Goal: Transaction & Acquisition: Purchase product/service

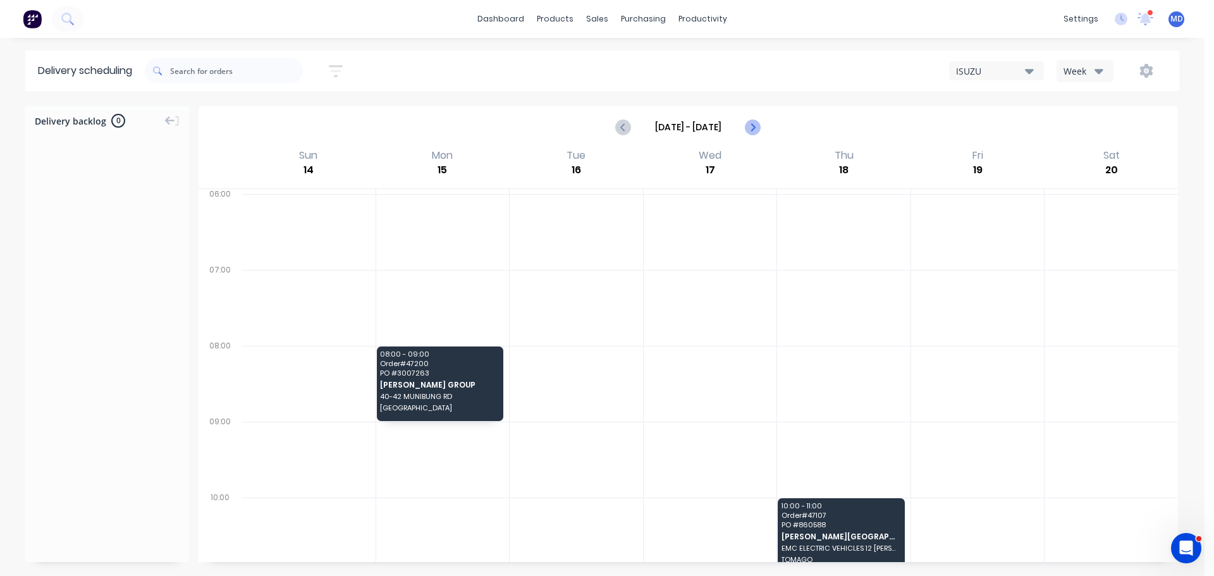
type input "[DATE] - [DATE]"
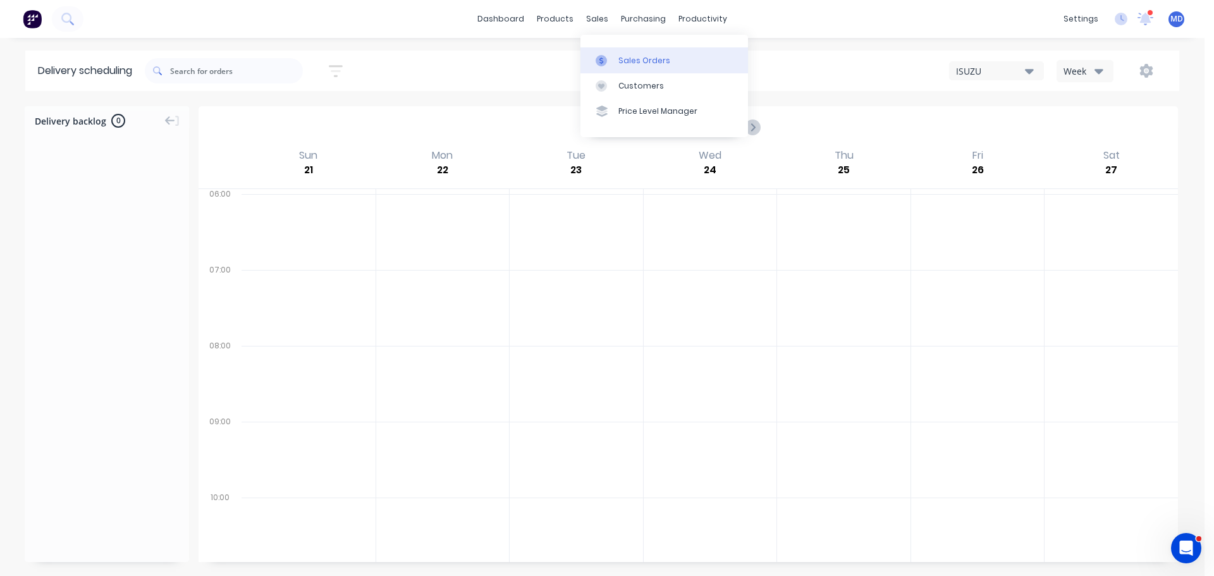
click at [623, 55] on div "Sales Orders" at bounding box center [644, 60] width 52 height 11
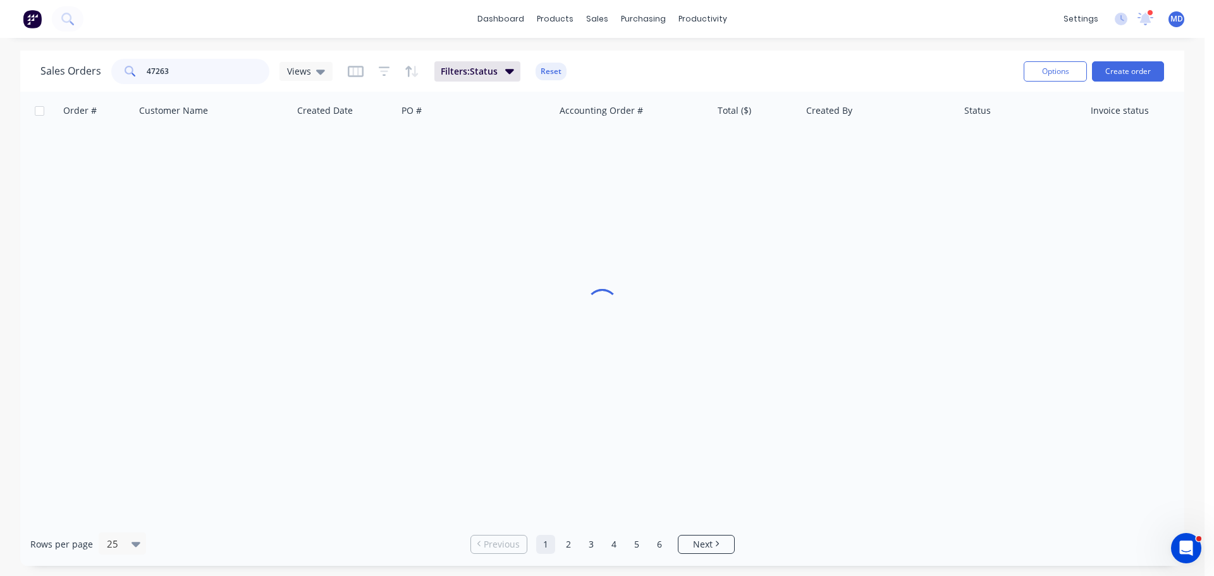
click at [190, 69] on input "47263" at bounding box center [208, 71] width 123 height 25
type input "4"
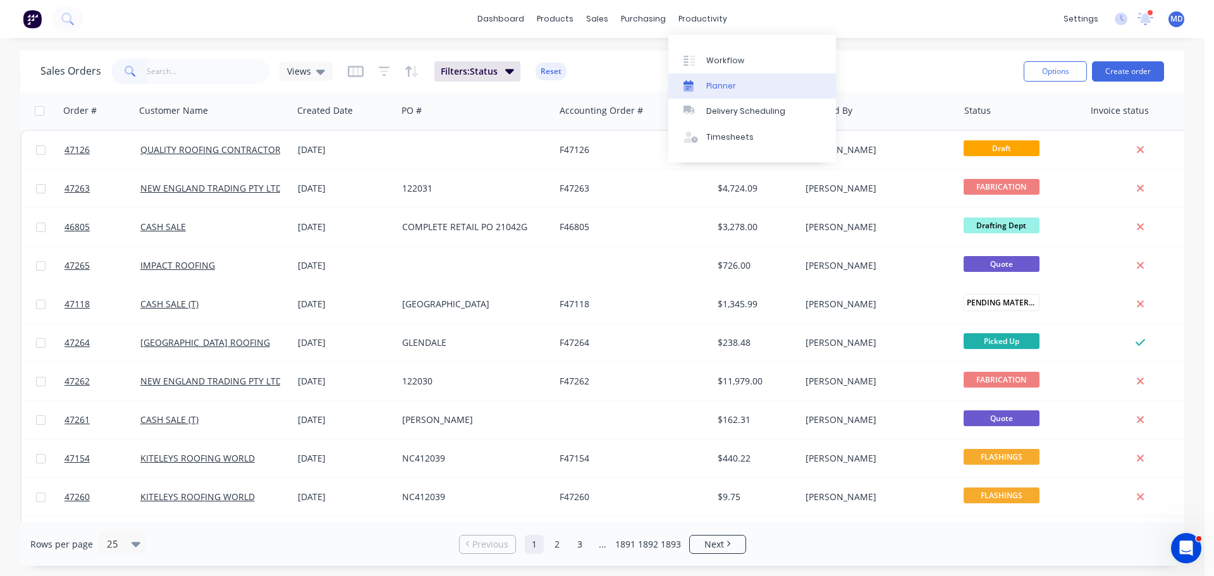
click at [685, 15] on div "productivity" at bounding box center [702, 18] width 61 height 19
click at [715, 106] on div "Delivery Scheduling" at bounding box center [745, 111] width 79 height 11
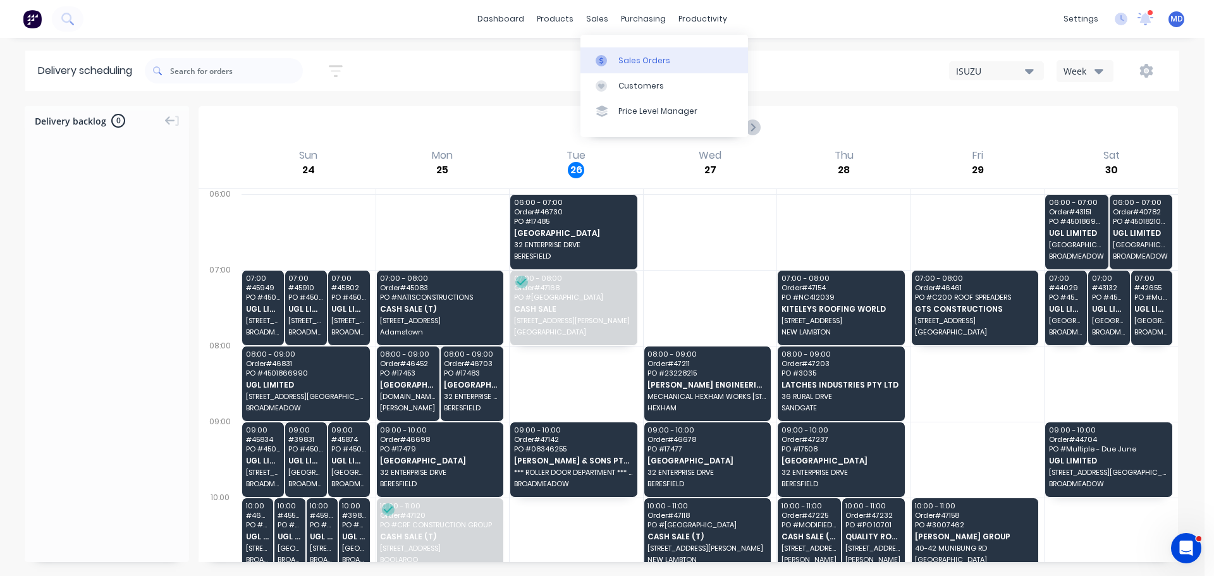
click at [603, 59] on icon at bounding box center [600, 60] width 11 height 11
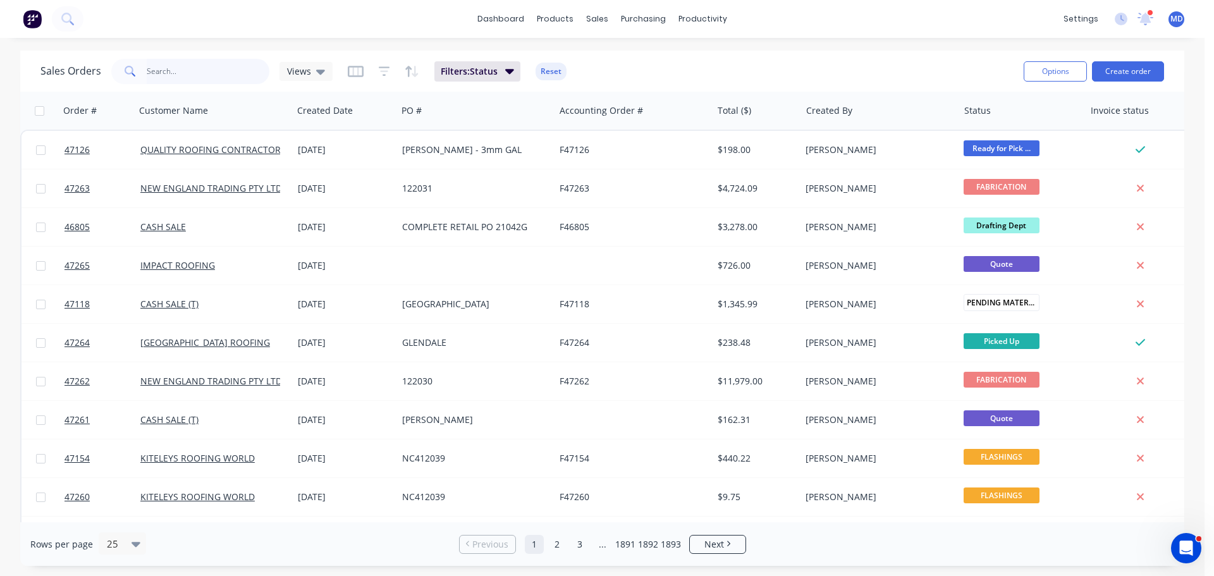
click at [193, 72] on input "text" at bounding box center [208, 71] width 123 height 25
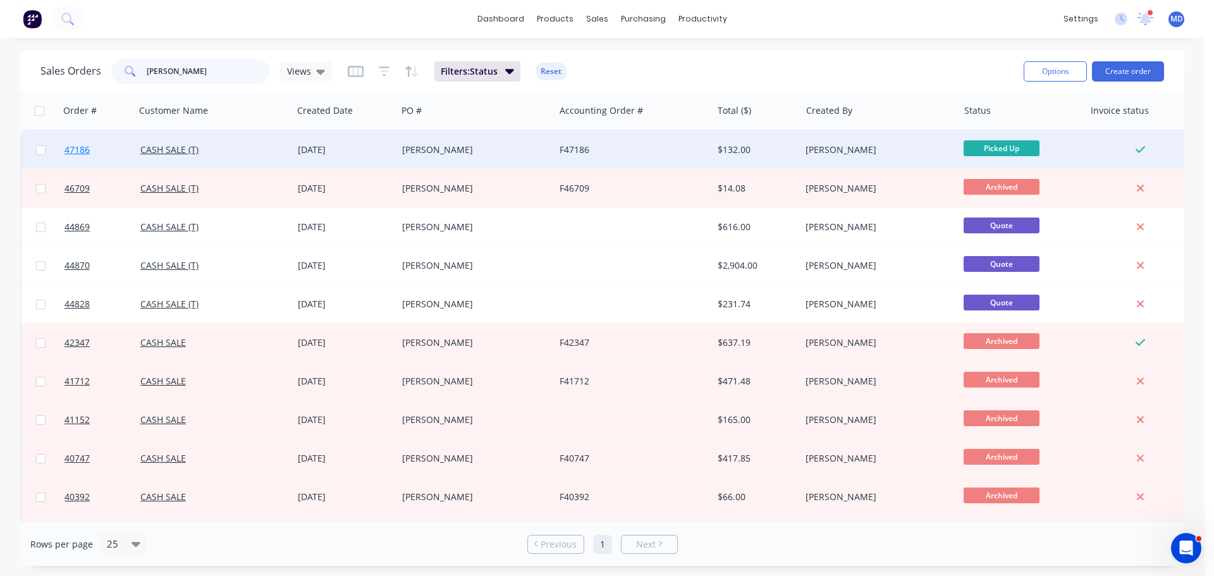
type input "[PERSON_NAME]"
click at [66, 148] on span "47186" at bounding box center [76, 149] width 25 height 13
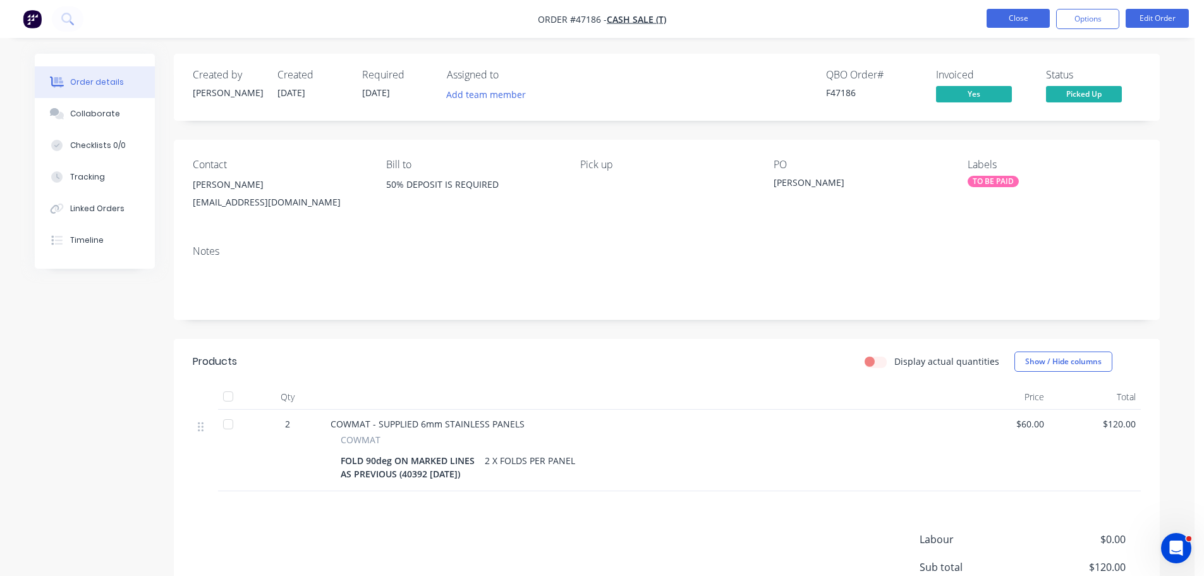
click at [1002, 21] on button "Close" at bounding box center [1018, 18] width 63 height 19
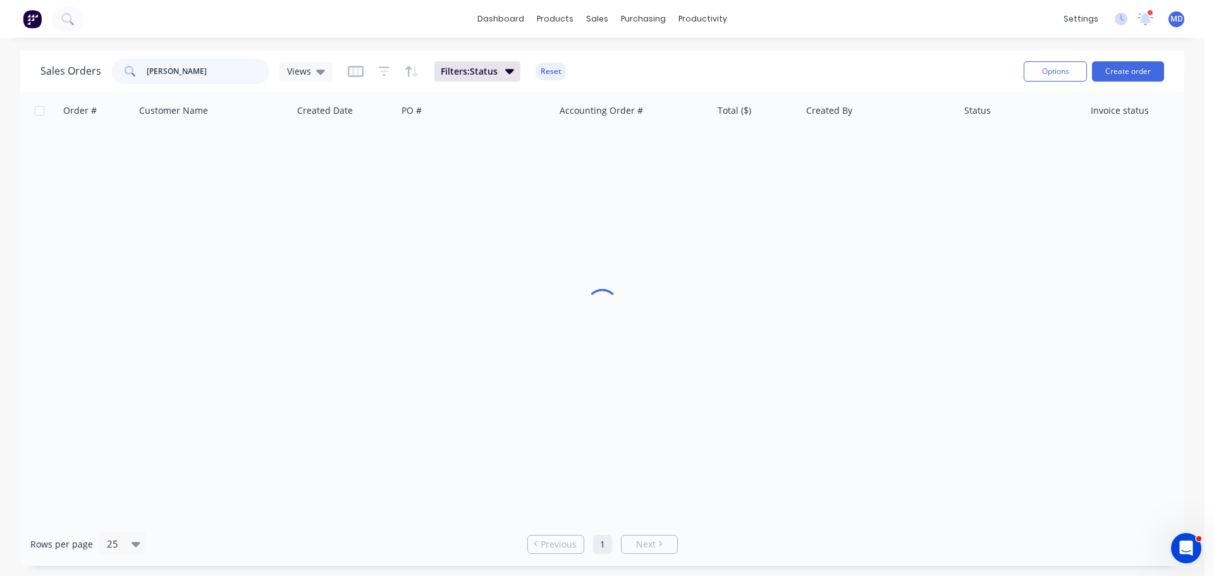
drag, startPoint x: 202, startPoint y: 78, endPoint x: 107, endPoint y: 76, distance: 95.5
click at [107, 76] on div "Sales Orders MARKO Views" at bounding box center [186, 71] width 292 height 25
click at [661, 68] on link "Purchase Orders" at bounding box center [695, 59] width 167 height 25
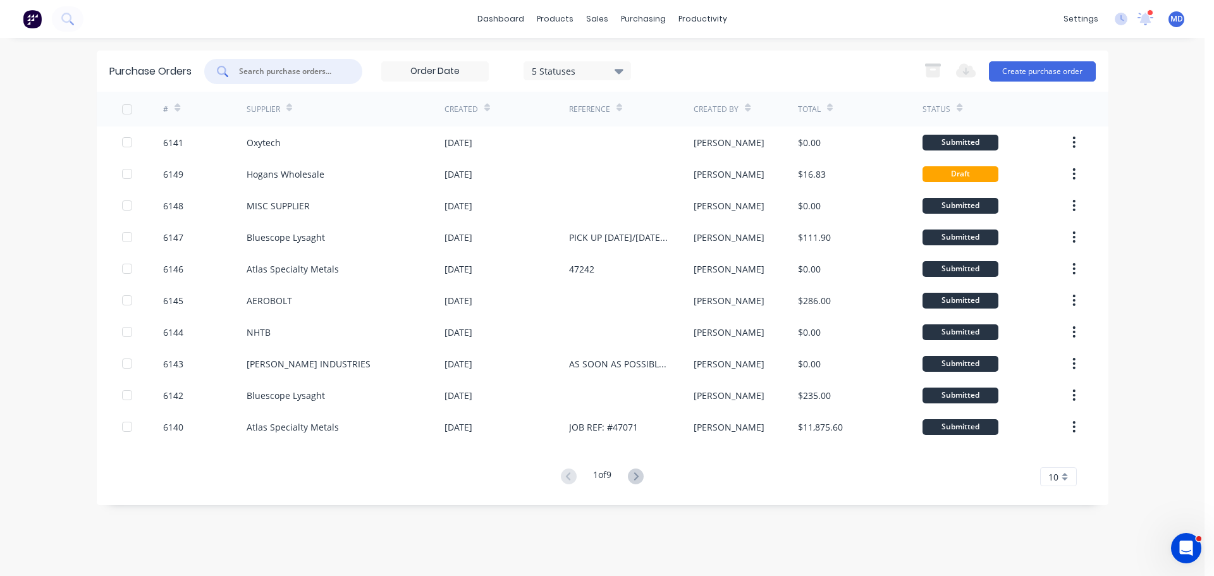
click at [268, 70] on input "text" at bounding box center [290, 71] width 105 height 13
click at [609, 52] on link "Sales Orders" at bounding box center [663, 59] width 167 height 25
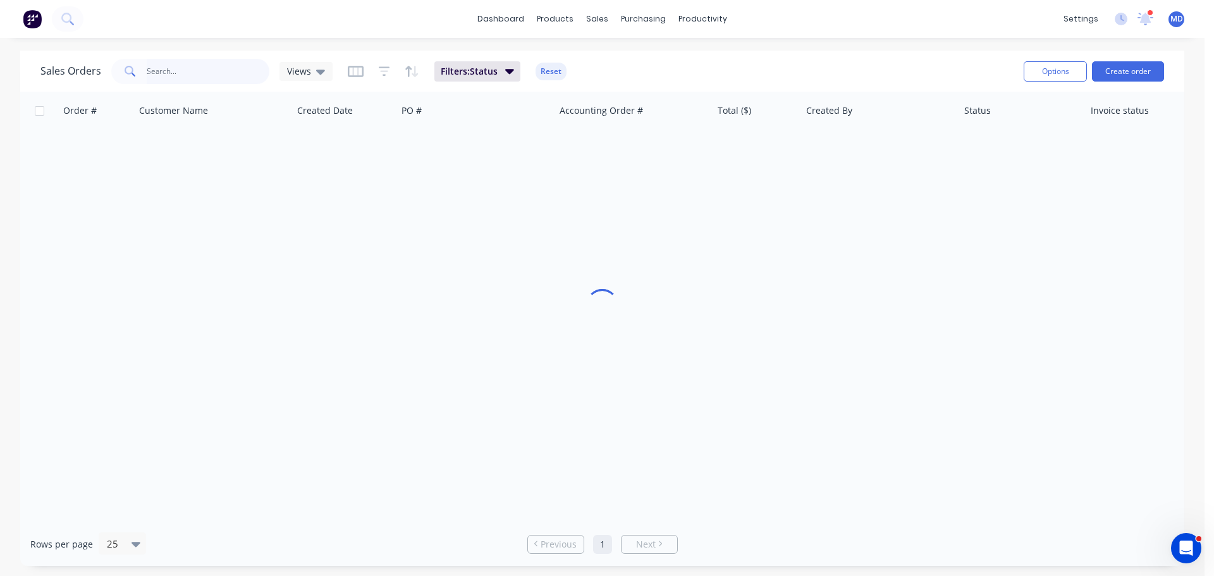
click at [179, 75] on input "text" at bounding box center [208, 71] width 123 height 25
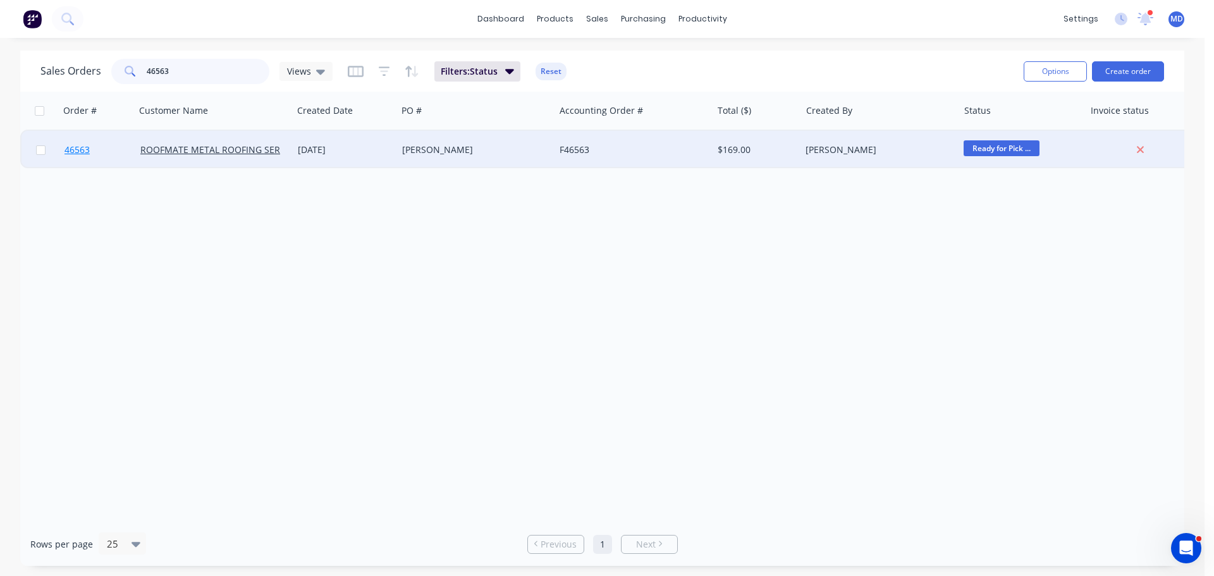
type input "46563"
click at [88, 145] on span "46563" at bounding box center [76, 149] width 25 height 13
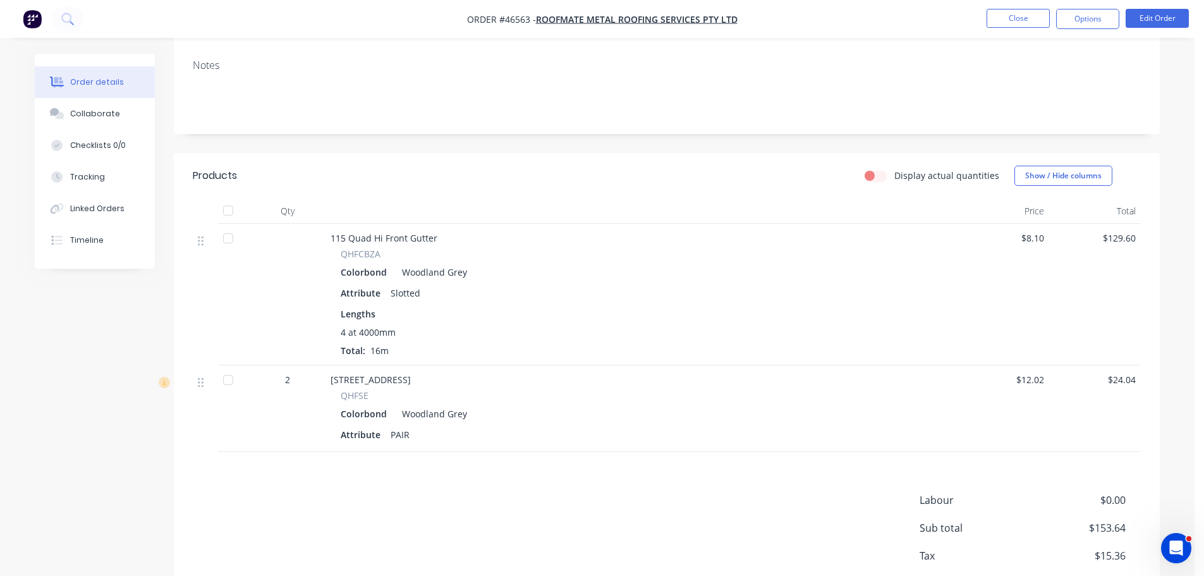
scroll to position [272, 0]
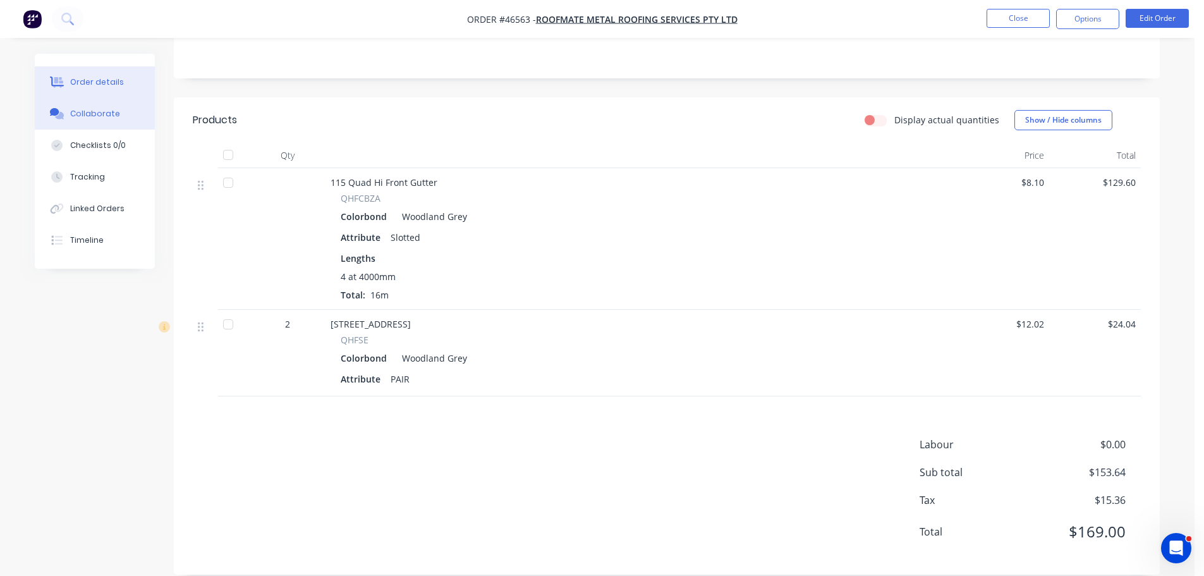
click at [96, 116] on div "Collaborate" at bounding box center [95, 113] width 50 height 11
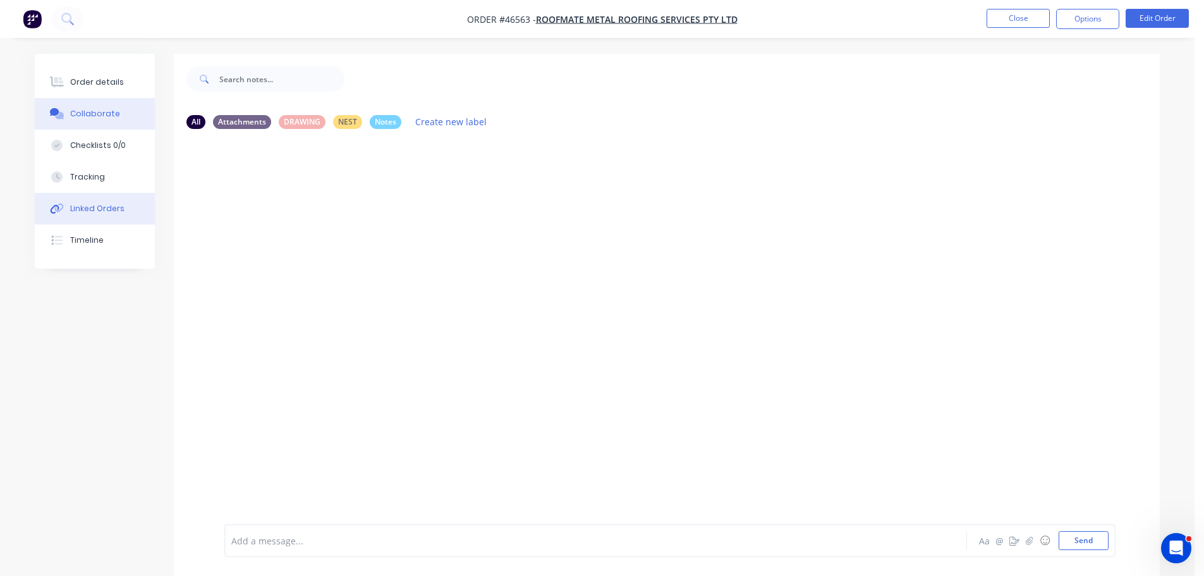
click at [111, 207] on div "Linked Orders" at bounding box center [97, 208] width 54 height 11
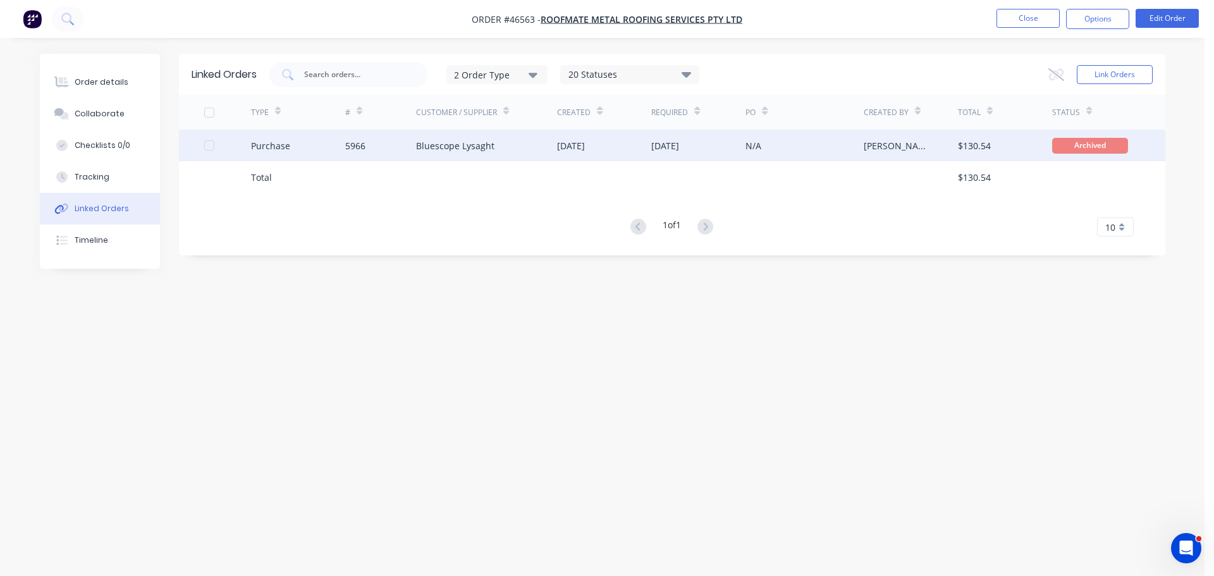
click at [258, 142] on div "Purchase" at bounding box center [270, 145] width 39 height 13
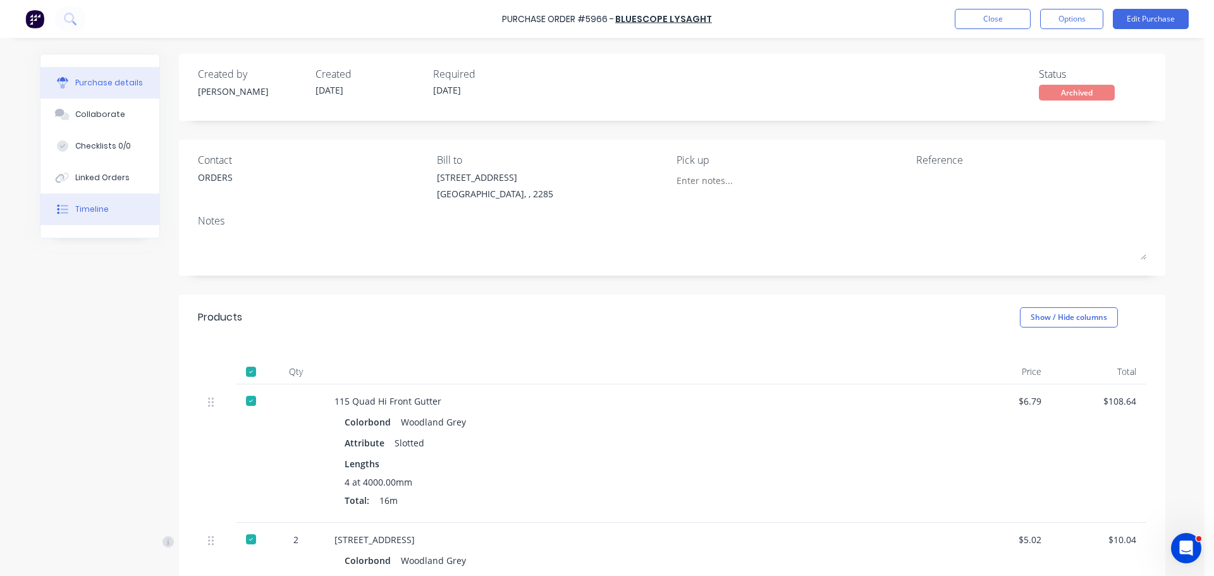
click at [111, 201] on button "Timeline" at bounding box center [99, 209] width 119 height 32
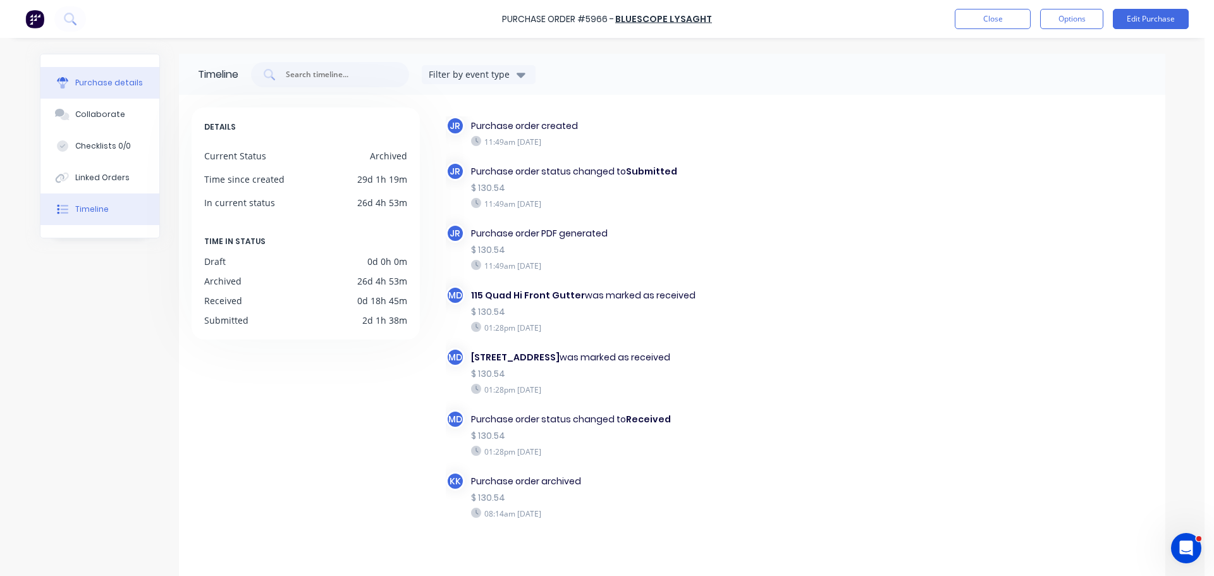
click at [114, 87] on div "Purchase details" at bounding box center [109, 82] width 68 height 11
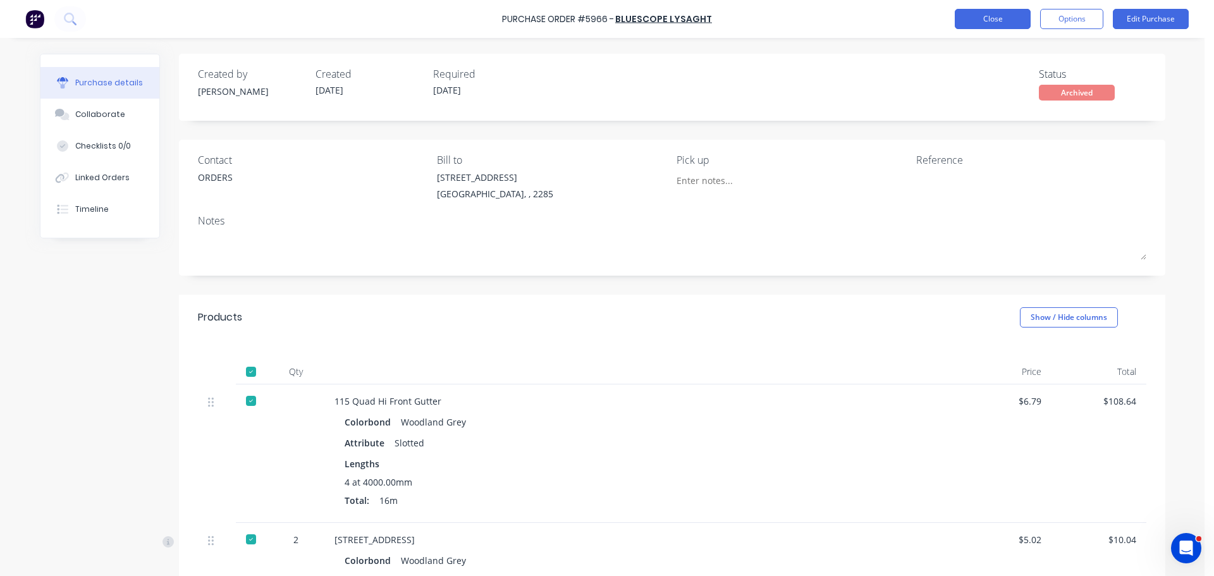
click at [976, 23] on button "Close" at bounding box center [992, 19] width 76 height 20
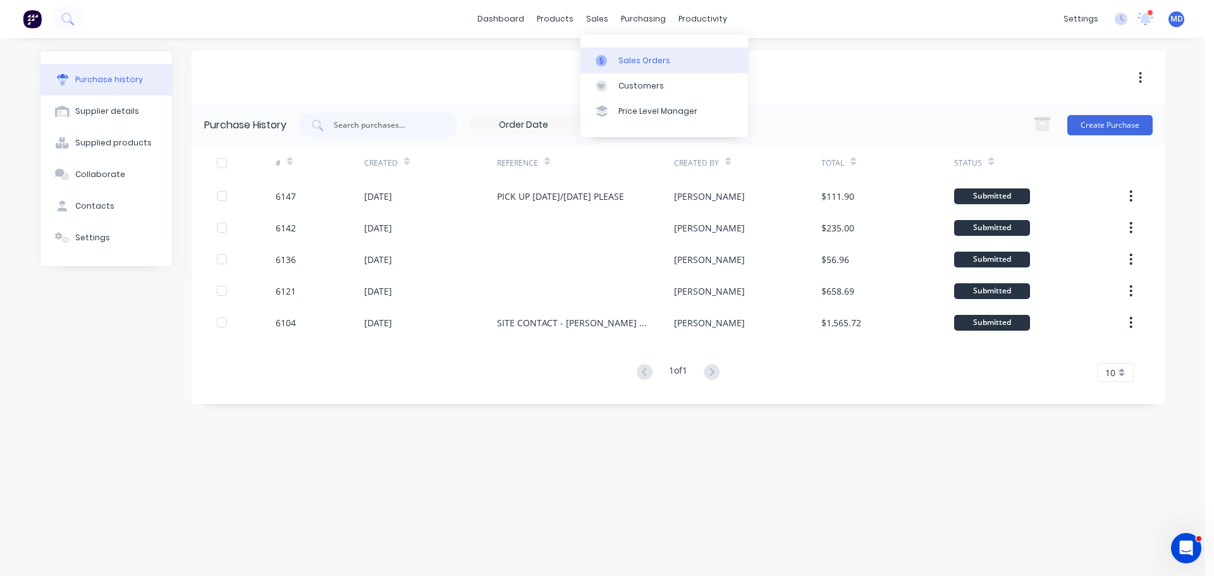
click at [603, 52] on link "Sales Orders" at bounding box center [663, 59] width 167 height 25
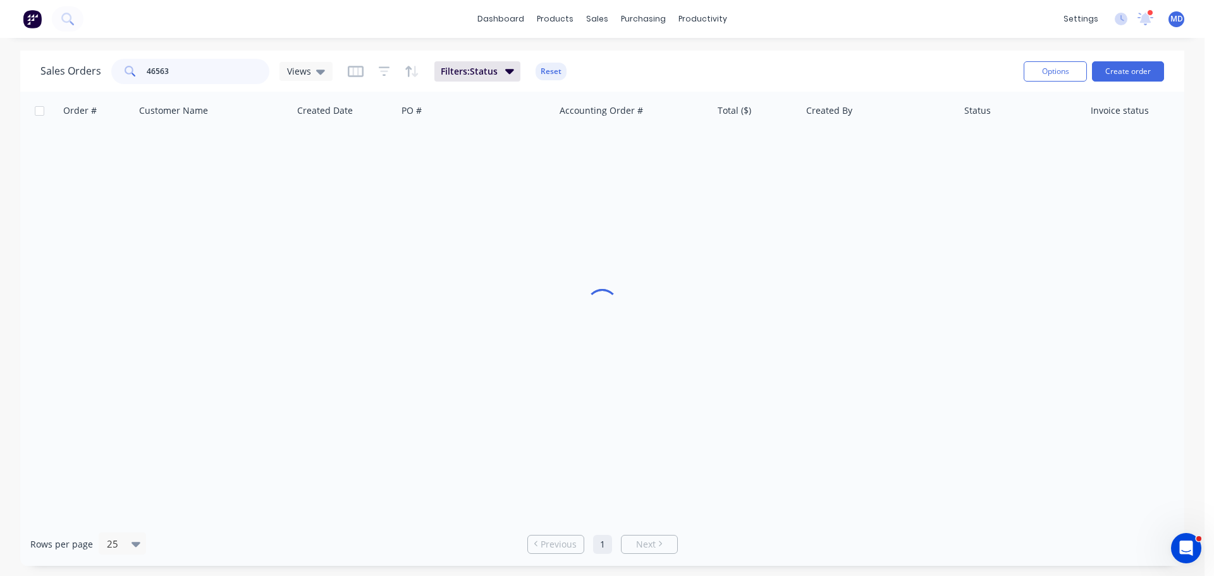
click at [176, 70] on input "46563" at bounding box center [208, 71] width 123 height 25
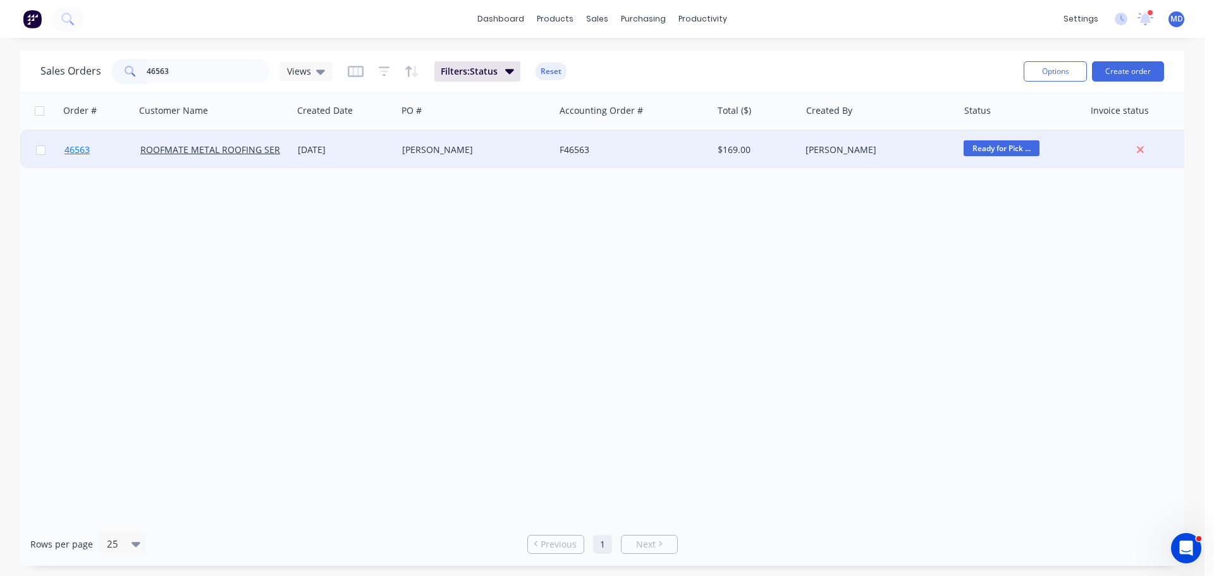
click at [80, 154] on span "46563" at bounding box center [76, 149] width 25 height 13
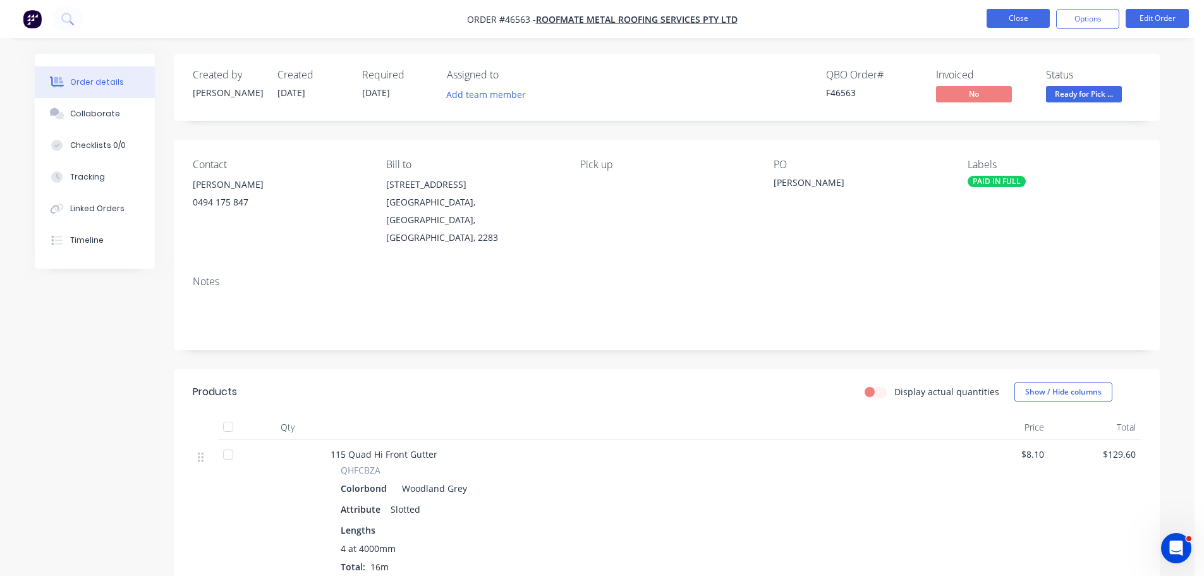
click at [1019, 23] on button "Close" at bounding box center [1018, 18] width 63 height 19
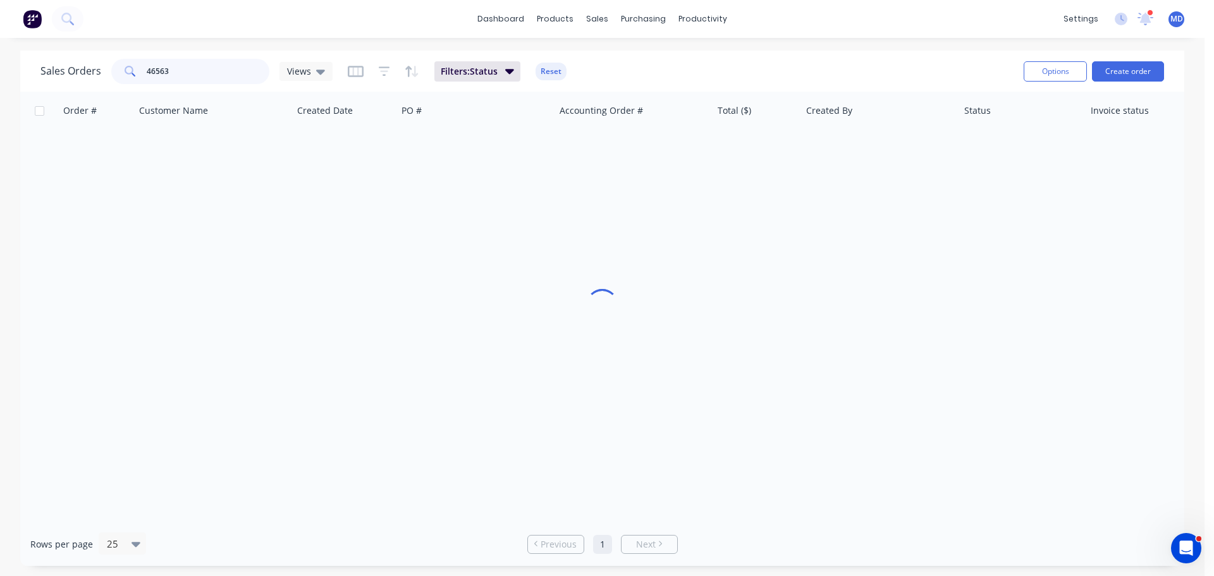
drag, startPoint x: 217, startPoint y: 77, endPoint x: 71, endPoint y: 78, distance: 145.4
click at [71, 78] on div "Sales Orders 46563 Views" at bounding box center [186, 71] width 292 height 25
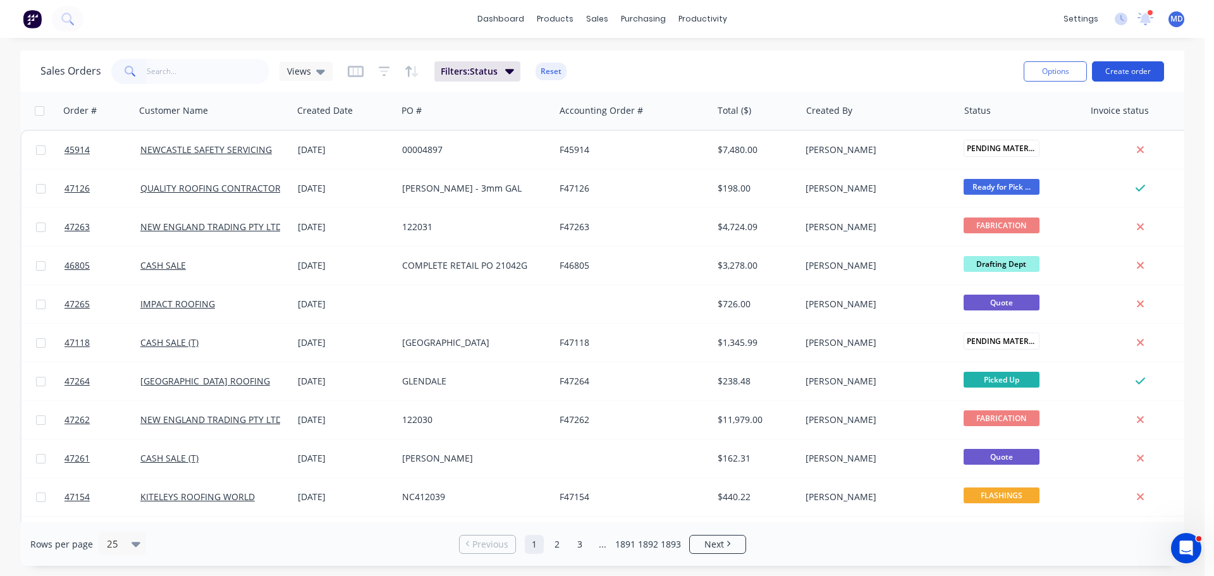
click at [1112, 71] on button "Create order" at bounding box center [1128, 71] width 72 height 20
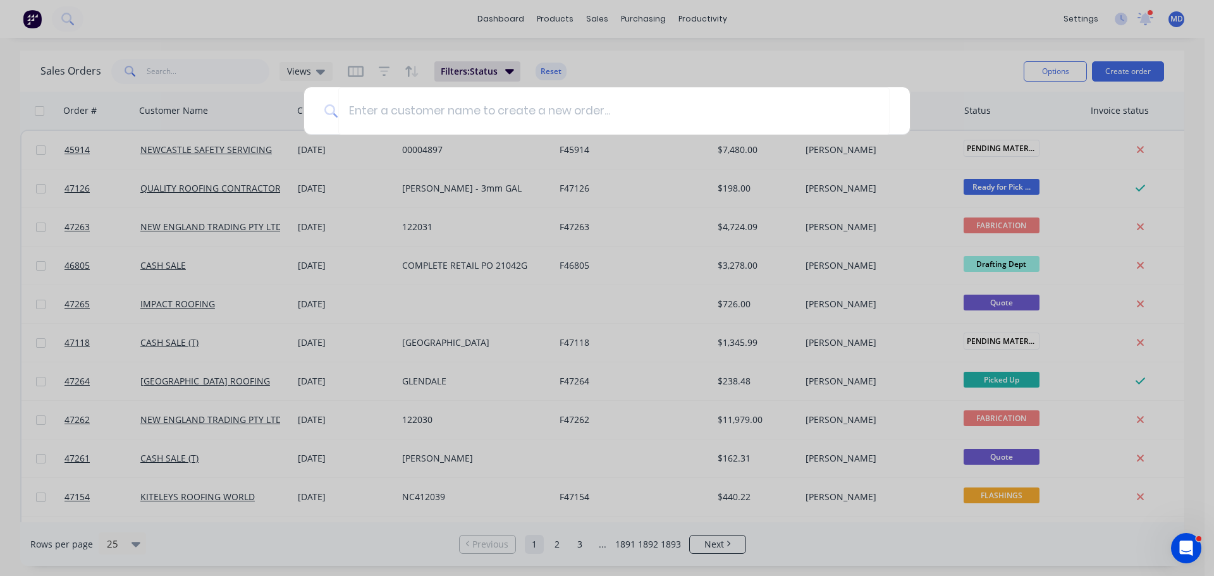
click at [835, 46] on div at bounding box center [607, 288] width 1214 height 576
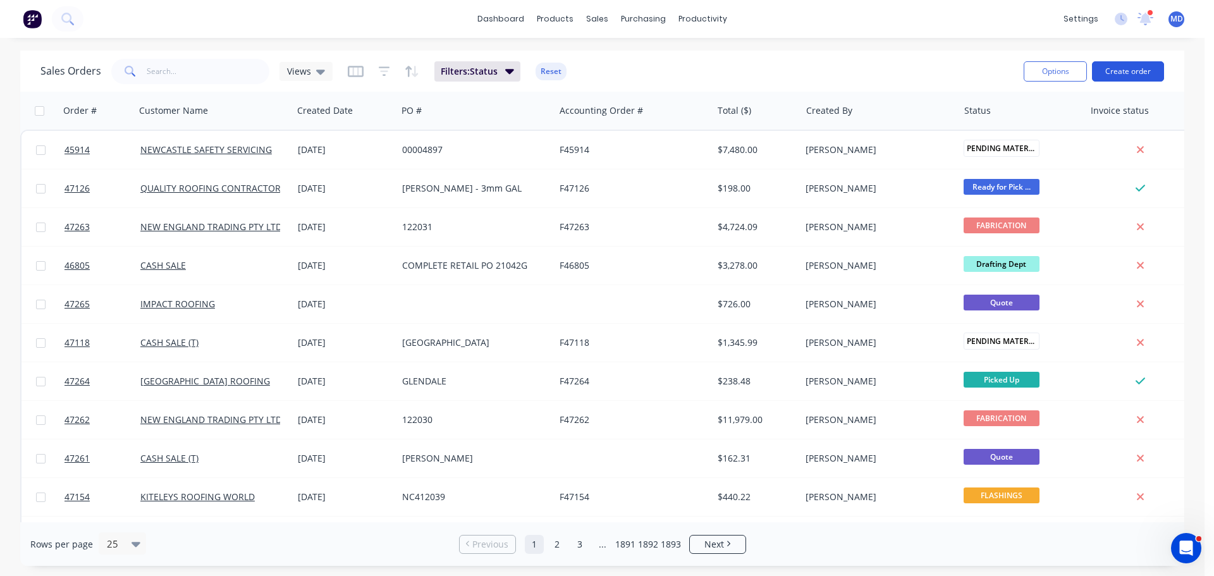
click at [1129, 63] on button "Create order" at bounding box center [1128, 71] width 72 height 20
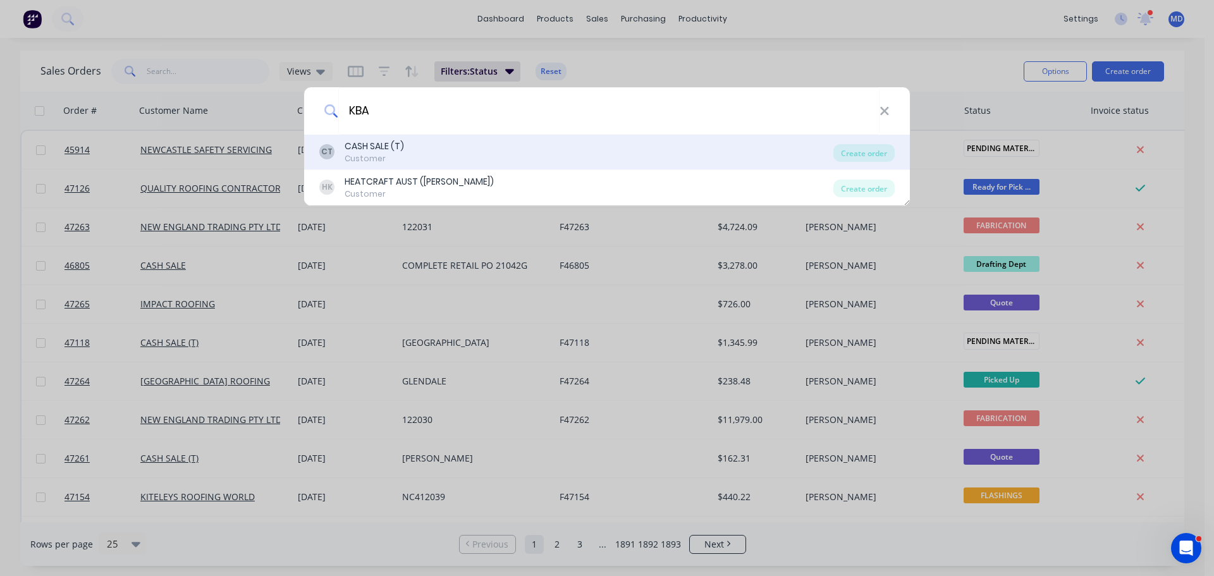
type input "KBA"
click at [389, 141] on div "CASH SALE (T)" at bounding box center [373, 146] width 59 height 13
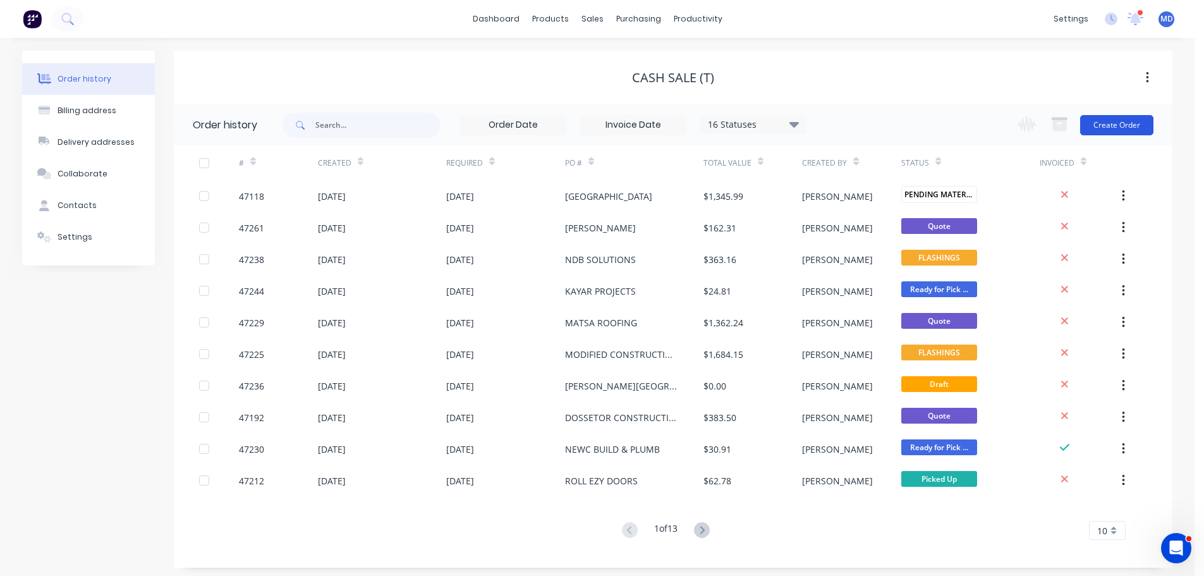
click at [1097, 122] on button "Create Order" at bounding box center [1116, 125] width 73 height 20
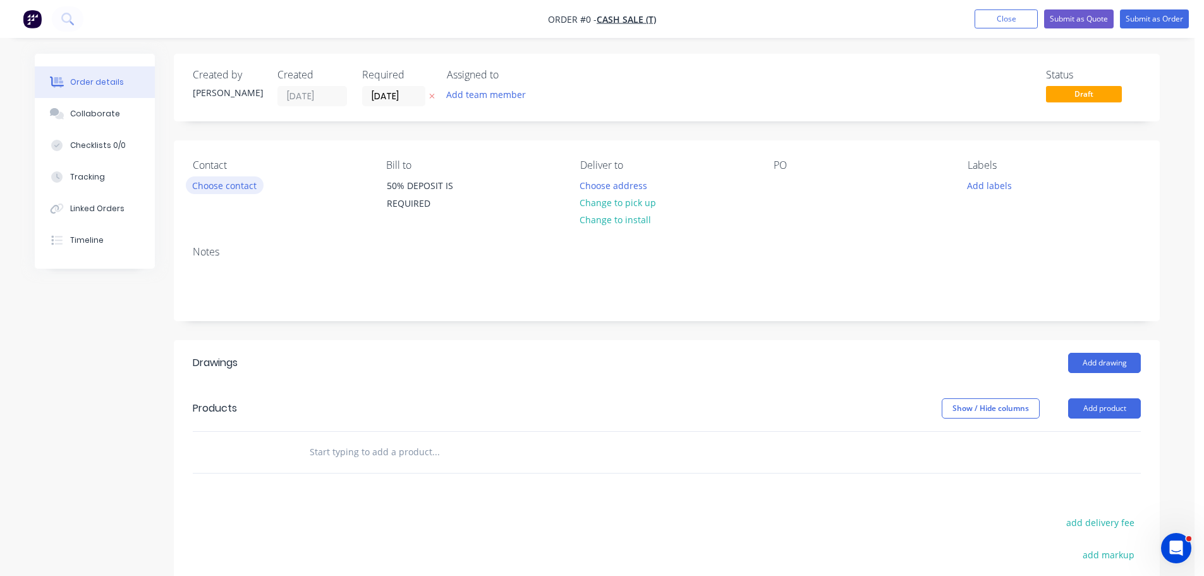
click at [234, 187] on button "Choose contact" at bounding box center [225, 184] width 78 height 17
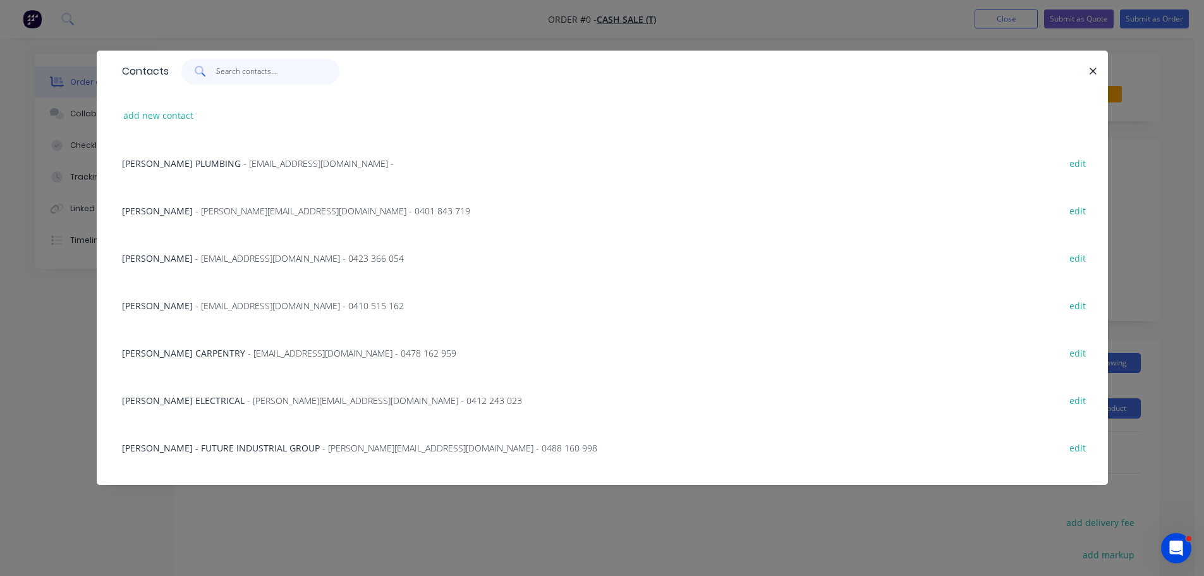
click at [246, 72] on input "text" at bounding box center [277, 71] width 123 height 25
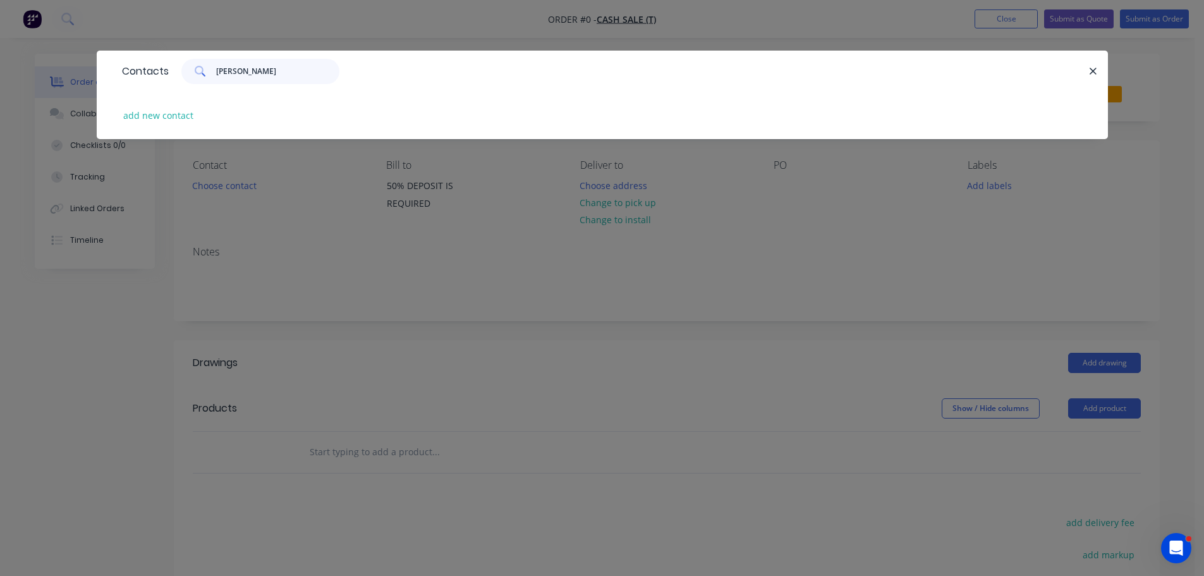
drag, startPoint x: 267, startPoint y: 74, endPoint x: 163, endPoint y: 63, distance: 104.8
click at [163, 63] on div "Contacts [PERSON_NAME]" at bounding box center [602, 71] width 1011 height 41
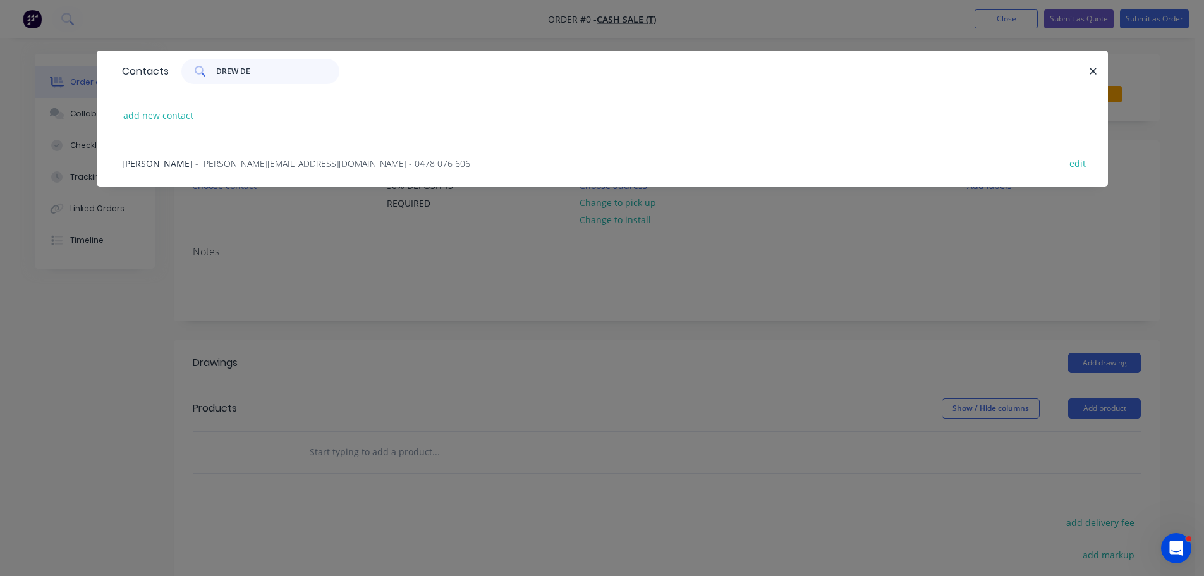
type input "DREW DE"
click at [195, 160] on span "- [PERSON_NAME][EMAIL_ADDRESS][DOMAIN_NAME] - 0478 076 606" at bounding box center [332, 163] width 275 height 12
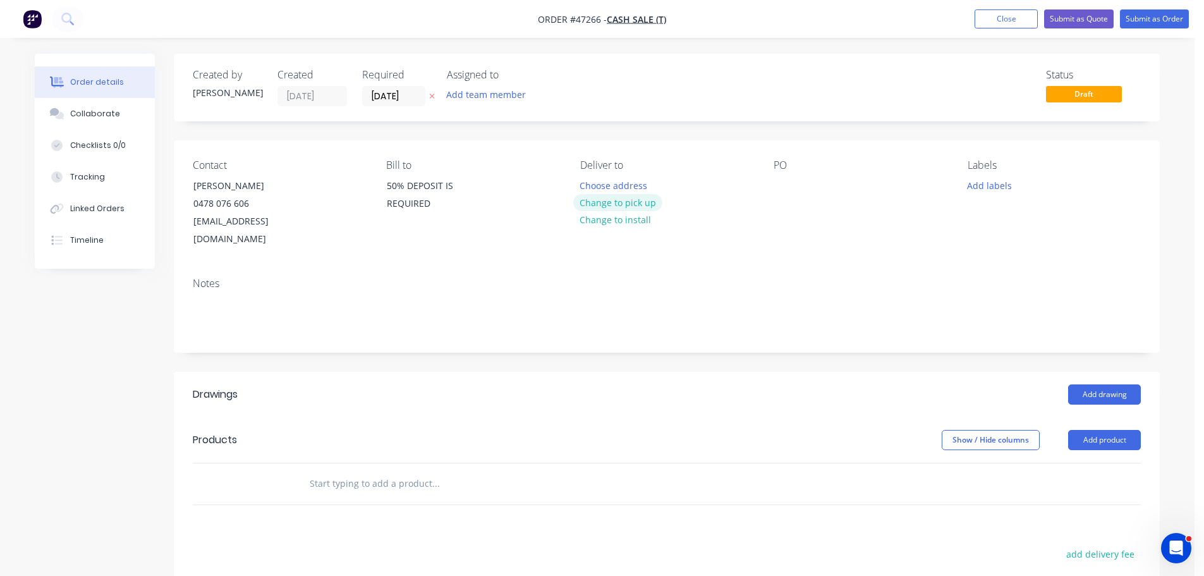
click at [632, 204] on button "Change to pick up" at bounding box center [618, 202] width 90 height 17
click at [786, 185] on div at bounding box center [784, 185] width 20 height 18
click at [1105, 384] on button "Add drawing" at bounding box center [1104, 394] width 73 height 20
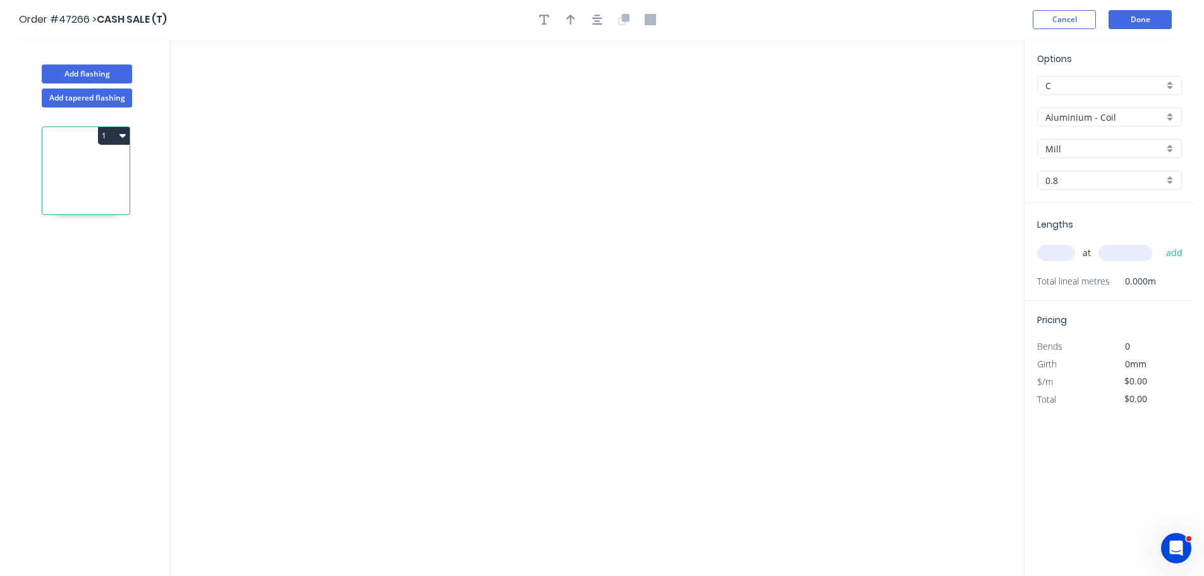
click at [1076, 123] on input "Aluminium - Coil" at bounding box center [1104, 117] width 118 height 13
drag, startPoint x: 1063, startPoint y: 229, endPoint x: 1063, endPoint y: 217, distance: 11.4
click at [1063, 228] on div "Zincalume" at bounding box center [1109, 227] width 143 height 22
type input "Zincalume"
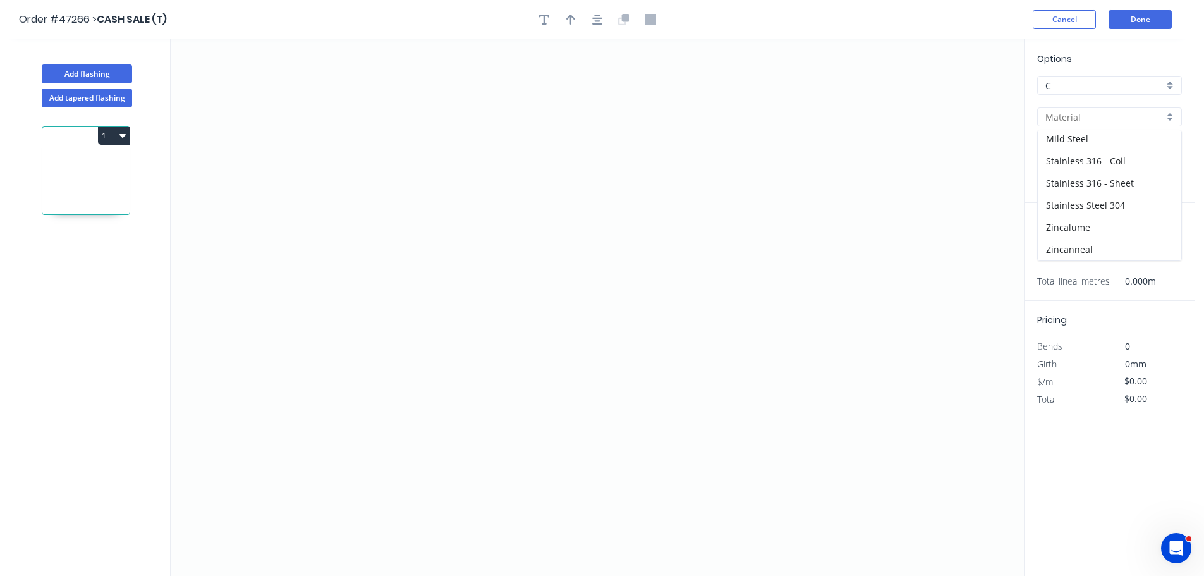
type input "Zincalume"
type input "0.55"
drag, startPoint x: 358, startPoint y: 374, endPoint x: 327, endPoint y: 221, distance: 155.3
click at [358, 369] on icon "0" at bounding box center [597, 307] width 853 height 537
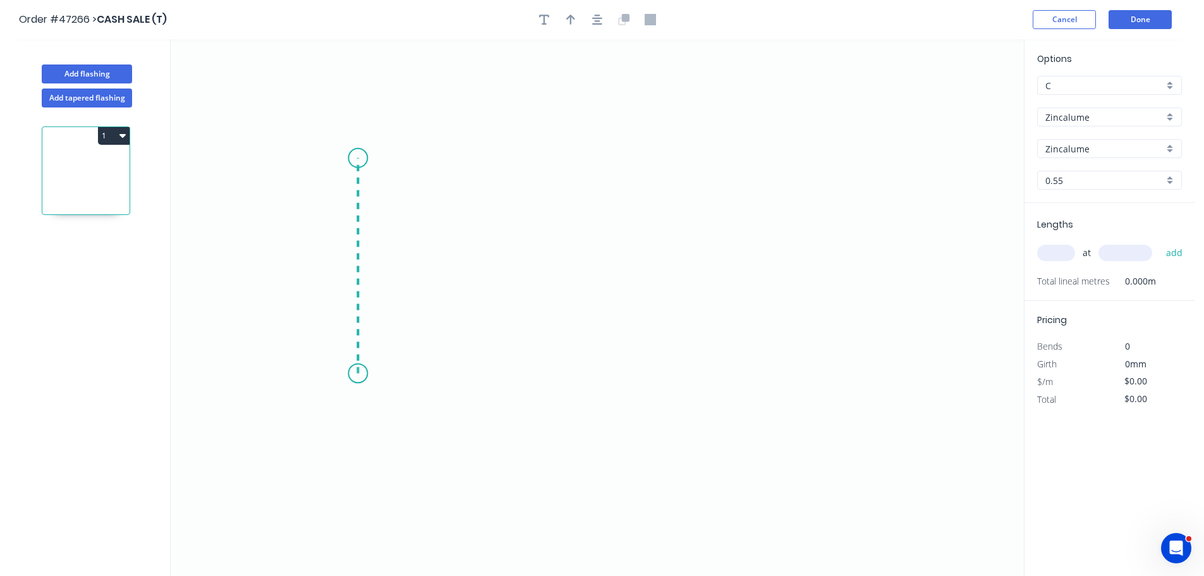
click at [348, 158] on icon "0" at bounding box center [597, 307] width 853 height 537
click at [679, 161] on icon "0 ?" at bounding box center [597, 307] width 853 height 537
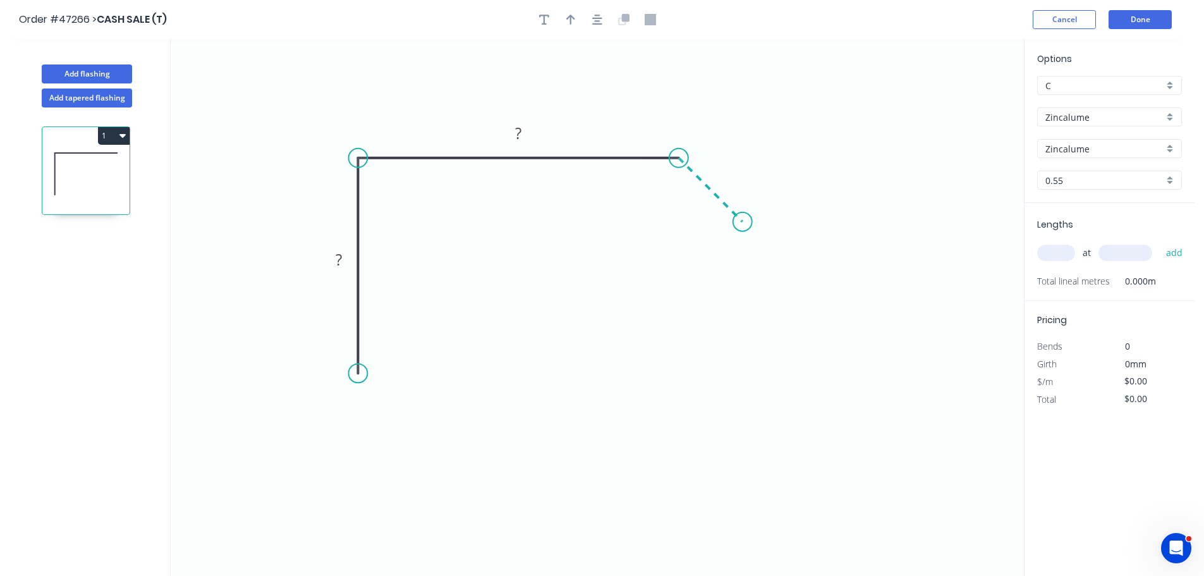
click at [743, 216] on icon "0 ? ?" at bounding box center [597, 307] width 853 height 537
click at [399, 415] on div "Crush & Fold" at bounding box center [423, 418] width 127 height 26
click at [336, 355] on tspan "10" at bounding box center [340, 350] width 18 height 21
click at [549, 15] on button "button" at bounding box center [544, 19] width 19 height 19
type input "$23.87"
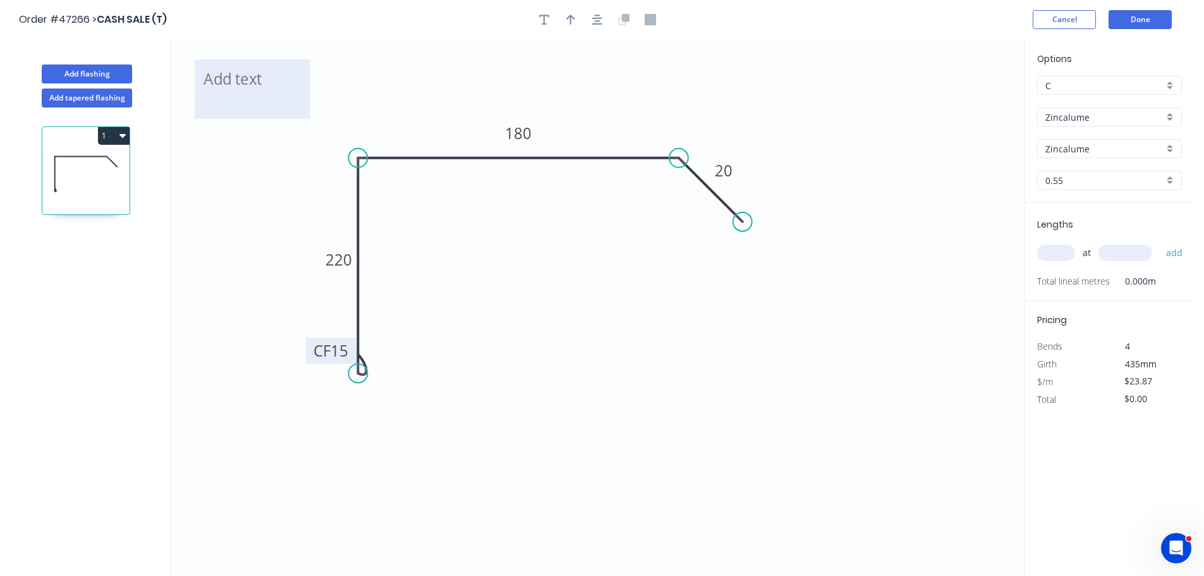
click at [247, 79] on textarea at bounding box center [252, 89] width 102 height 47
drag, startPoint x: 311, startPoint y: 88, endPoint x: 430, endPoint y: 94, distance: 119.0
click at [418, 96] on icon "200MM OVERALL CF 15 220 180 20" at bounding box center [597, 307] width 853 height 537
type textarea "200MM OVERALL"
click at [530, 80] on icon "200MM OVERALL CF 15 220 180 20" at bounding box center [597, 307] width 853 height 537
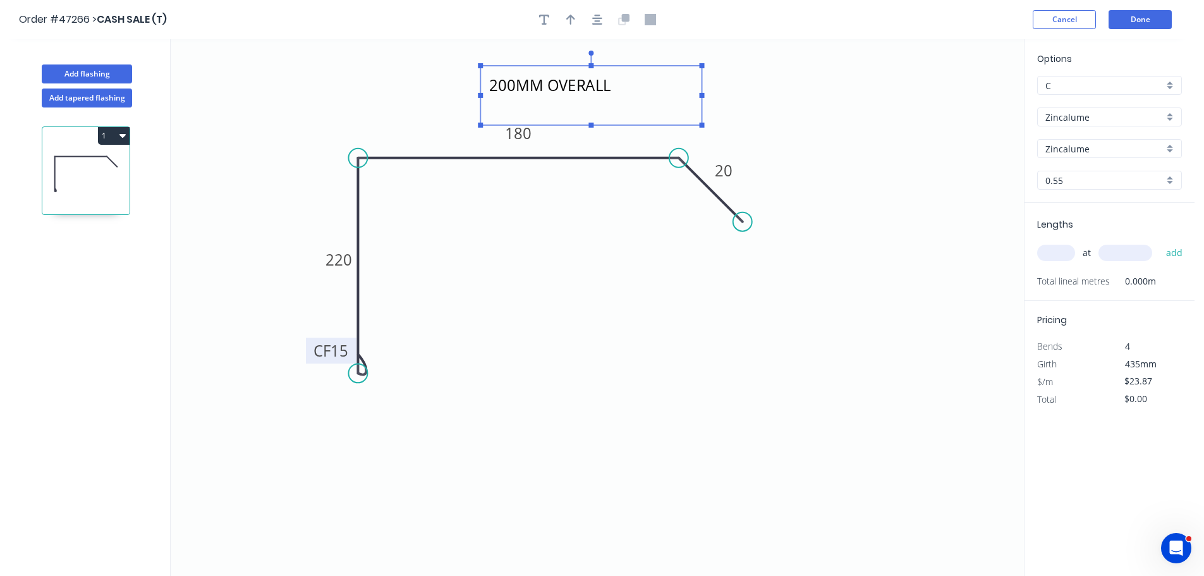
drag, startPoint x: 238, startPoint y: 80, endPoint x: 515, endPoint y: 89, distance: 277.6
click at [515, 89] on textarea "200MM OVERALL" at bounding box center [591, 95] width 209 height 47
click at [569, 22] on icon "button" at bounding box center [570, 19] width 9 height 11
drag, startPoint x: 572, startPoint y: 15, endPoint x: 580, endPoint y: 0, distance: 17.0
click at [573, 15] on icon "button" at bounding box center [570, 19] width 9 height 11
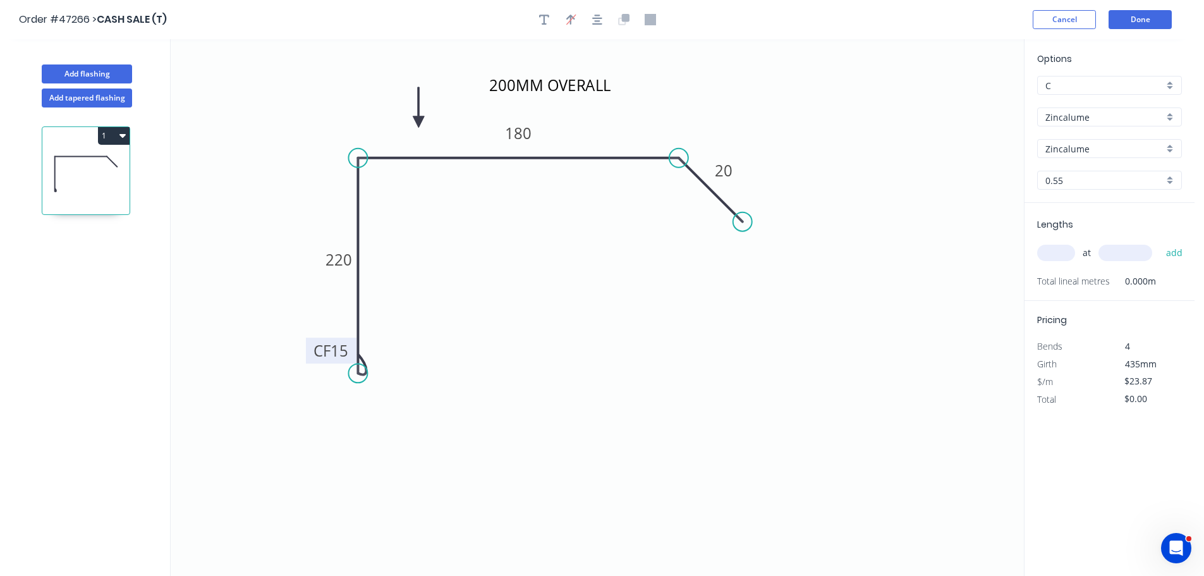
drag, startPoint x: 960, startPoint y: 103, endPoint x: 418, endPoint y: 122, distance: 542.0
click at [418, 122] on icon at bounding box center [418, 107] width 11 height 40
click at [1062, 256] on input "text" at bounding box center [1056, 253] width 38 height 16
type input "1"
type input "3300"
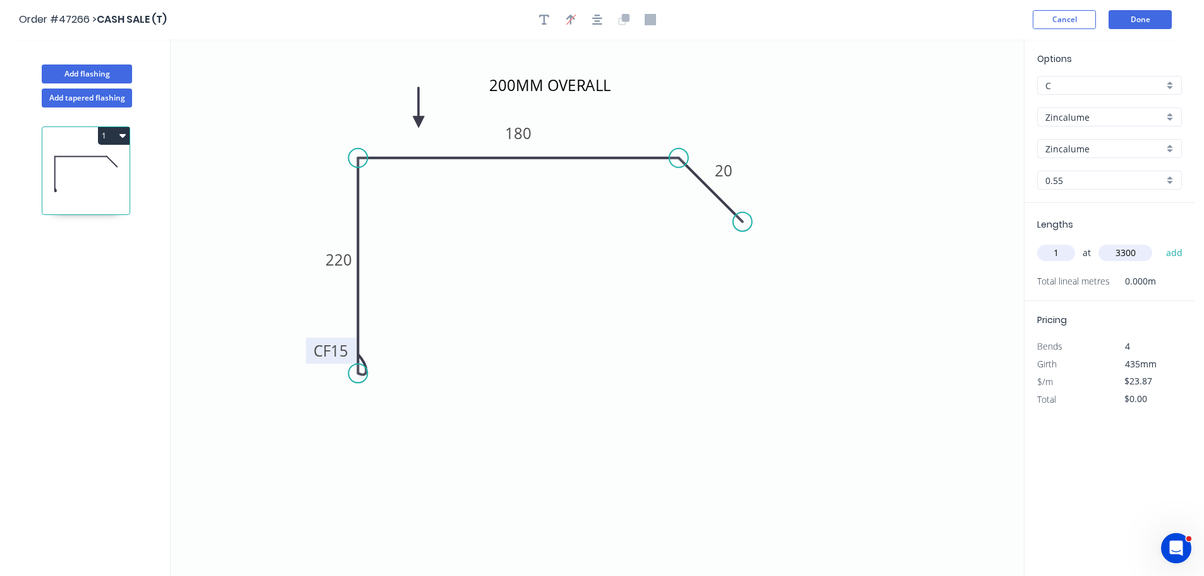
click at [1160, 242] on button "add" at bounding box center [1175, 252] width 30 height 21
type input "$78.77"
click at [1123, 20] on button "Done" at bounding box center [1140, 19] width 63 height 19
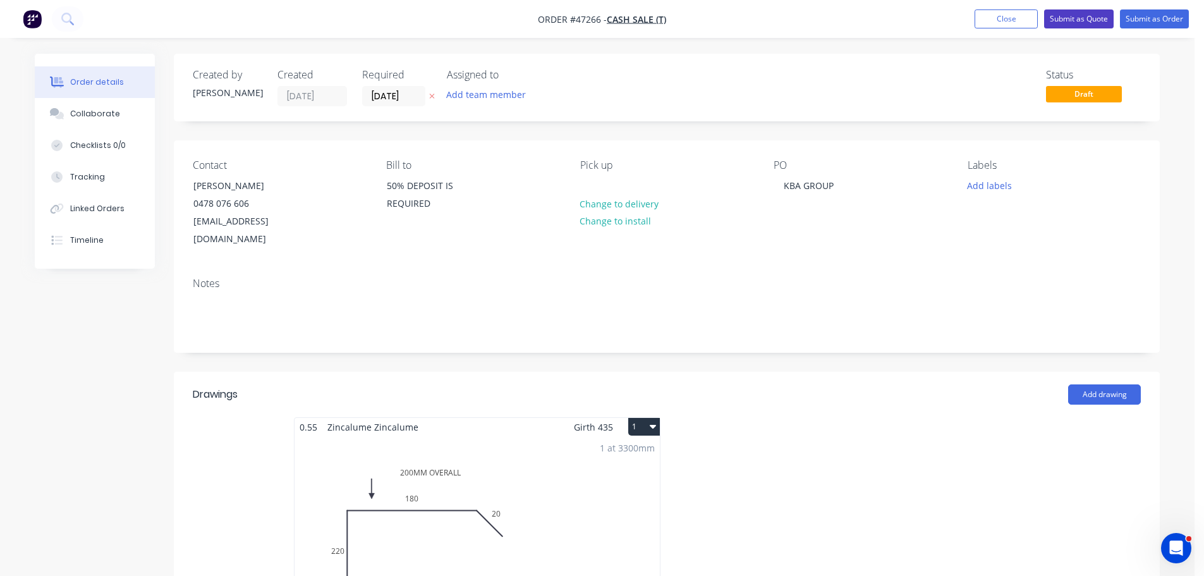
click at [1064, 18] on button "Submit as Quote" at bounding box center [1079, 18] width 70 height 19
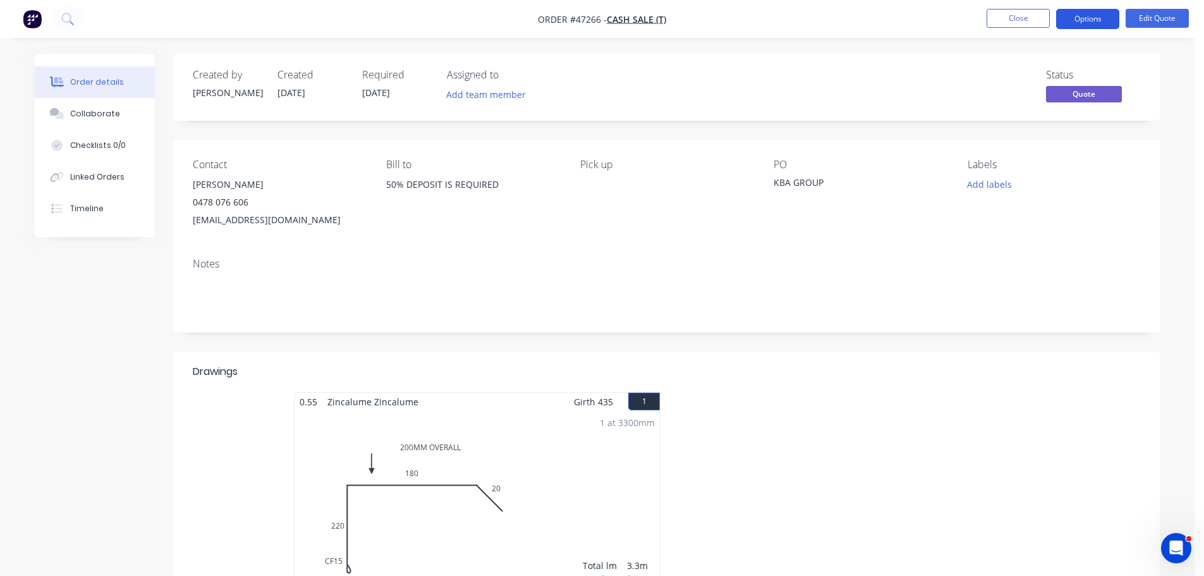
click at [1090, 12] on button "Options" at bounding box center [1087, 19] width 63 height 20
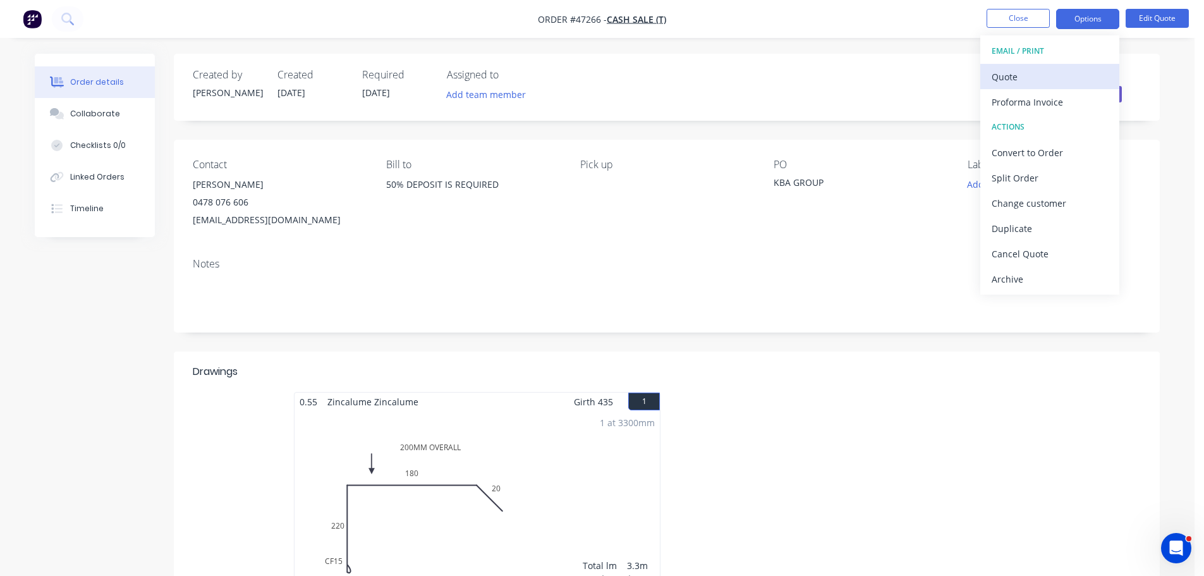
click at [1014, 70] on div "Quote" at bounding box center [1050, 77] width 116 height 18
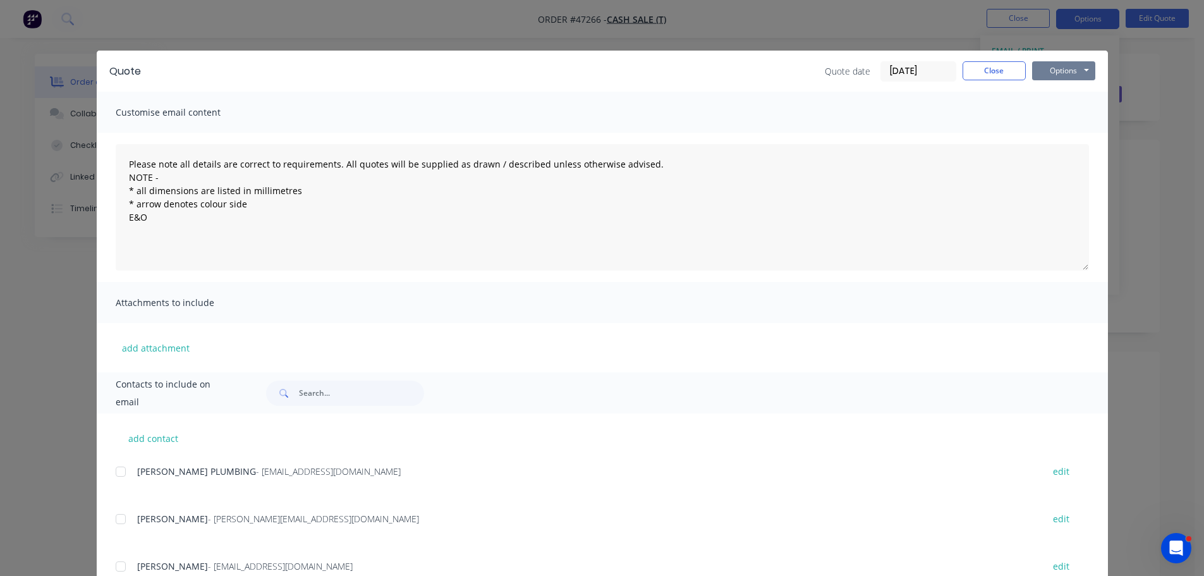
click at [1083, 72] on button "Options" at bounding box center [1063, 70] width 63 height 19
click at [1043, 115] on button "Print" at bounding box center [1072, 114] width 81 height 21
click at [1004, 73] on button "Close" at bounding box center [994, 70] width 63 height 19
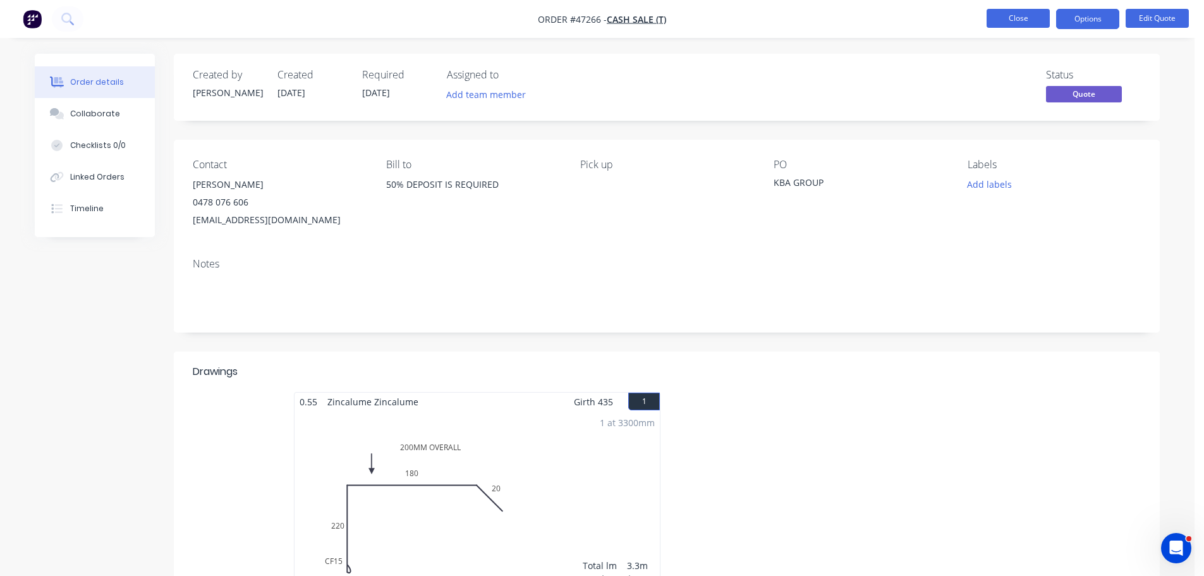
click at [1019, 11] on button "Close" at bounding box center [1018, 18] width 63 height 19
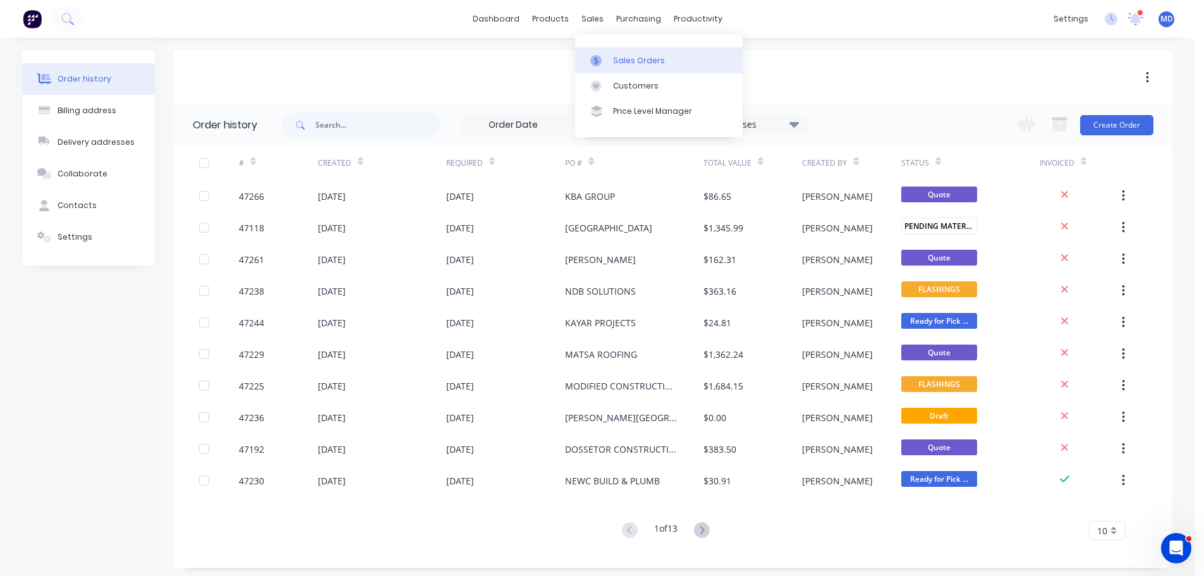
click at [607, 52] on link "Sales Orders" at bounding box center [658, 59] width 167 height 25
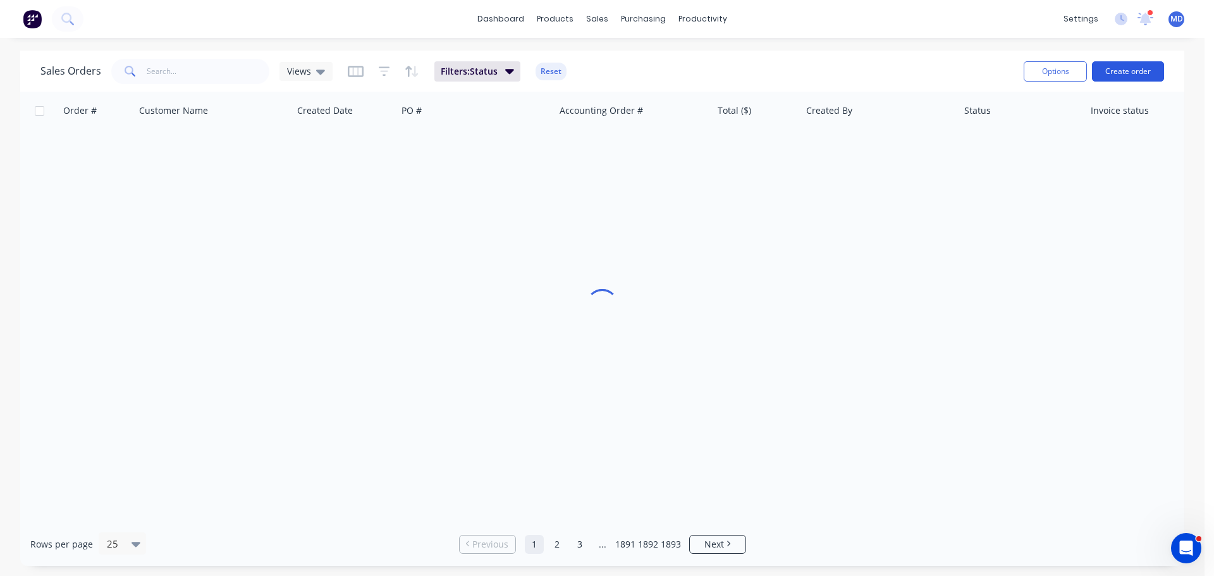
click at [1112, 74] on button "Create order" at bounding box center [1128, 71] width 72 height 20
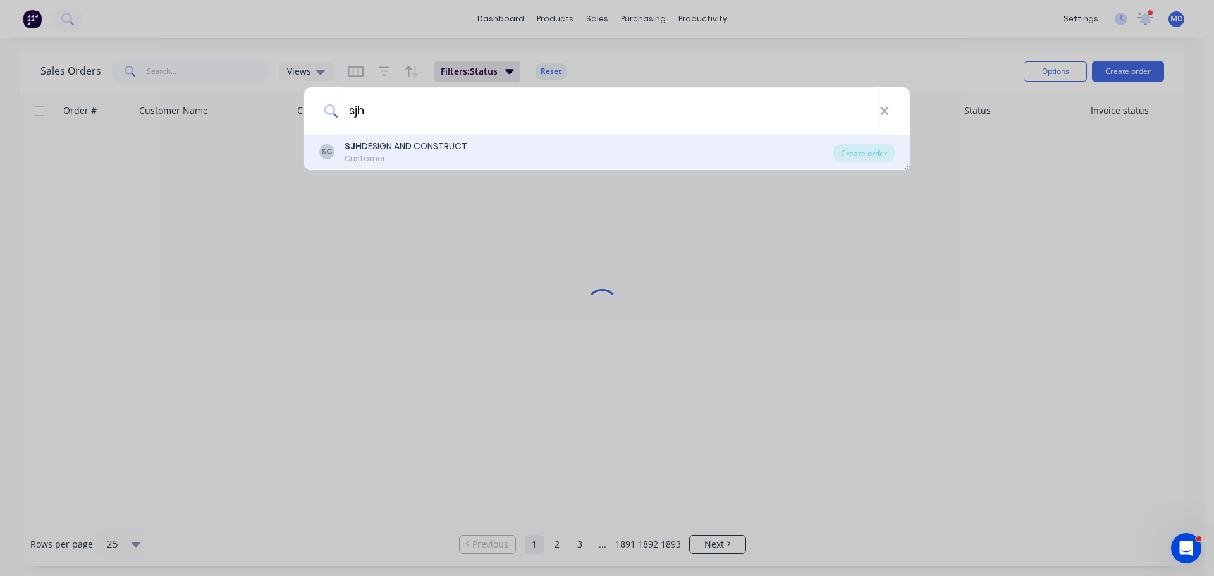
type input "sjh"
click at [410, 152] on div "SJH DESIGN AND CONSTRUCT" at bounding box center [405, 146] width 123 height 13
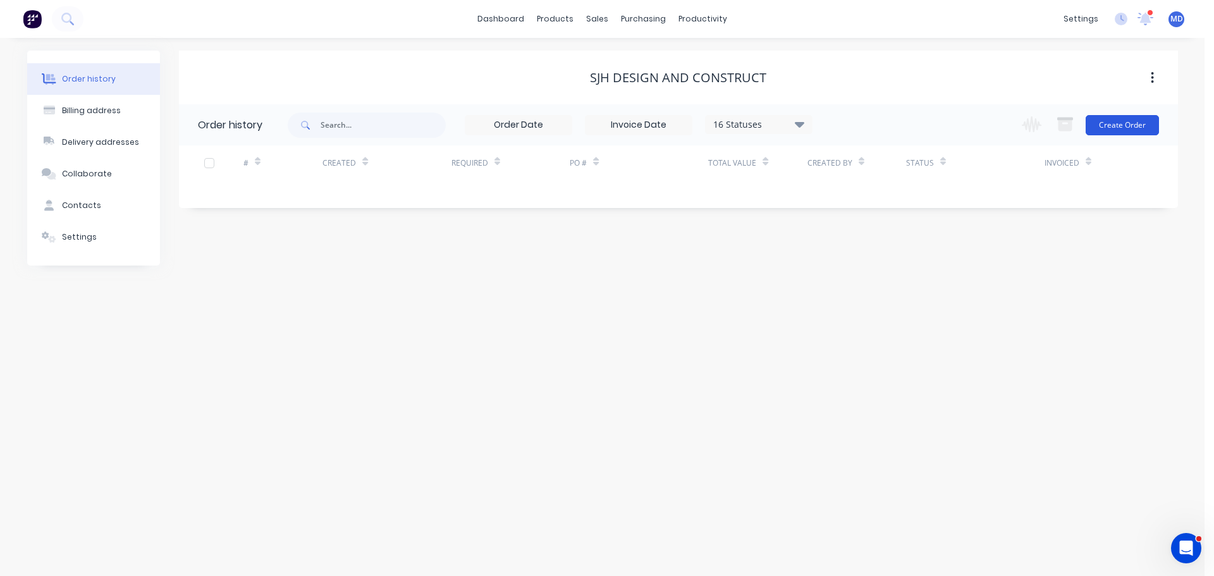
click at [1114, 126] on button "Create Order" at bounding box center [1121, 125] width 73 height 20
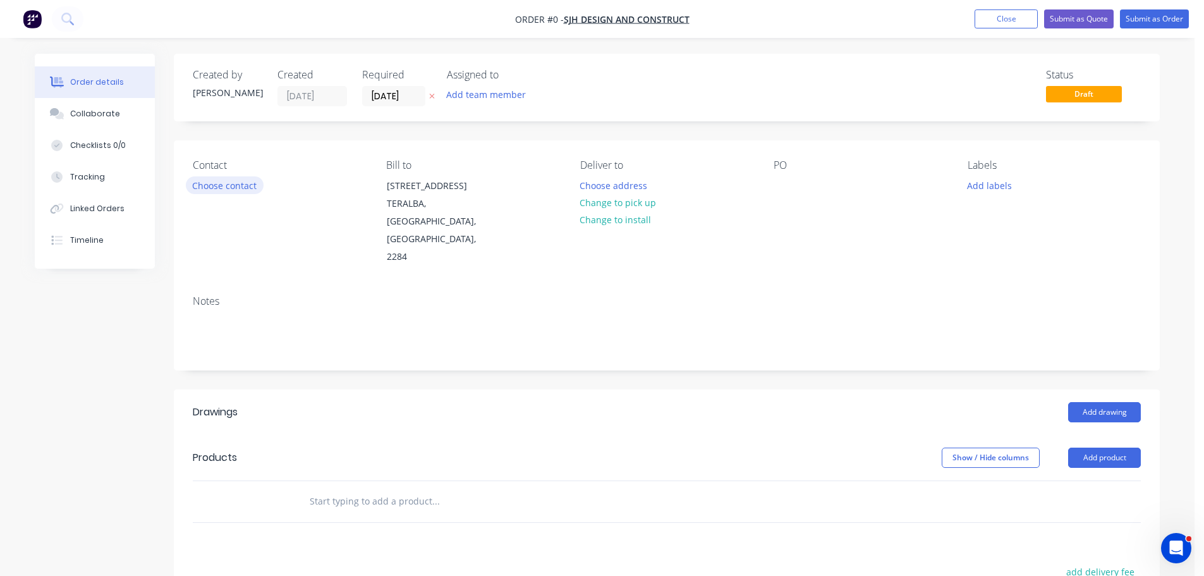
click at [229, 186] on button "Choose contact" at bounding box center [225, 184] width 78 height 17
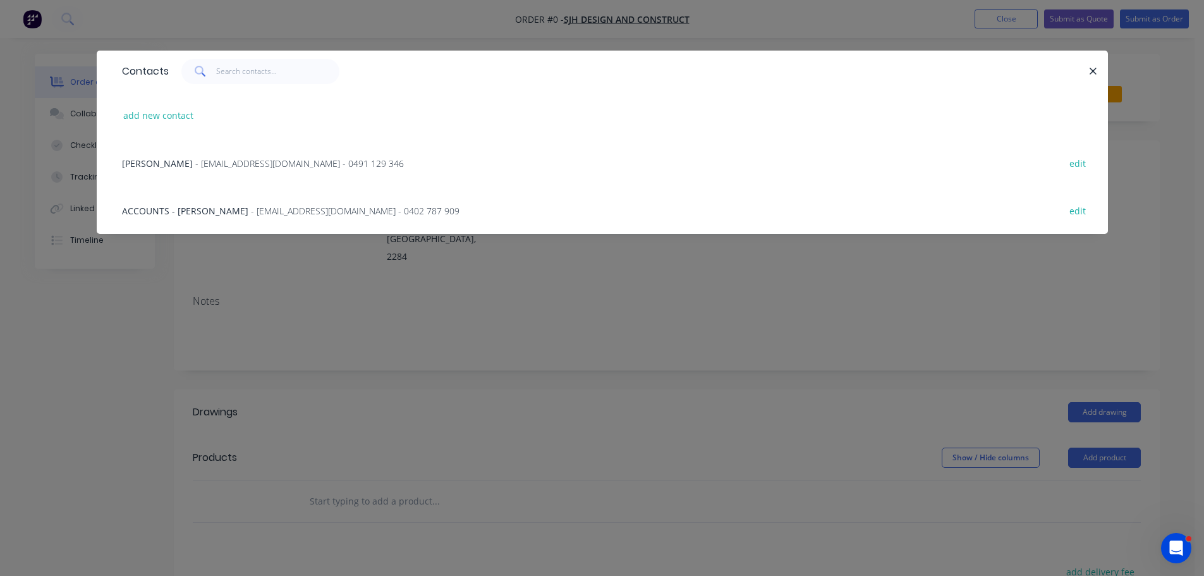
click at [212, 166] on span "- [EMAIL_ADDRESS][DOMAIN_NAME] - 0491 129 346" at bounding box center [299, 163] width 209 height 12
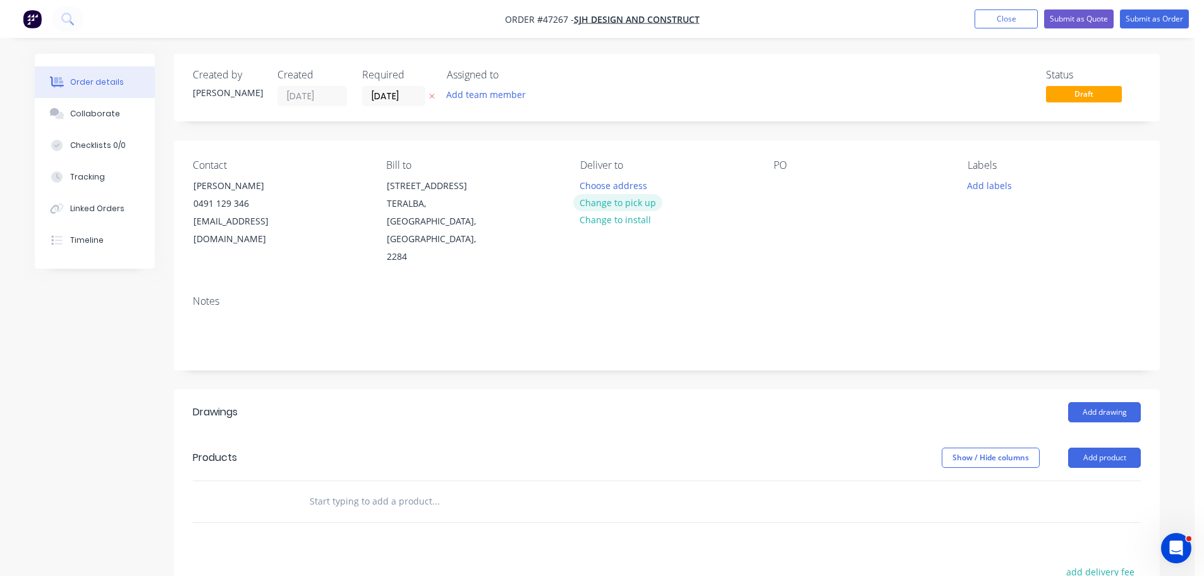
drag, startPoint x: 592, startPoint y: 204, endPoint x: 792, endPoint y: 207, distance: 200.4
click at [593, 204] on button "Change to pick up" at bounding box center [618, 202] width 90 height 17
click at [778, 182] on div at bounding box center [784, 185] width 20 height 18
click at [1091, 447] on button "Add product" at bounding box center [1104, 457] width 73 height 20
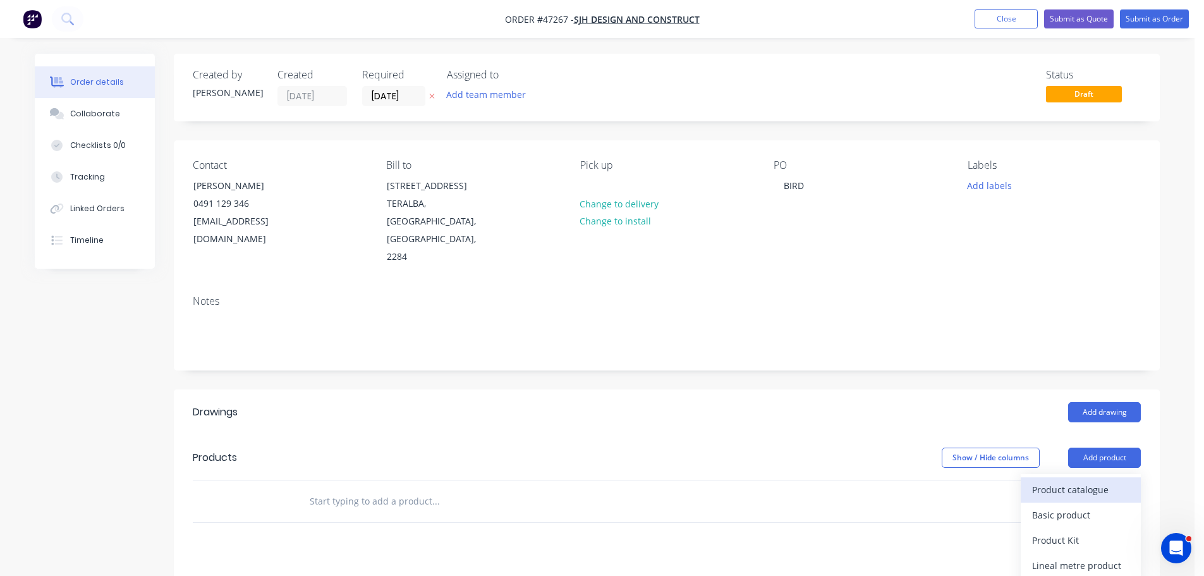
click at [1085, 480] on div "Product catalogue" at bounding box center [1080, 489] width 97 height 18
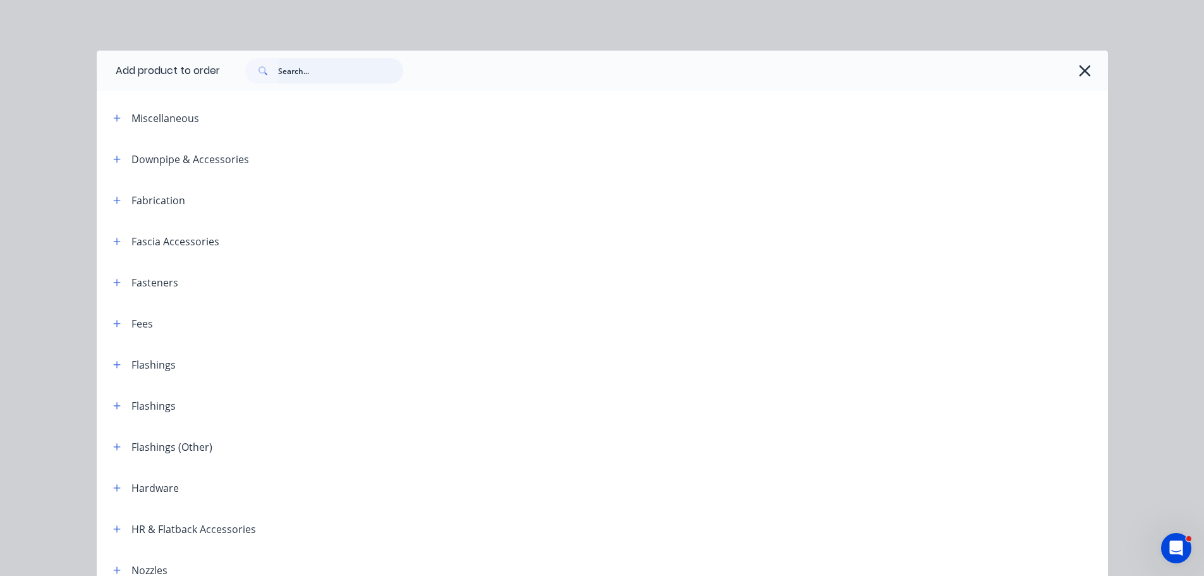
click at [317, 80] on input "text" at bounding box center [340, 70] width 125 height 25
type input "P"
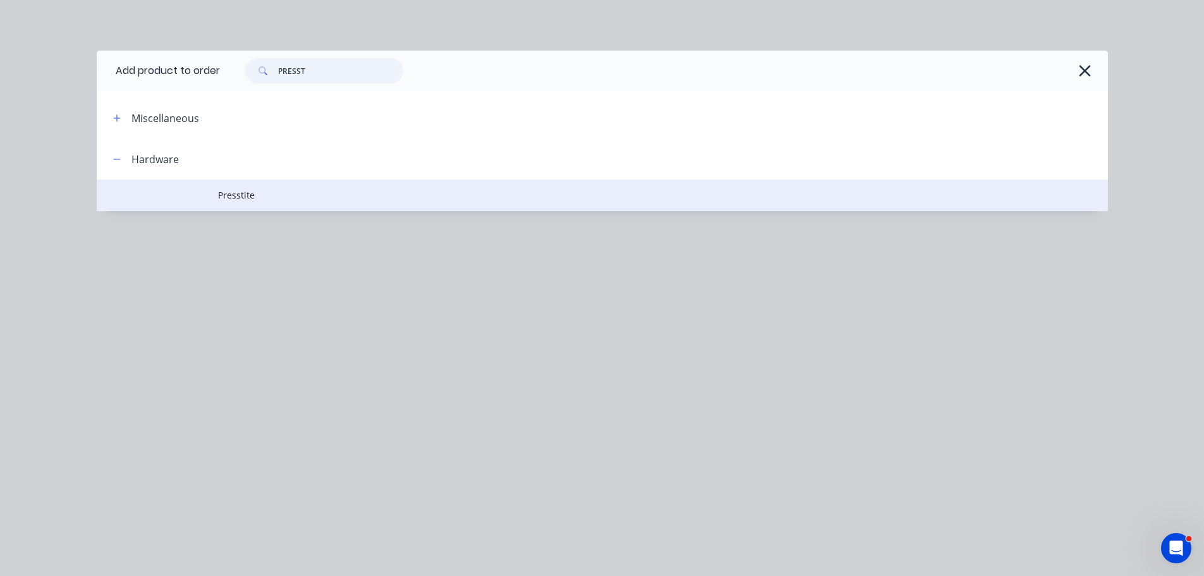
type input "PRESST"
click at [249, 199] on span "Presstite" at bounding box center [574, 194] width 712 height 13
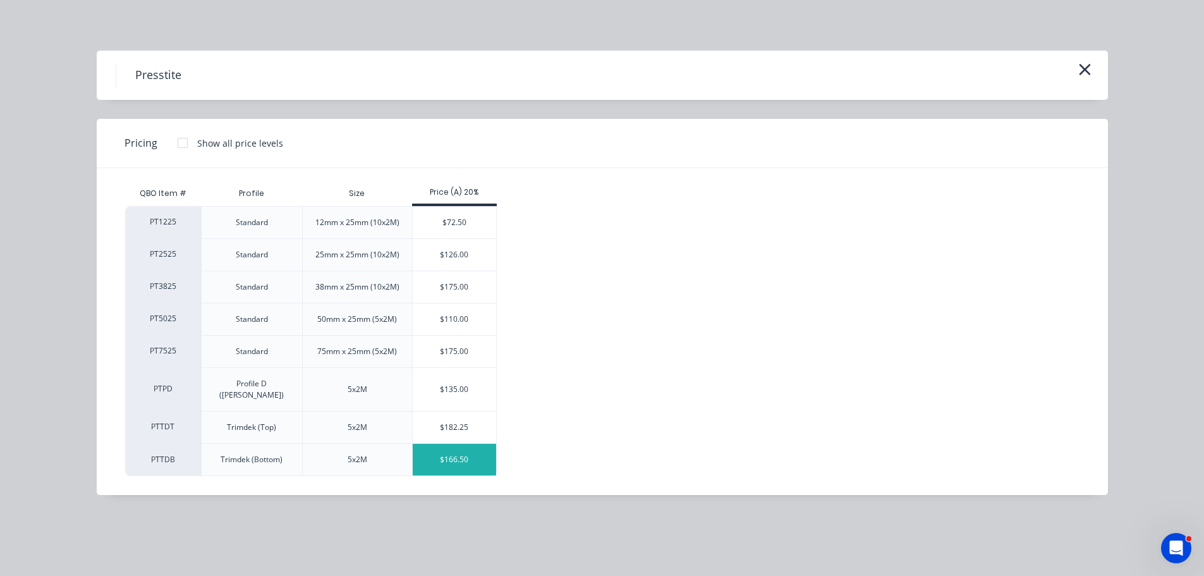
click at [456, 456] on div "$166.50" at bounding box center [455, 460] width 84 height 32
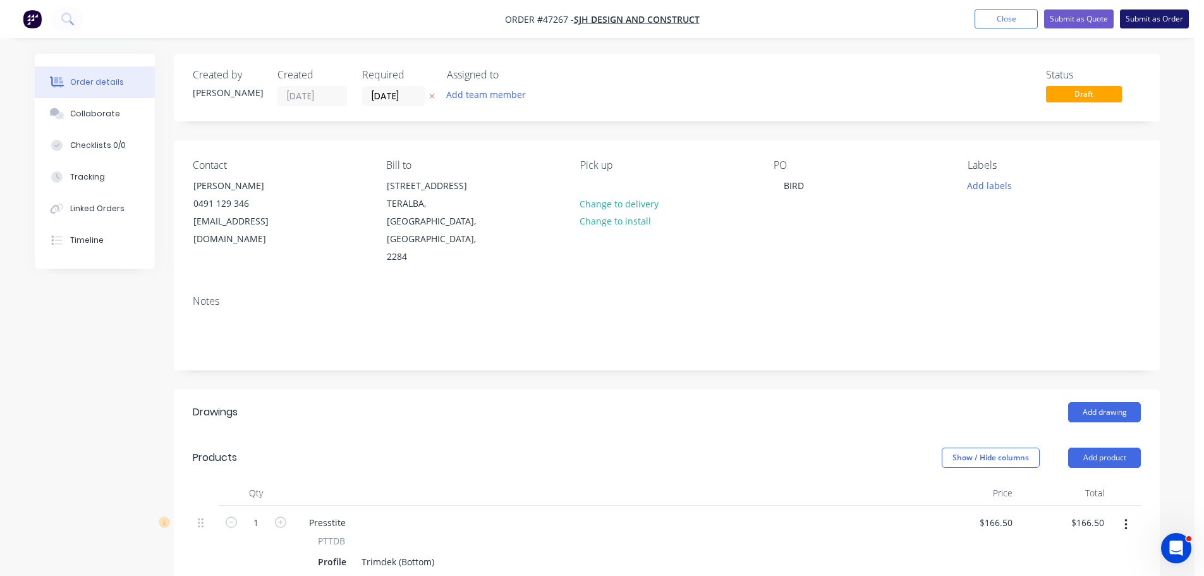
click at [1163, 22] on button "Submit as Order" at bounding box center [1154, 18] width 69 height 19
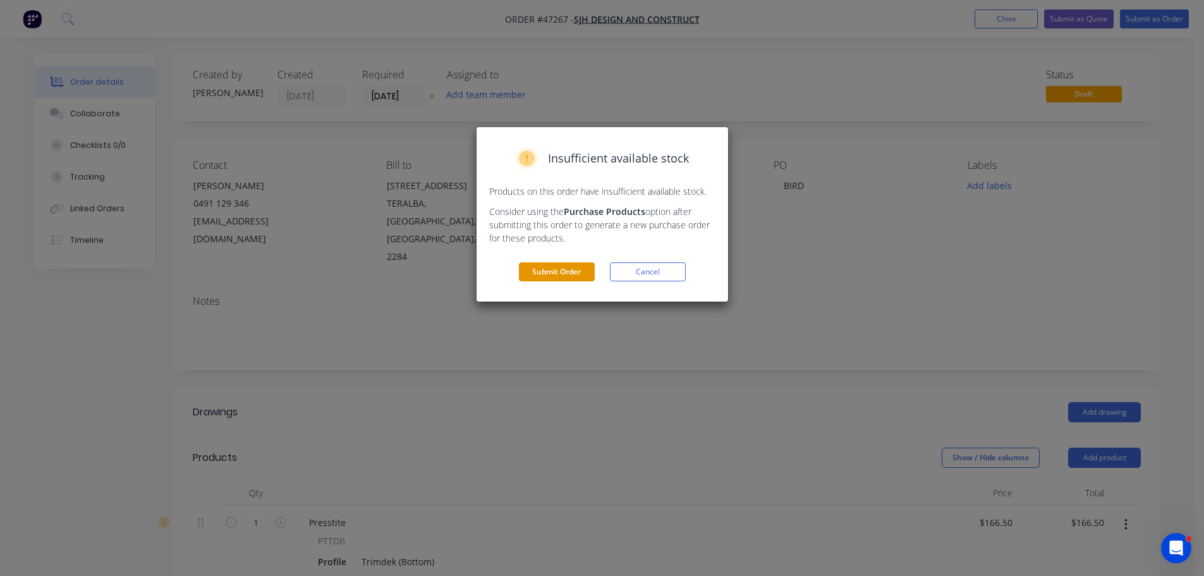
click at [544, 276] on button "Submit Order" at bounding box center [557, 271] width 76 height 19
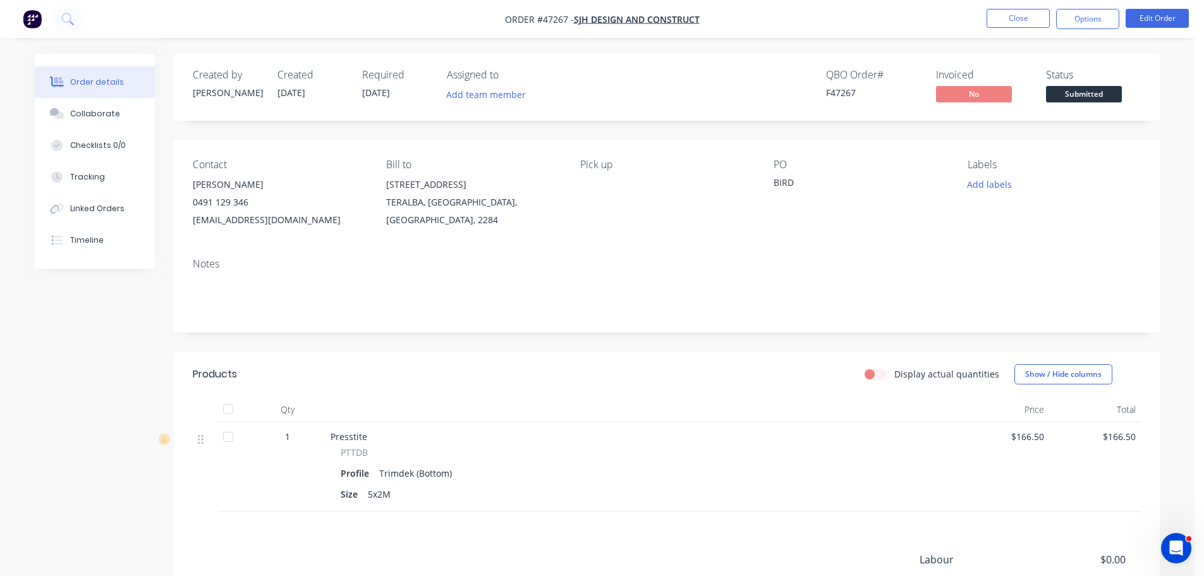
click at [1100, 95] on span "Submitted" at bounding box center [1084, 94] width 76 height 16
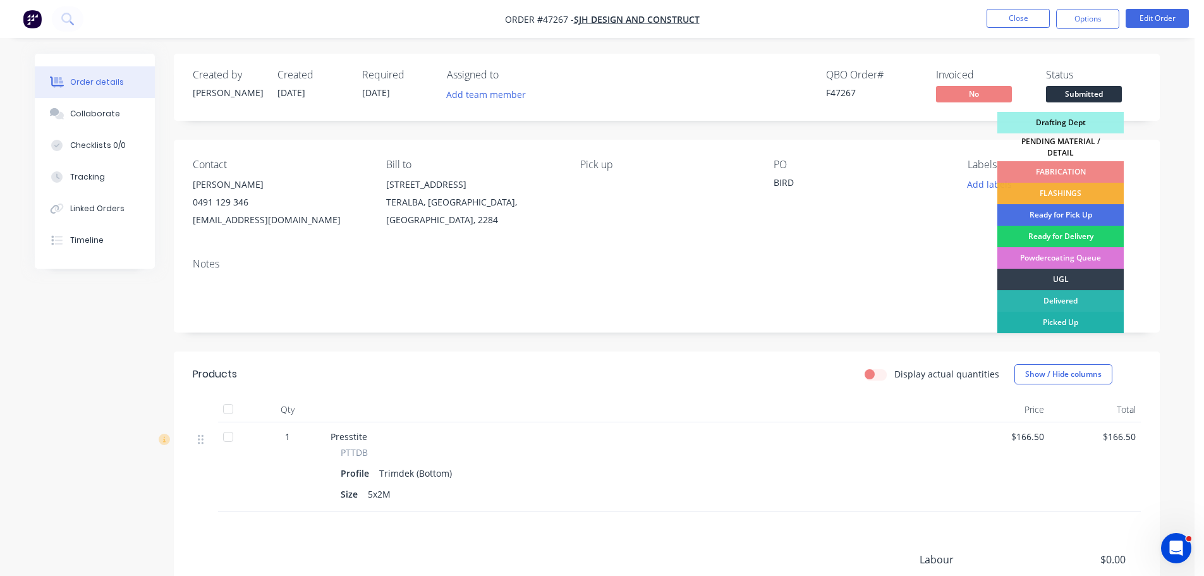
click at [1074, 313] on div "Picked Up" at bounding box center [1060, 322] width 126 height 21
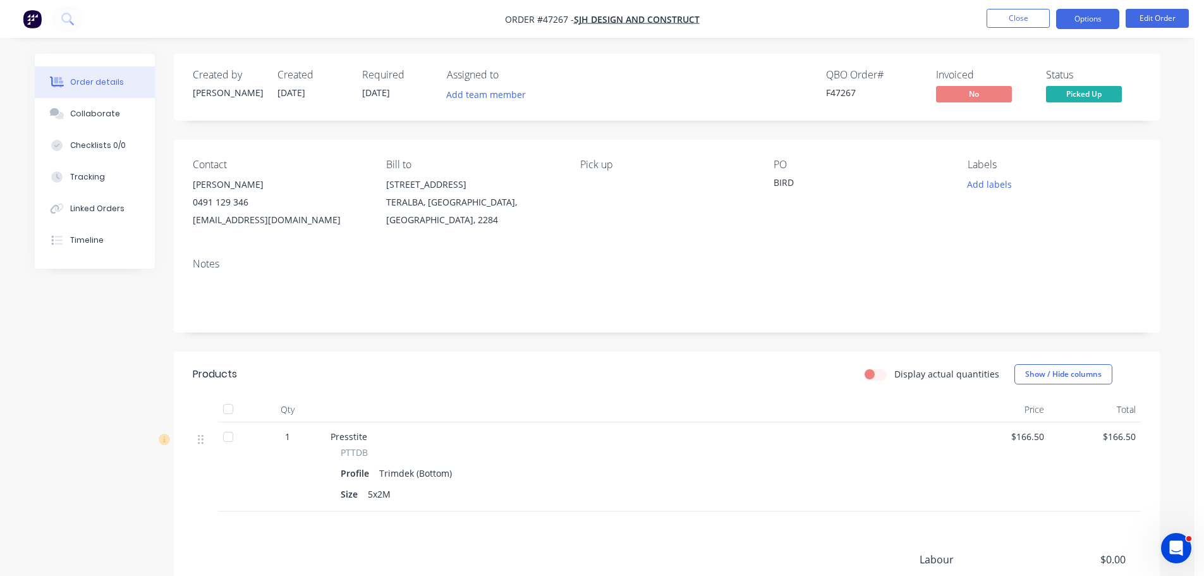
click at [1095, 23] on button "Options" at bounding box center [1087, 19] width 63 height 20
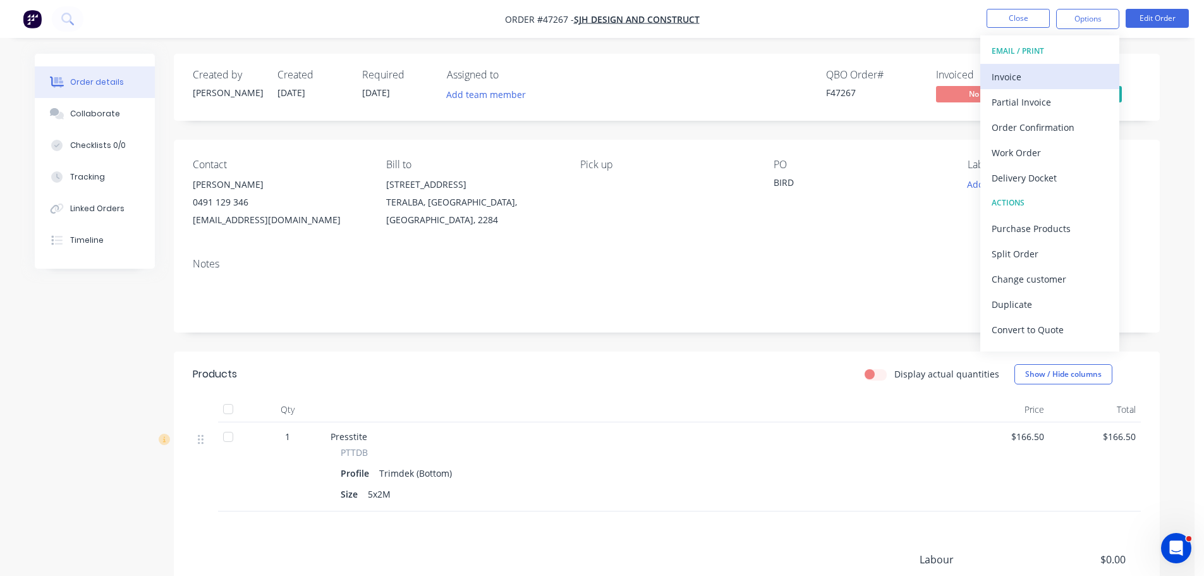
click at [1013, 82] on div "Invoice" at bounding box center [1050, 77] width 116 height 18
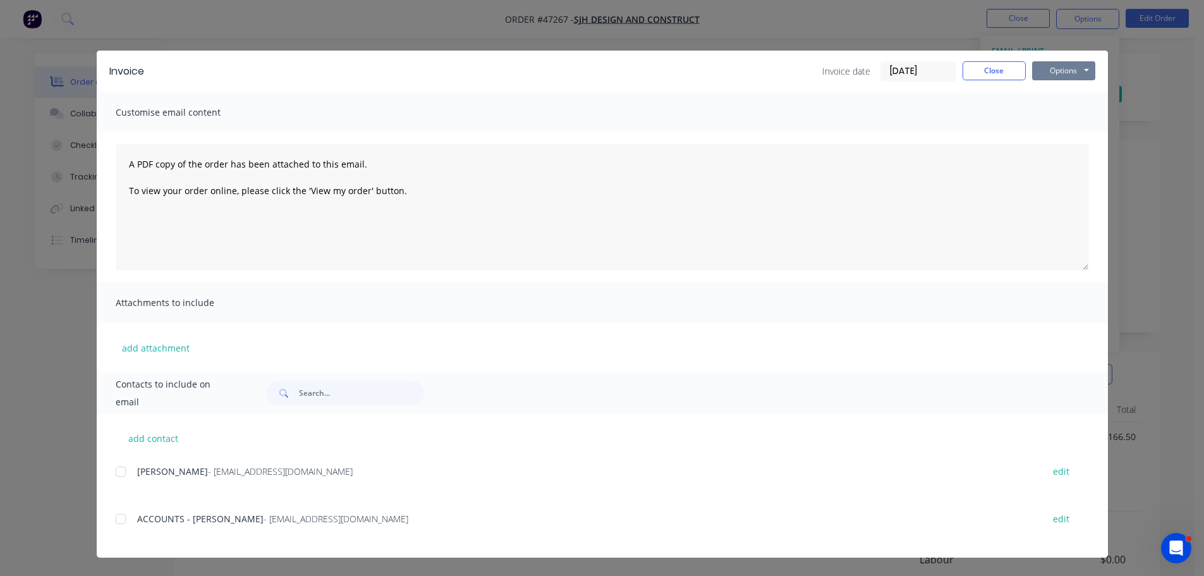
click at [1060, 73] on button "Options" at bounding box center [1063, 70] width 63 height 19
click at [125, 518] on div at bounding box center [120, 518] width 25 height 25
click at [1069, 74] on button "Options" at bounding box center [1063, 70] width 63 height 19
click at [1050, 138] on button "Email" at bounding box center [1072, 135] width 81 height 21
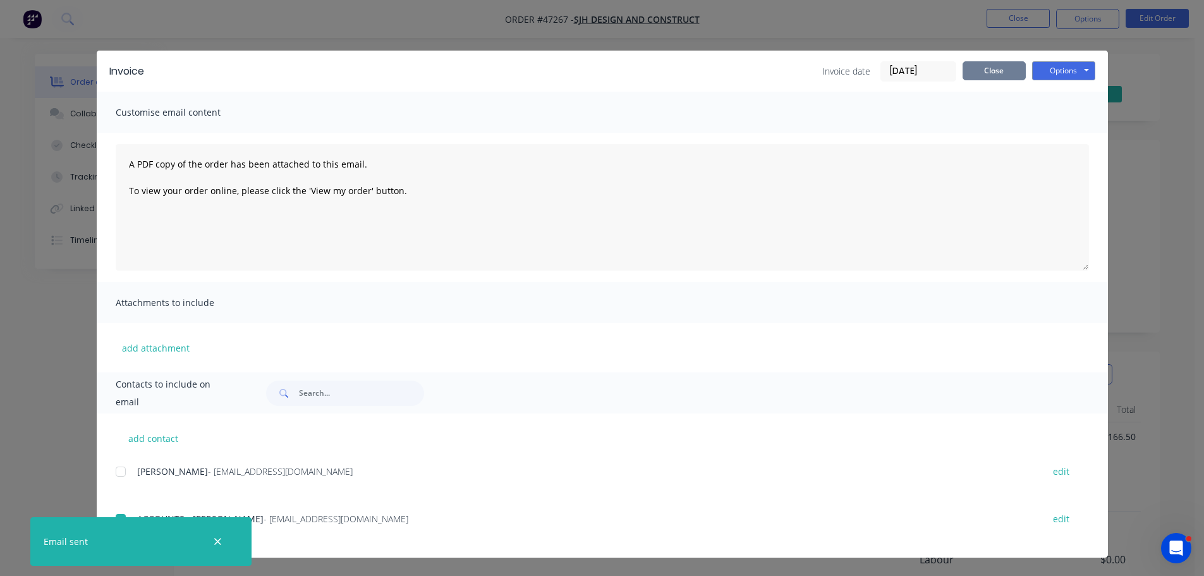
click at [996, 68] on button "Close" at bounding box center [994, 70] width 63 height 19
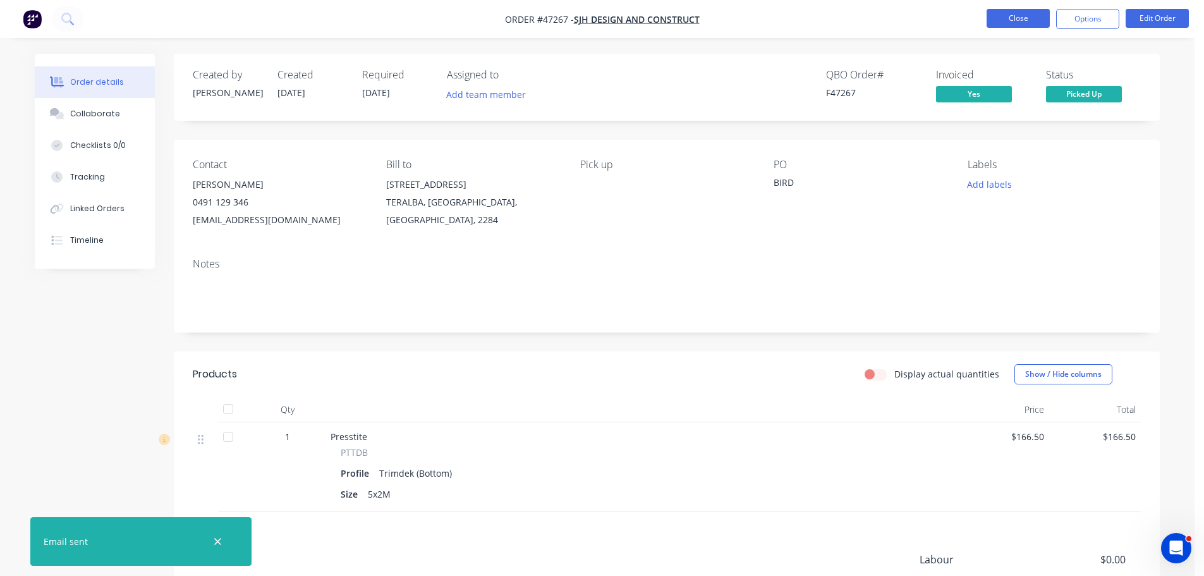
click at [1001, 19] on button "Close" at bounding box center [1018, 18] width 63 height 19
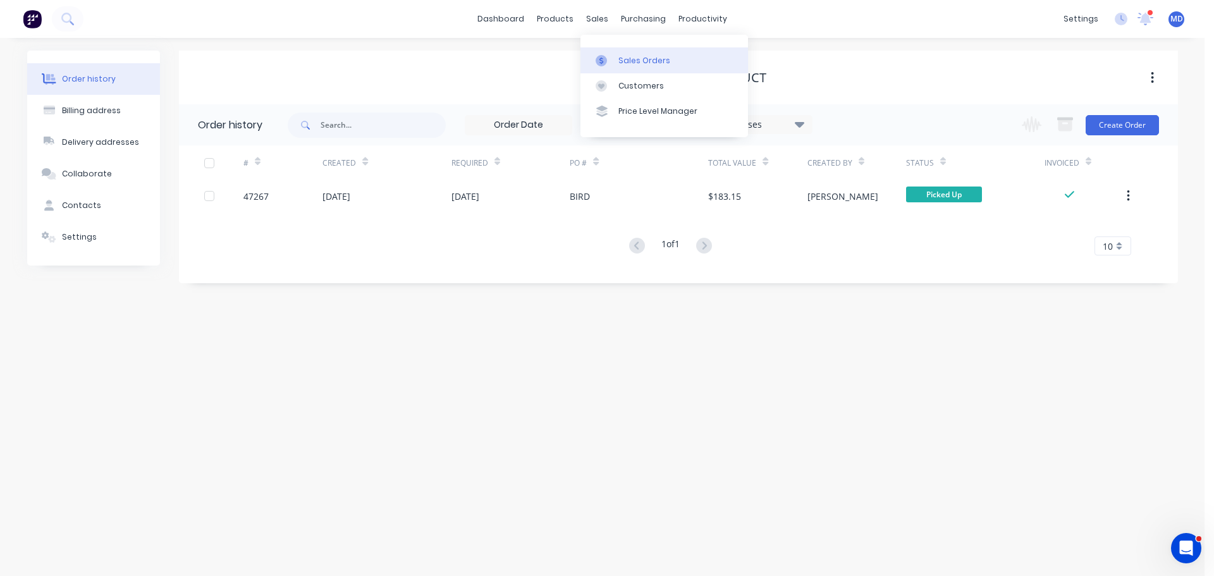
click at [609, 52] on link "Sales Orders" at bounding box center [663, 59] width 167 height 25
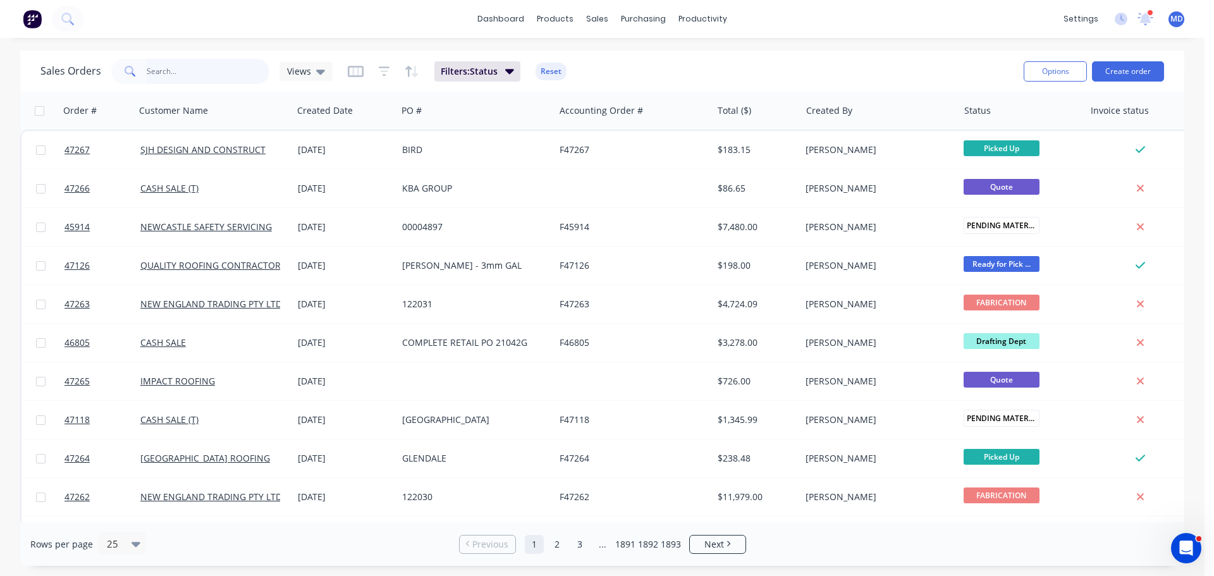
click at [152, 64] on input "text" at bounding box center [208, 71] width 123 height 25
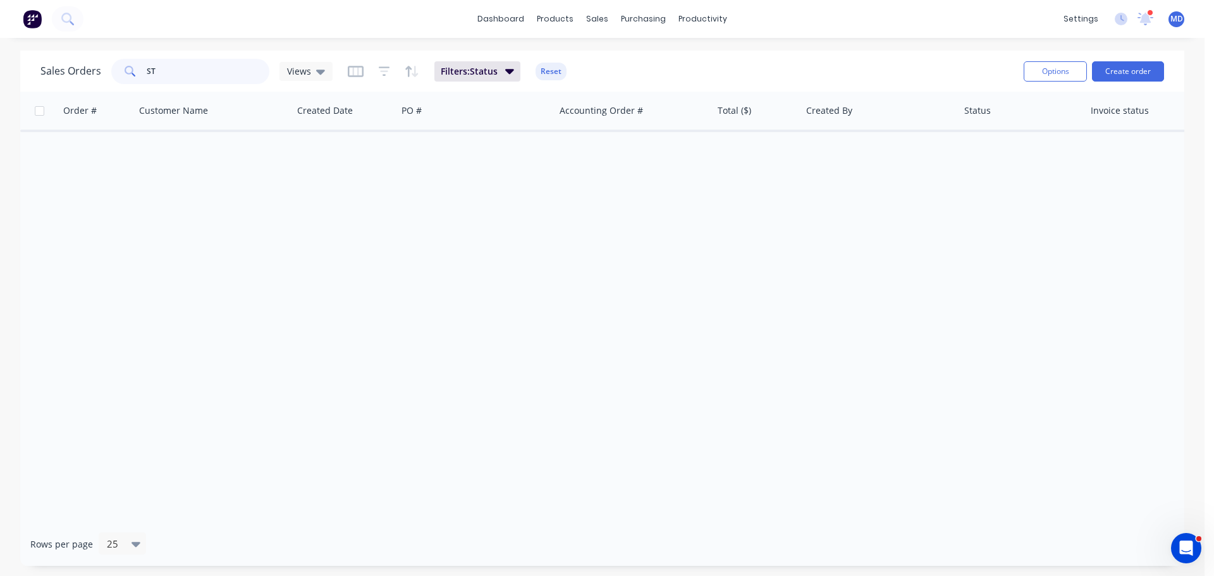
type input "S"
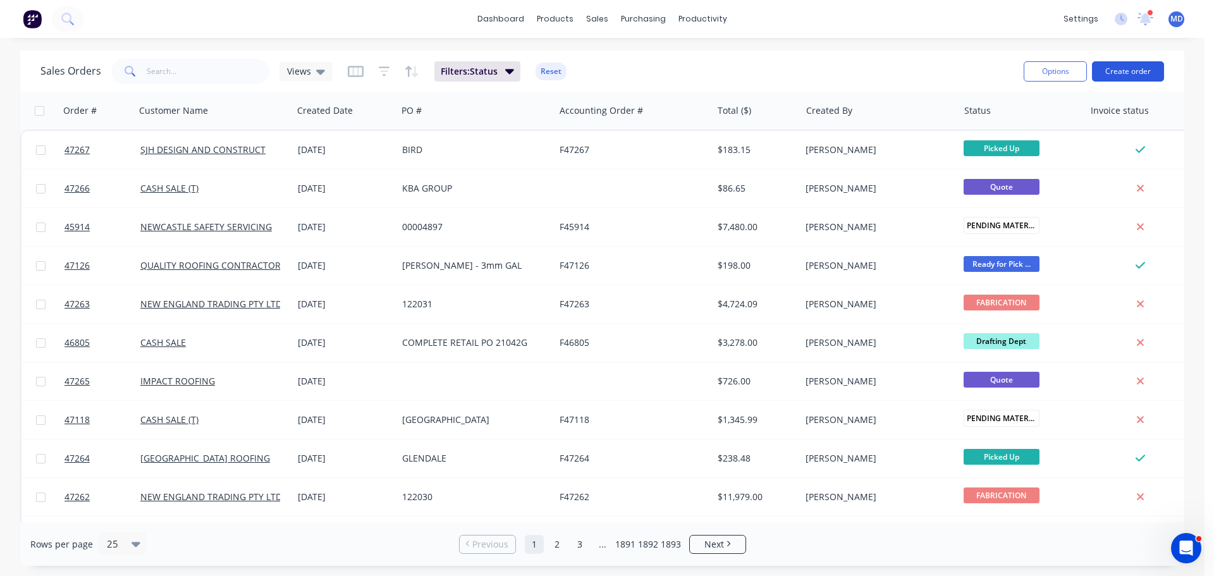
click at [1124, 68] on button "Create order" at bounding box center [1128, 71] width 72 height 20
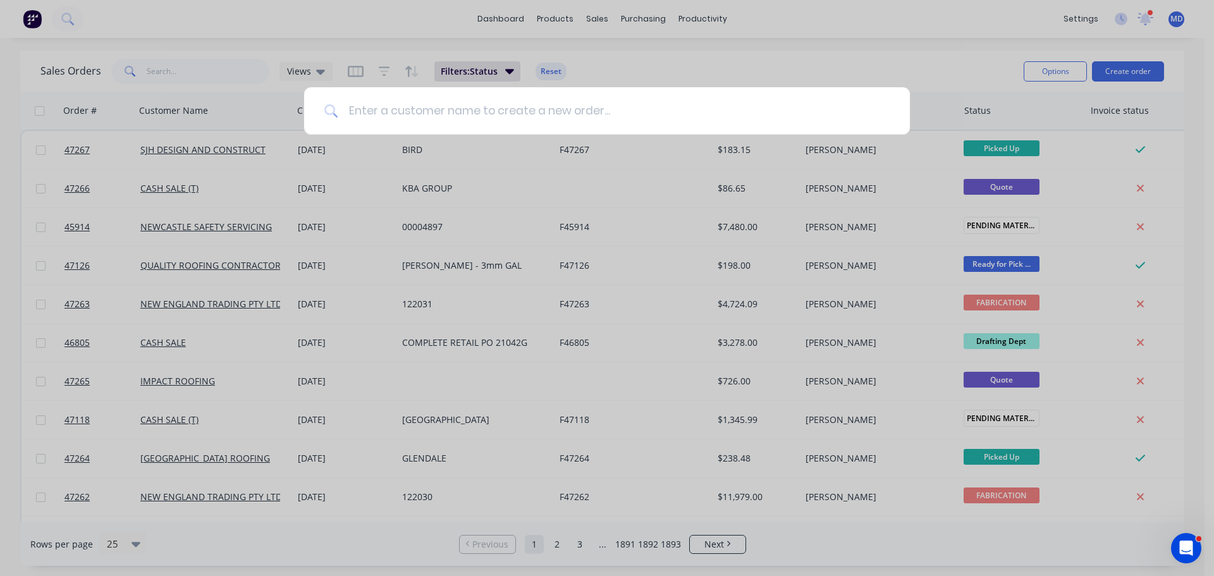
click at [391, 106] on input at bounding box center [613, 110] width 551 height 47
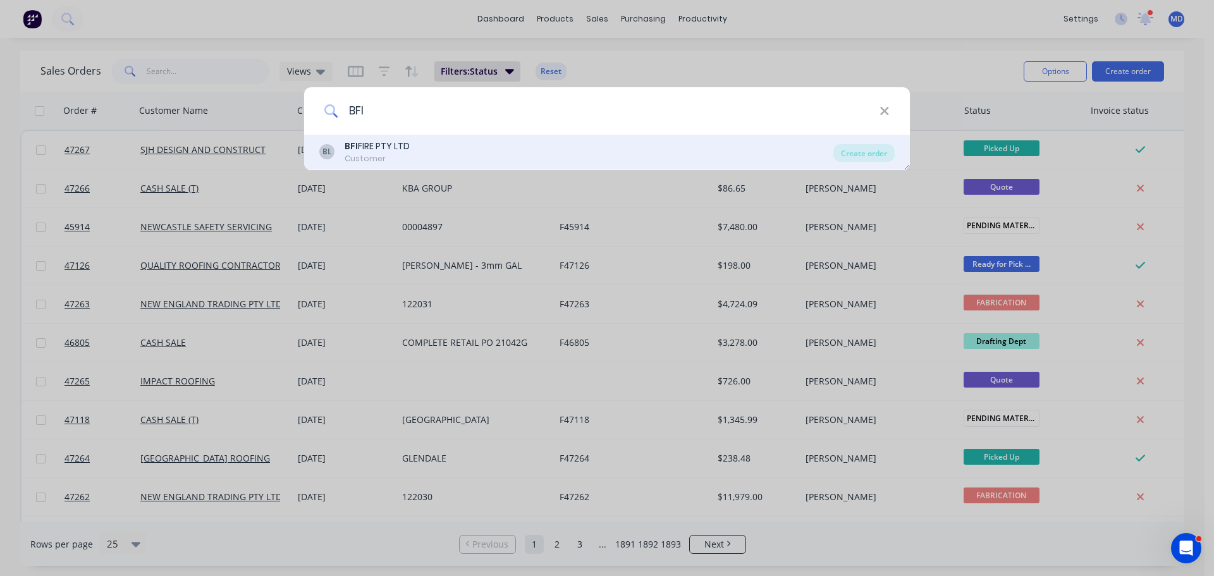
type input "BFI"
click at [375, 149] on div "BFI FIRE PTY LTD" at bounding box center [376, 146] width 65 height 13
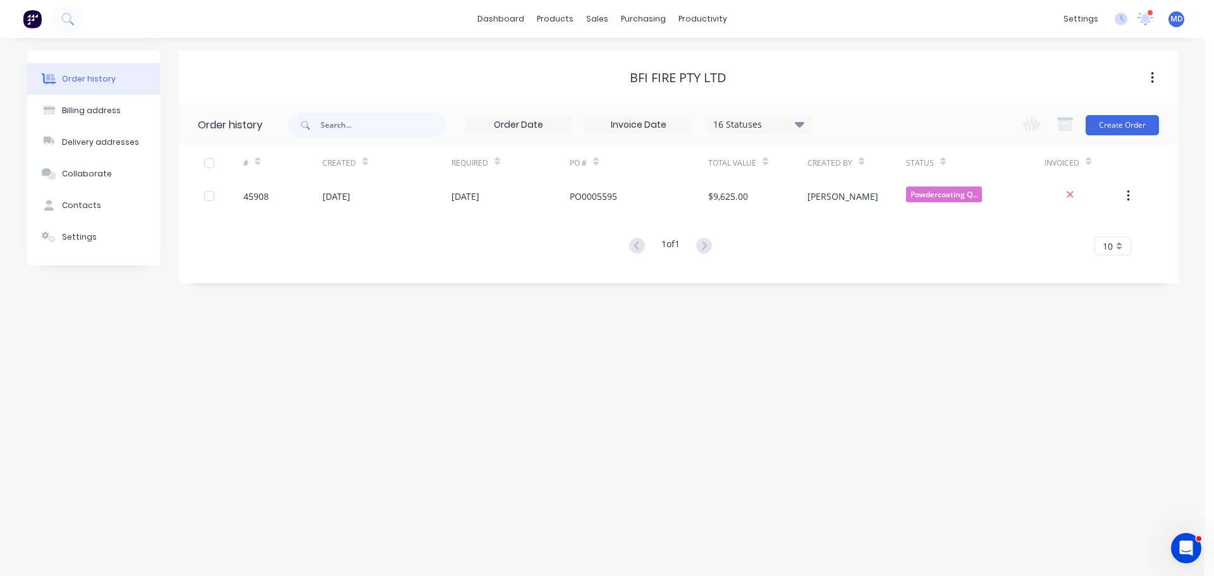
click at [764, 125] on div "16 Statuses" at bounding box center [758, 125] width 106 height 14
click at [863, 270] on label at bounding box center [863, 270] width 0 height 0
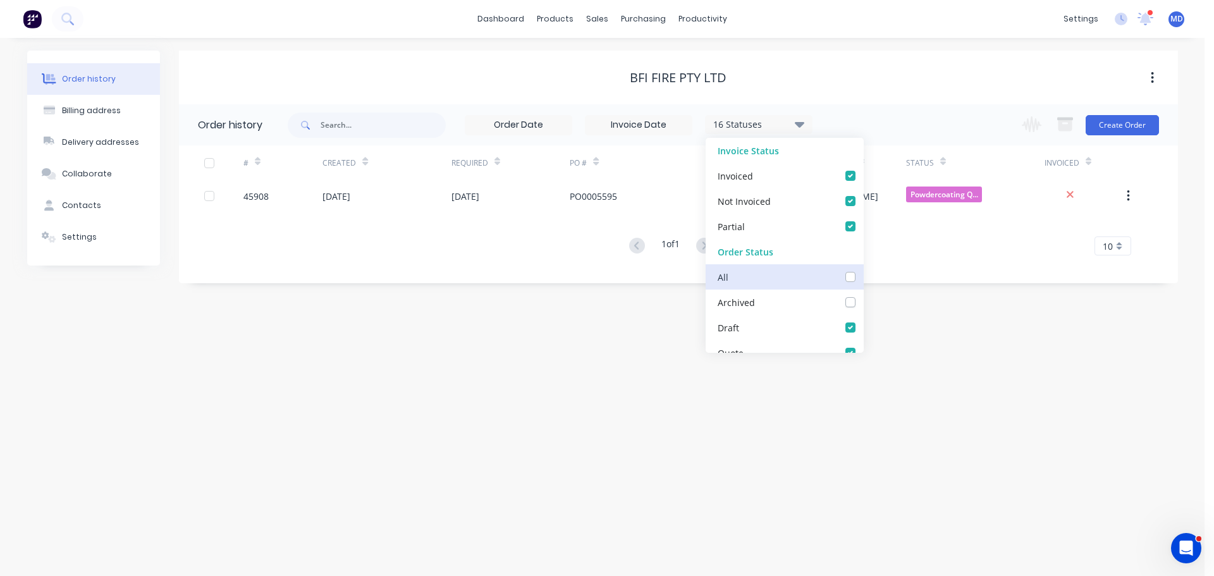
click at [863, 278] on input "checkbox" at bounding box center [868, 276] width 10 height 12
checkbox input "true"
click at [942, 301] on div "Order history Billing address Delivery addresses Collaborate Contacts Settings …" at bounding box center [602, 307] width 1204 height 538
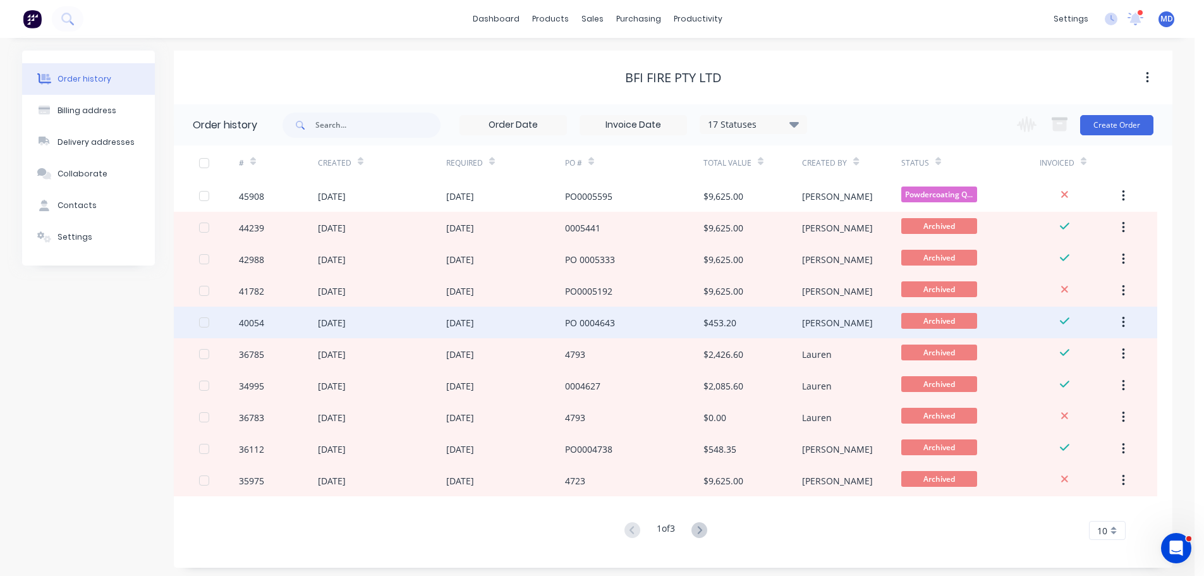
click at [255, 324] on div "40054" at bounding box center [251, 322] width 25 height 13
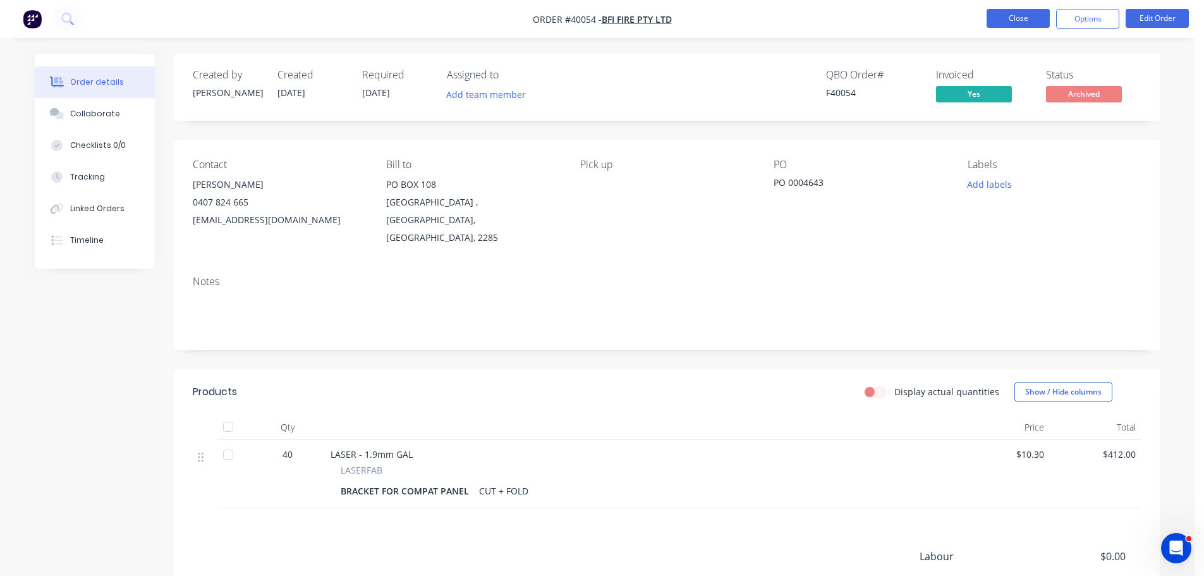
click at [1009, 18] on button "Close" at bounding box center [1018, 18] width 63 height 19
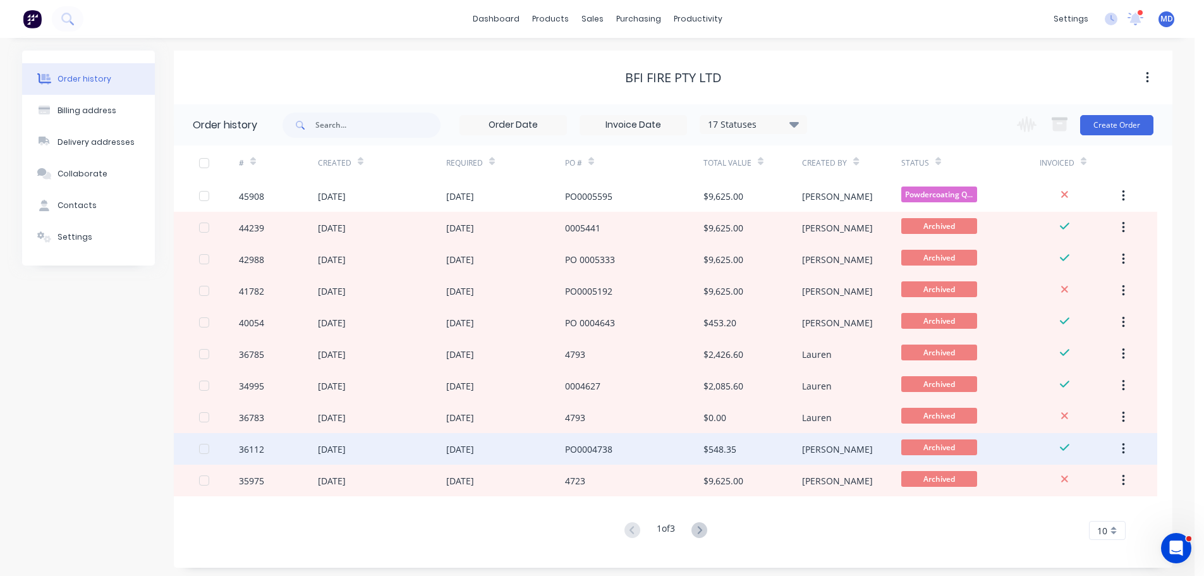
click at [253, 448] on div "36112" at bounding box center [251, 448] width 25 height 13
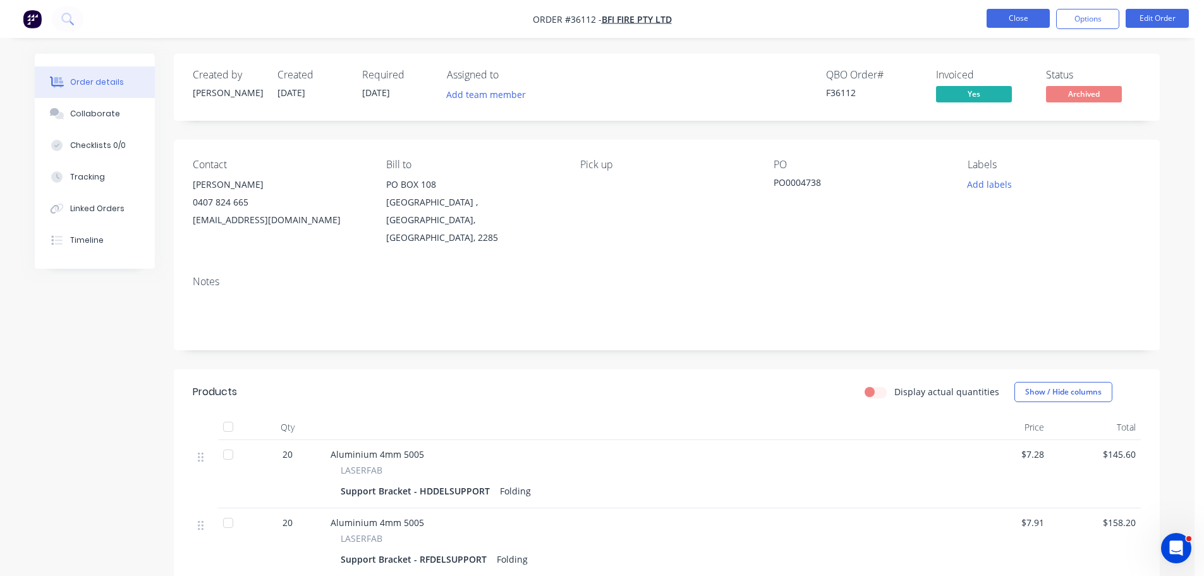
click at [1032, 21] on button "Close" at bounding box center [1018, 18] width 63 height 19
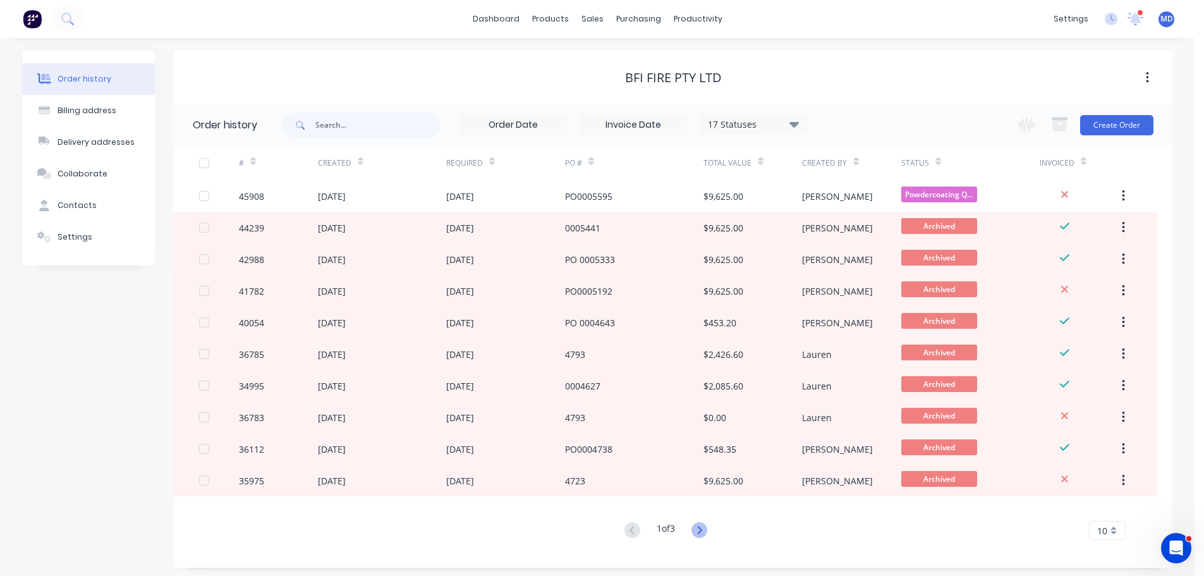
click at [697, 526] on icon at bounding box center [699, 530] width 16 height 16
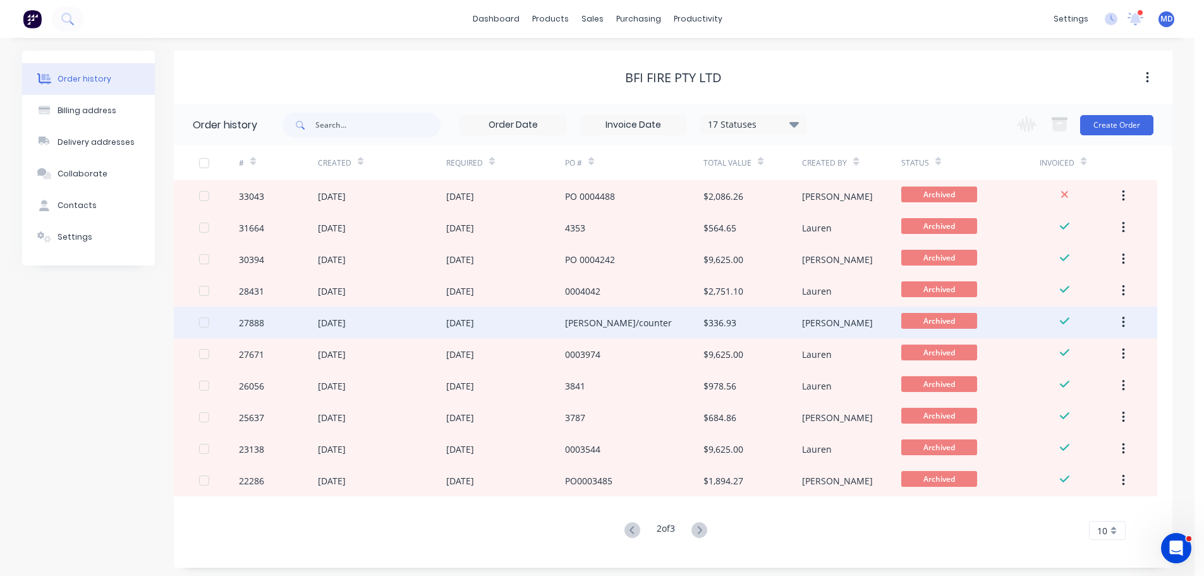
click at [259, 326] on div "27888" at bounding box center [251, 322] width 25 height 13
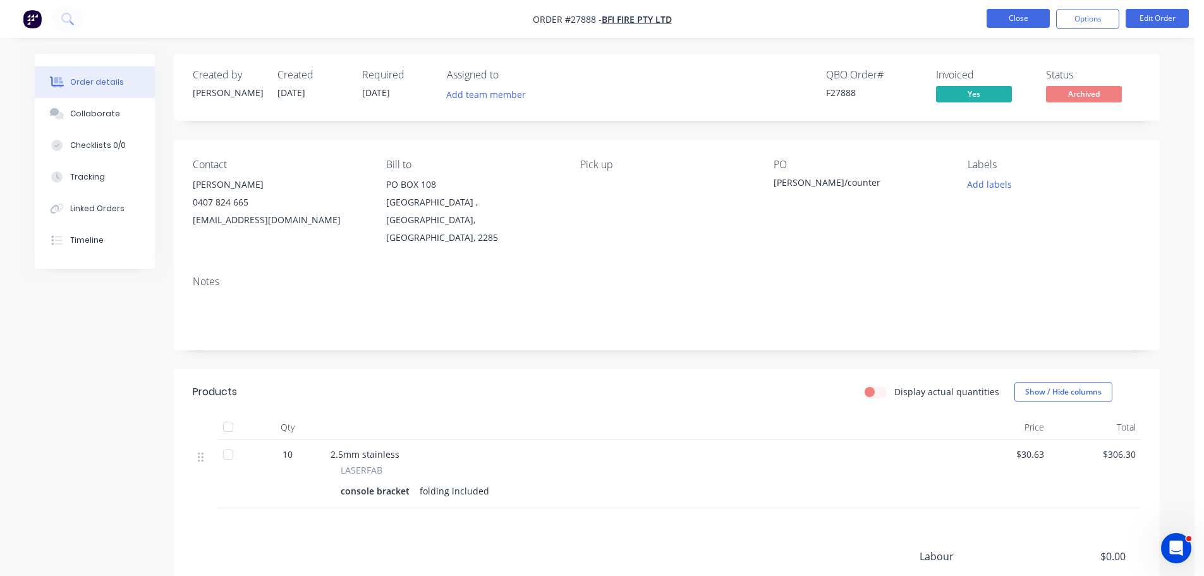
click at [1010, 20] on button "Close" at bounding box center [1018, 18] width 63 height 19
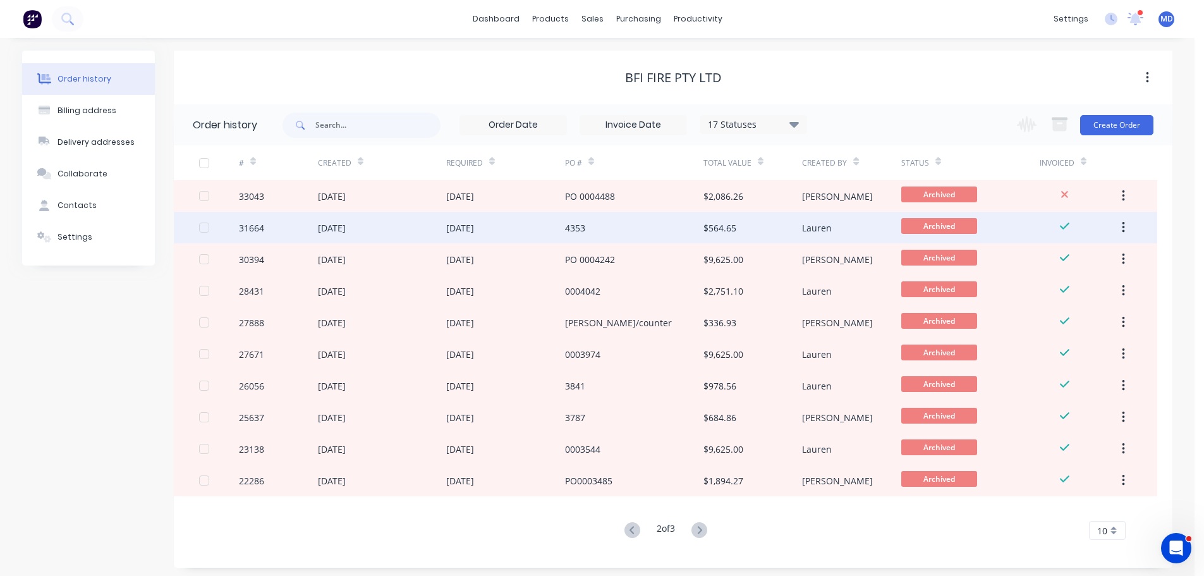
click at [250, 230] on div "31664" at bounding box center [251, 227] width 25 height 13
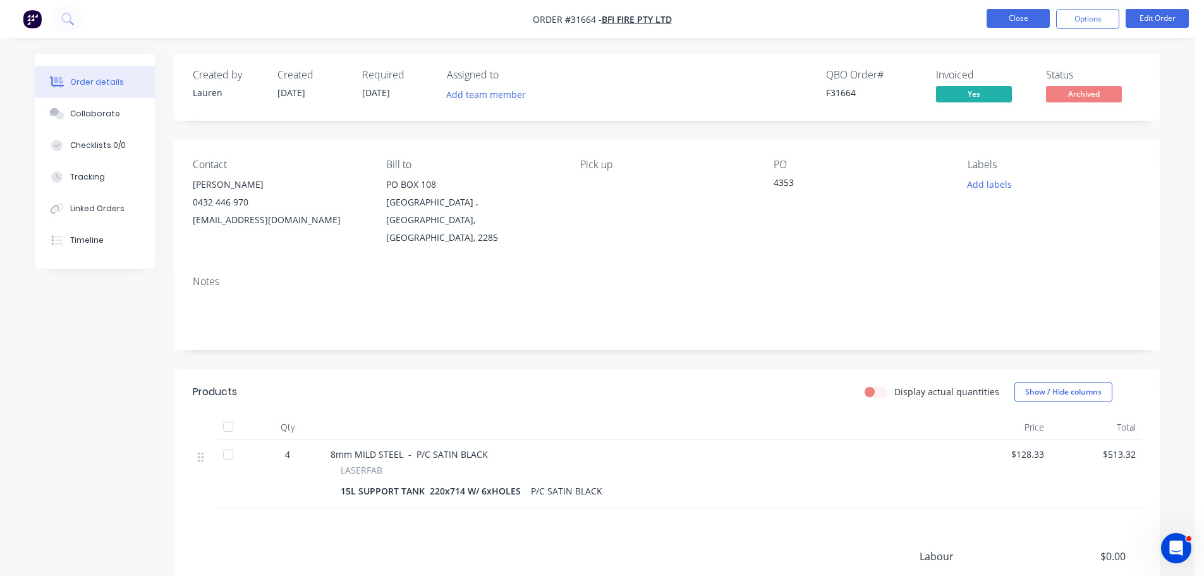
click at [1012, 15] on button "Close" at bounding box center [1018, 18] width 63 height 19
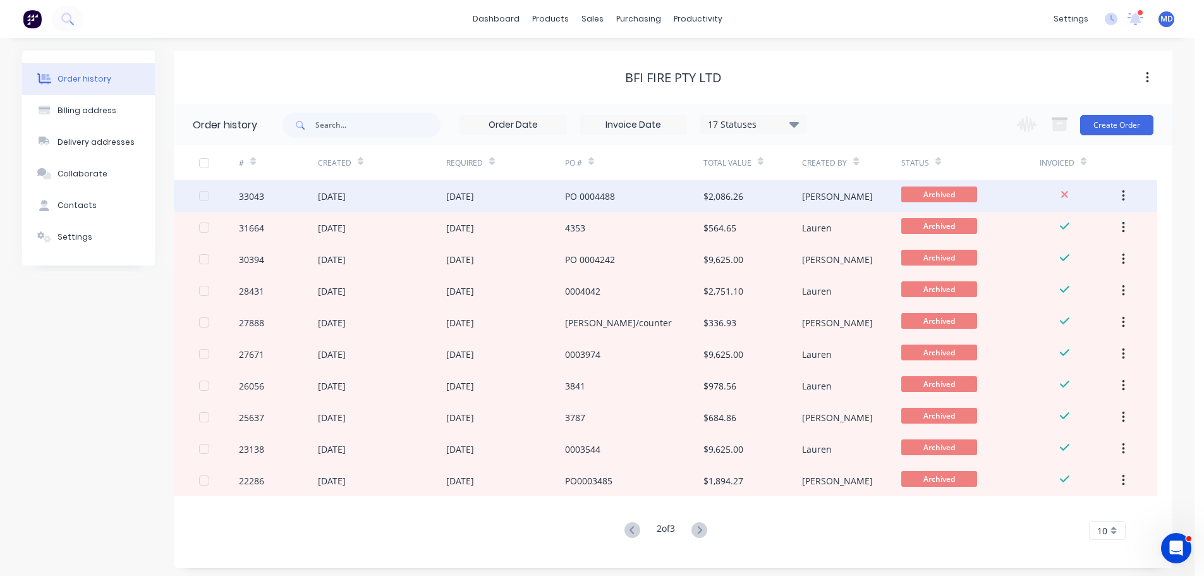
click at [256, 193] on div "33043" at bounding box center [251, 196] width 25 height 13
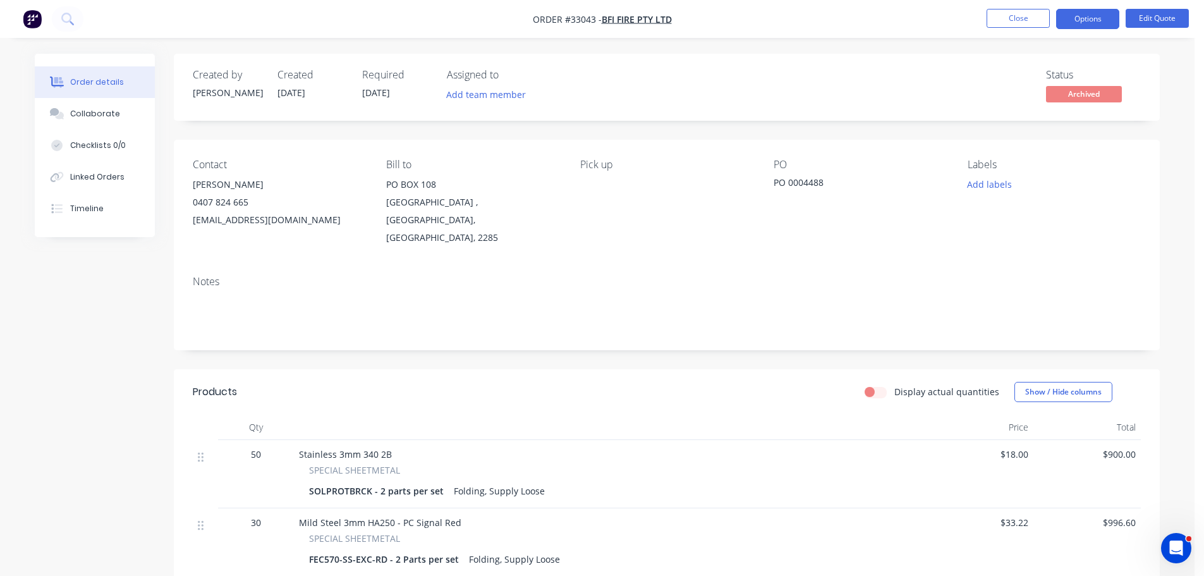
click at [1015, 28] on li "Close" at bounding box center [1018, 19] width 63 height 20
click at [1015, 24] on button "Close" at bounding box center [1018, 18] width 63 height 19
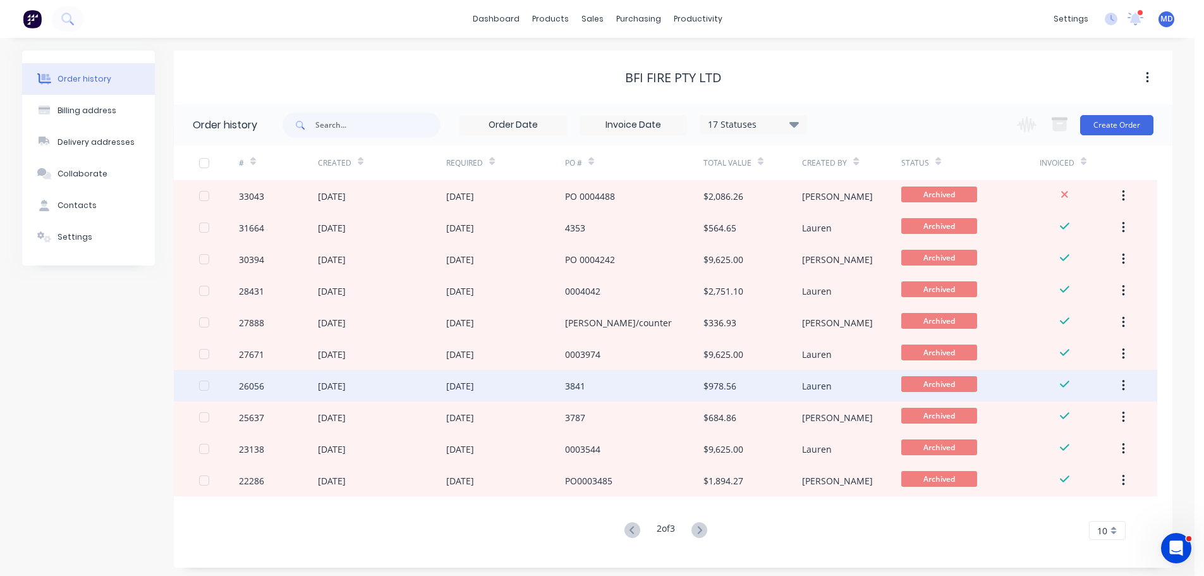
click at [244, 389] on div "26056" at bounding box center [251, 385] width 25 height 13
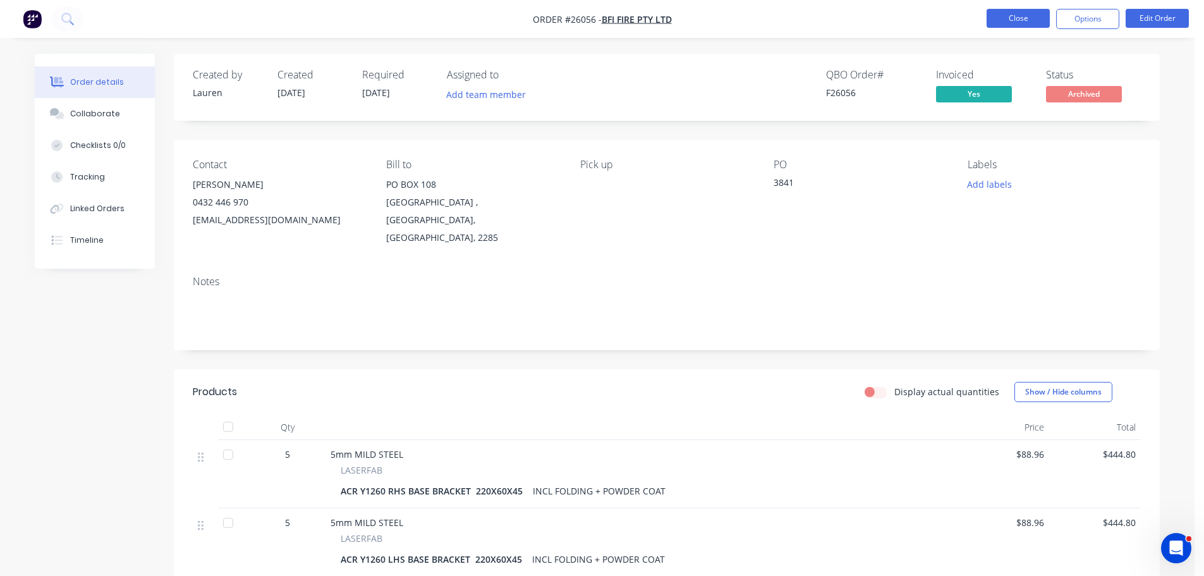
click at [1007, 9] on button "Close" at bounding box center [1018, 18] width 63 height 19
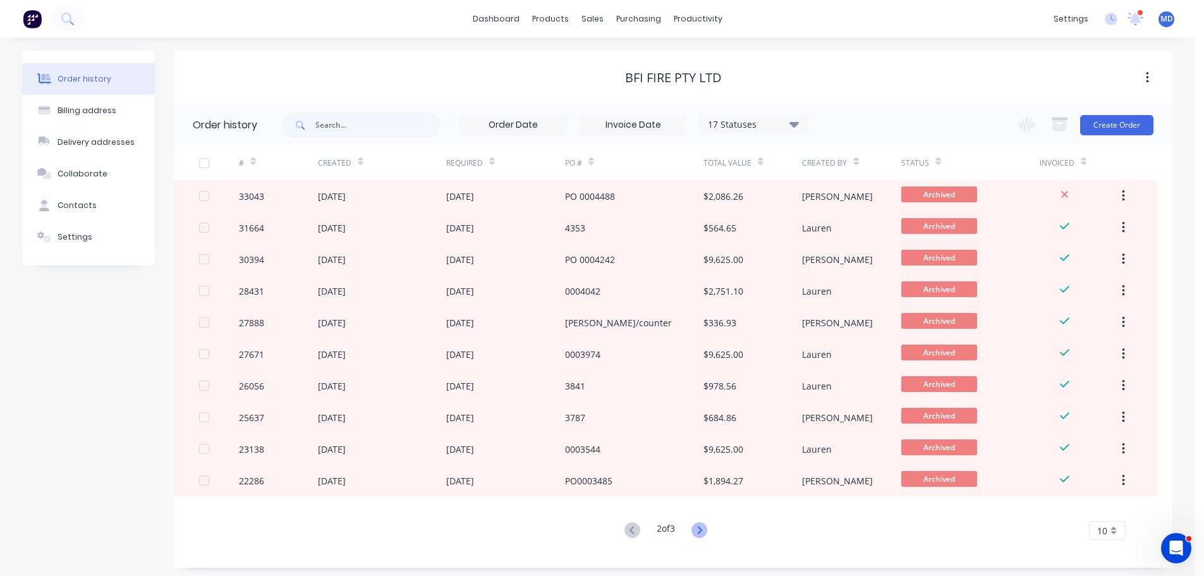
click at [699, 530] on icon at bounding box center [699, 530] width 16 height 16
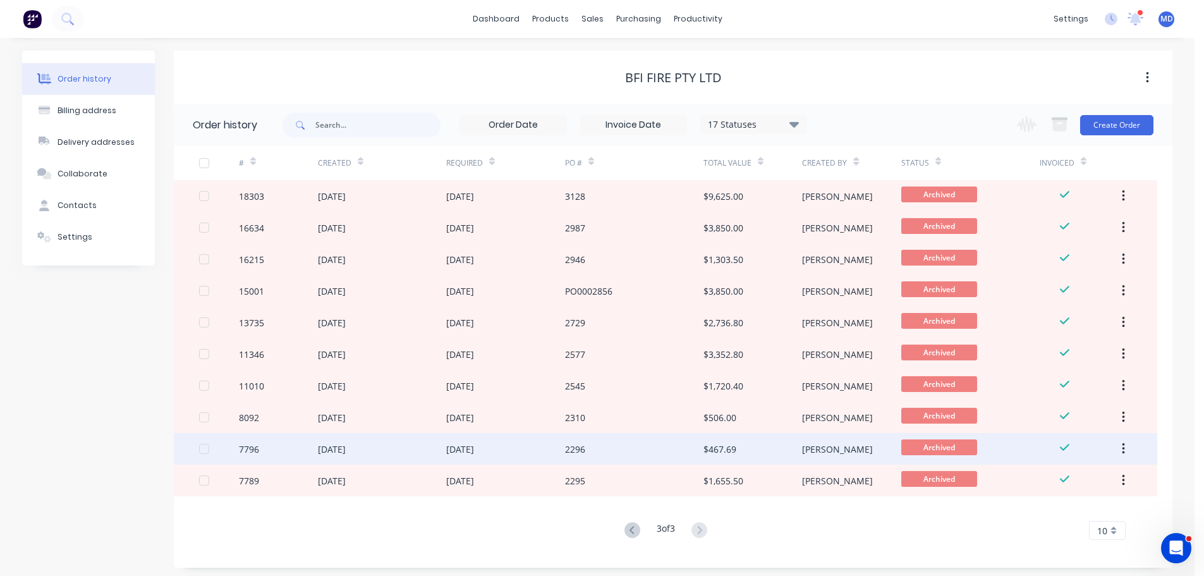
click at [258, 449] on div "7796" at bounding box center [249, 448] width 20 height 13
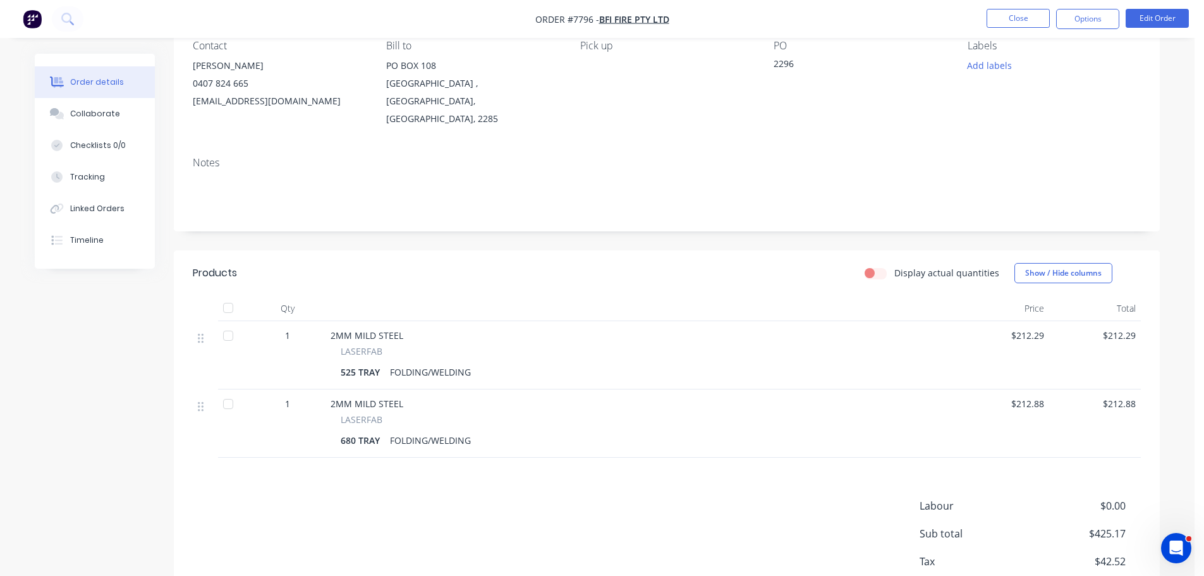
scroll to position [126, 0]
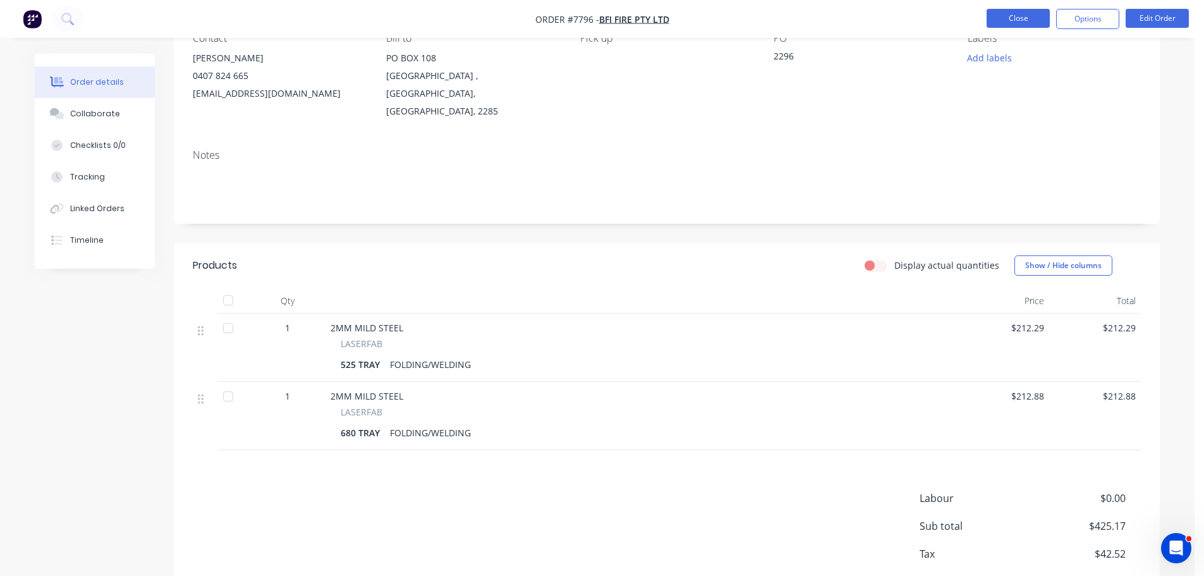
click at [1003, 11] on button "Close" at bounding box center [1018, 18] width 63 height 19
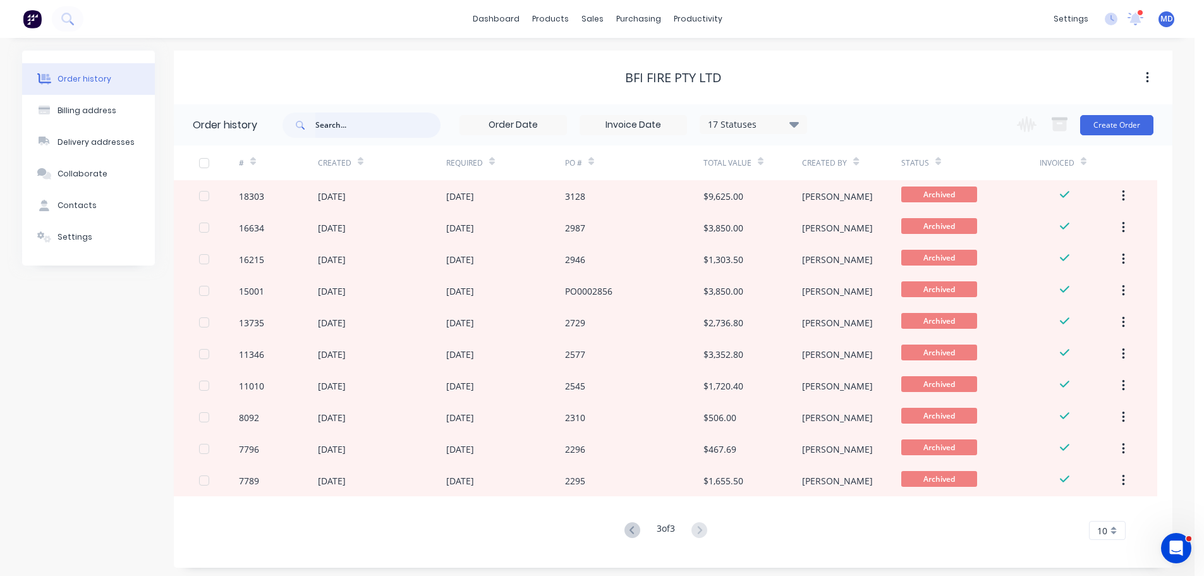
click at [356, 126] on input "text" at bounding box center [377, 125] width 125 height 25
type input "16215"
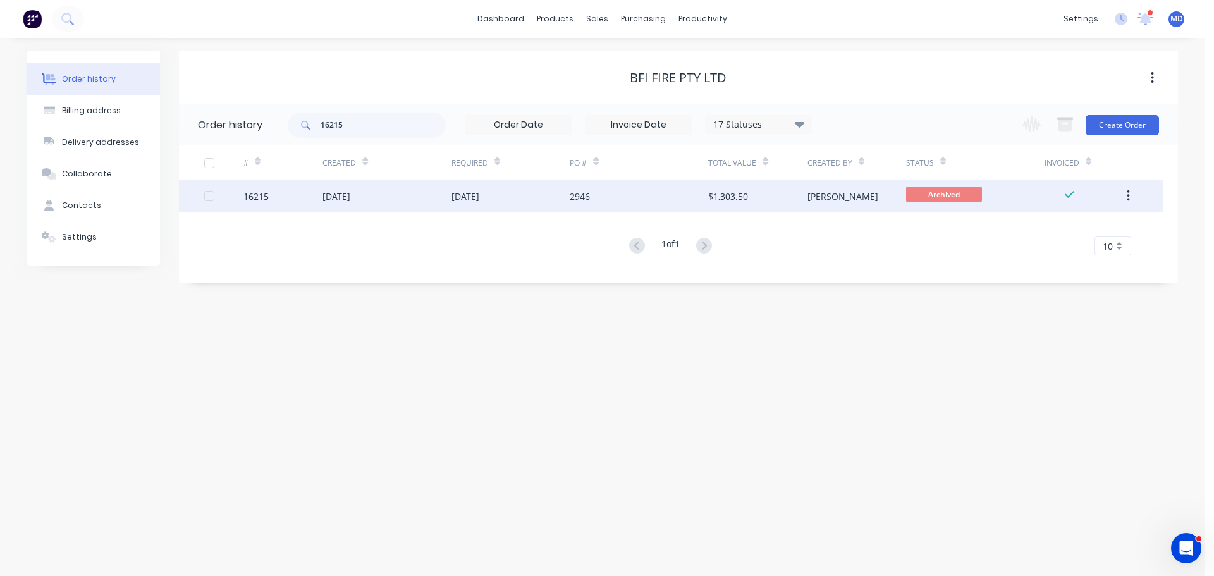
click at [252, 191] on div "16215" at bounding box center [255, 196] width 25 height 13
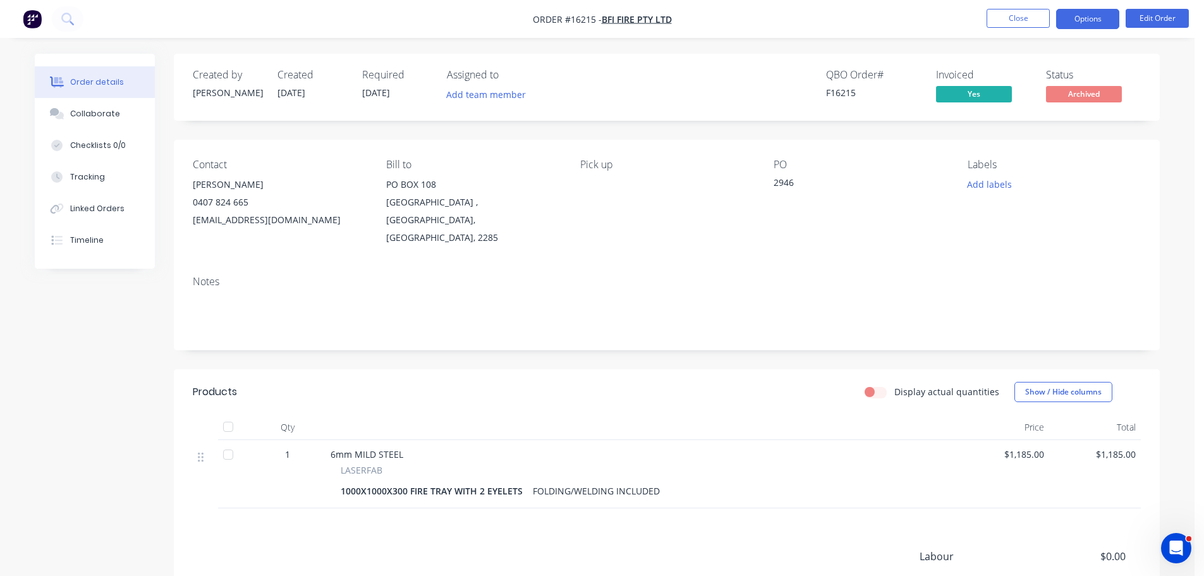
click at [1093, 14] on button "Options" at bounding box center [1087, 19] width 63 height 20
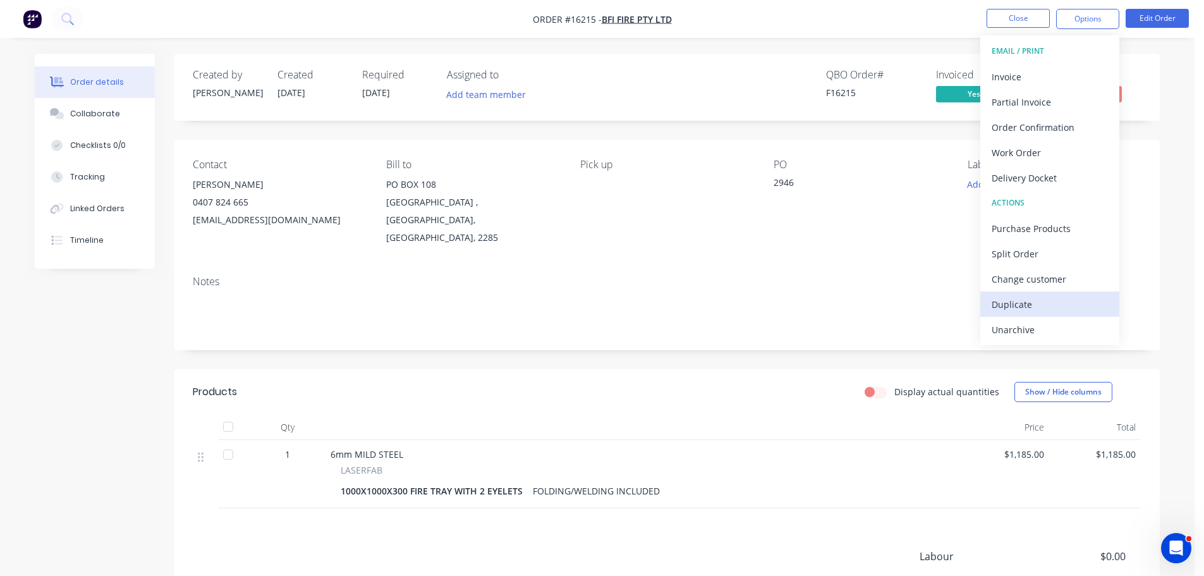
click at [1018, 303] on div "Duplicate" at bounding box center [1050, 304] width 116 height 18
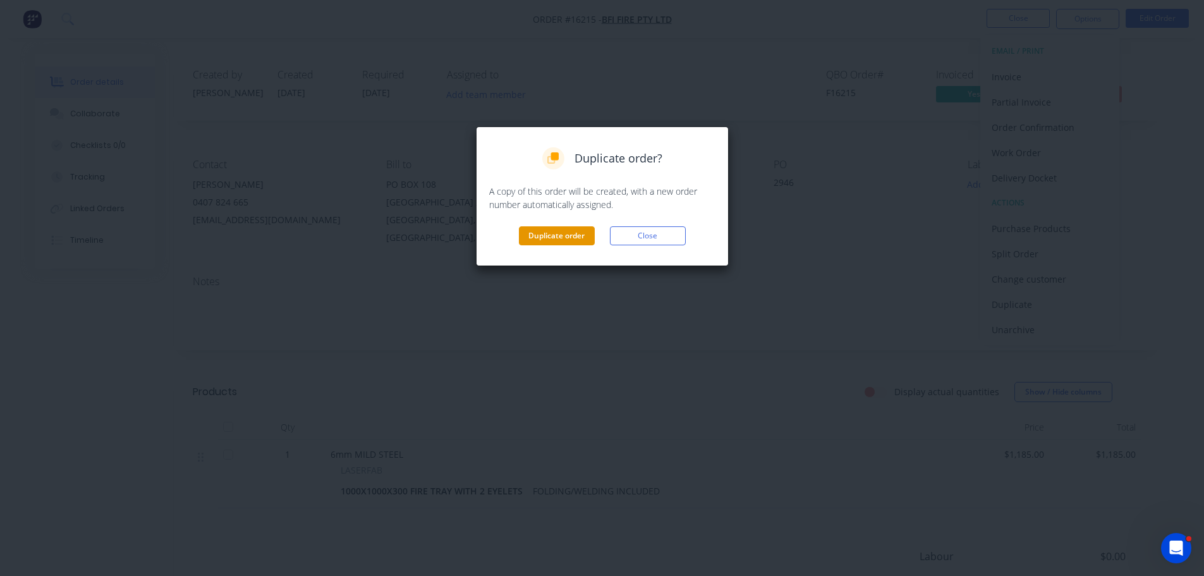
click at [542, 238] on button "Duplicate order" at bounding box center [557, 235] width 76 height 19
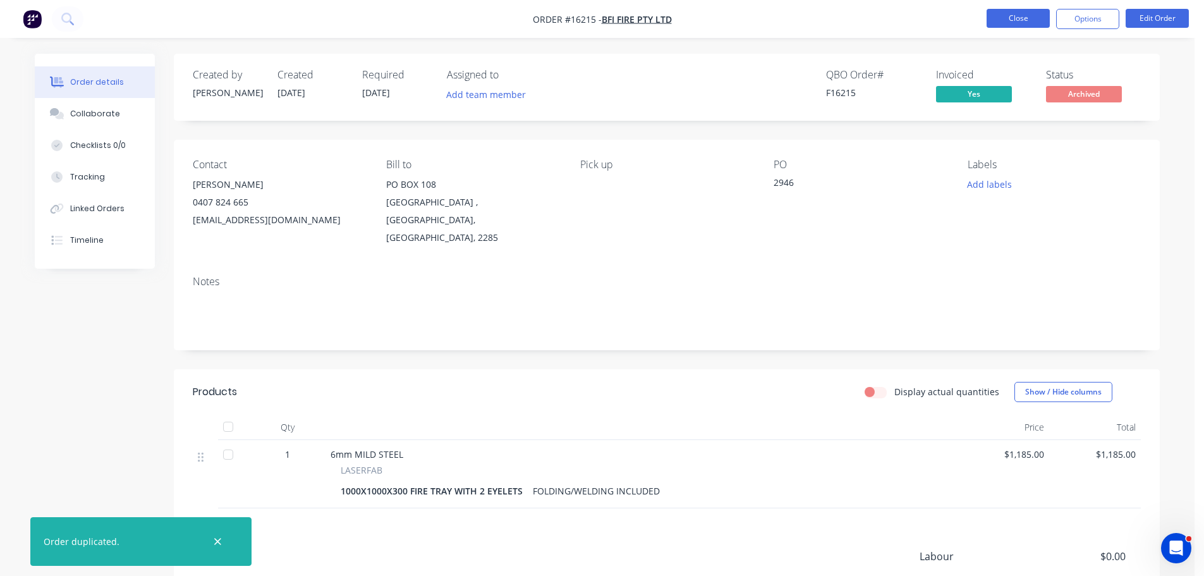
click at [1033, 16] on button "Close" at bounding box center [1018, 18] width 63 height 19
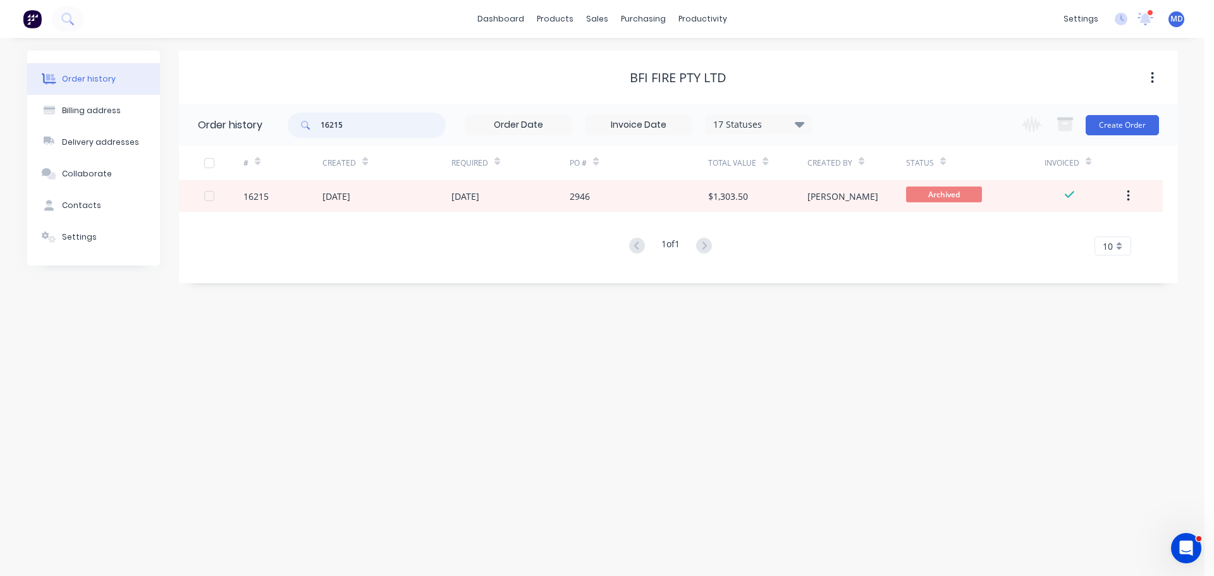
drag, startPoint x: 362, startPoint y: 118, endPoint x: 245, endPoint y: 108, distance: 118.0
click at [245, 109] on header "Order history 16215 17 Statuses Invoice Status Invoiced Not Invoiced Partial Or…" at bounding box center [678, 124] width 999 height 41
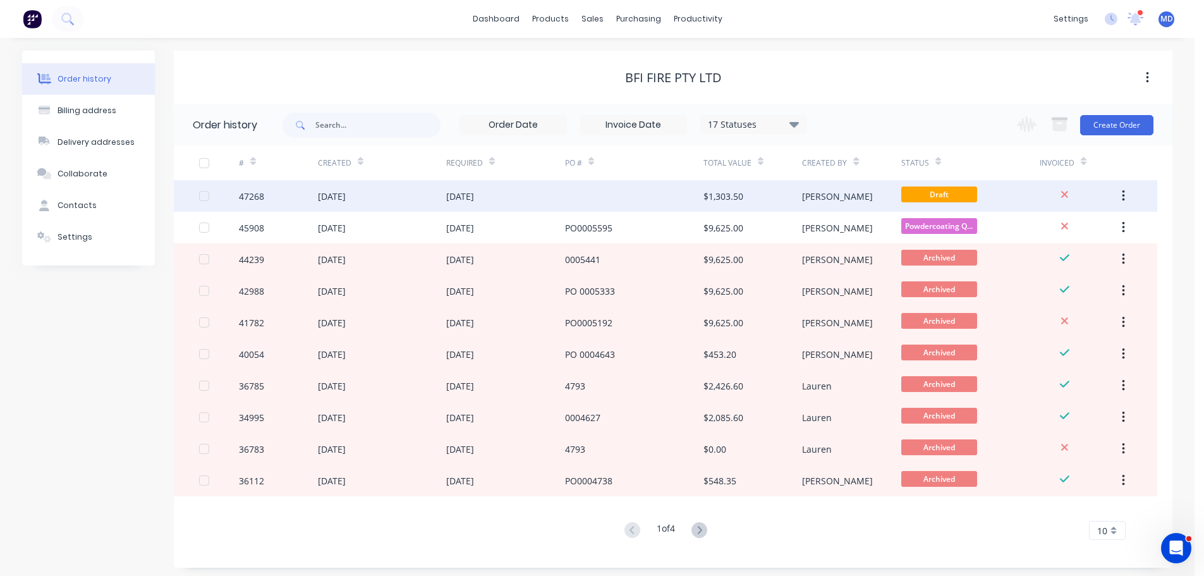
click at [260, 195] on div "47268" at bounding box center [251, 196] width 25 height 13
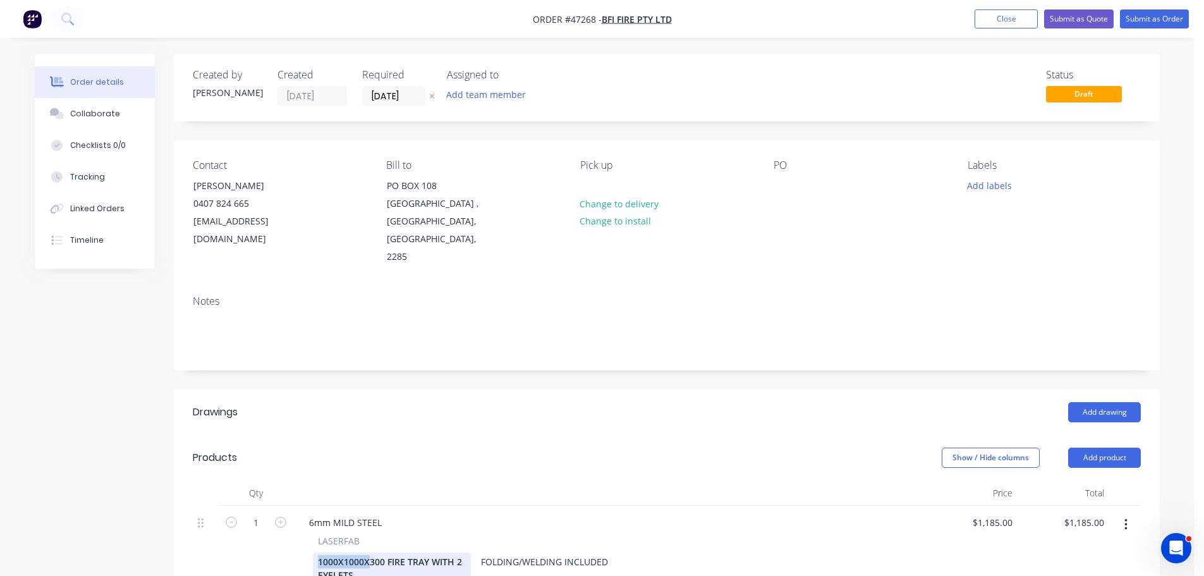
drag, startPoint x: 368, startPoint y: 528, endPoint x: 306, endPoint y: 525, distance: 62.1
click at [306, 534] on div "LASERFAB 1000X1000X300 FIRE TRAY WITH 2 EYELETS FOLDING/WELDING INCLUDED" at bounding box center [610, 559] width 622 height 50
drag, startPoint x: 363, startPoint y: 522, endPoint x: 301, endPoint y: 523, distance: 61.3
click at [301, 534] on div "LASERFAB 1000X1000X300 FIRE TRAY WITH 2 EYELETS FOLDING/WELDING INCLUDED" at bounding box center [610, 559] width 622 height 50
drag, startPoint x: 422, startPoint y: 524, endPoint x: 460, endPoint y: 538, distance: 40.4
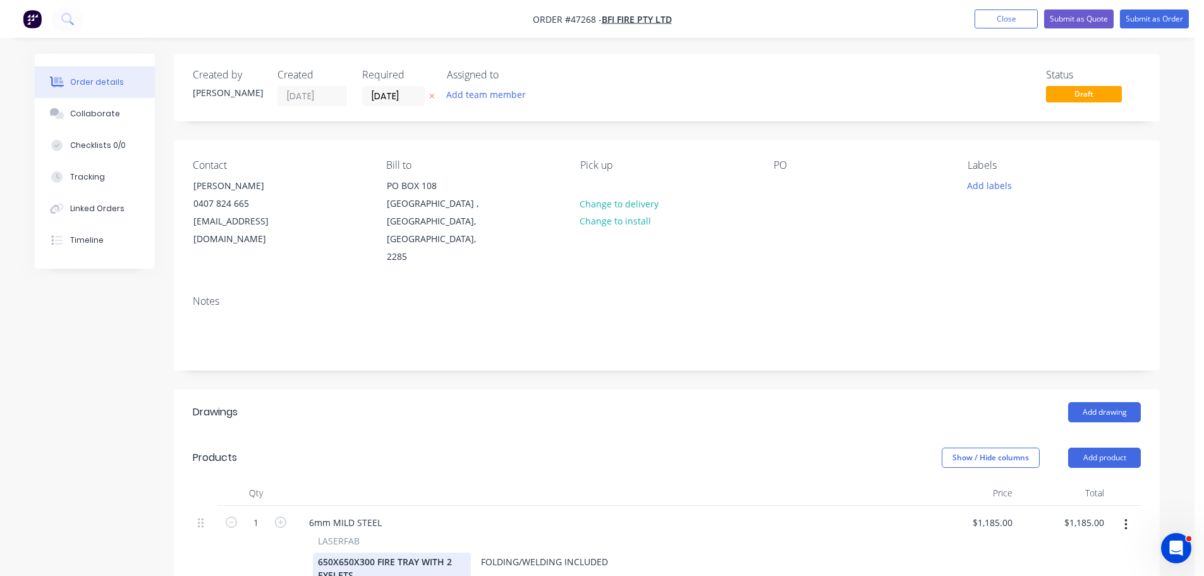
click at [460, 552] on div "650X650X300 FIRE TRAY WITH 2 EYELETS" at bounding box center [392, 568] width 158 height 32
click at [444, 534] on div "LASERFAB" at bounding box center [610, 540] width 584 height 13
click at [1123, 513] on button "button" at bounding box center [1126, 524] width 30 height 23
click at [1063, 574] on div "Duplicate" at bounding box center [1080, 583] width 97 height 18
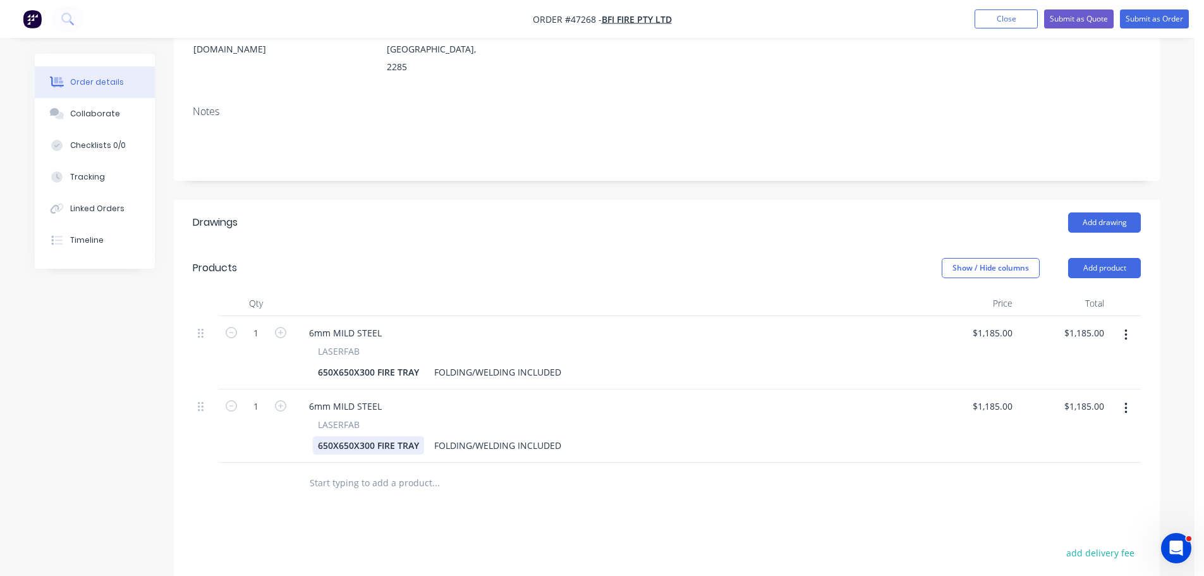
click at [353, 436] on div "650X650X300 FIRE TRAY" at bounding box center [368, 445] width 111 height 18
click at [638, 418] on div "LASERFAB" at bounding box center [610, 424] width 584 height 13
click at [999, 324] on input "1185" at bounding box center [994, 333] width 46 height 18
type input "$987.50"
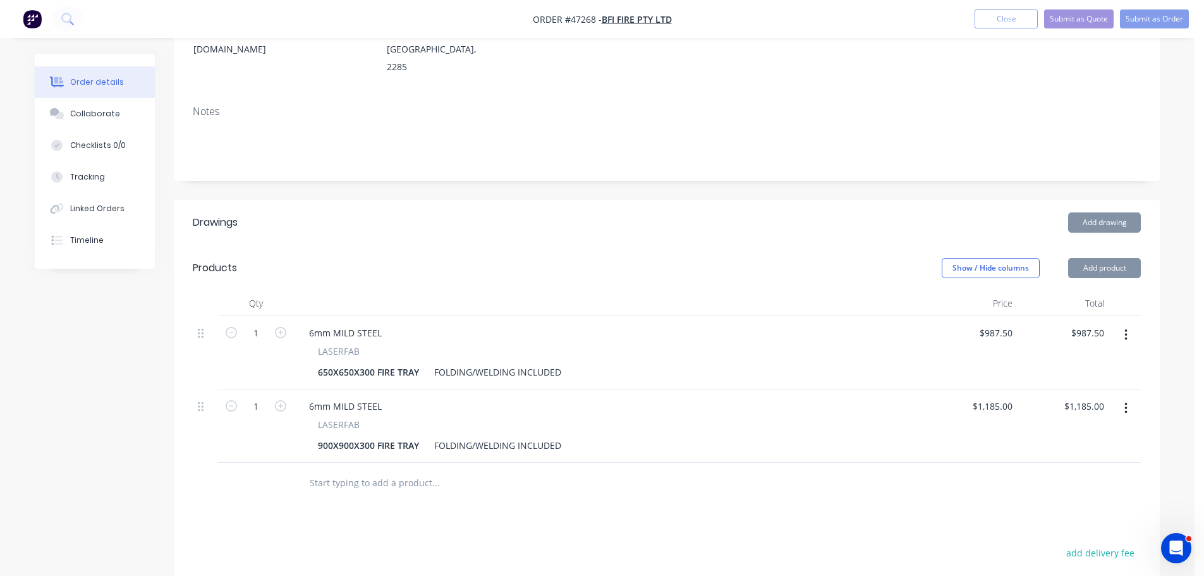
click at [784, 397] on div "6mm MILD STEEL" at bounding box center [610, 406] width 622 height 18
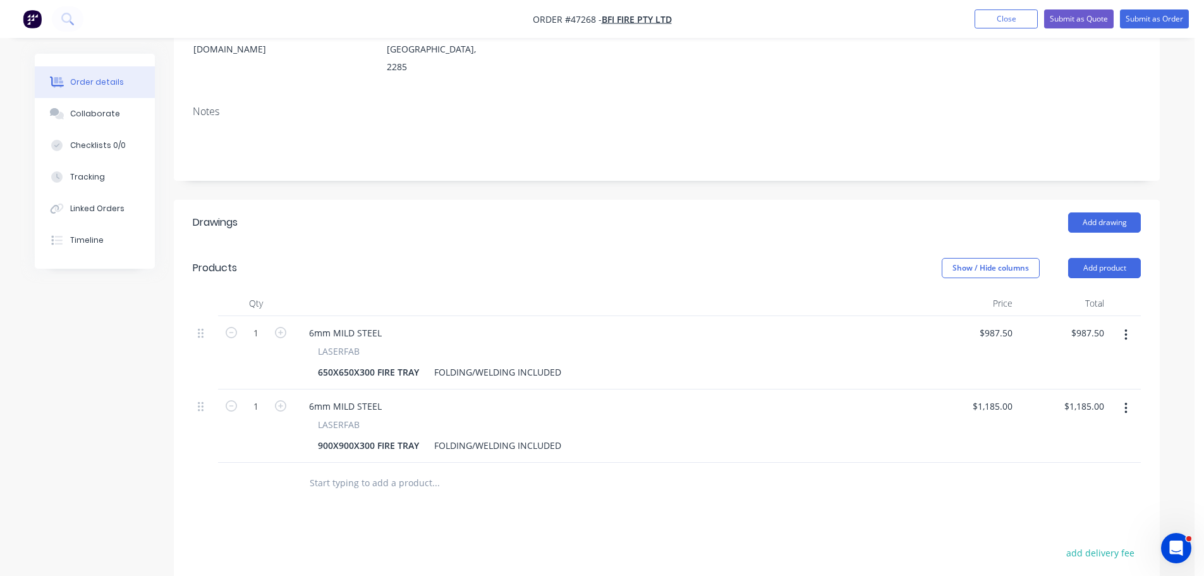
click at [636, 418] on div "LASERFAB" at bounding box center [610, 424] width 584 height 13
click at [416, 363] on div "650X650X300 FIRE TRAY" at bounding box center [368, 372] width 111 height 18
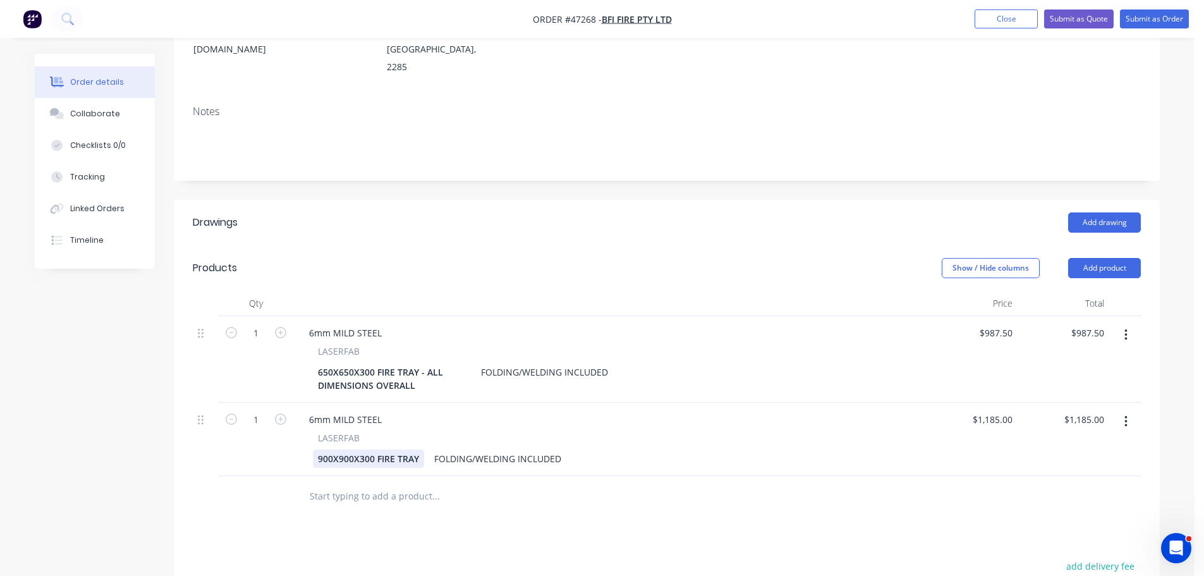
click at [418, 449] on div "900X900X300 FIRE TRAY" at bounding box center [368, 458] width 111 height 18
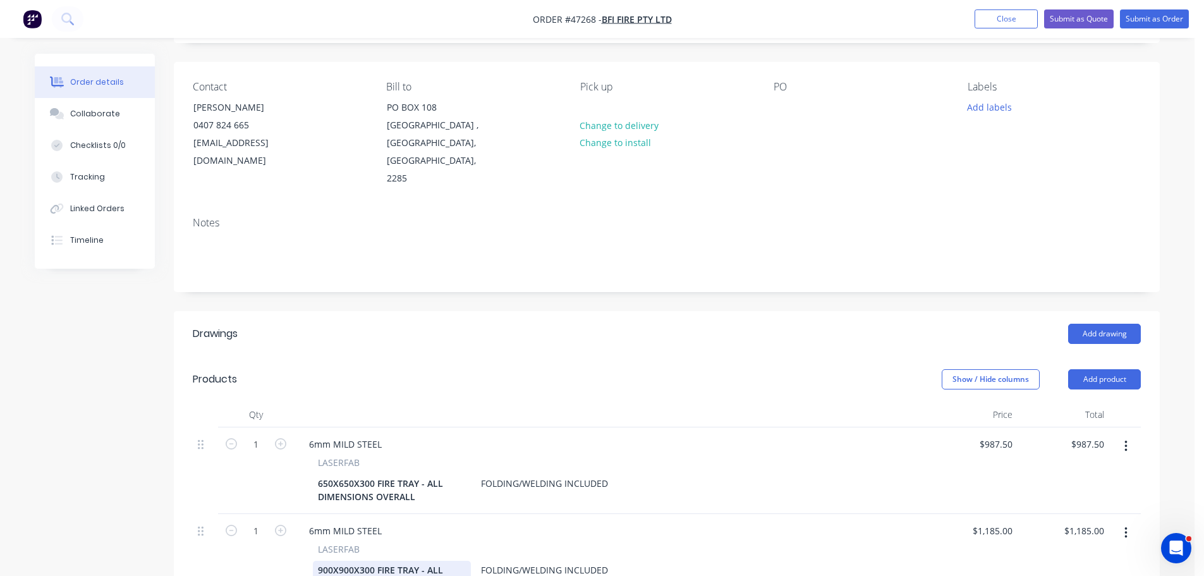
scroll to position [0, 0]
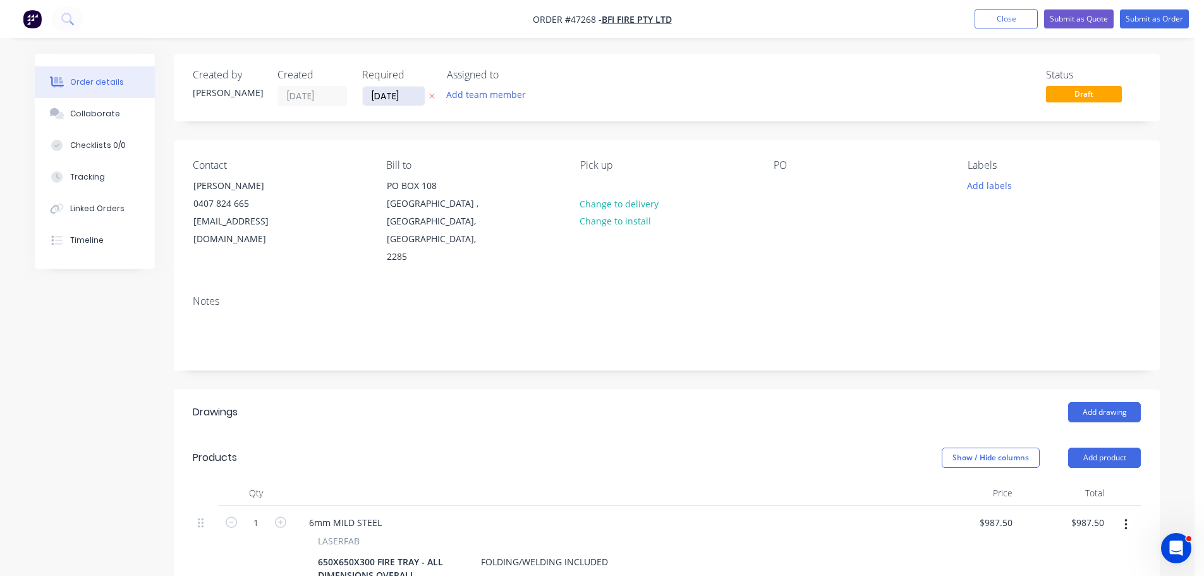
click at [397, 102] on input "[DATE]" at bounding box center [394, 96] width 62 height 19
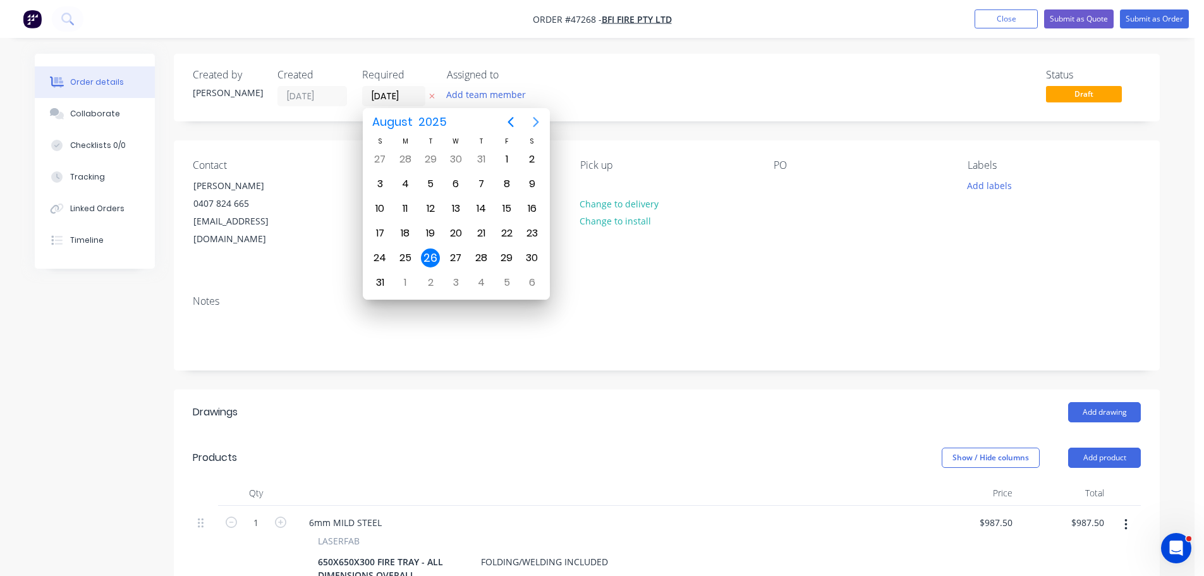
click at [533, 121] on icon "Next page" at bounding box center [535, 121] width 15 height 15
click at [509, 123] on icon "Previous page" at bounding box center [511, 122] width 6 height 10
click at [539, 119] on icon "Next page" at bounding box center [535, 121] width 15 height 15
click at [502, 184] on div "12" at bounding box center [506, 183] width 19 height 19
type input "[DATE]"
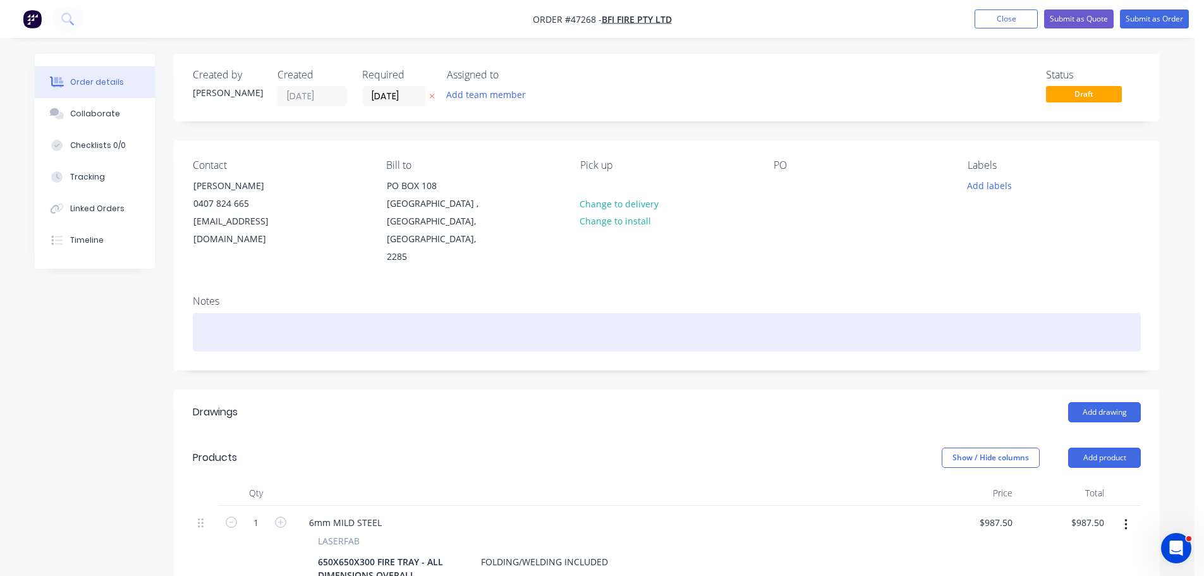
click at [275, 313] on div at bounding box center [667, 332] width 948 height 39
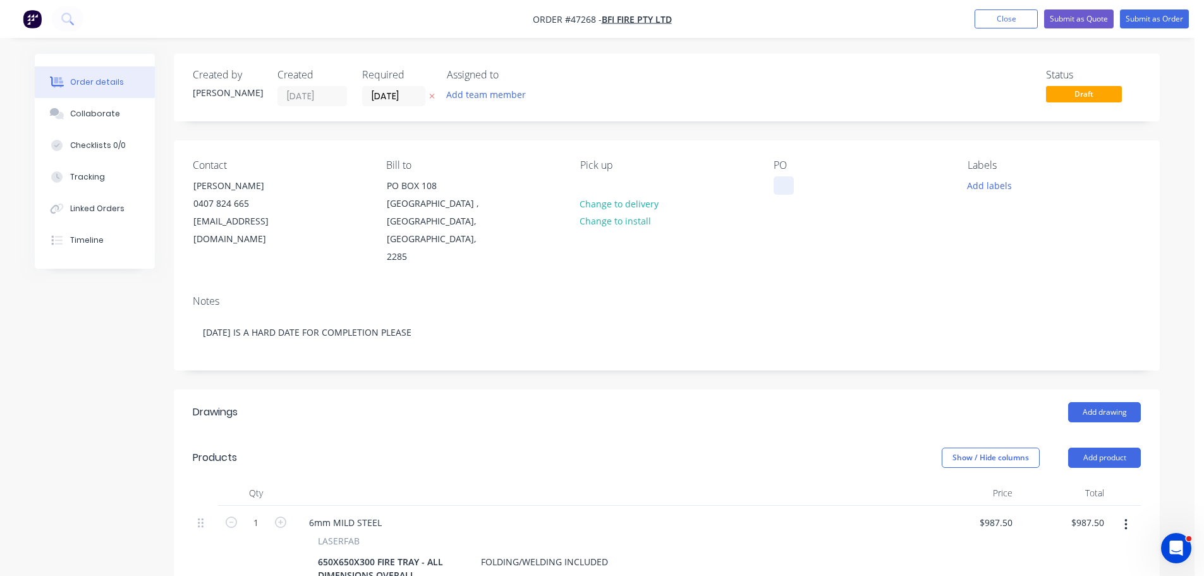
click at [781, 187] on div at bounding box center [784, 185] width 20 height 18
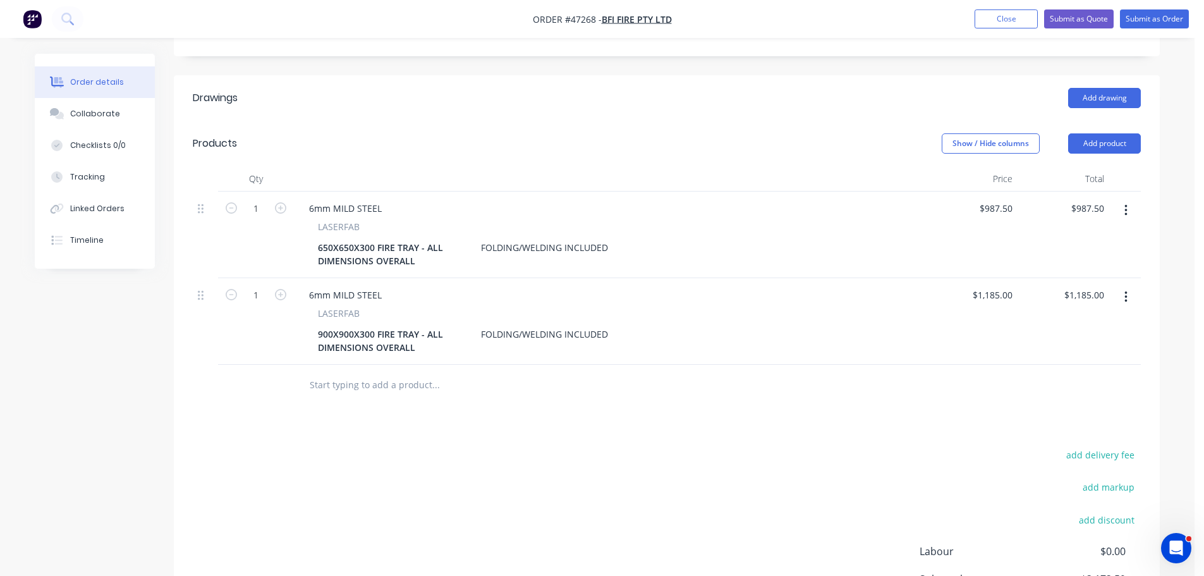
scroll to position [316, 0]
click at [482, 236] on div "FOLDING/WELDING INCLUDED" at bounding box center [544, 245] width 137 height 18
click at [664, 236] on div "650X650X300 FIRE TRAY - ALL DIMENSIONS OVERALL FOLDING/WELDING INCLUDED" at bounding box center [607, 252] width 589 height 32
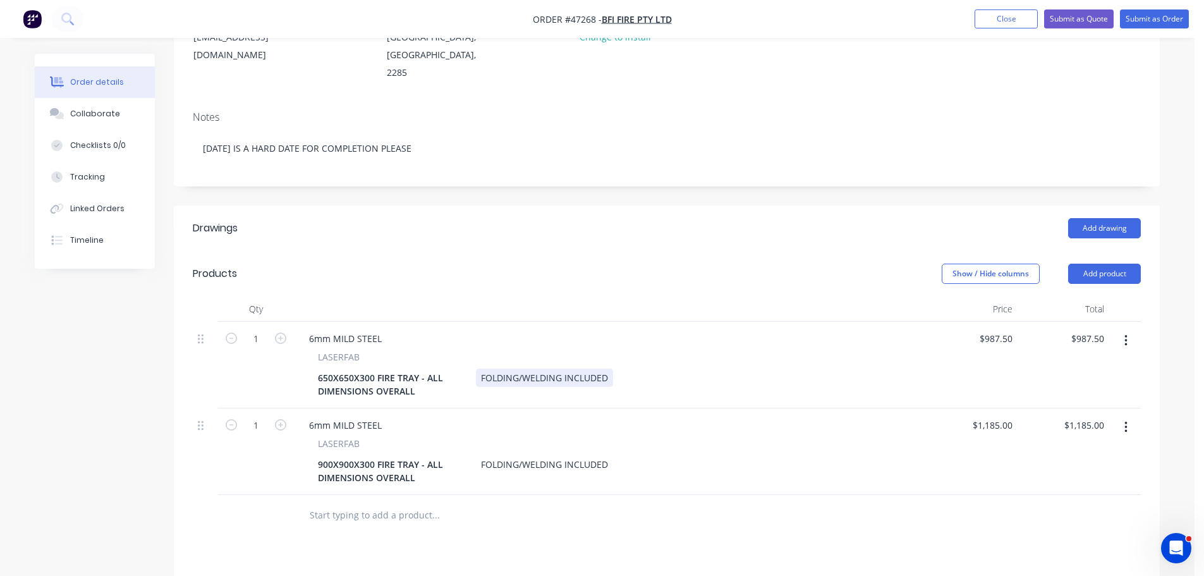
scroll to position [24, 0]
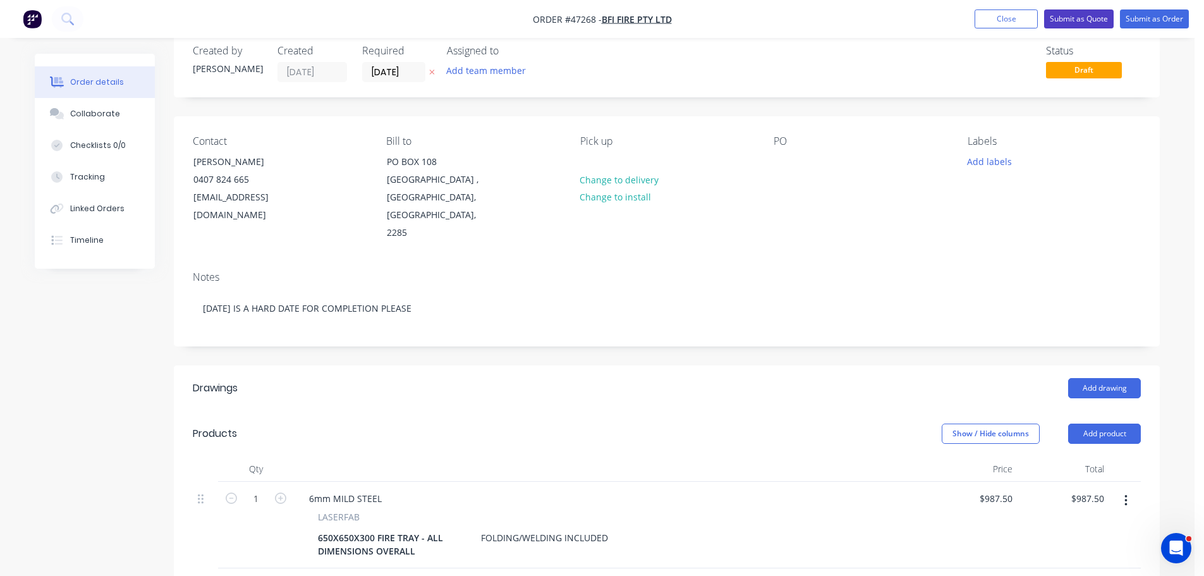
click at [1062, 21] on button "Submit as Quote" at bounding box center [1079, 18] width 70 height 19
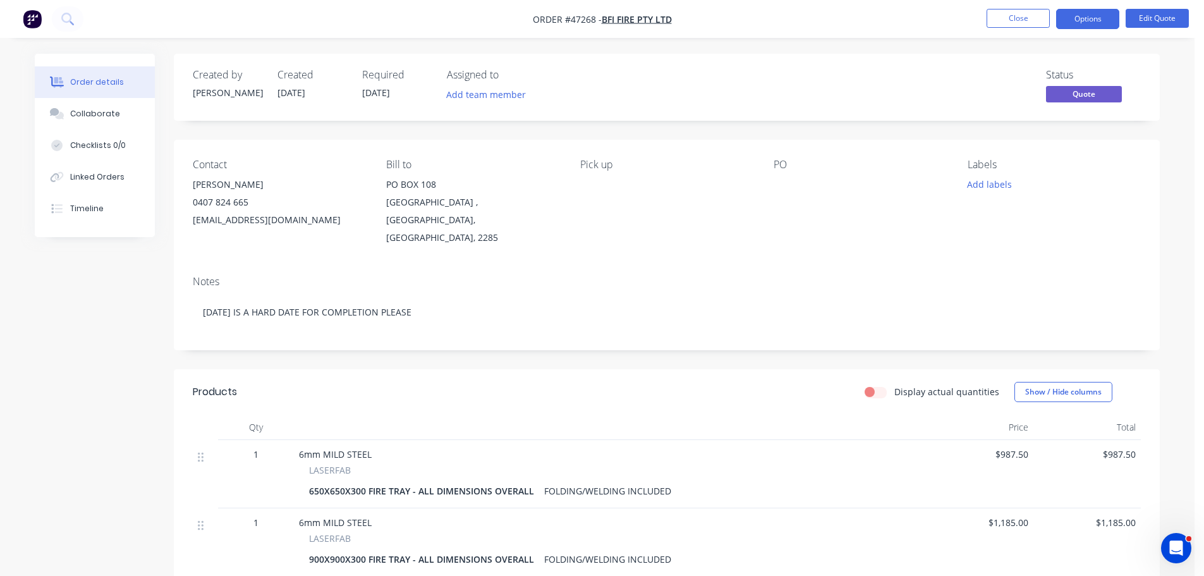
drag, startPoint x: 786, startPoint y: 52, endPoint x: 905, endPoint y: 23, distance: 122.5
click at [788, 51] on div "Order details Collaborate Checklists 0/0 Linked Orders Timeline Order details C…" at bounding box center [597, 387] width 1195 height 774
click at [1067, 24] on button "Options" at bounding box center [1087, 19] width 63 height 20
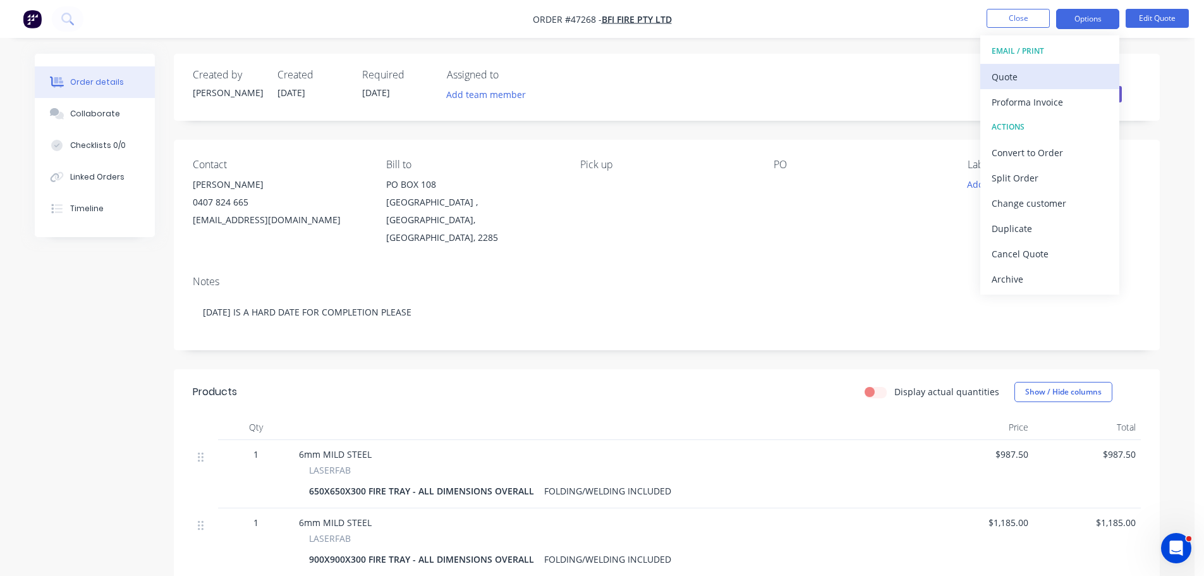
click at [1047, 71] on div "Quote" at bounding box center [1050, 77] width 116 height 18
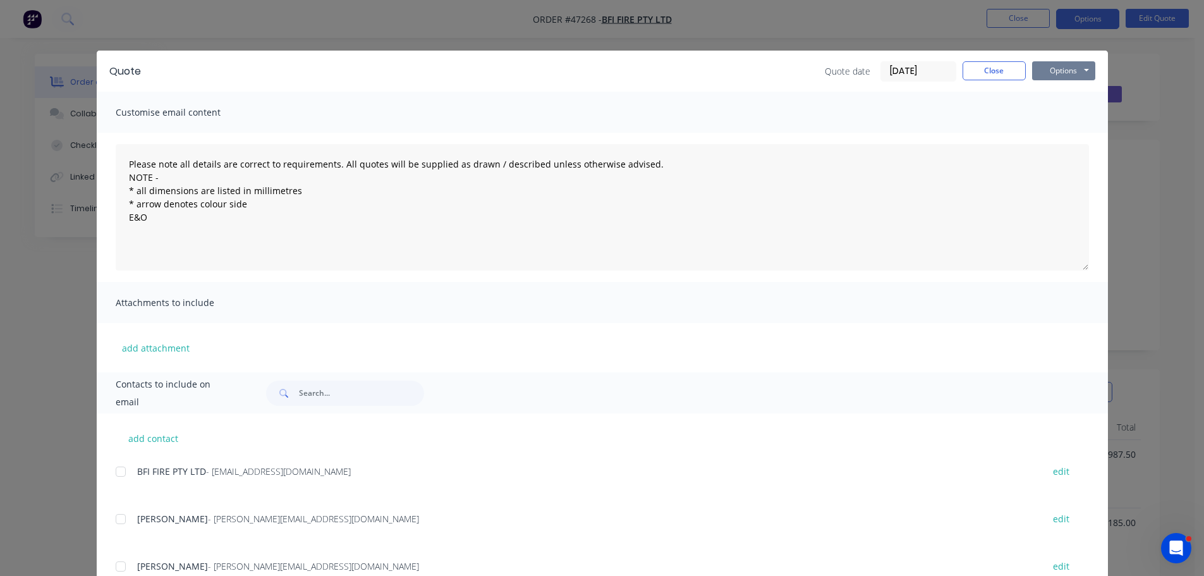
click at [1067, 75] on button "Options" at bounding box center [1063, 70] width 63 height 19
click at [1061, 115] on button "Print" at bounding box center [1072, 114] width 81 height 21
click at [995, 63] on button "Close" at bounding box center [994, 70] width 63 height 19
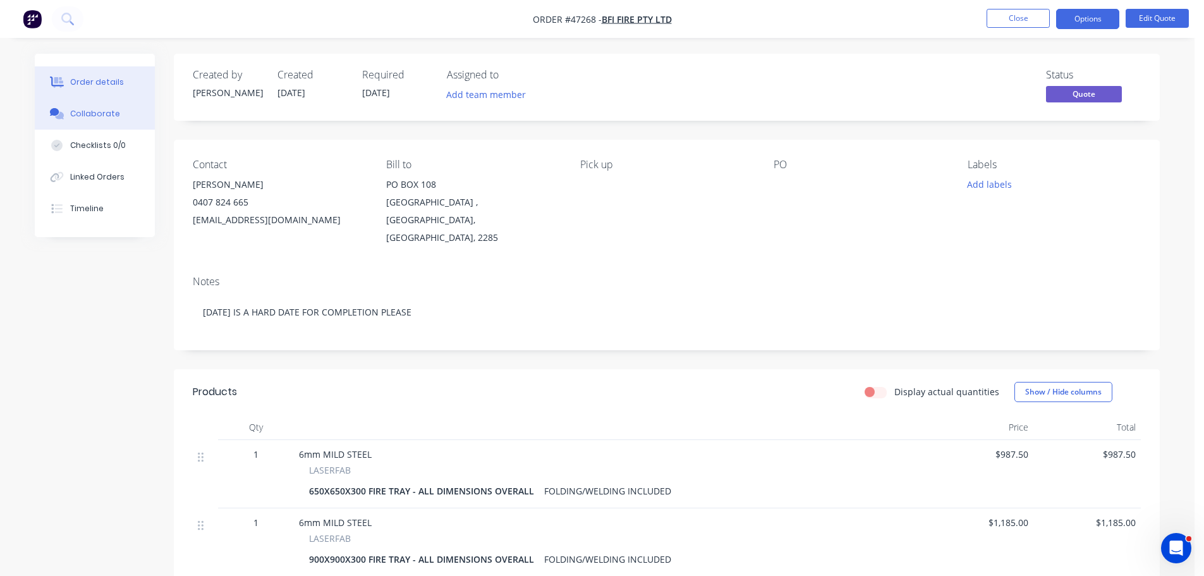
click at [114, 118] on div "Collaborate" at bounding box center [95, 113] width 50 height 11
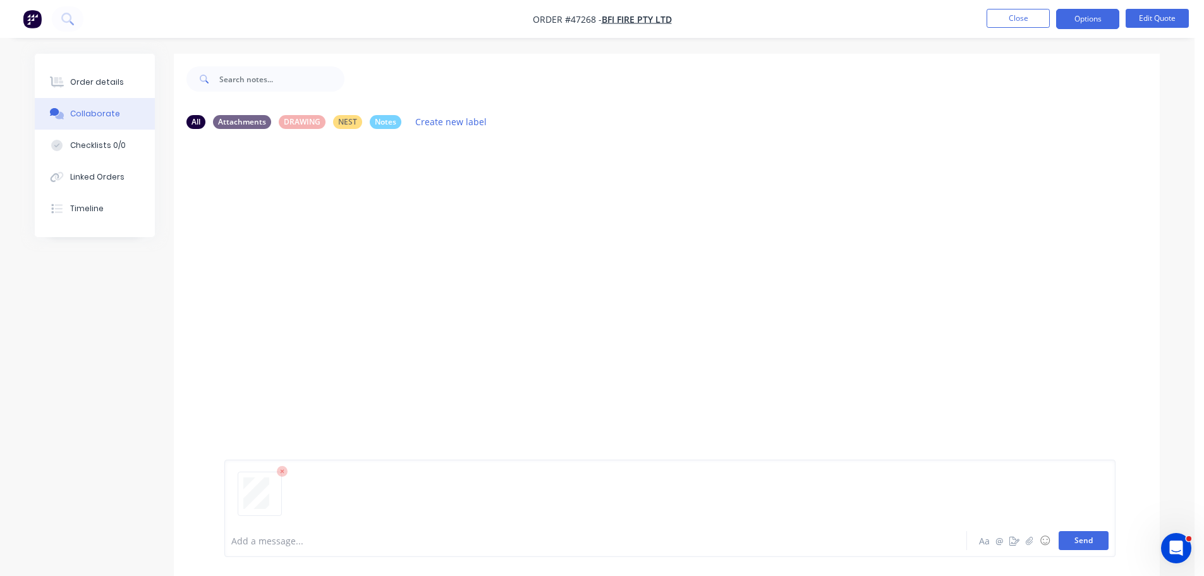
click at [1092, 546] on button "Send" at bounding box center [1084, 540] width 50 height 19
click at [118, 83] on div "Order details" at bounding box center [97, 81] width 54 height 11
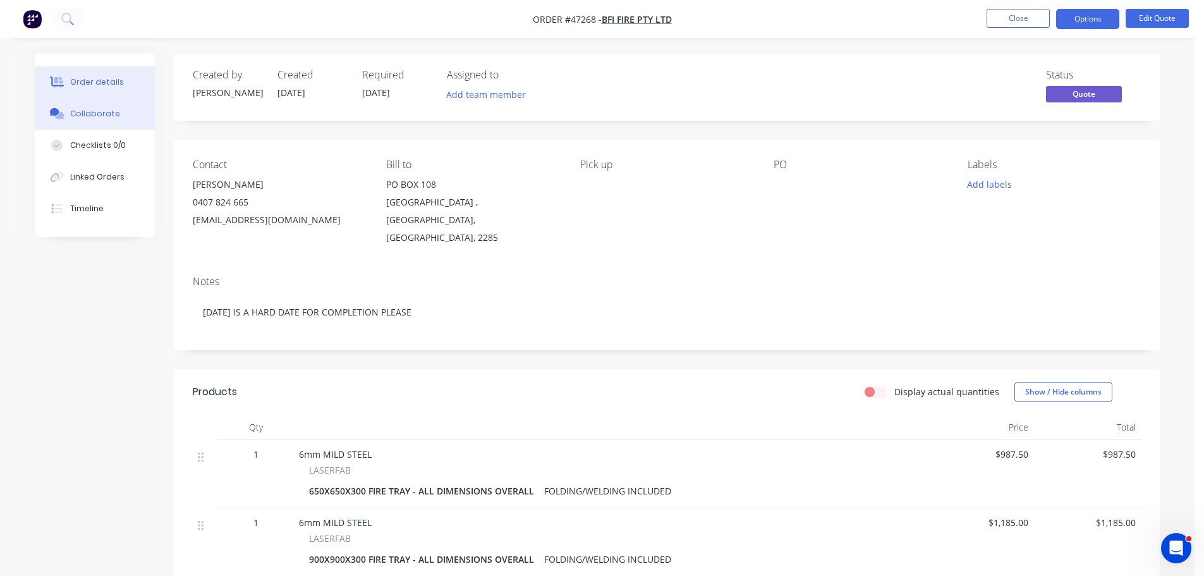
click at [83, 110] on div "Collaborate" at bounding box center [95, 113] width 50 height 11
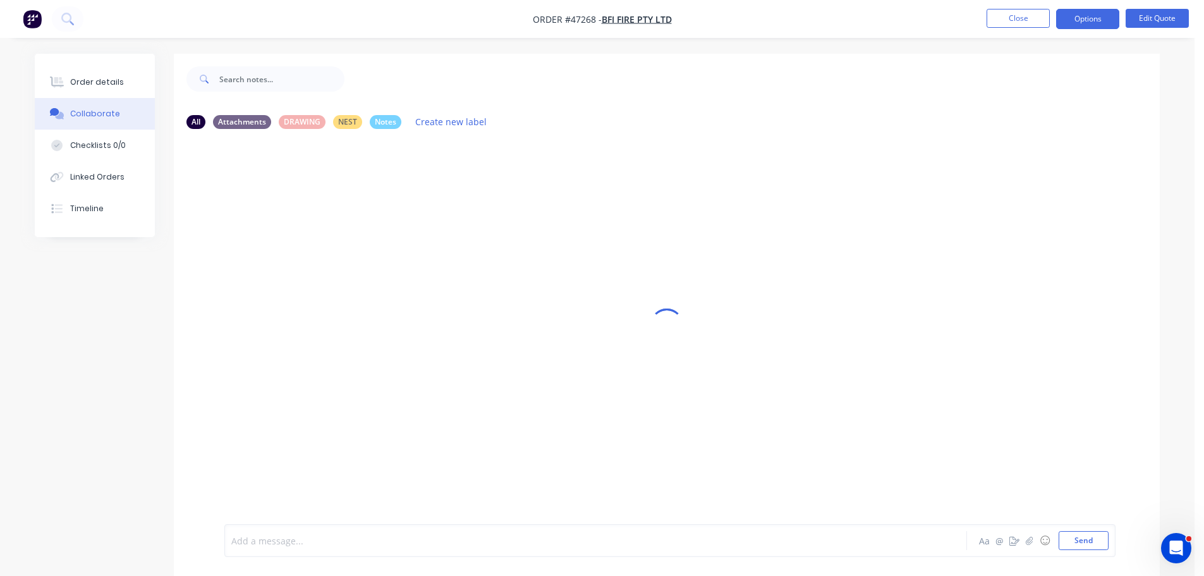
click at [287, 542] on div at bounding box center [560, 540] width 657 height 13
click at [1070, 543] on button "Send" at bounding box center [1084, 540] width 50 height 19
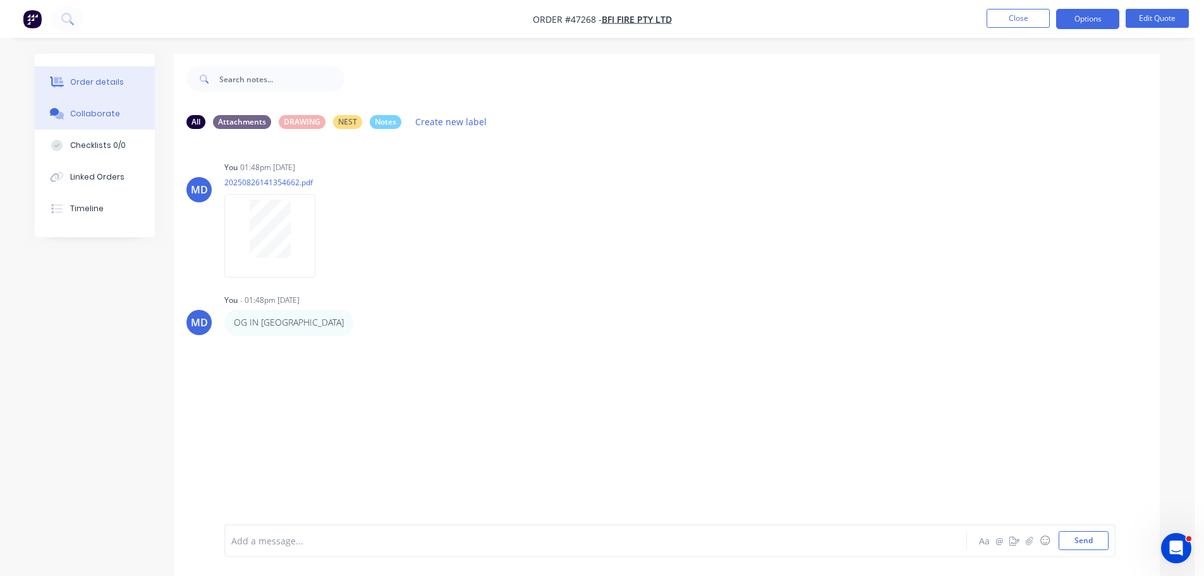
click at [102, 80] on div "Order details" at bounding box center [97, 81] width 54 height 11
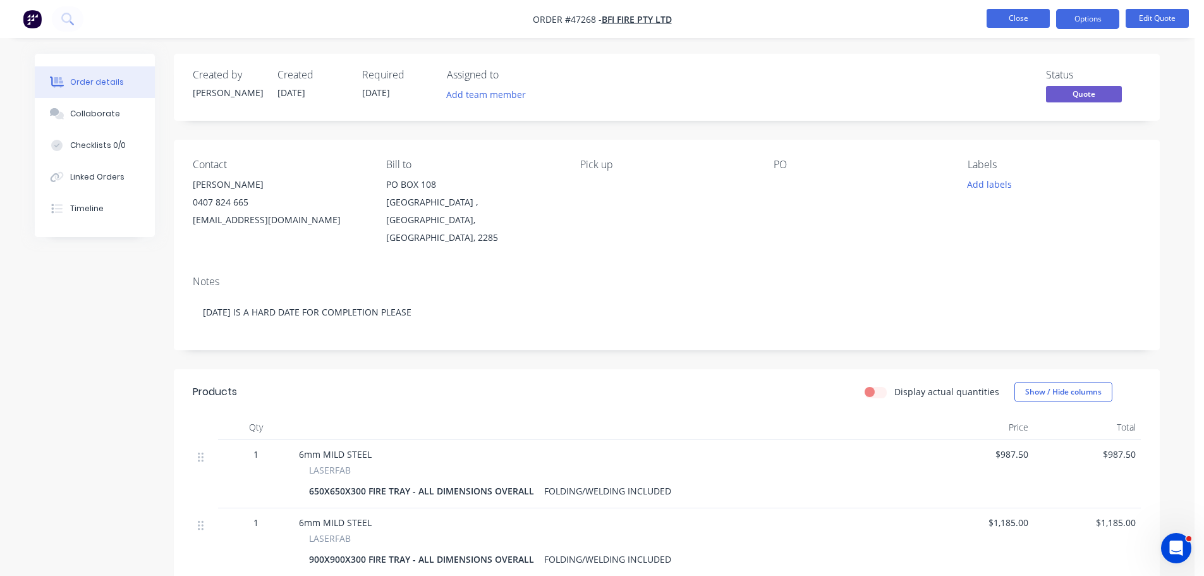
click at [1007, 9] on button "Close" at bounding box center [1018, 18] width 63 height 19
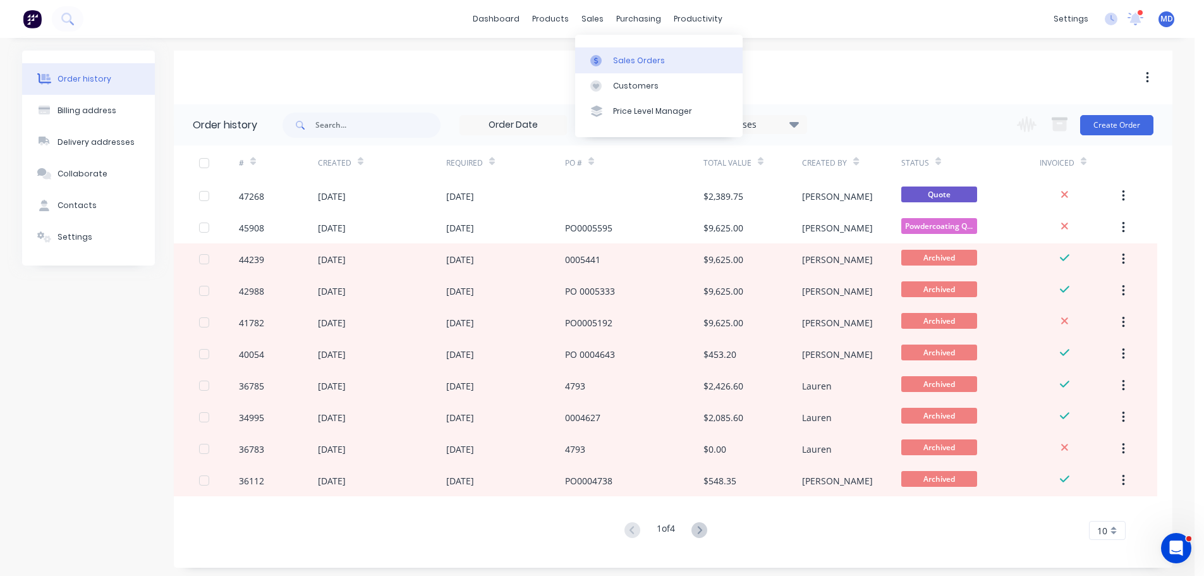
click at [612, 64] on link "Sales Orders" at bounding box center [658, 59] width 167 height 25
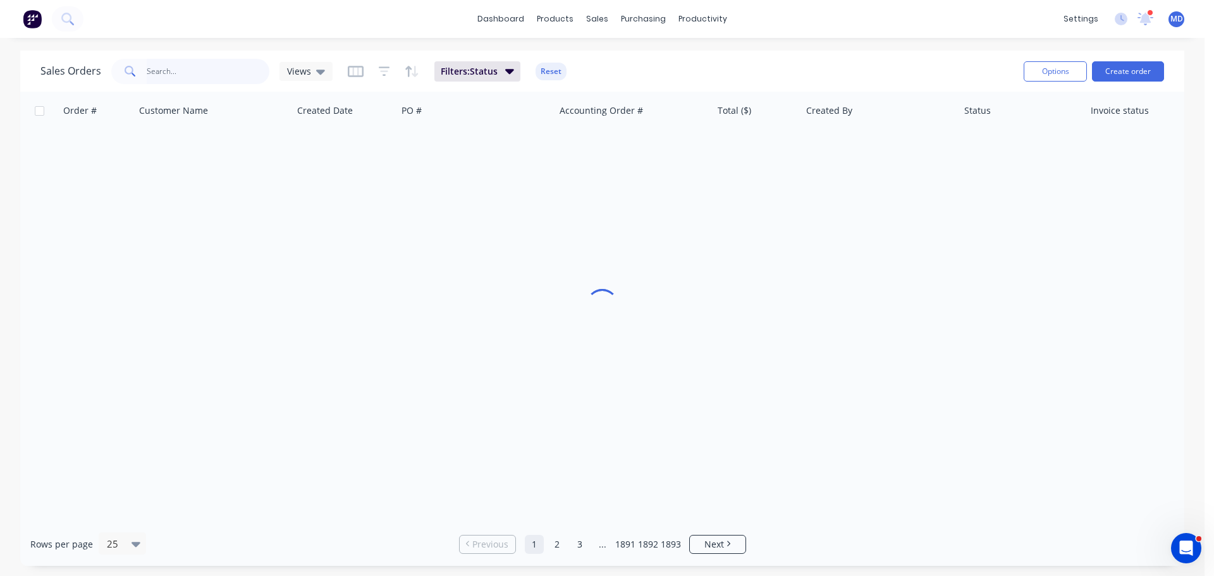
click at [183, 73] on input "text" at bounding box center [208, 71] width 123 height 25
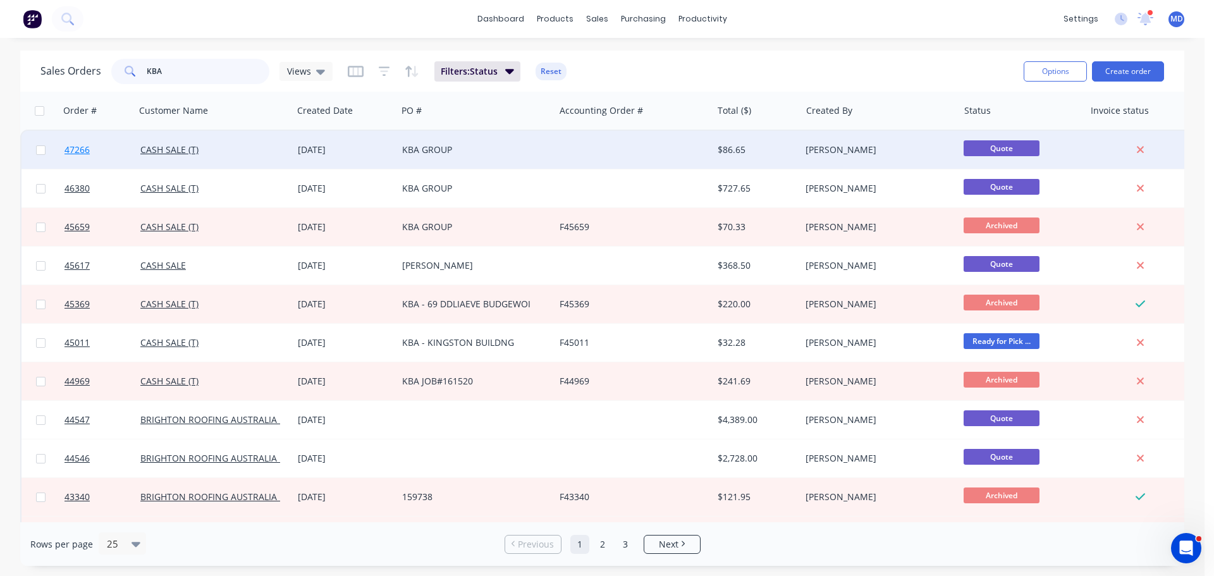
type input "KBA"
click at [76, 147] on span "47266" at bounding box center [76, 149] width 25 height 13
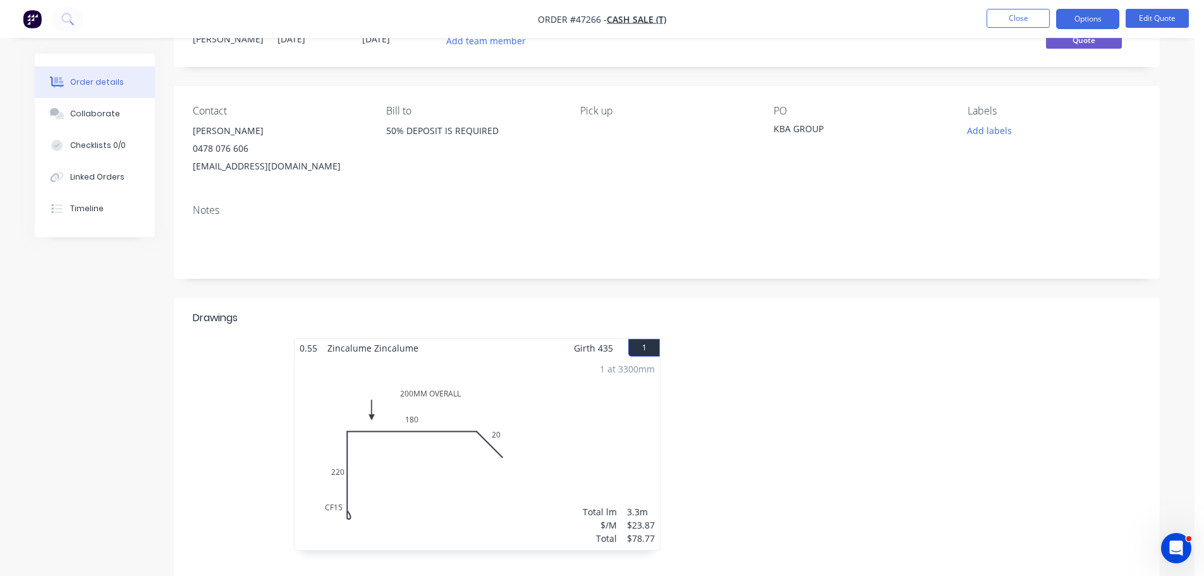
scroll to position [126, 0]
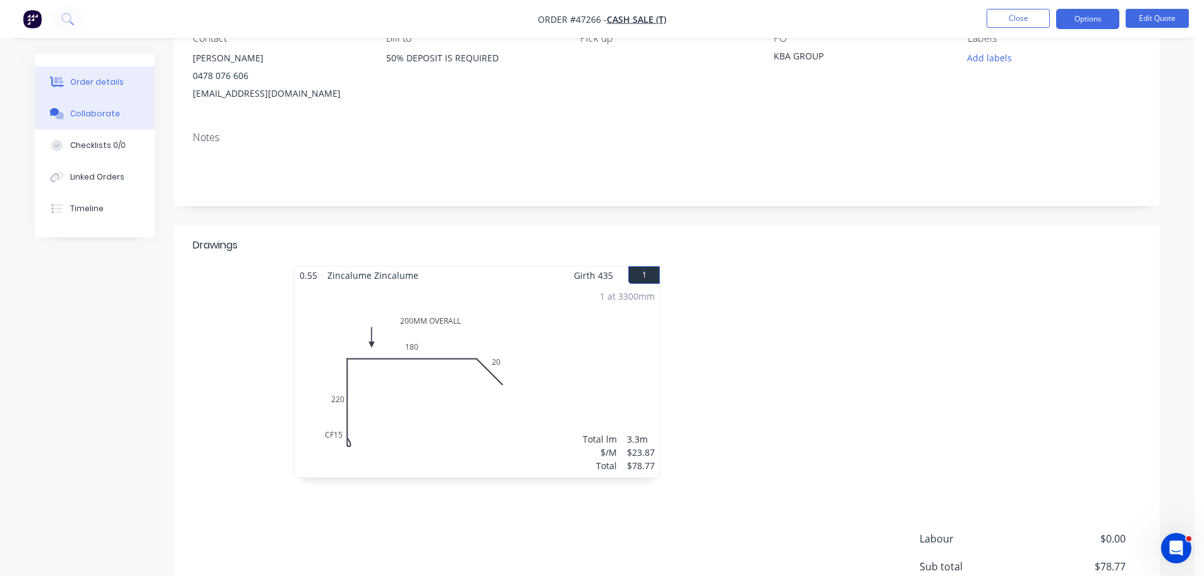
click at [91, 121] on button "Collaborate" at bounding box center [95, 114] width 120 height 32
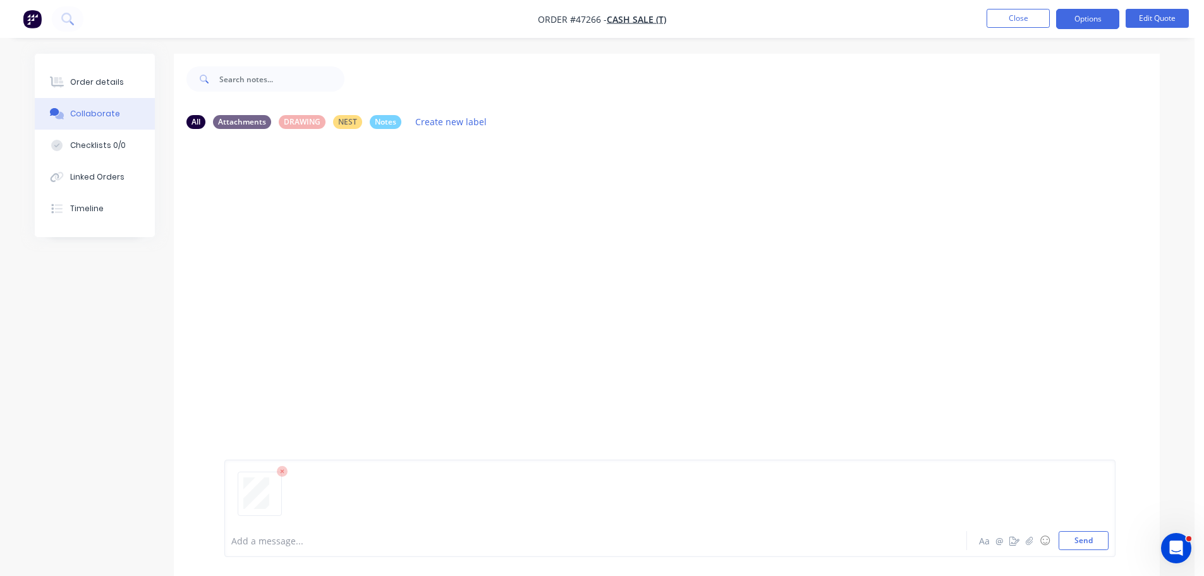
drag, startPoint x: 1093, startPoint y: 544, endPoint x: 967, endPoint y: 482, distance: 140.2
click at [1092, 542] on button "Send" at bounding box center [1084, 540] width 50 height 19
drag, startPoint x: 308, startPoint y: 551, endPoint x: 304, endPoint y: 544, distance: 7.9
click at [305, 546] on div "Add a message... Aa @ ☺ Send" at bounding box center [669, 540] width 891 height 33
drag, startPoint x: 1101, startPoint y: 539, endPoint x: 885, endPoint y: 394, distance: 260.1
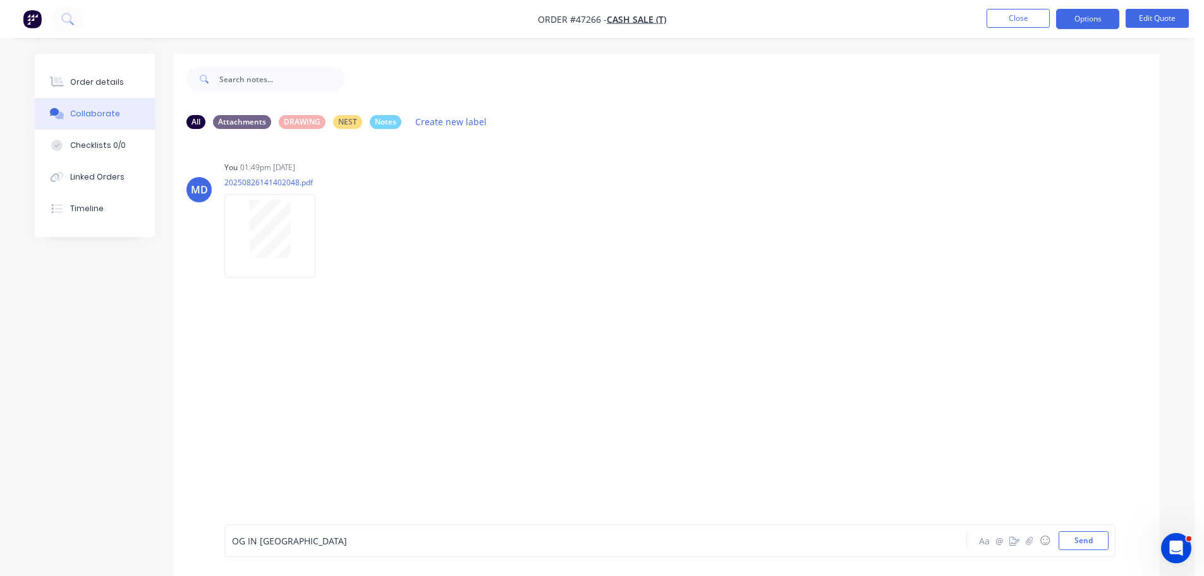
click at [1100, 539] on button "Send" at bounding box center [1084, 540] width 50 height 19
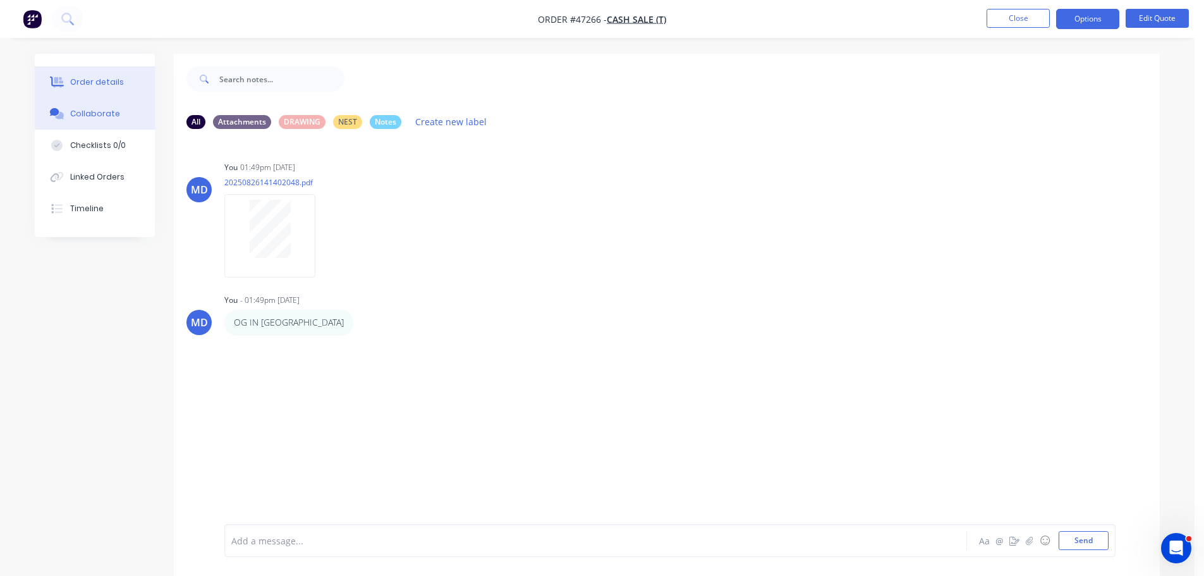
click at [138, 83] on button "Order details" at bounding box center [95, 82] width 120 height 32
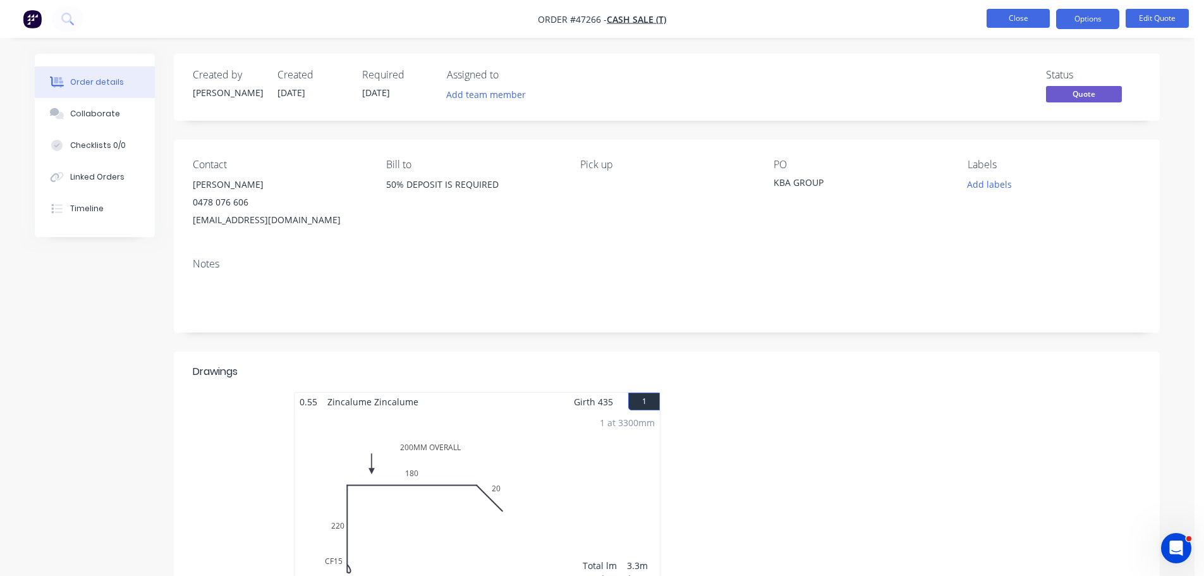
click at [1021, 25] on button "Close" at bounding box center [1018, 18] width 63 height 19
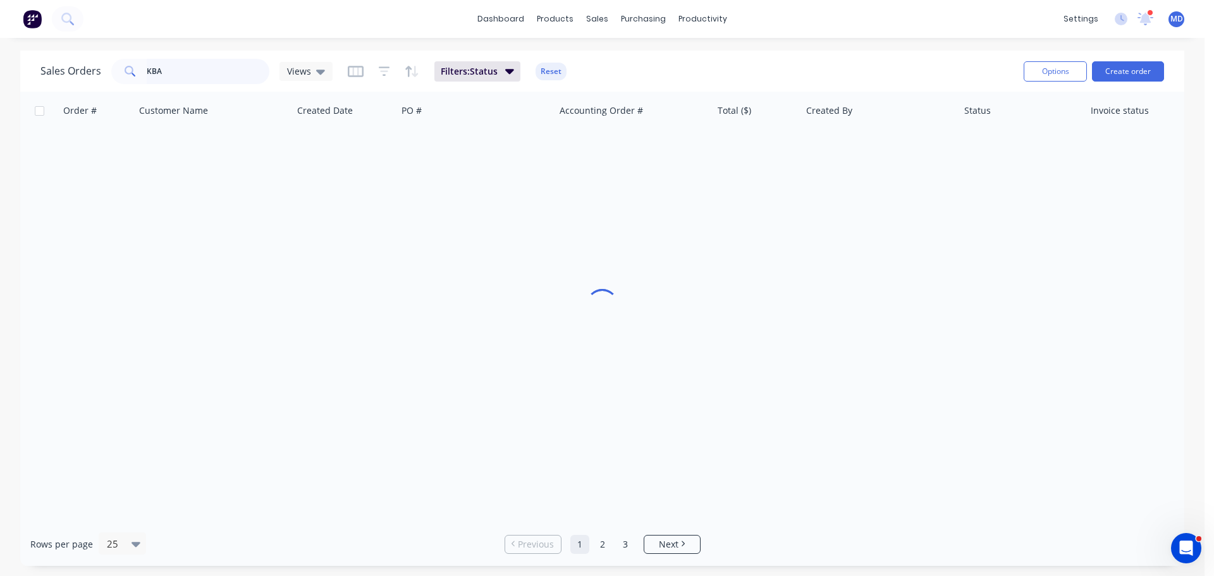
click at [209, 75] on input "KBA" at bounding box center [208, 71] width 123 height 25
type input "K"
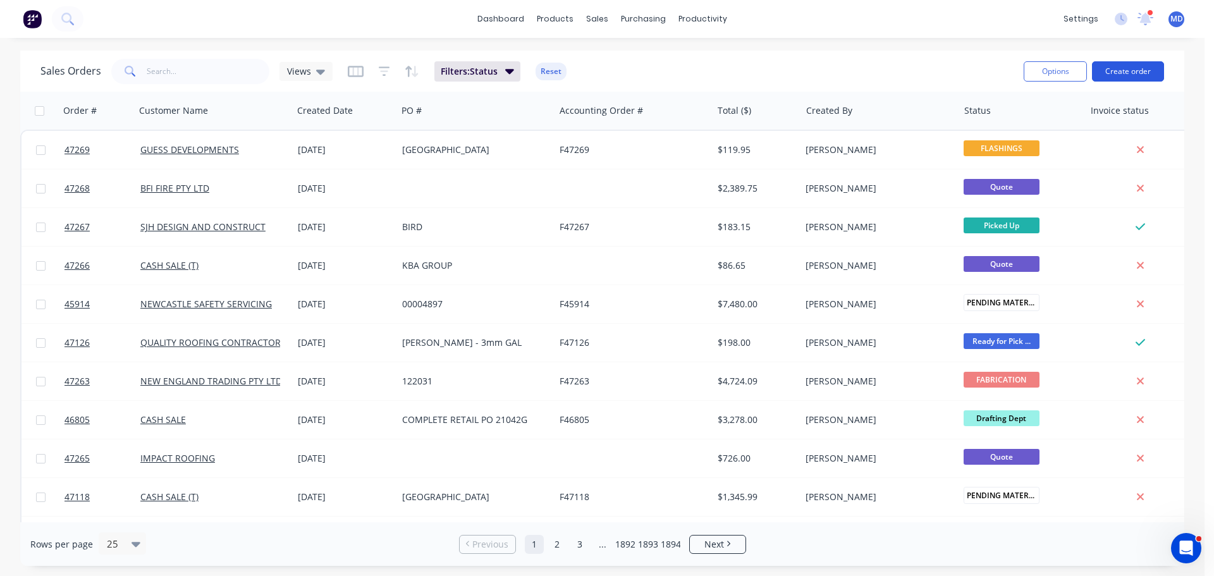
click at [1152, 78] on button "Create order" at bounding box center [1128, 71] width 72 height 20
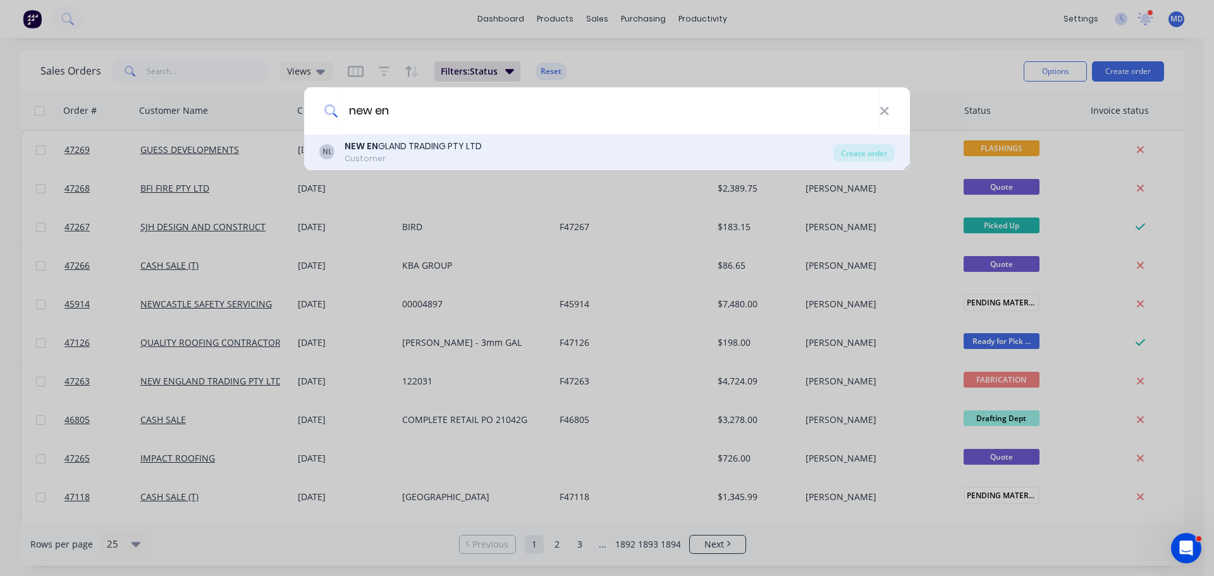
type input "new en"
click at [474, 161] on div "Customer" at bounding box center [412, 158] width 137 height 11
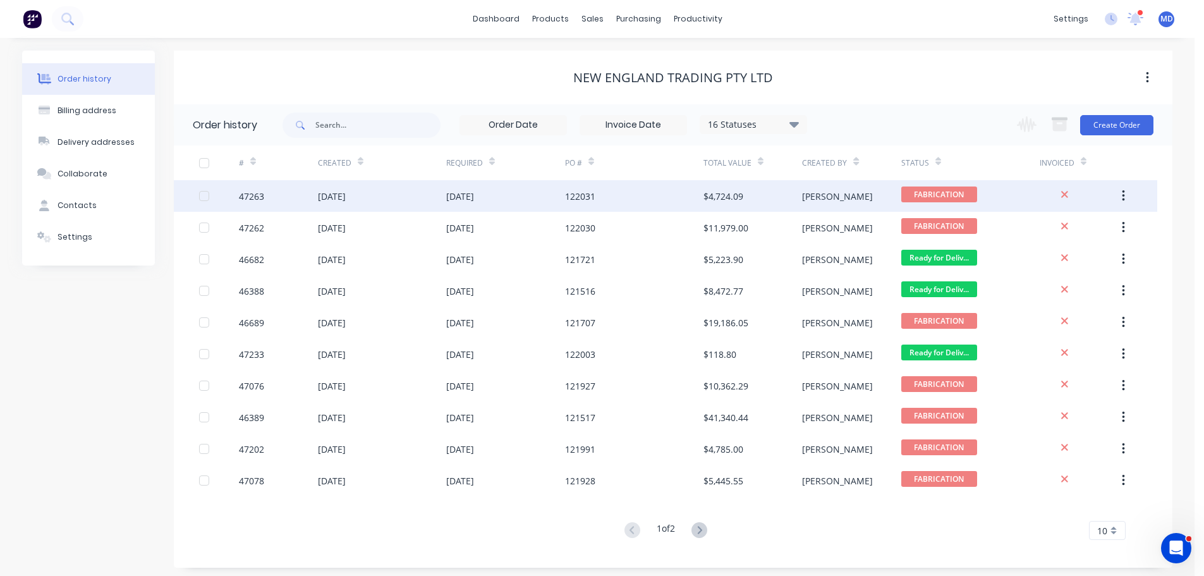
click at [260, 205] on div "47263" at bounding box center [278, 196] width 79 height 32
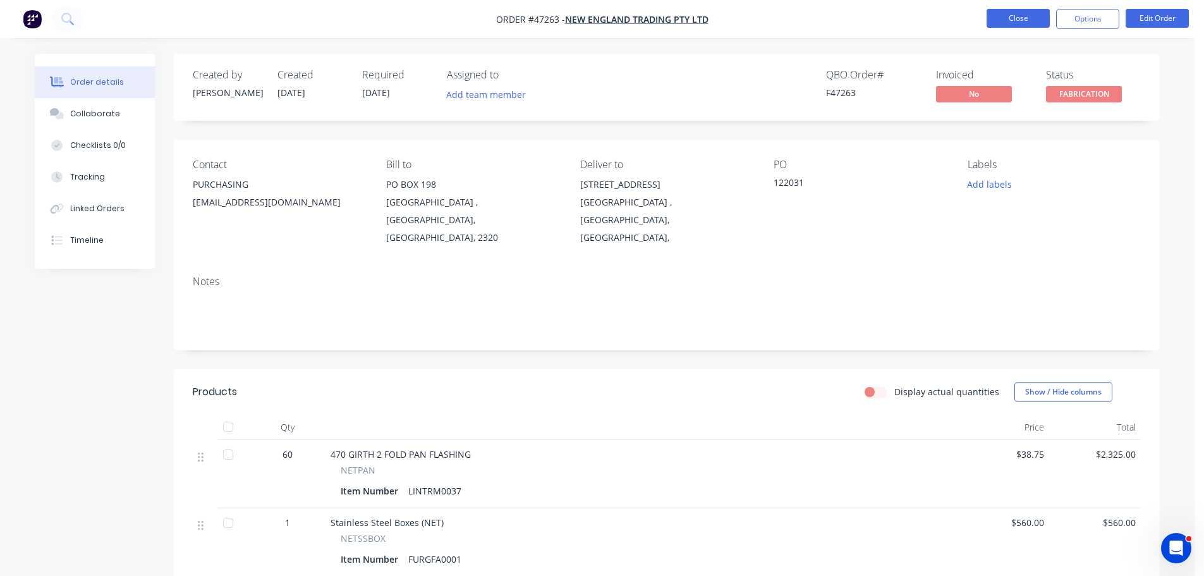
click at [1011, 17] on button "Close" at bounding box center [1018, 18] width 63 height 19
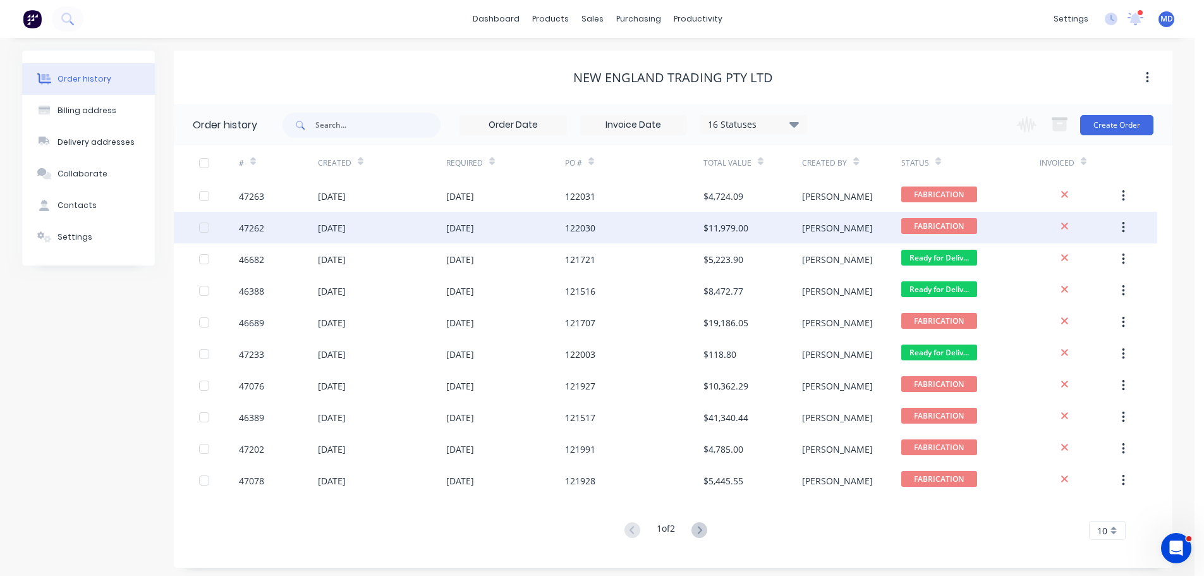
click at [262, 233] on div "47262" at bounding box center [251, 227] width 25 height 13
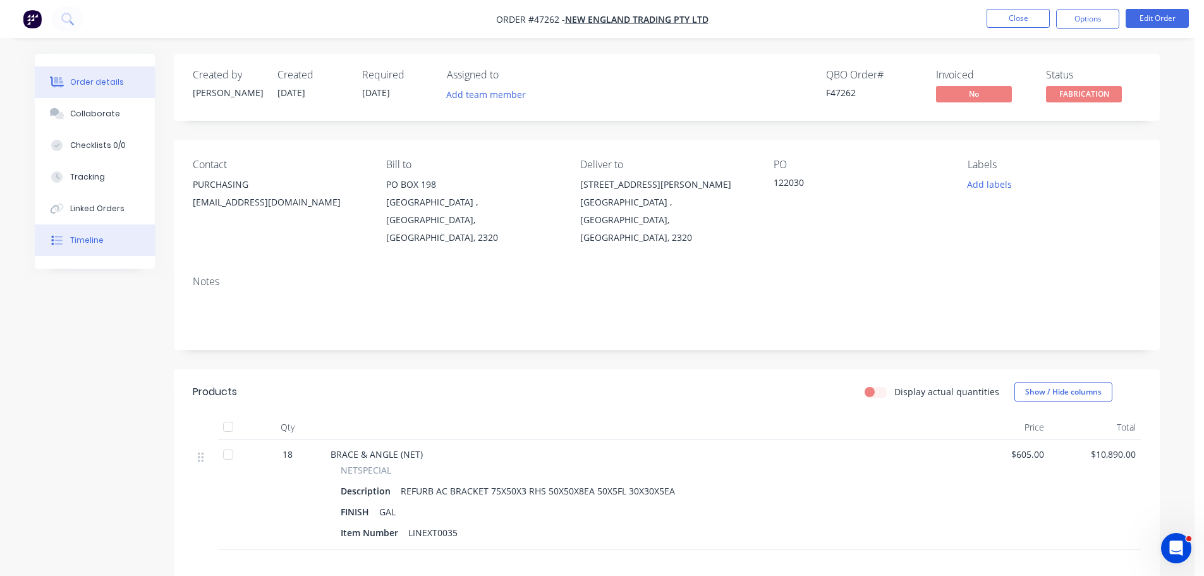
click at [123, 233] on button "Timeline" at bounding box center [95, 240] width 120 height 32
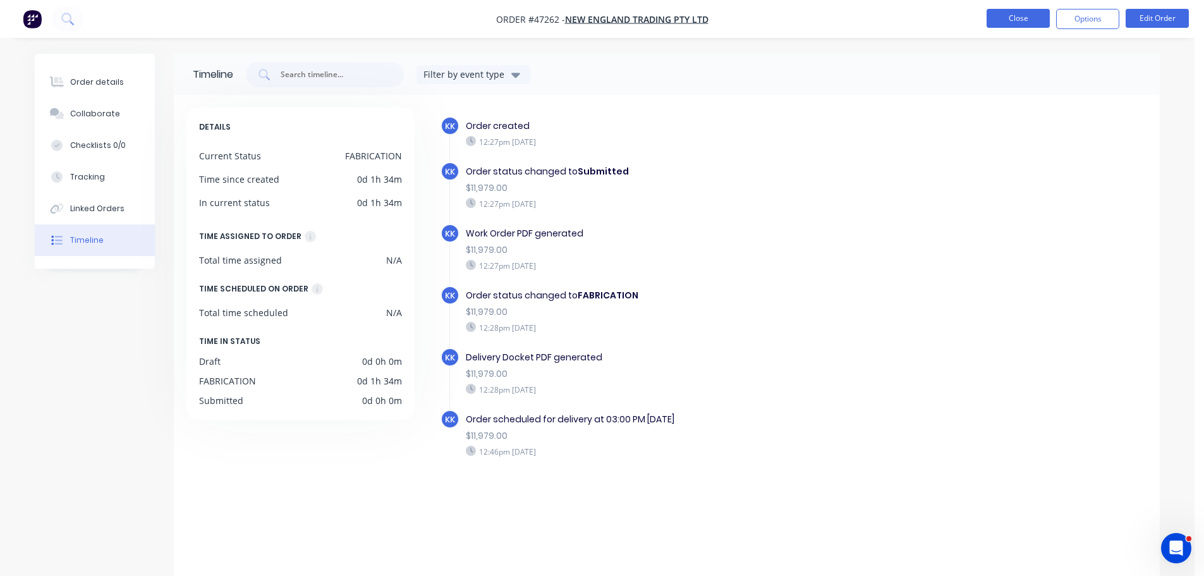
click at [1005, 19] on button "Close" at bounding box center [1018, 18] width 63 height 19
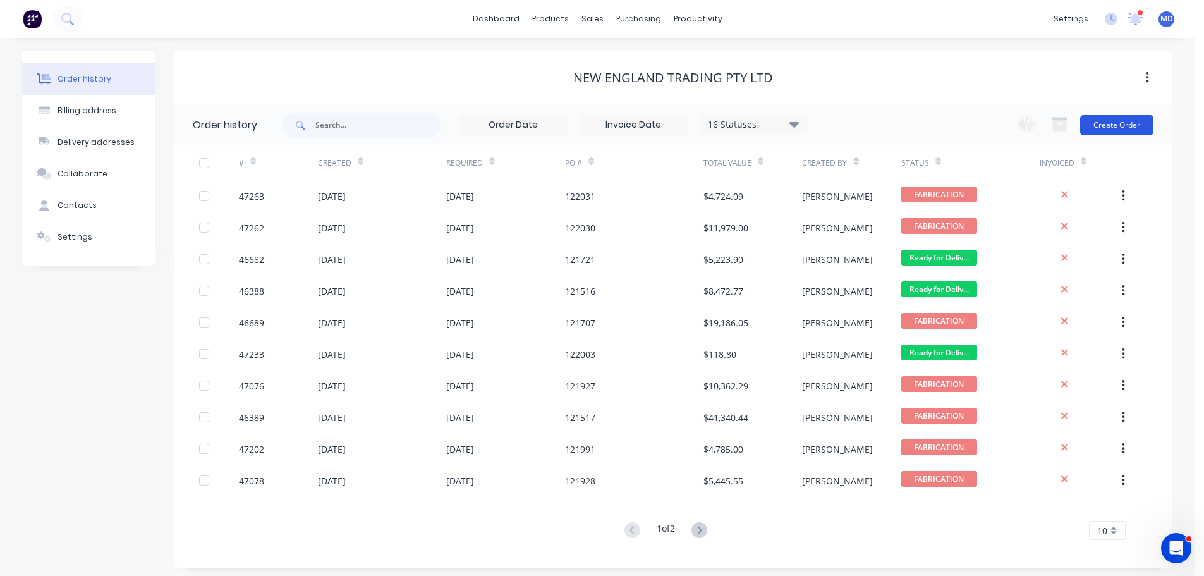
click at [1129, 121] on button "Create Order" at bounding box center [1116, 125] width 73 height 20
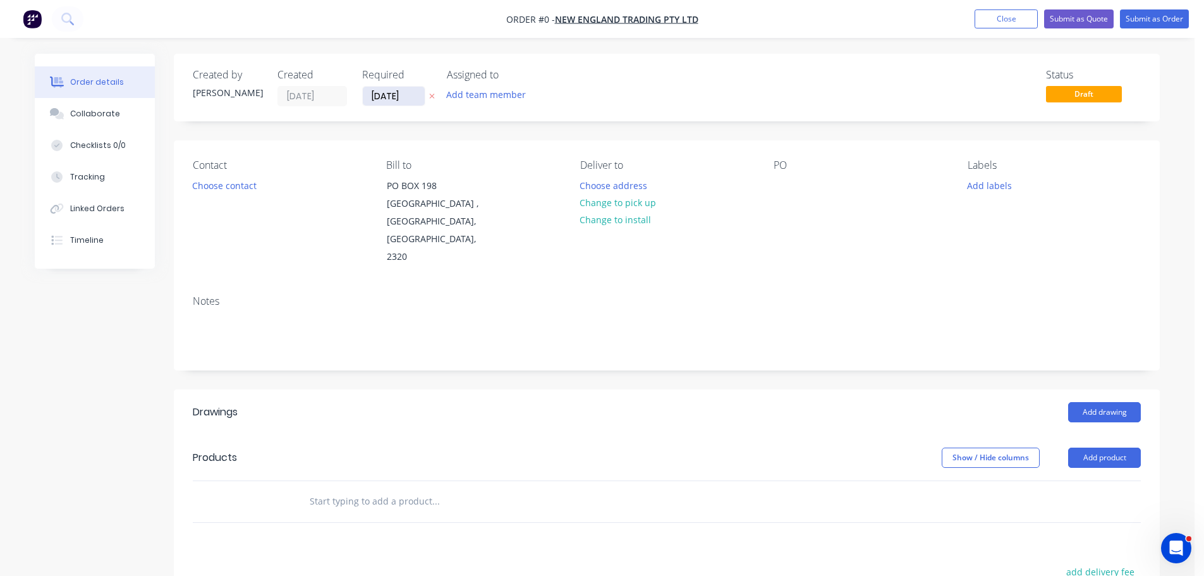
click at [396, 96] on input "[DATE]" at bounding box center [394, 96] width 62 height 19
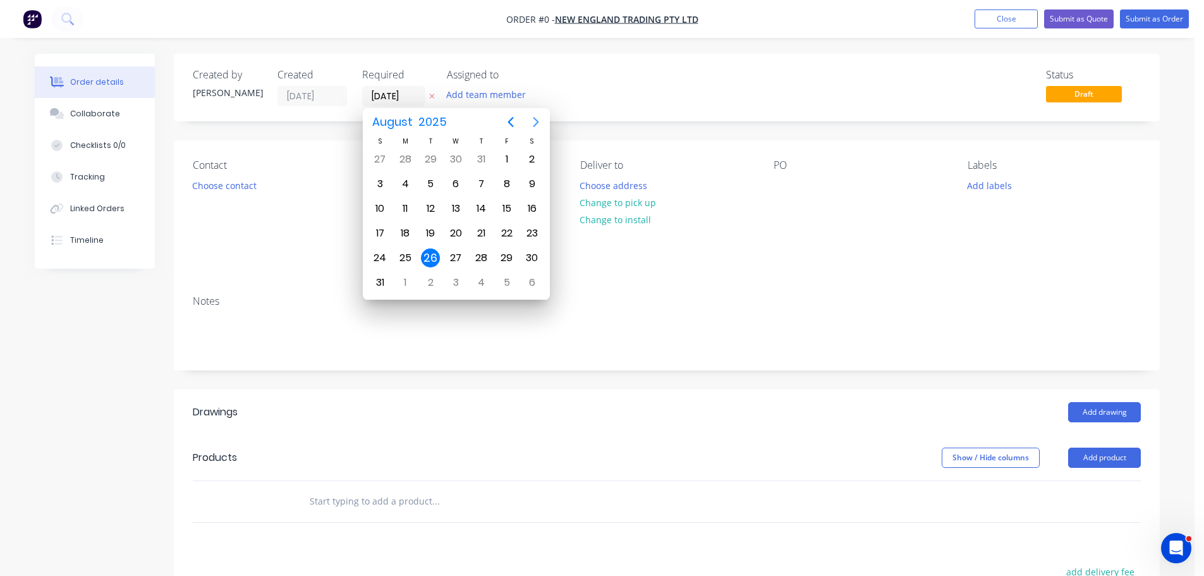
click at [538, 119] on icon "Next page" at bounding box center [535, 121] width 15 height 15
click at [402, 185] on div "6" at bounding box center [405, 183] width 19 height 19
type input "[DATE]"
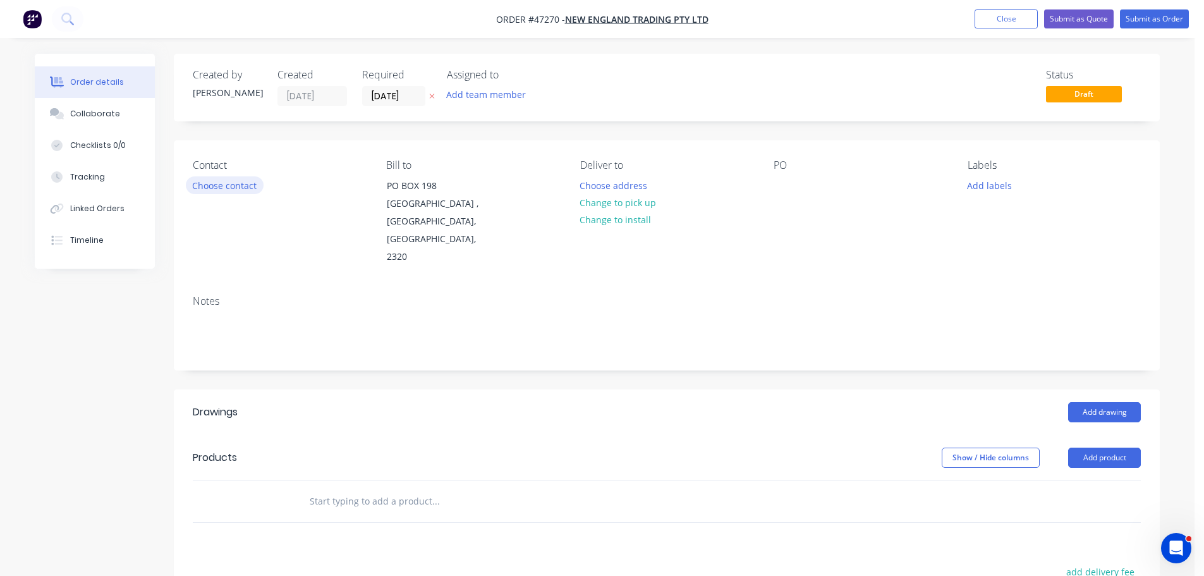
click at [228, 193] on button "Choose contact" at bounding box center [225, 184] width 78 height 17
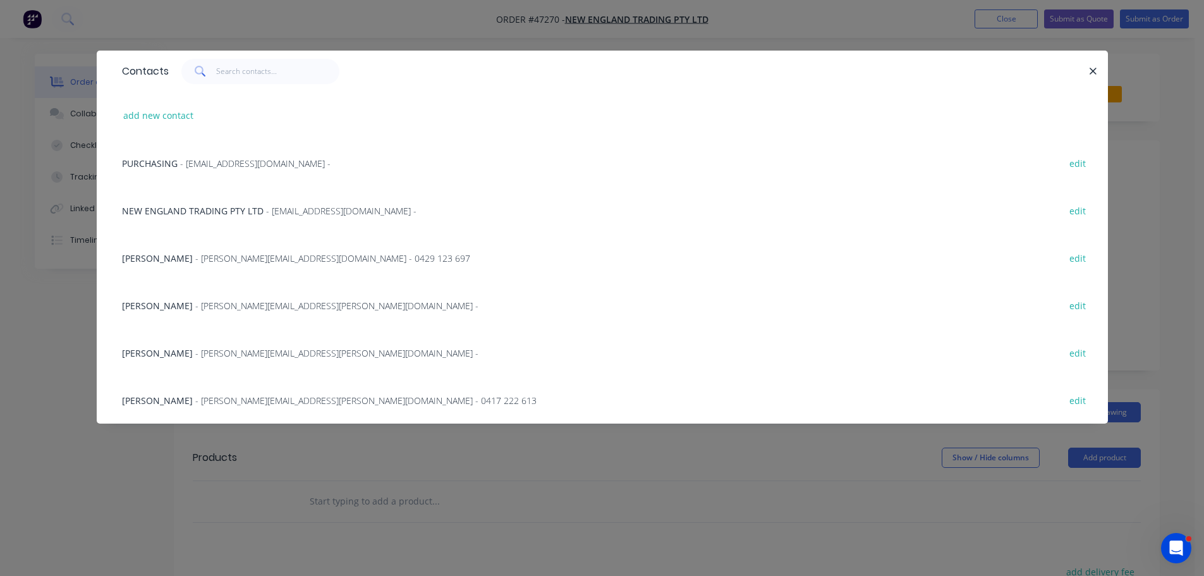
drag, startPoint x: 164, startPoint y: 154, endPoint x: 157, endPoint y: 152, distance: 7.2
click at [164, 154] on div "PURCHASING - [EMAIL_ADDRESS][DOMAIN_NAME] - edit" at bounding box center [602, 162] width 973 height 47
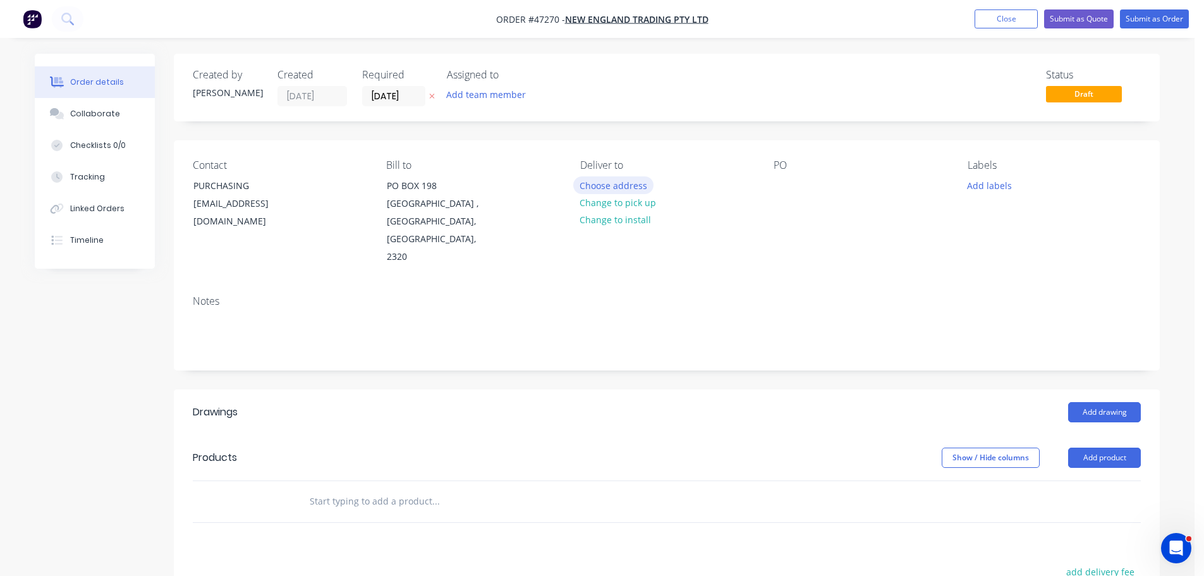
click at [610, 186] on button "Choose address" at bounding box center [613, 184] width 81 height 17
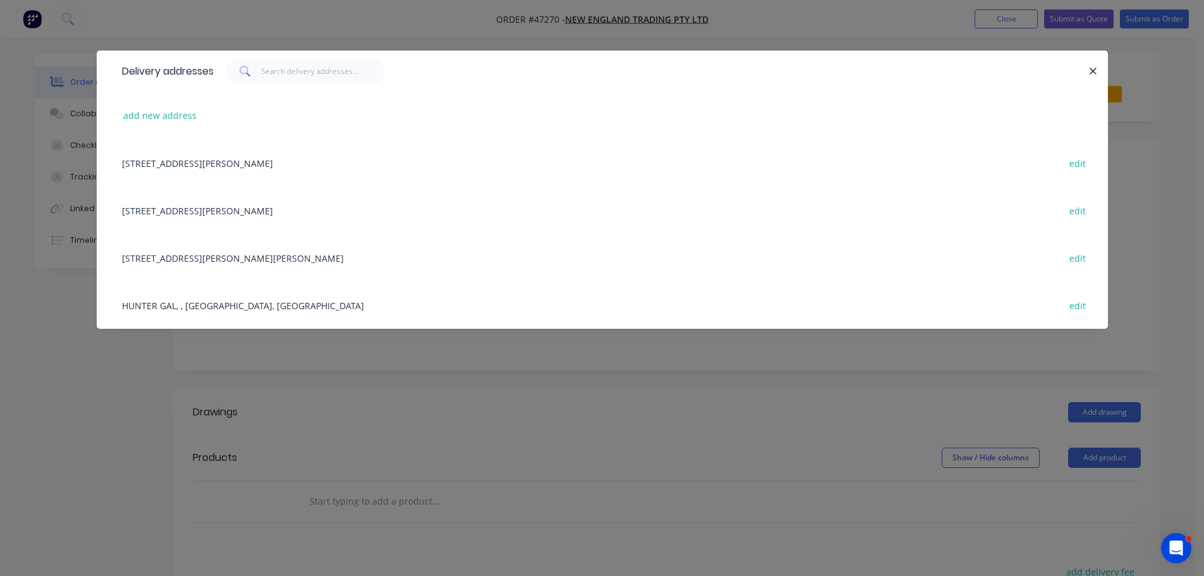
click at [171, 256] on div "[STREET_ADDRESS][PERSON_NAME][PERSON_NAME] edit" at bounding box center [602, 257] width 973 height 47
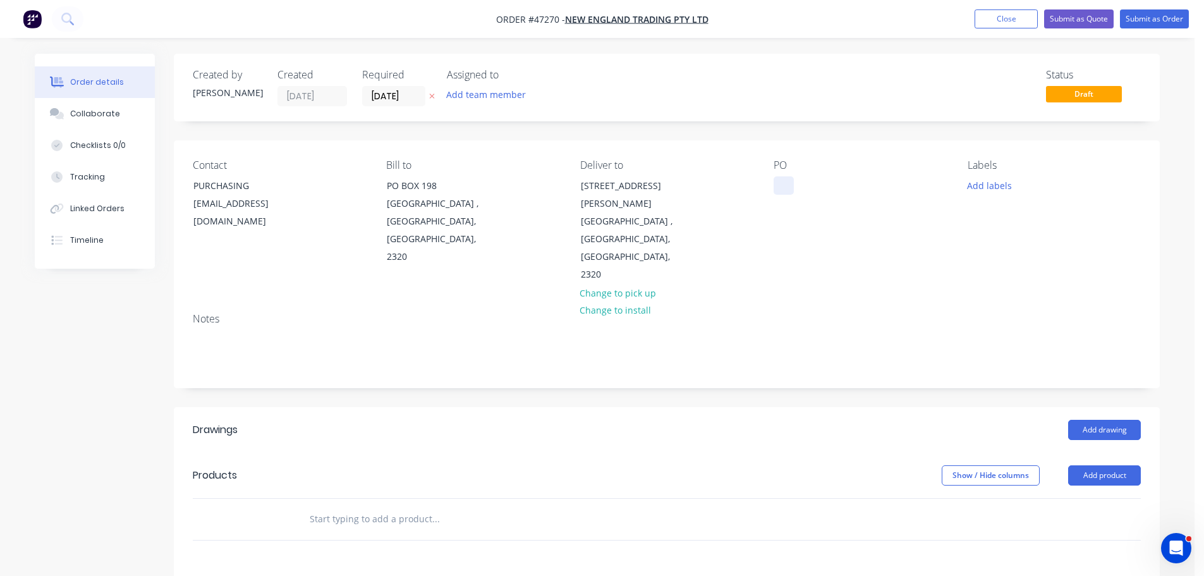
click at [782, 180] on div at bounding box center [784, 185] width 20 height 18
click at [1098, 465] on button "Add product" at bounding box center [1104, 475] width 73 height 20
click at [1090, 495] on button "Product catalogue" at bounding box center [1081, 507] width 120 height 25
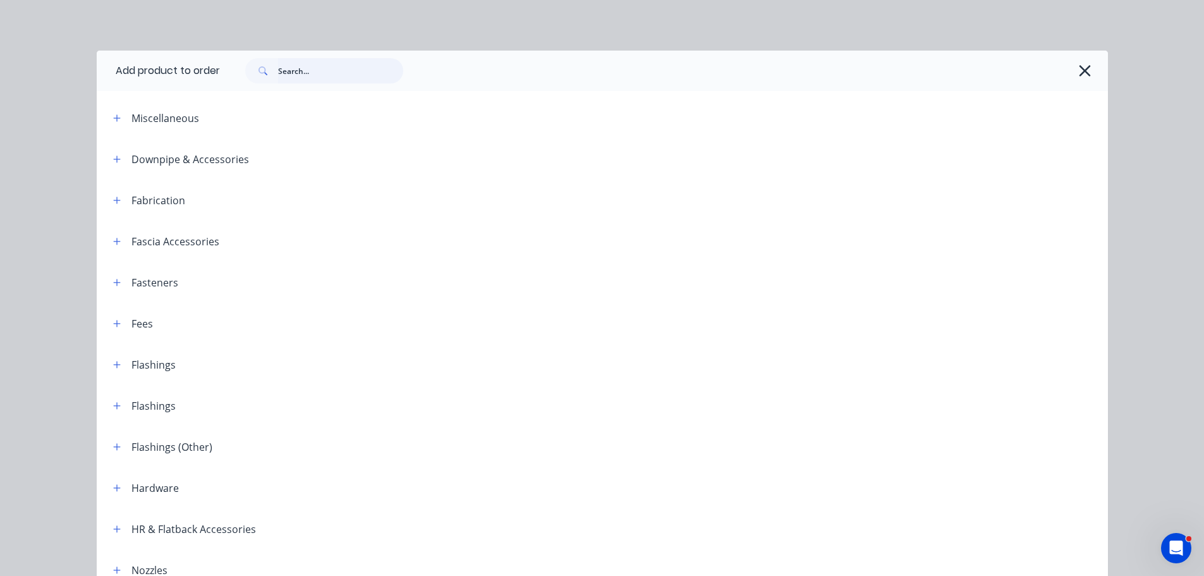
click at [310, 73] on input "text" at bounding box center [340, 70] width 125 height 25
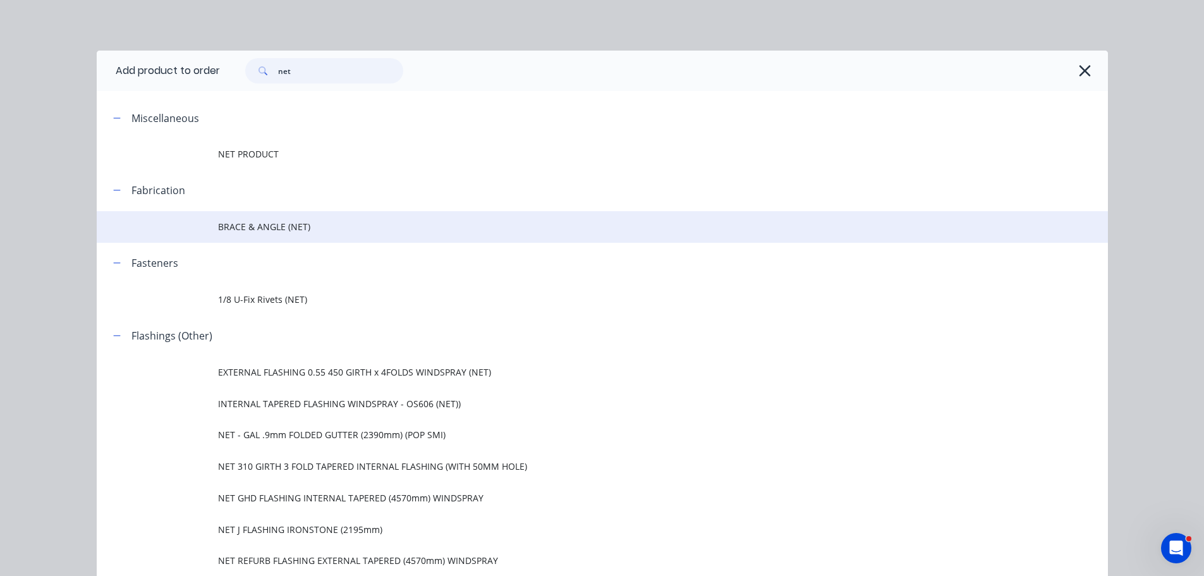
type input "net"
click at [250, 224] on span "BRACE & ANGLE (NET)" at bounding box center [574, 226] width 712 height 13
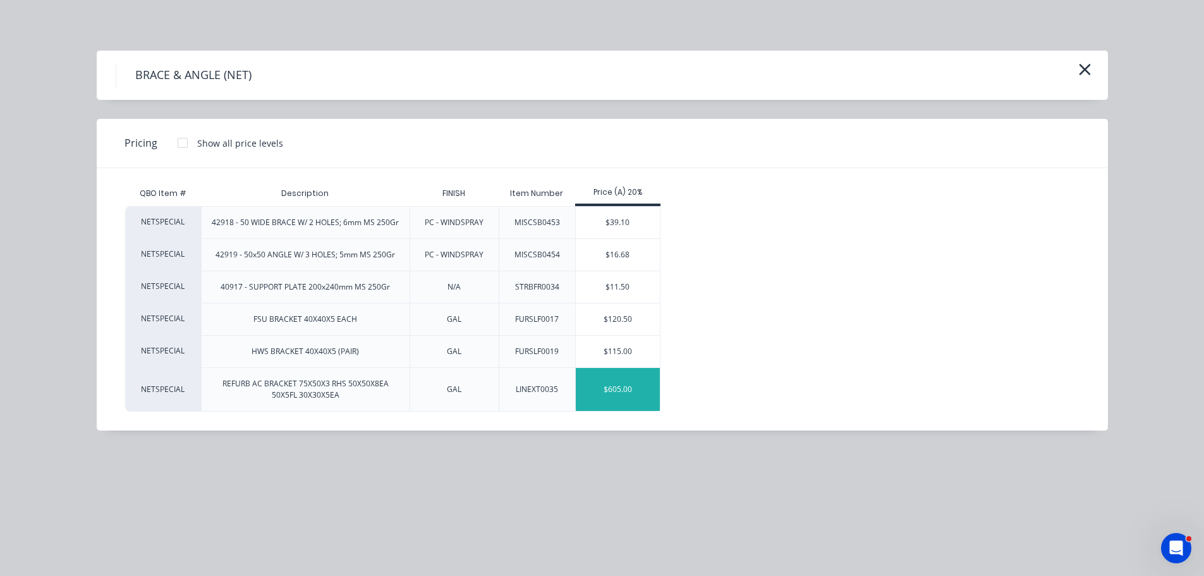
click at [607, 391] on div "$605.00" at bounding box center [618, 389] width 84 height 43
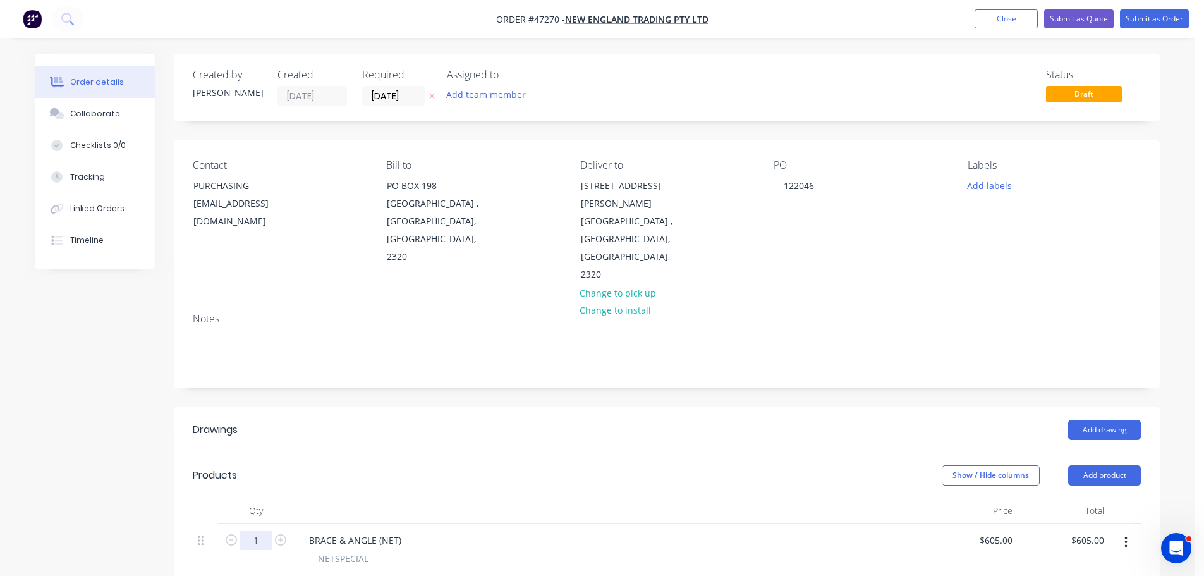
click at [254, 531] on input "1" at bounding box center [256, 540] width 33 height 19
type input "18"
type input "$10,890.00"
click at [824, 453] on header "Products Show / Hide columns Add product" at bounding box center [667, 476] width 986 height 46
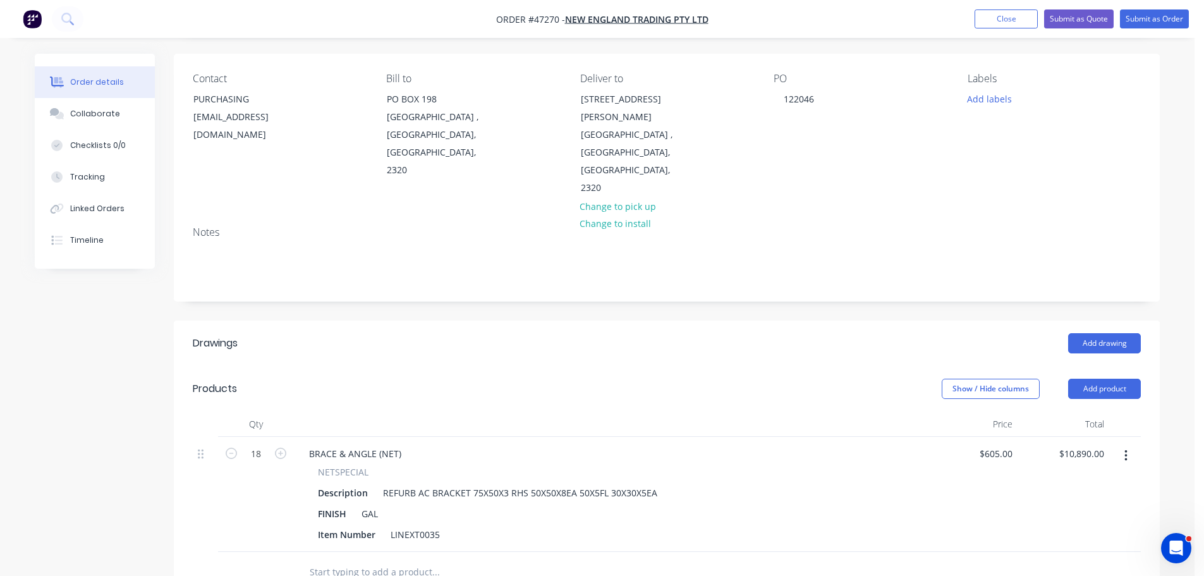
scroll to position [63, 0]
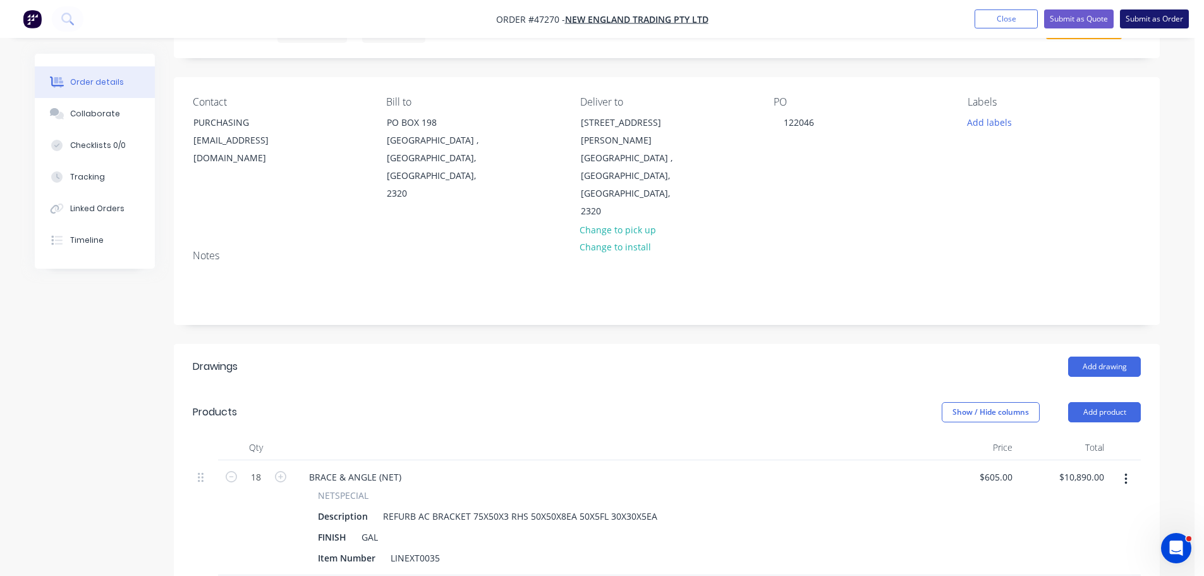
click at [1129, 20] on button "Submit as Order" at bounding box center [1154, 18] width 69 height 19
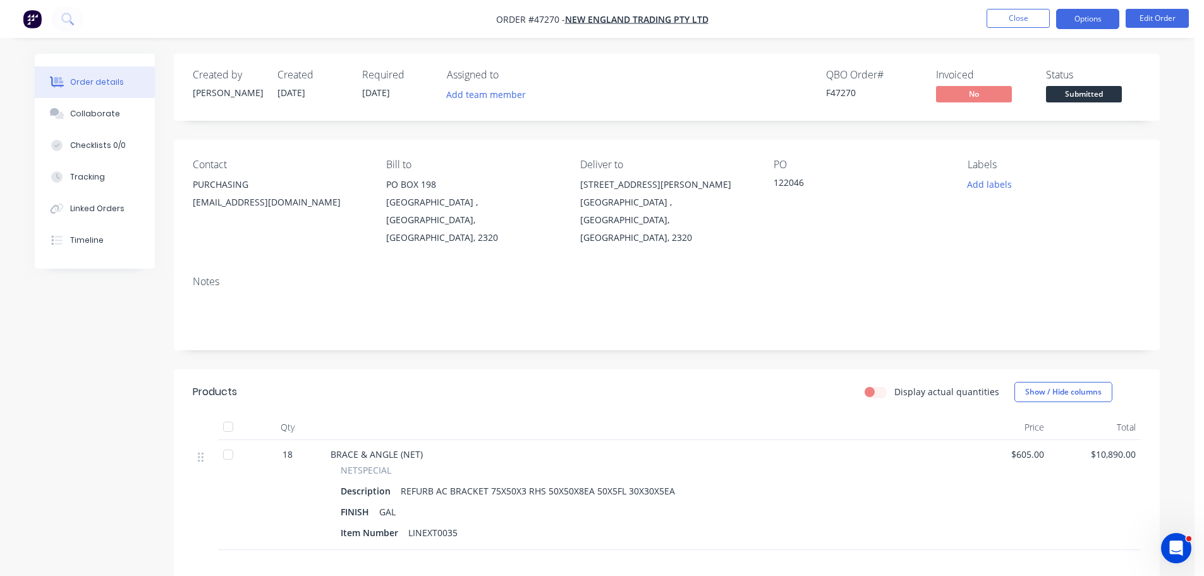
click at [1093, 25] on button "Options" at bounding box center [1087, 19] width 63 height 20
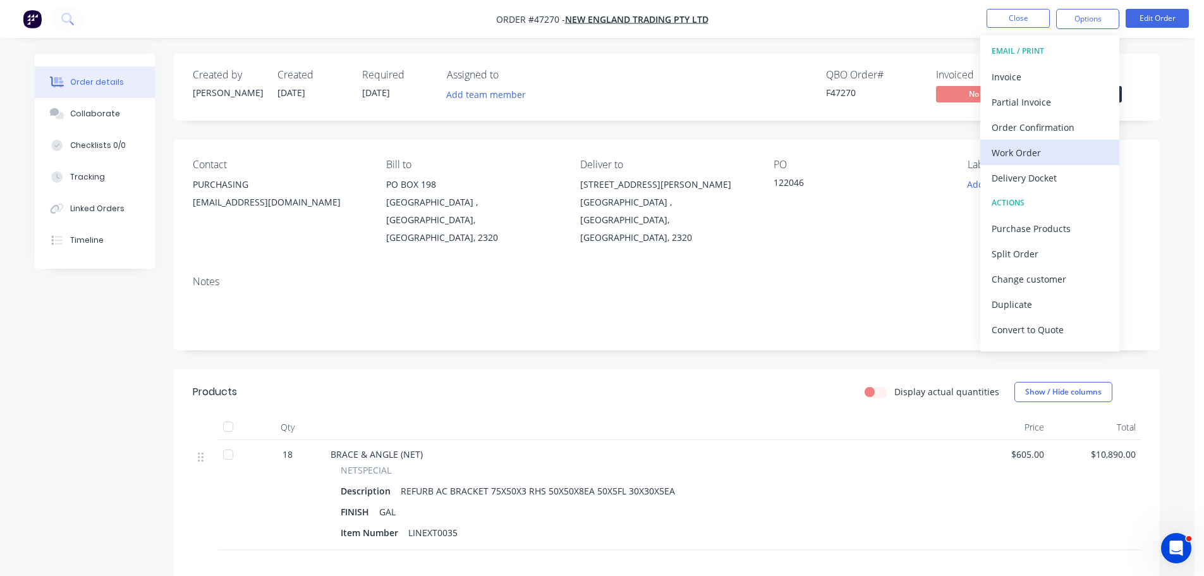
click at [1038, 149] on div "Work Order" at bounding box center [1050, 152] width 116 height 18
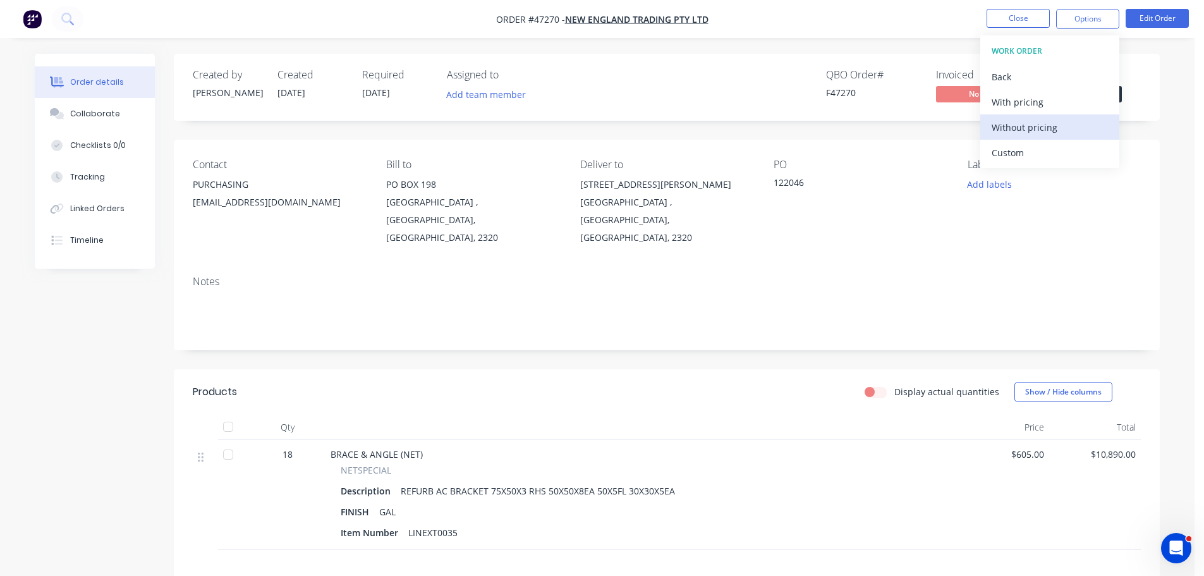
click at [1042, 131] on div "Without pricing" at bounding box center [1050, 127] width 116 height 18
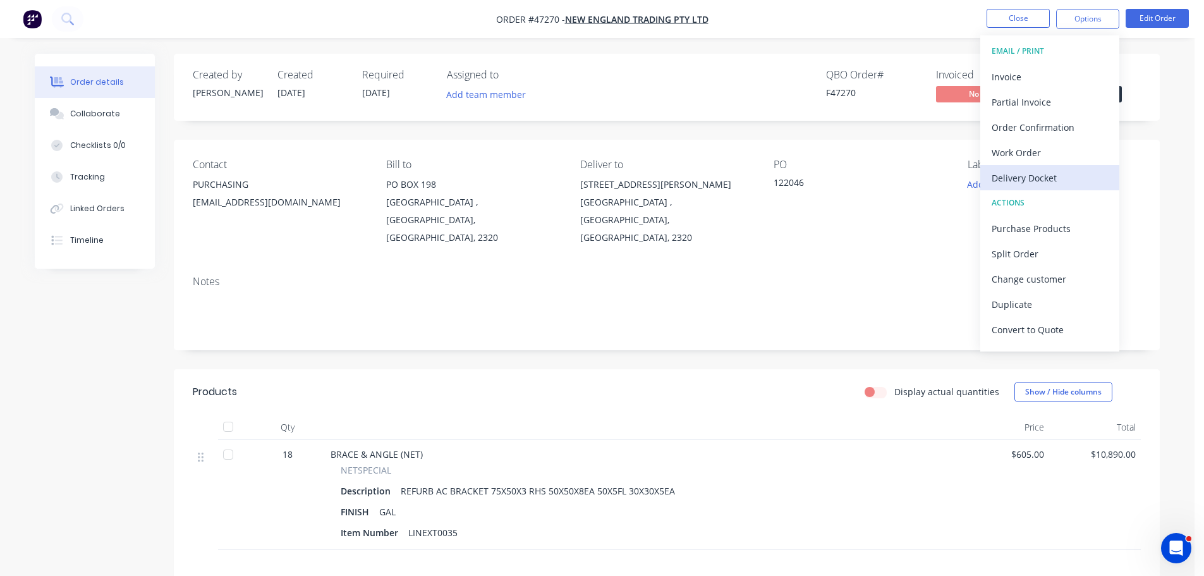
click at [1032, 174] on div "Delivery Docket" at bounding box center [1050, 178] width 116 height 18
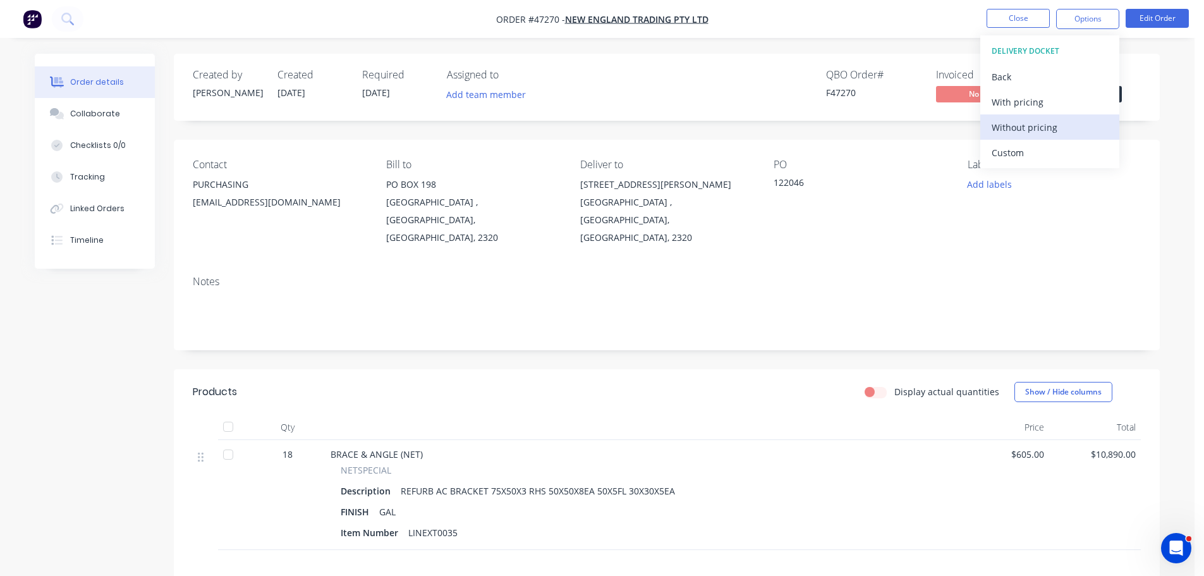
click at [1033, 130] on div "Without pricing" at bounding box center [1050, 127] width 116 height 18
click at [1162, 72] on div "Order details Collaborate Checklists 0/0 Tracking Linked Orders Timeline Order …" at bounding box center [597, 400] width 1150 height 693
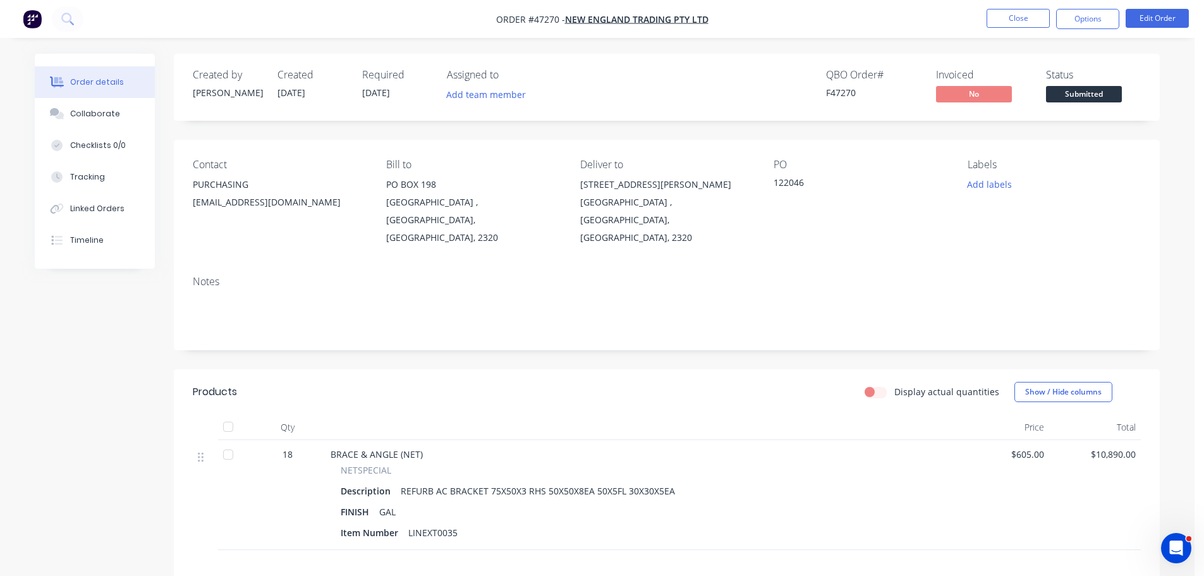
click at [1099, 97] on span "Submitted" at bounding box center [1084, 94] width 76 height 16
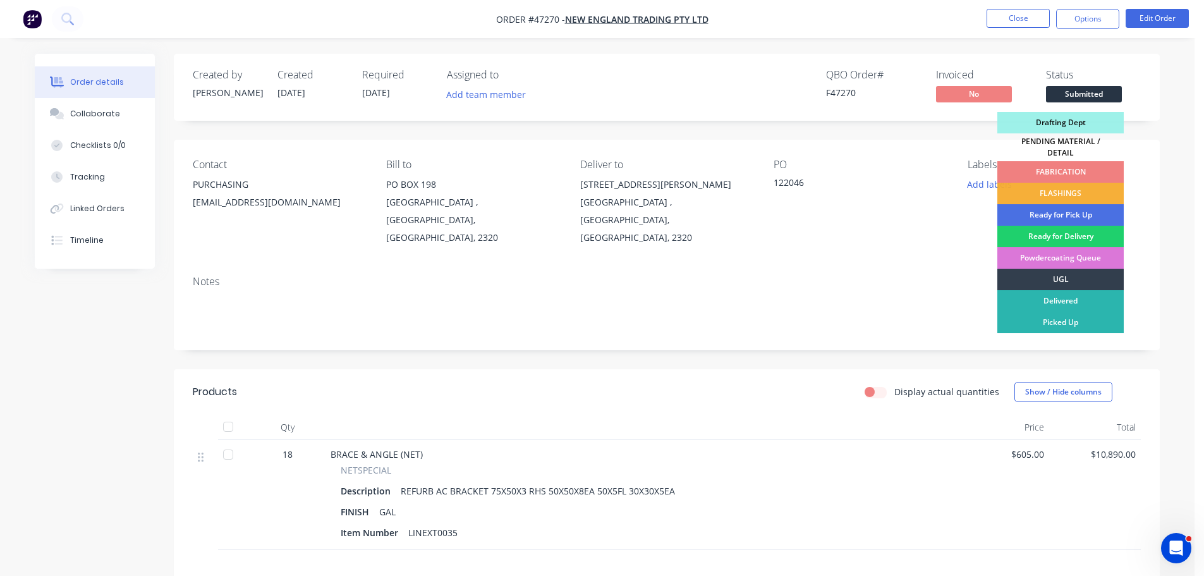
click at [1078, 162] on div "FABRICATION" at bounding box center [1060, 171] width 126 height 21
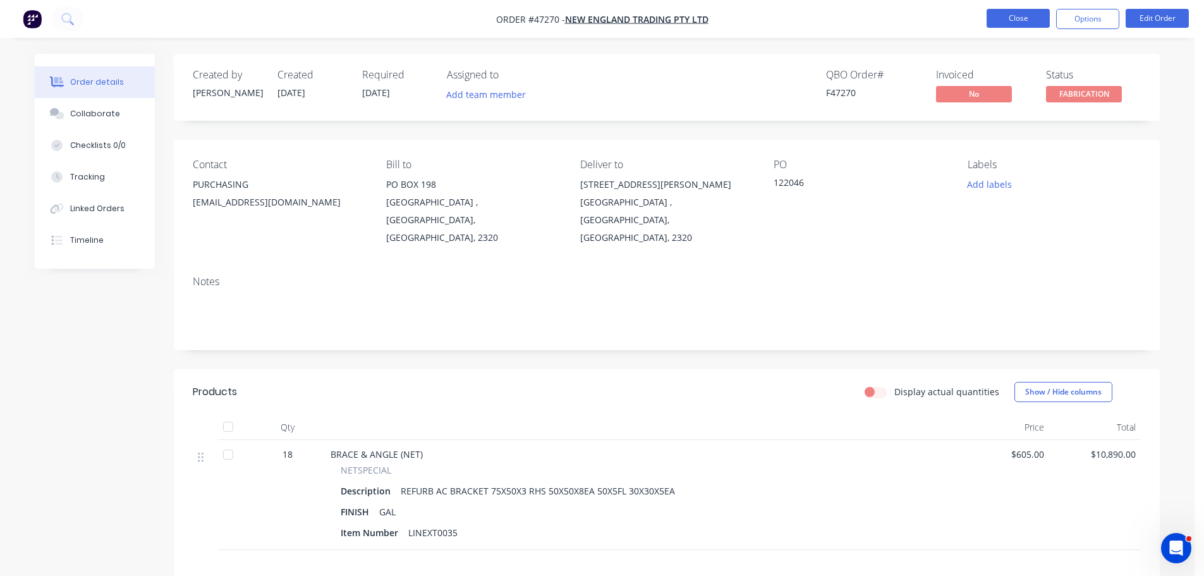
click at [1002, 13] on button "Close" at bounding box center [1018, 18] width 63 height 19
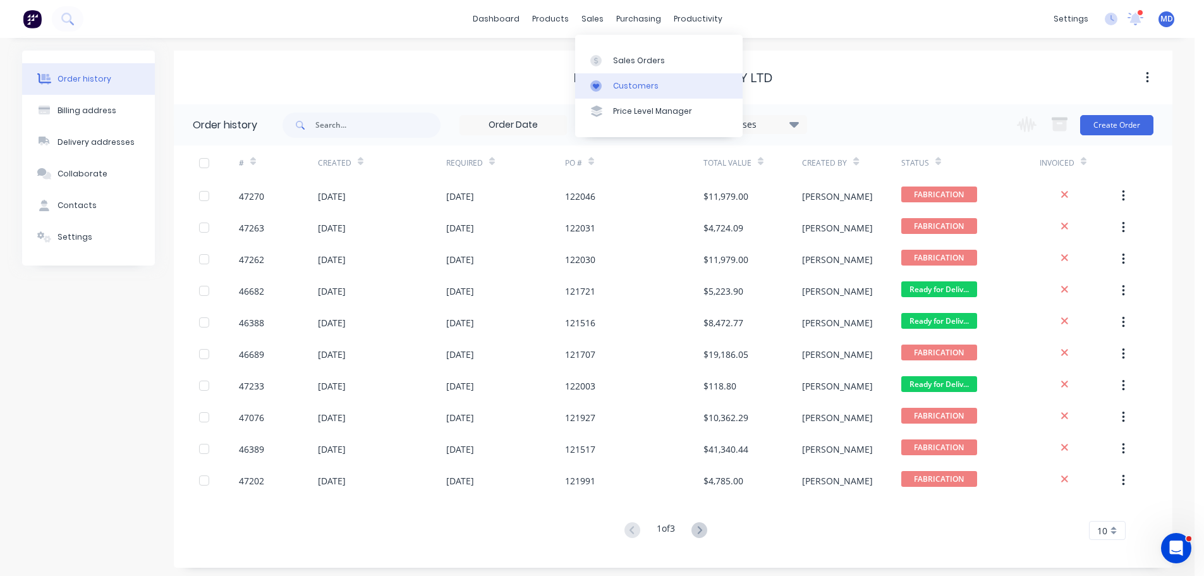
drag, startPoint x: 592, startPoint y: 20, endPoint x: 654, endPoint y: 77, distance: 85.0
click at [592, 20] on div "sales" at bounding box center [592, 18] width 35 height 19
click at [649, 65] on div "Sales Orders" at bounding box center [639, 60] width 52 height 11
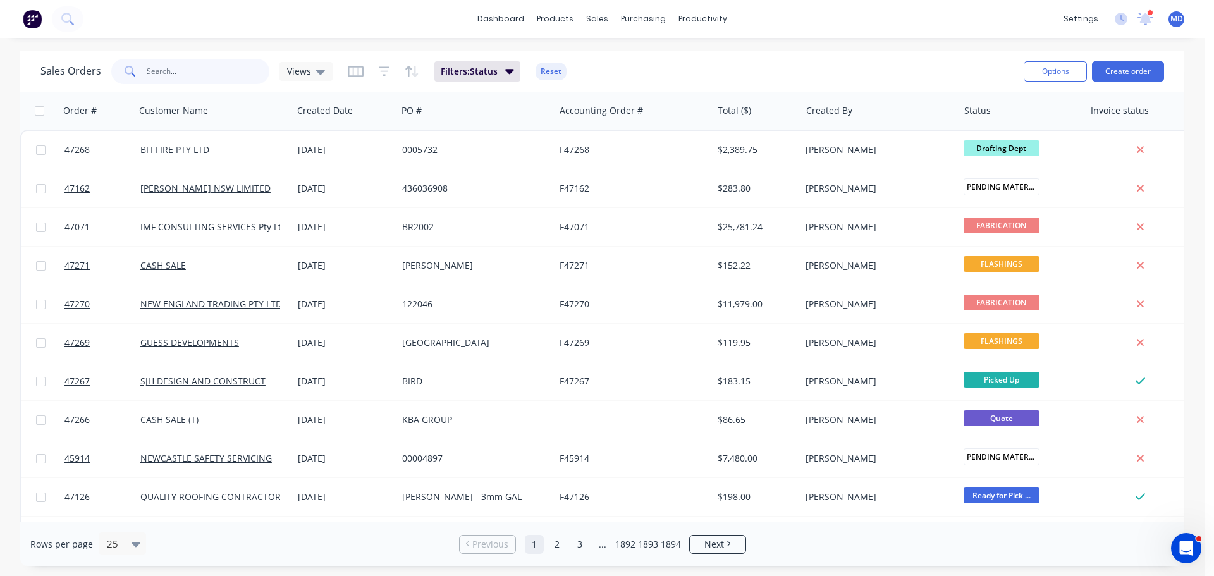
click at [209, 66] on input "text" at bounding box center [208, 71] width 123 height 25
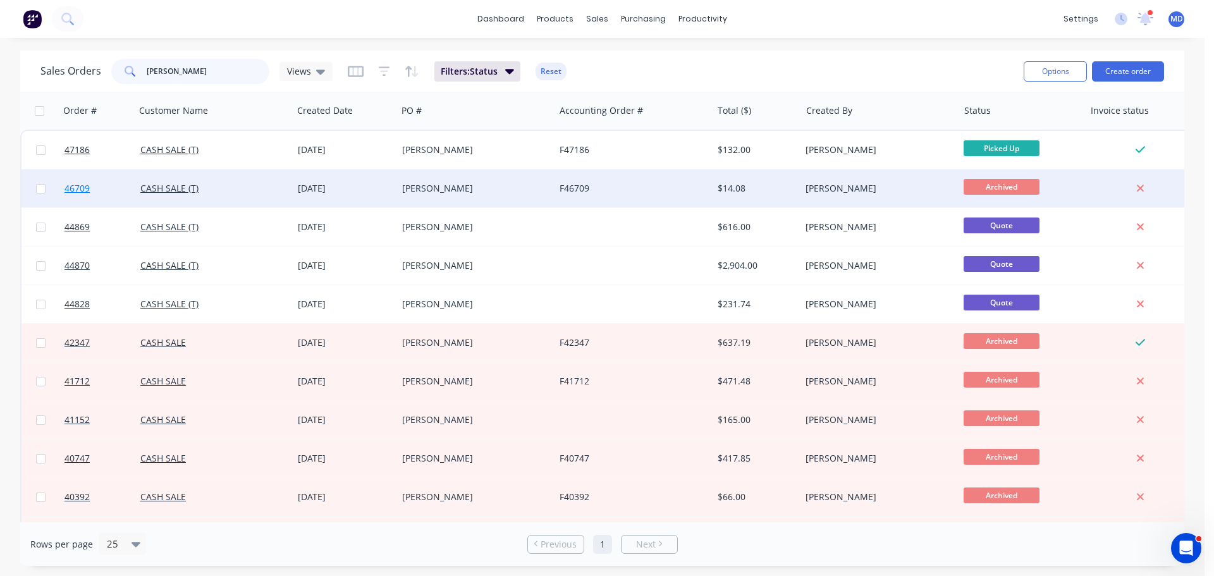
type input "[PERSON_NAME]"
click at [109, 207] on div "47186 CASH SALE (T) [DATE] [PERSON_NAME] F47186 $132.00 [PERSON_NAME] Picked Up…" at bounding box center [611, 554] width 1182 height 848
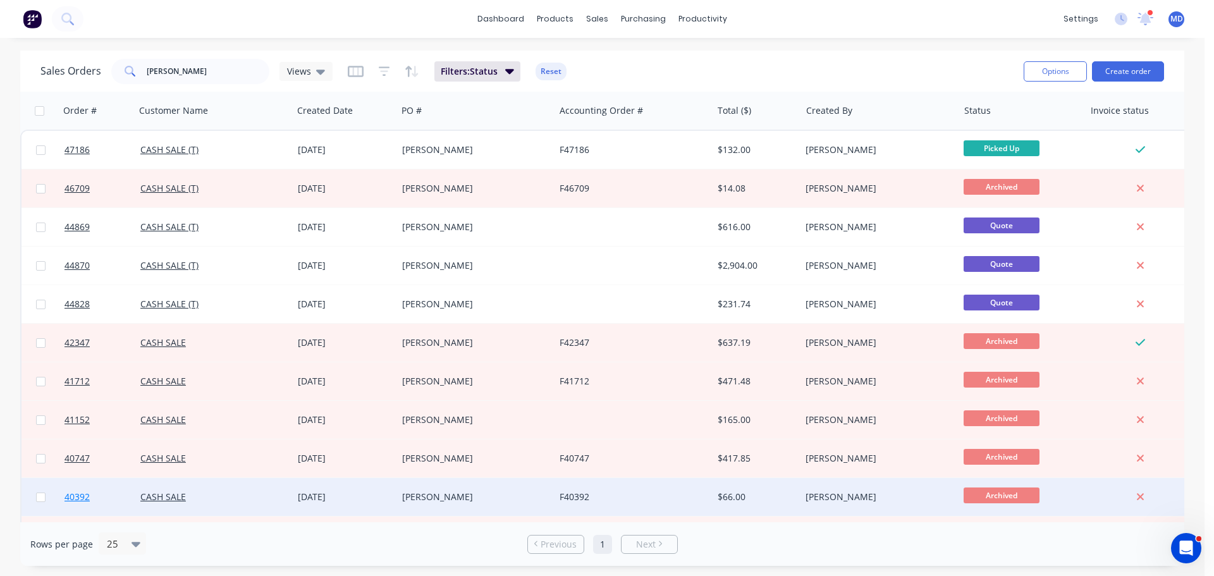
click at [89, 490] on link "40392" at bounding box center [102, 497] width 76 height 38
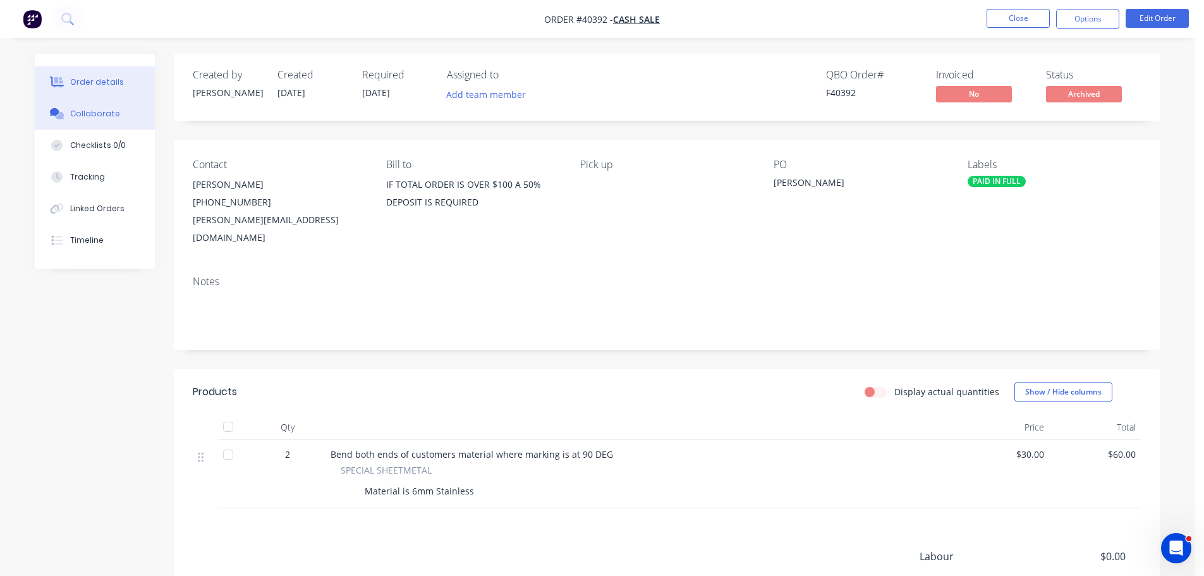
click at [97, 114] on div "Collaborate" at bounding box center [95, 113] width 50 height 11
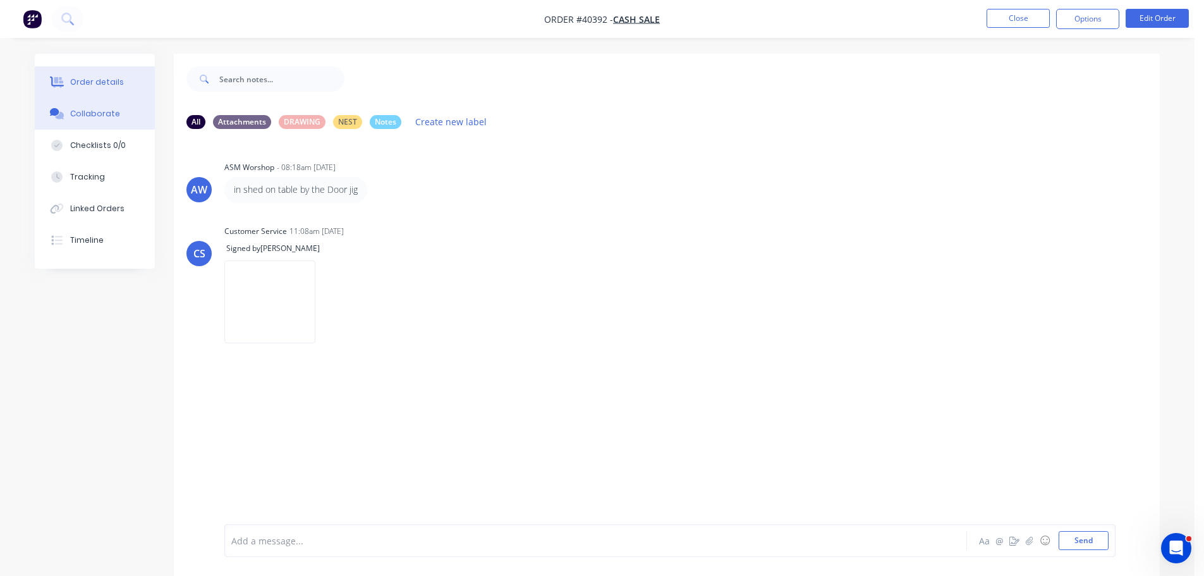
click at [78, 78] on div "Order details" at bounding box center [97, 81] width 54 height 11
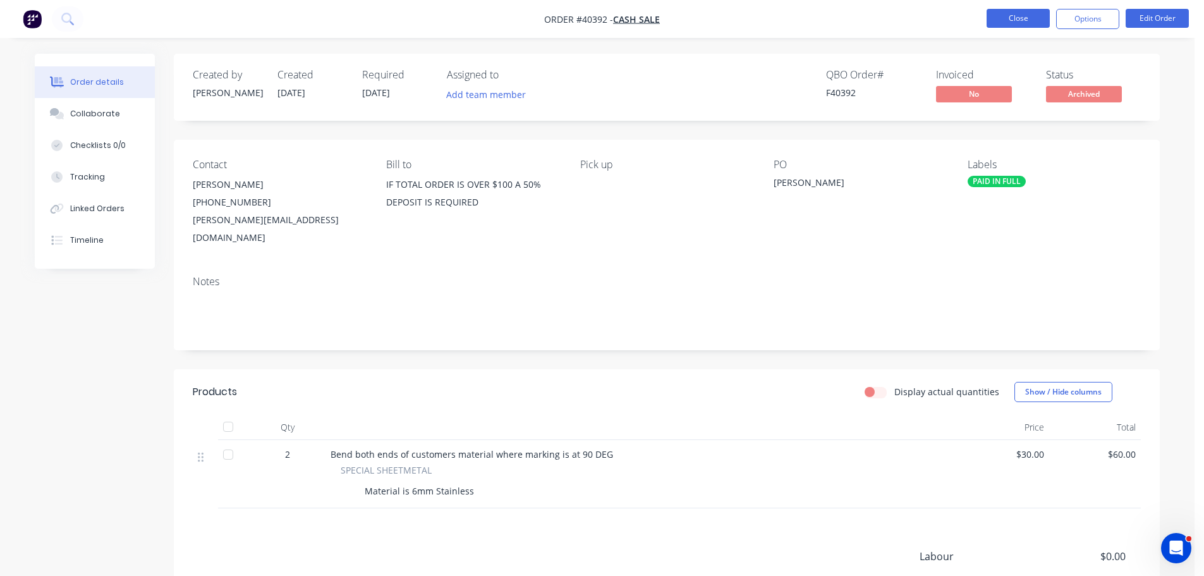
click at [1013, 11] on button "Close" at bounding box center [1018, 18] width 63 height 19
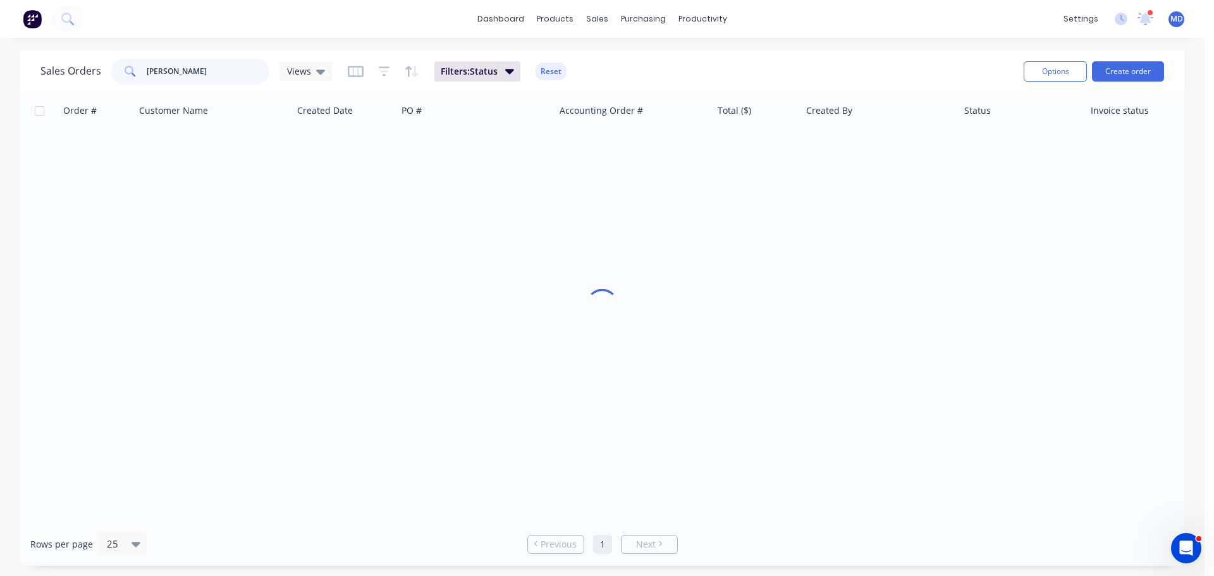
drag, startPoint x: 186, startPoint y: 73, endPoint x: 56, endPoint y: 80, distance: 131.0
click at [56, 80] on div "Sales Orders marko Views" at bounding box center [186, 71] width 292 height 25
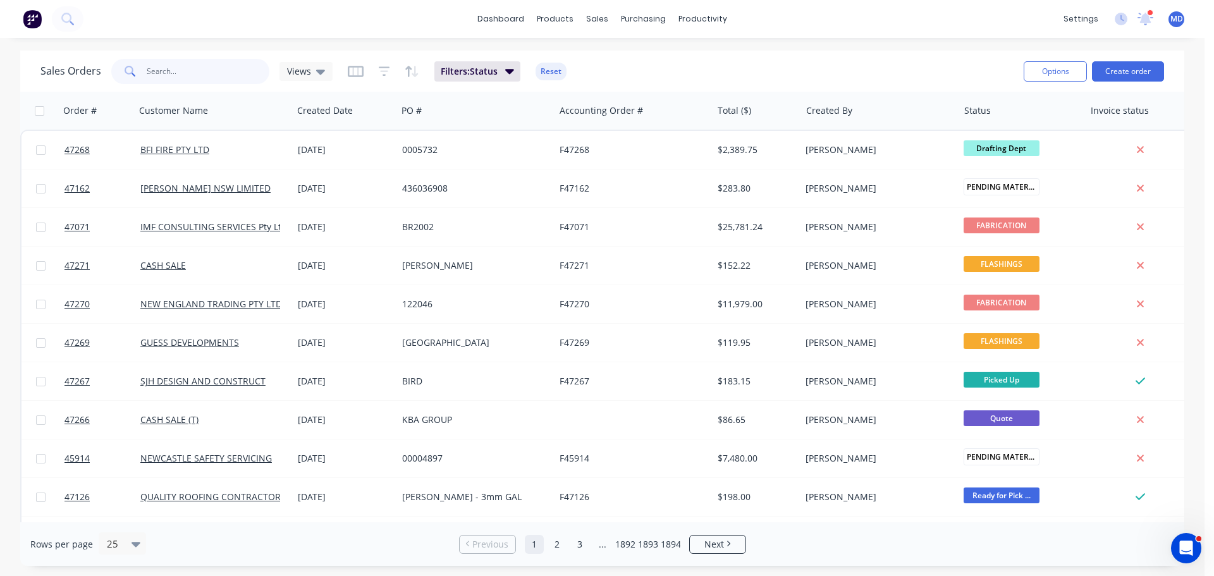
click at [169, 71] on input "text" at bounding box center [208, 71] width 123 height 25
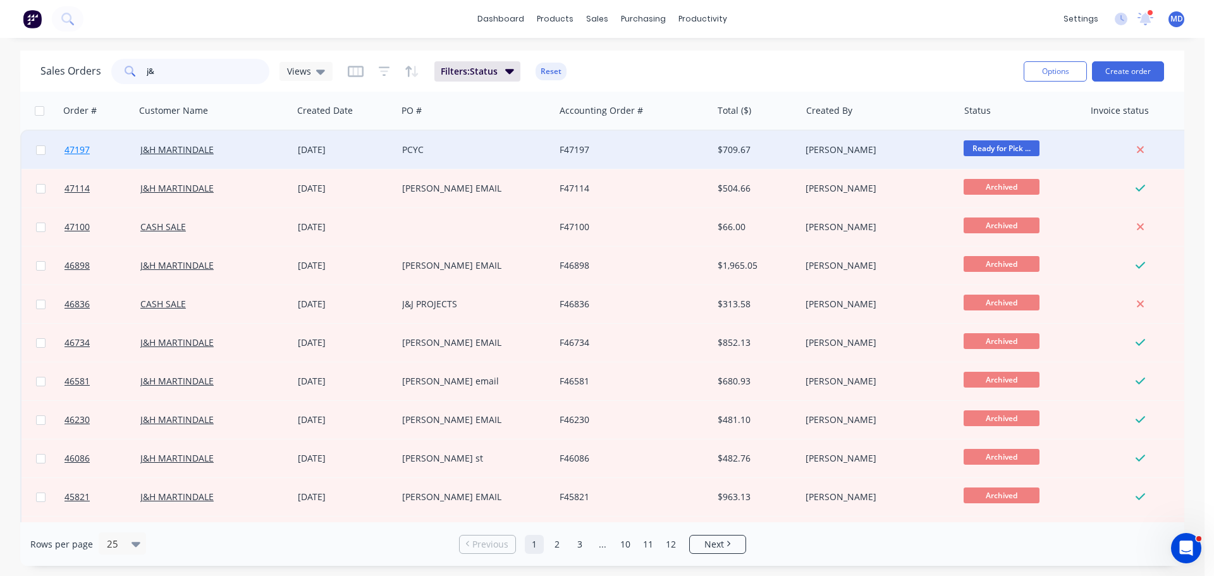
type input "j&"
click at [68, 147] on span "47197" at bounding box center [76, 149] width 25 height 13
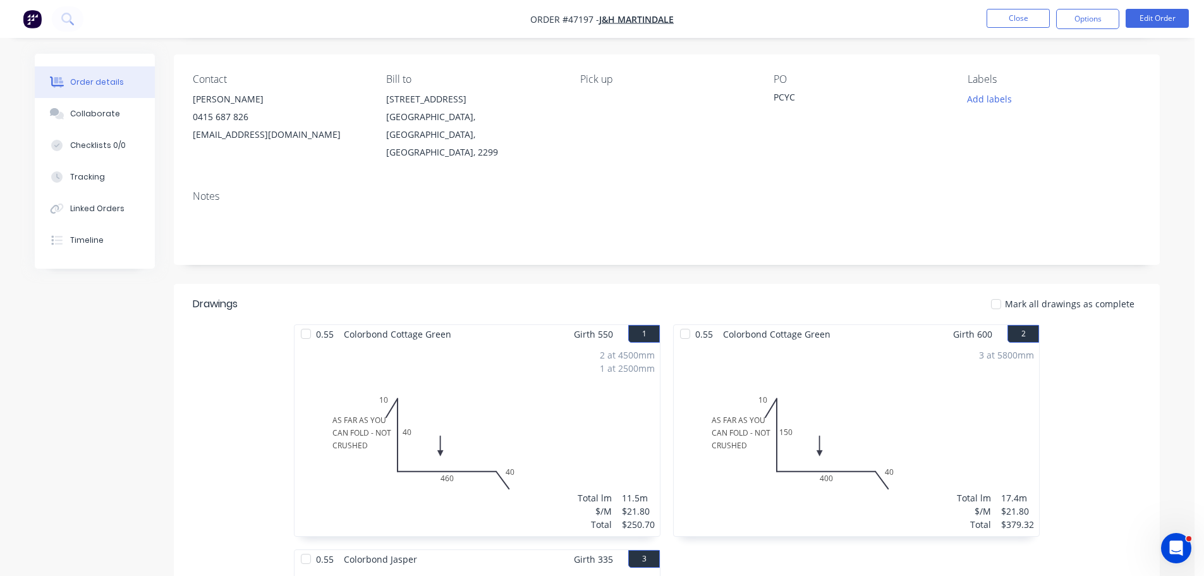
scroll to position [84, 0]
click at [1138, 22] on button "Edit Order" at bounding box center [1157, 18] width 63 height 19
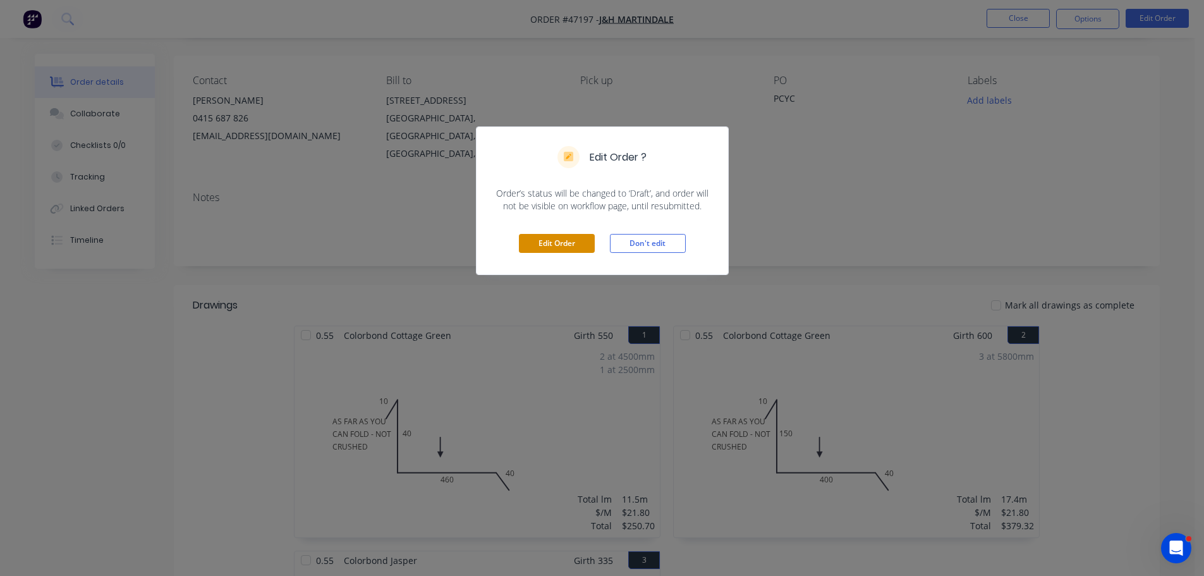
click at [576, 243] on button "Edit Order" at bounding box center [557, 243] width 76 height 19
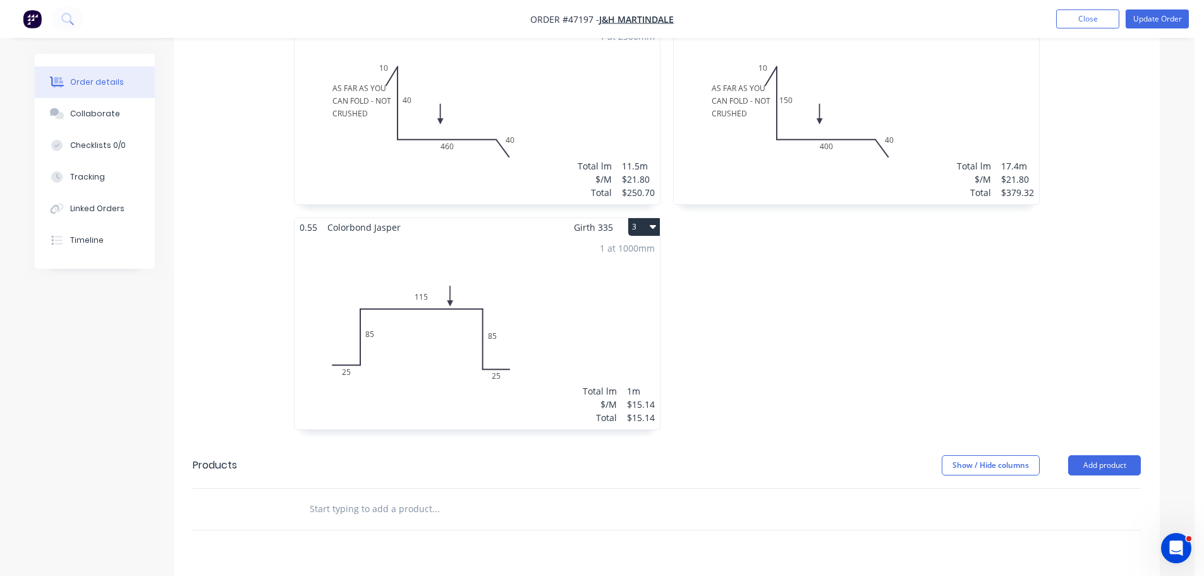
scroll to position [656, 0]
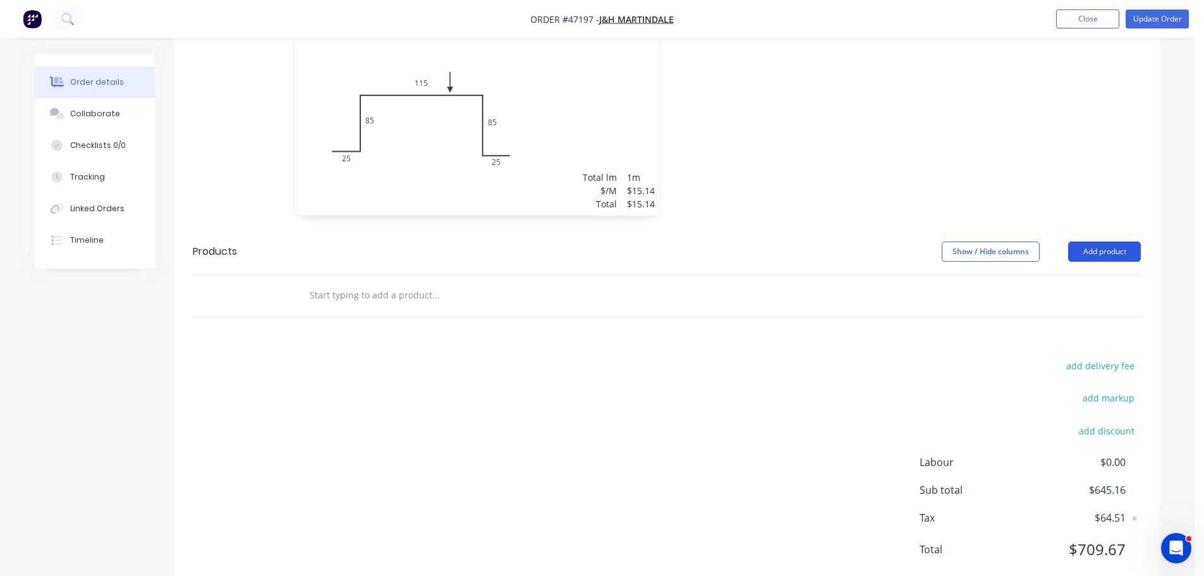
click at [1097, 241] on button "Add product" at bounding box center [1104, 251] width 73 height 20
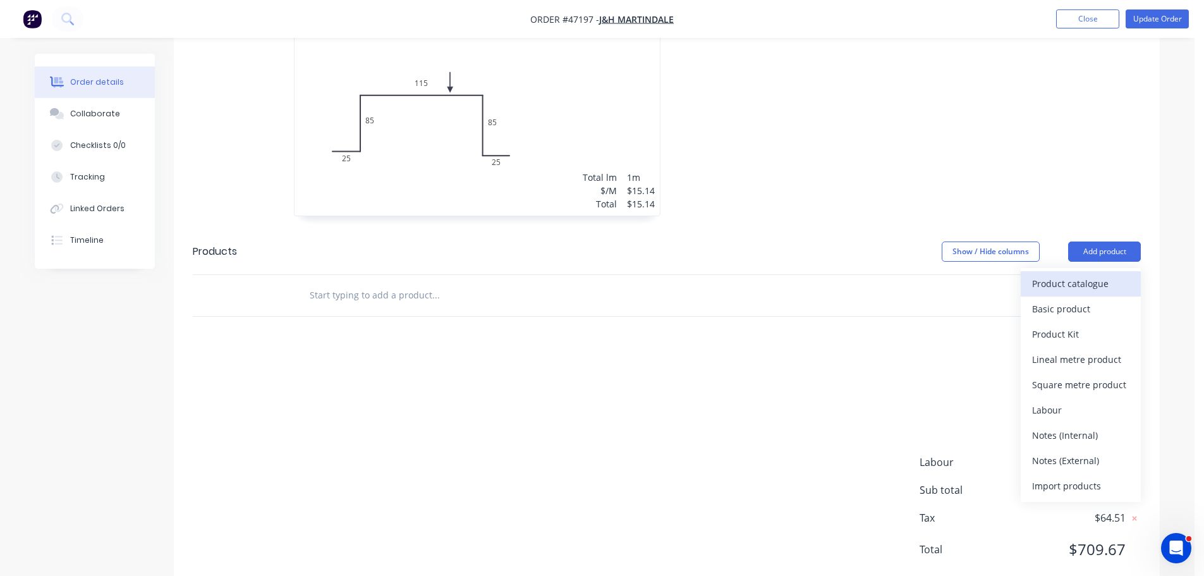
click at [1045, 274] on div "Product catalogue" at bounding box center [1080, 283] width 97 height 18
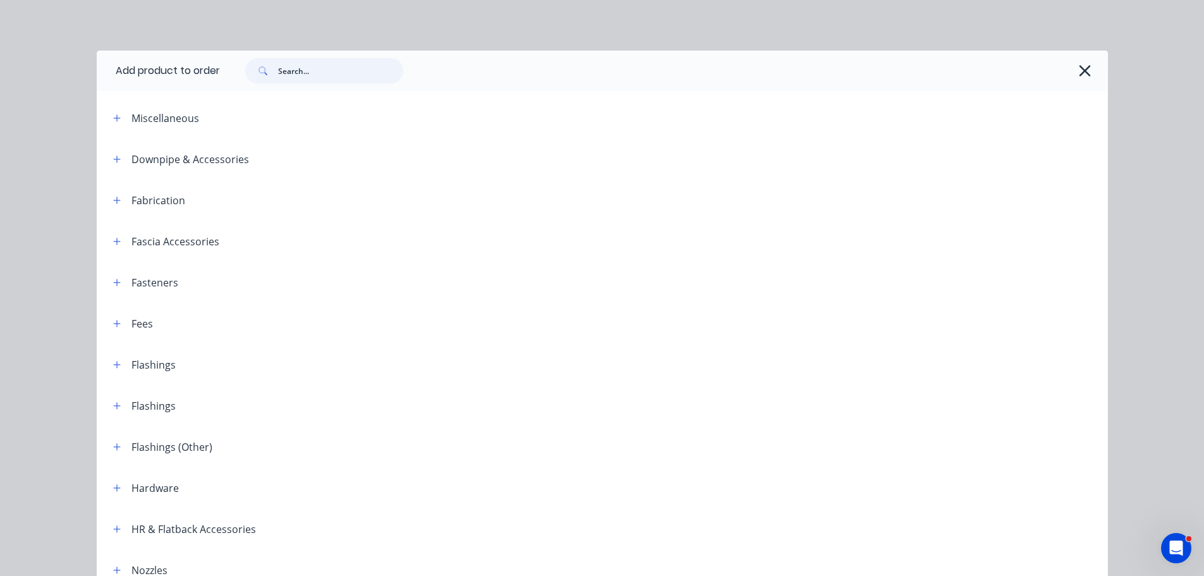
click at [297, 71] on input "text" at bounding box center [340, 70] width 125 height 25
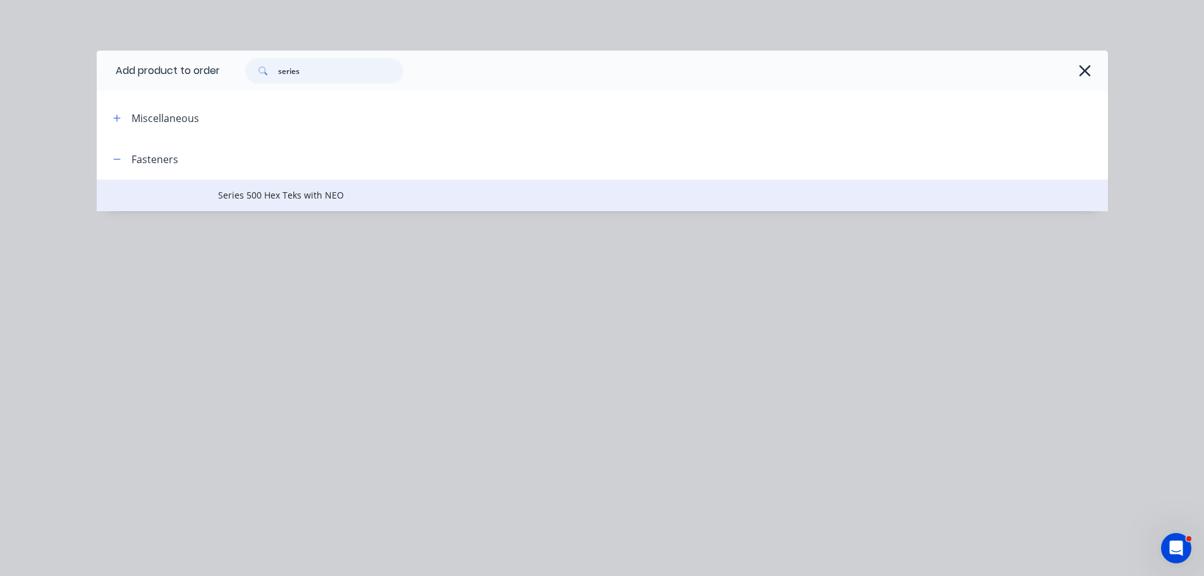
type input "series"
click at [271, 192] on span "Series 500 Hex Teks with NEO" at bounding box center [574, 194] width 712 height 13
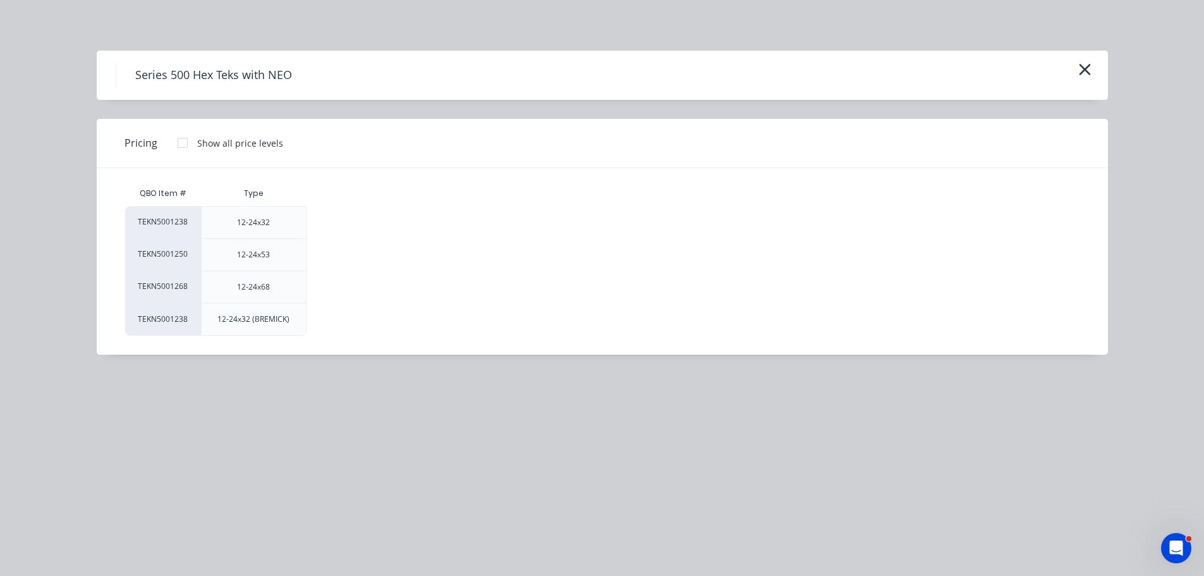
click at [184, 145] on div at bounding box center [182, 142] width 25 height 25
click at [339, 257] on div "$0.47" at bounding box center [349, 255] width 84 height 32
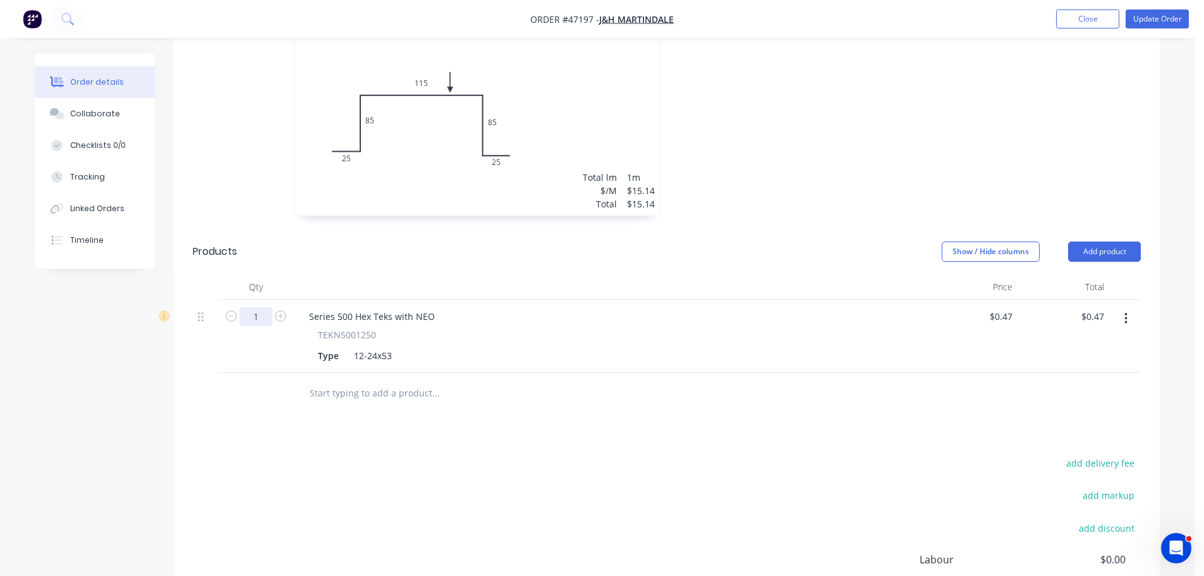
click at [264, 307] on input "1" at bounding box center [256, 316] width 33 height 19
type input "500"
type input "$235.00"
drag, startPoint x: 549, startPoint y: 312, endPoint x: 453, endPoint y: 294, distance: 97.7
click at [546, 346] on div "Type 12-24x53" at bounding box center [607, 355] width 589 height 18
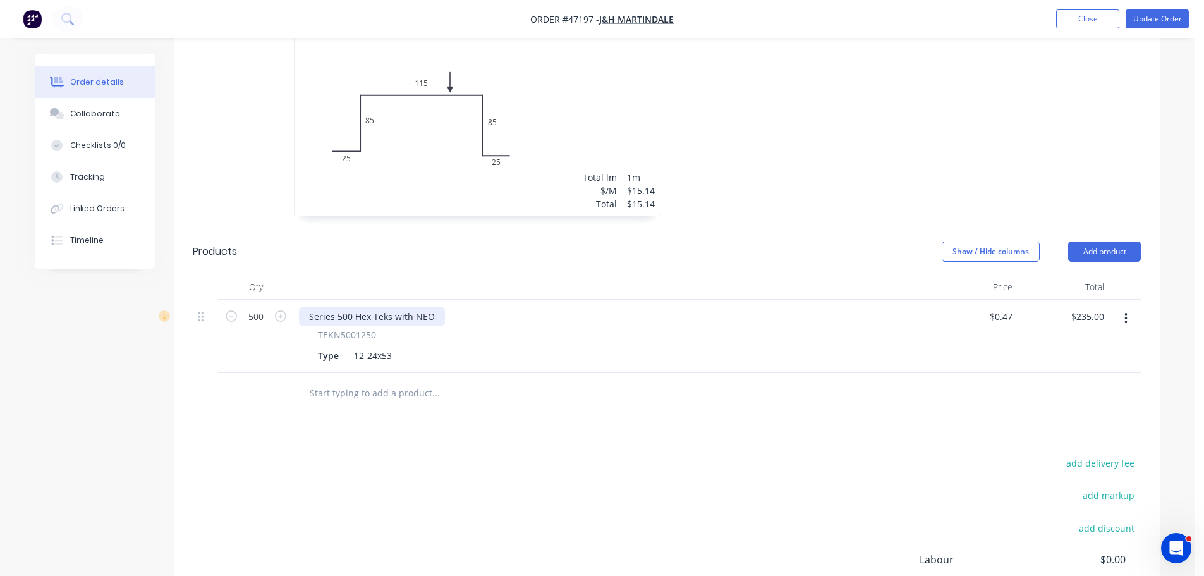
click at [435, 307] on div "Series 500 Hex Teks with NEO" at bounding box center [372, 316] width 146 height 18
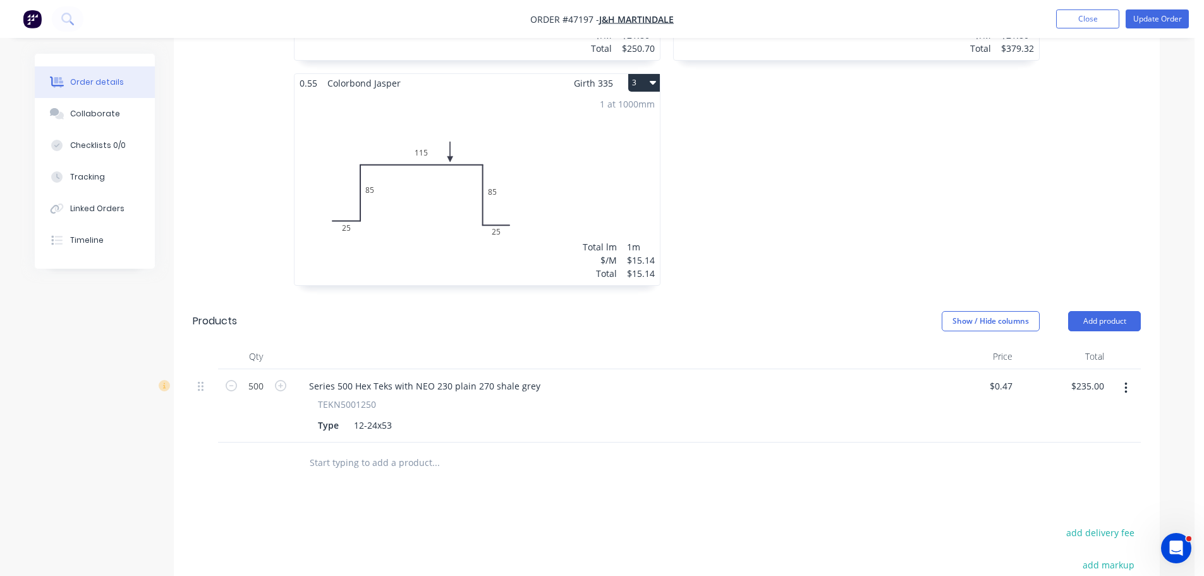
scroll to position [753, 0]
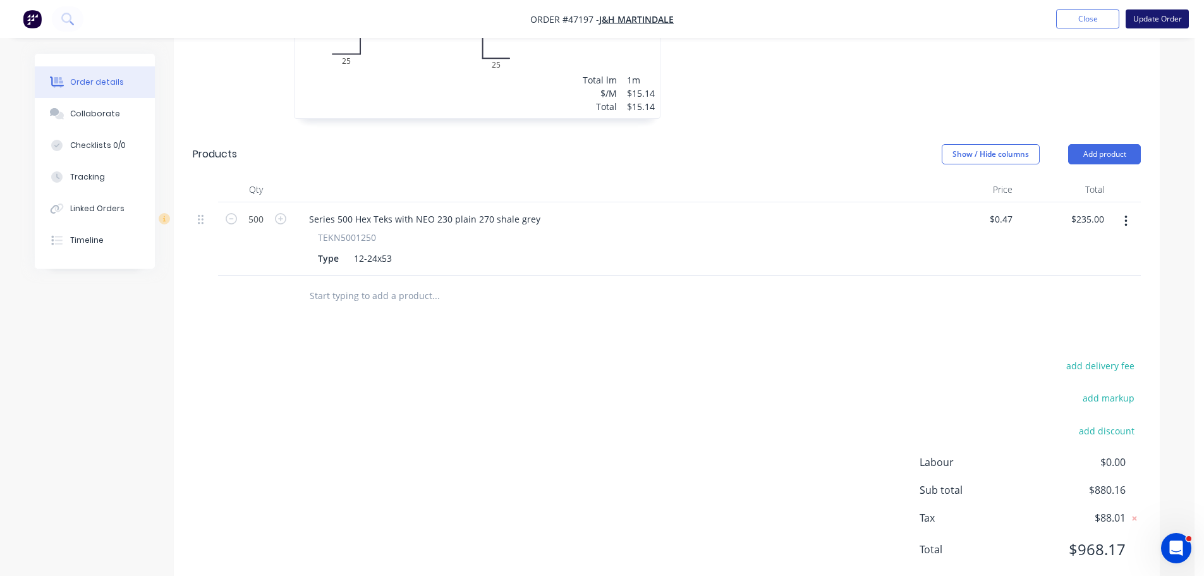
click at [1160, 21] on button "Update Order" at bounding box center [1157, 18] width 63 height 19
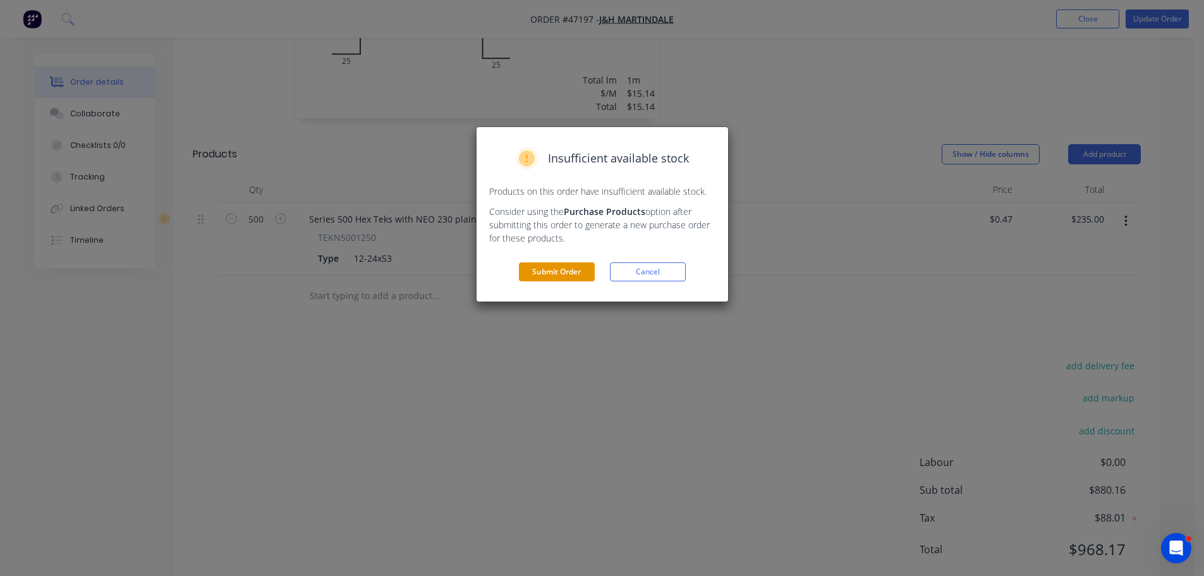
click at [574, 274] on button "Submit Order" at bounding box center [557, 271] width 76 height 19
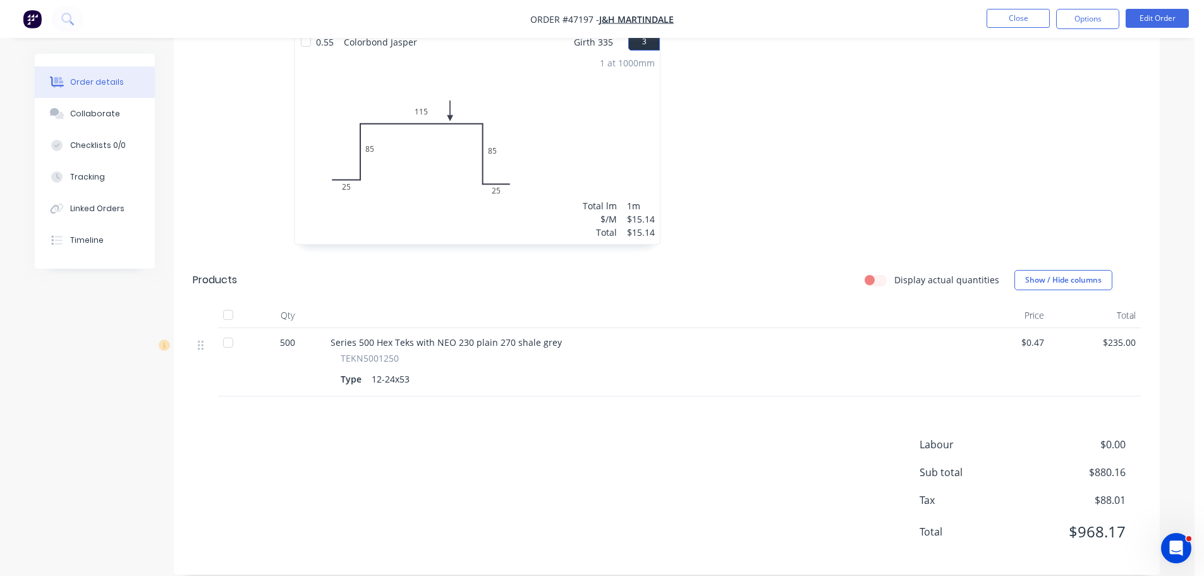
click at [226, 330] on div at bounding box center [228, 342] width 25 height 25
click at [107, 116] on div "Collaborate" at bounding box center [95, 113] width 50 height 11
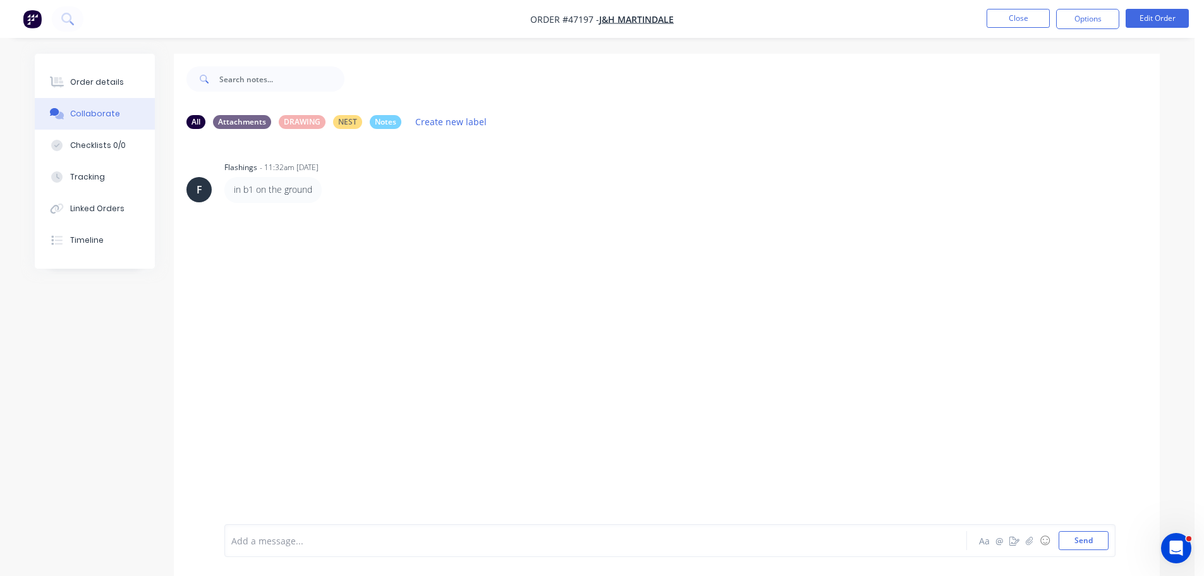
click at [260, 545] on div at bounding box center [560, 540] width 657 height 13
click at [1081, 537] on button "Send" at bounding box center [1084, 540] width 50 height 19
click at [97, 80] on div "Order details" at bounding box center [97, 81] width 54 height 11
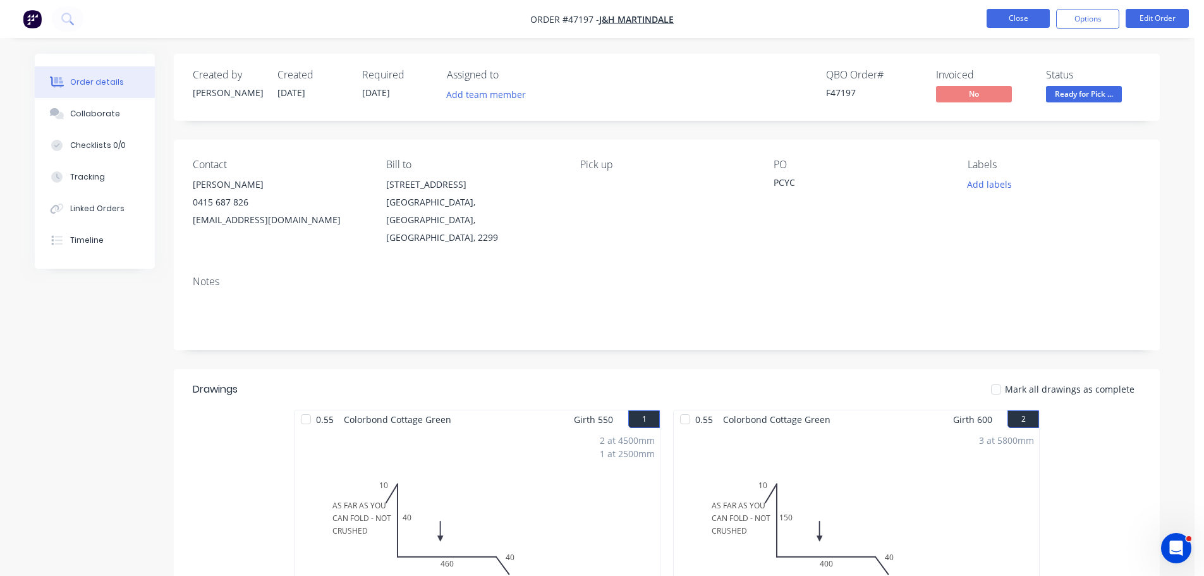
click at [1001, 17] on button "Close" at bounding box center [1018, 18] width 63 height 19
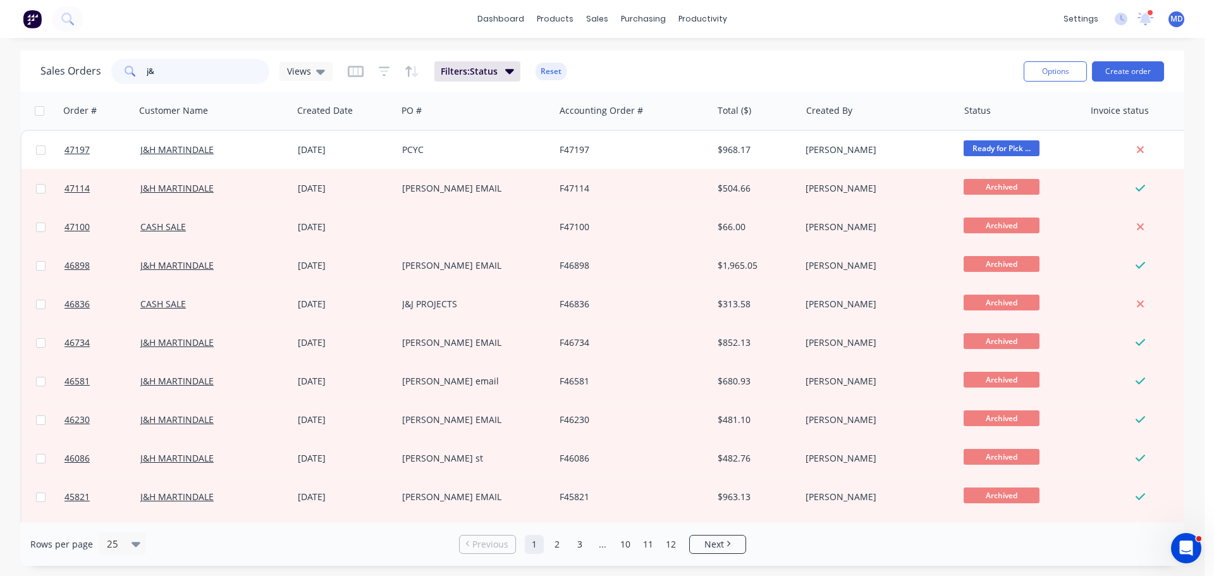
drag, startPoint x: 178, startPoint y: 70, endPoint x: -101, endPoint y: 88, distance: 280.0
click at [0, 88] on html "dashboard products sales purchasing productivity dashboard products Product Cat…" at bounding box center [607, 288] width 1214 height 576
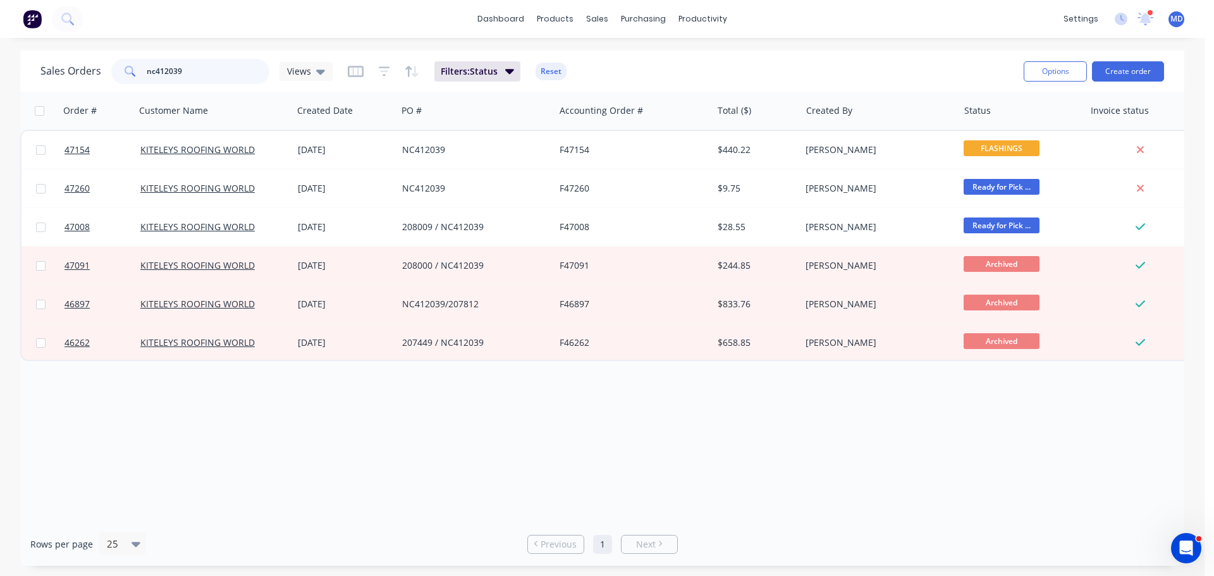
click at [192, 60] on input "nc412039" at bounding box center [208, 71] width 123 height 25
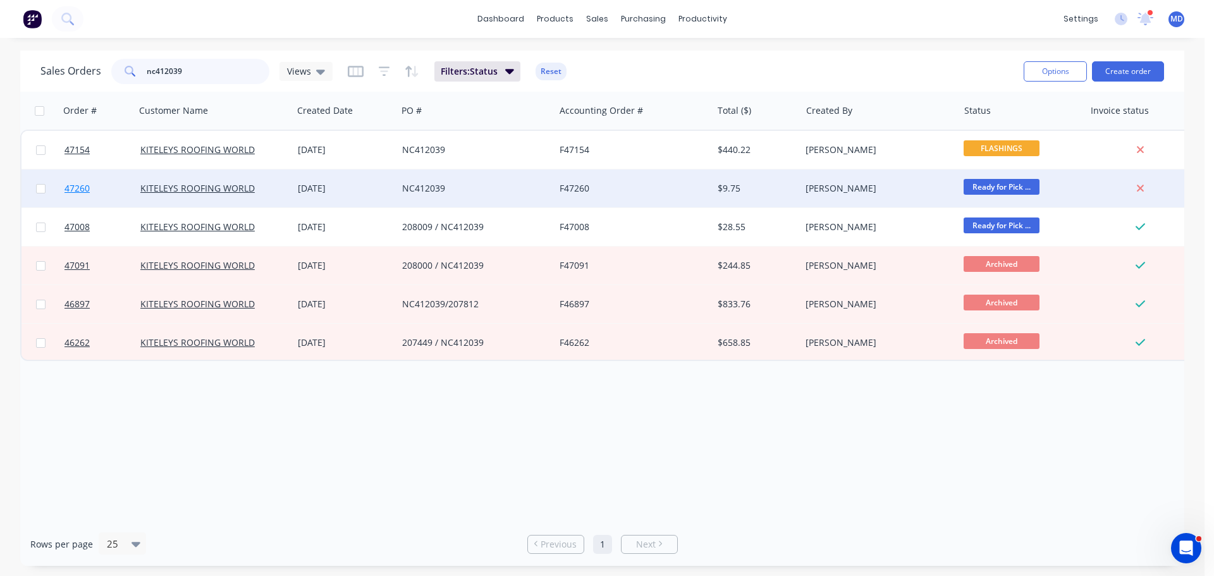
type input "nc412039"
click at [83, 188] on span "47260" at bounding box center [76, 188] width 25 height 13
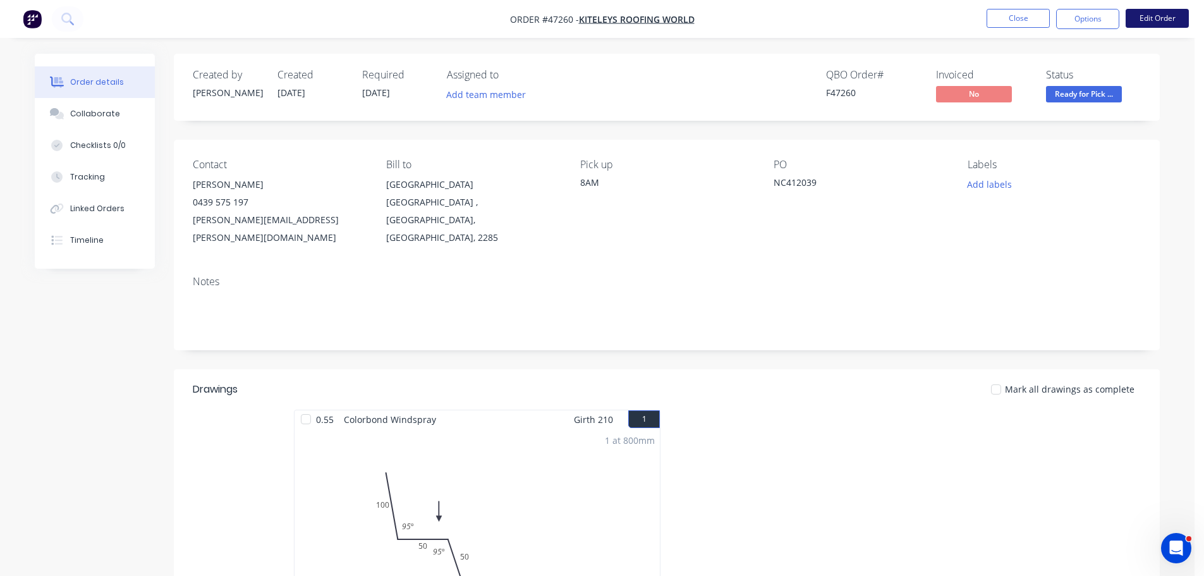
click at [1141, 25] on button "Edit Order" at bounding box center [1157, 18] width 63 height 19
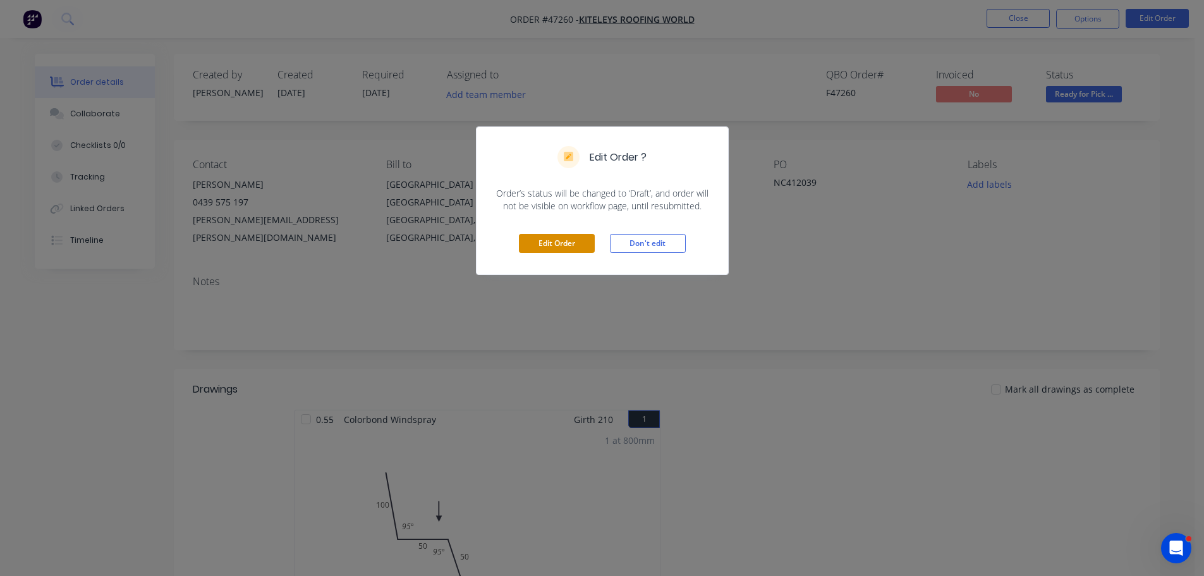
click at [550, 239] on button "Edit Order" at bounding box center [557, 243] width 76 height 19
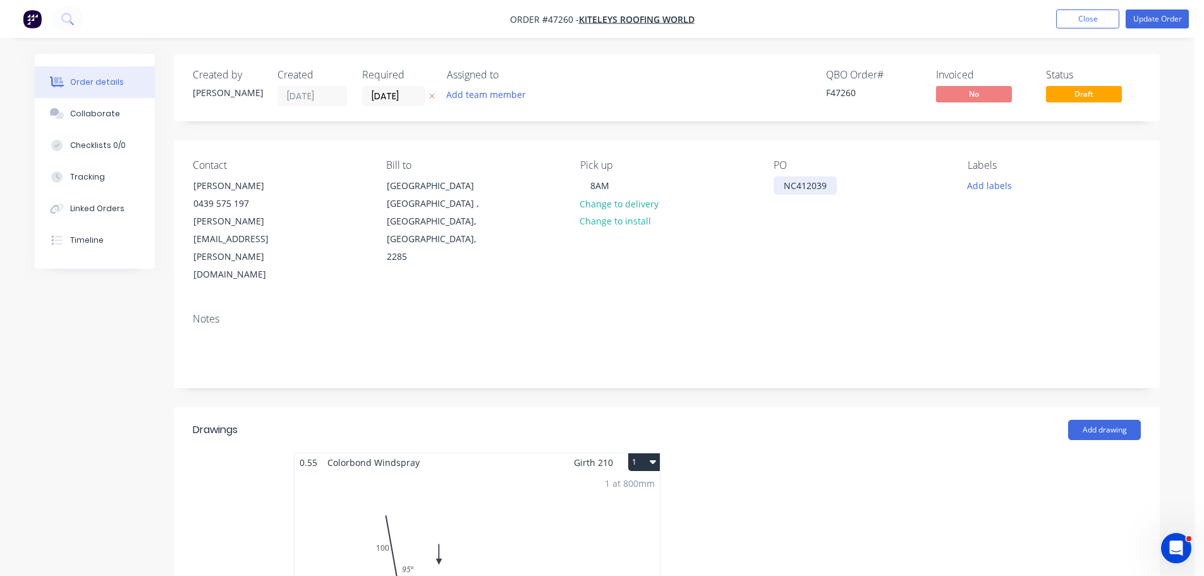
click at [824, 183] on div "NC412039" at bounding box center [805, 185] width 63 height 18
click at [1171, 21] on button "Update Order" at bounding box center [1157, 18] width 63 height 19
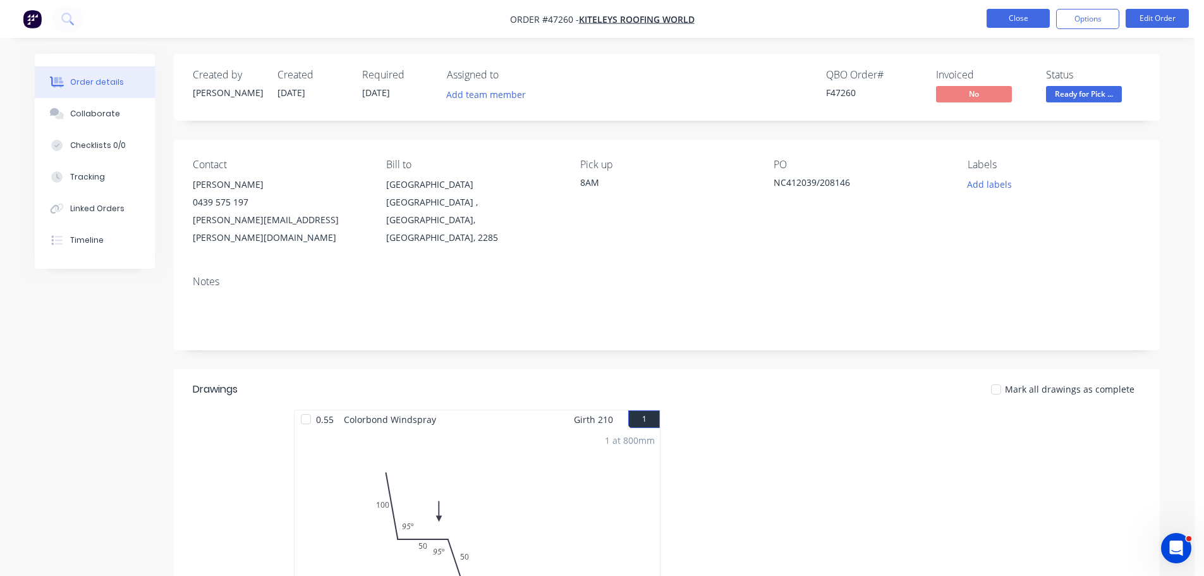
click at [1011, 11] on button "Close" at bounding box center [1018, 18] width 63 height 19
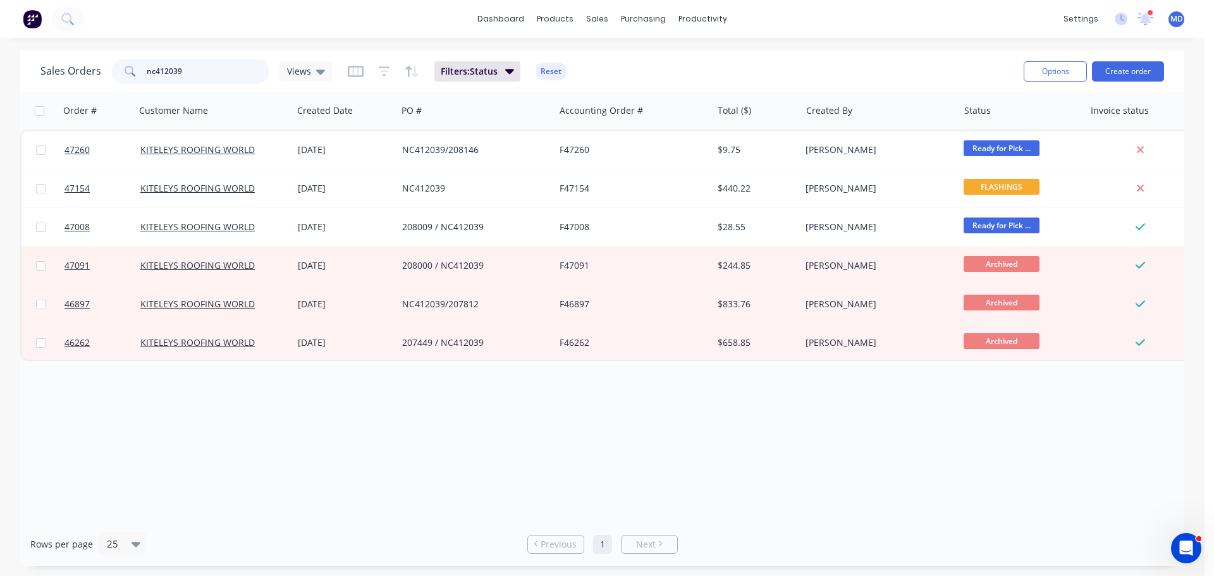
drag, startPoint x: 183, startPoint y: 70, endPoint x: 223, endPoint y: 75, distance: 40.8
click at [223, 75] on input "nc412039" at bounding box center [208, 71] width 123 height 25
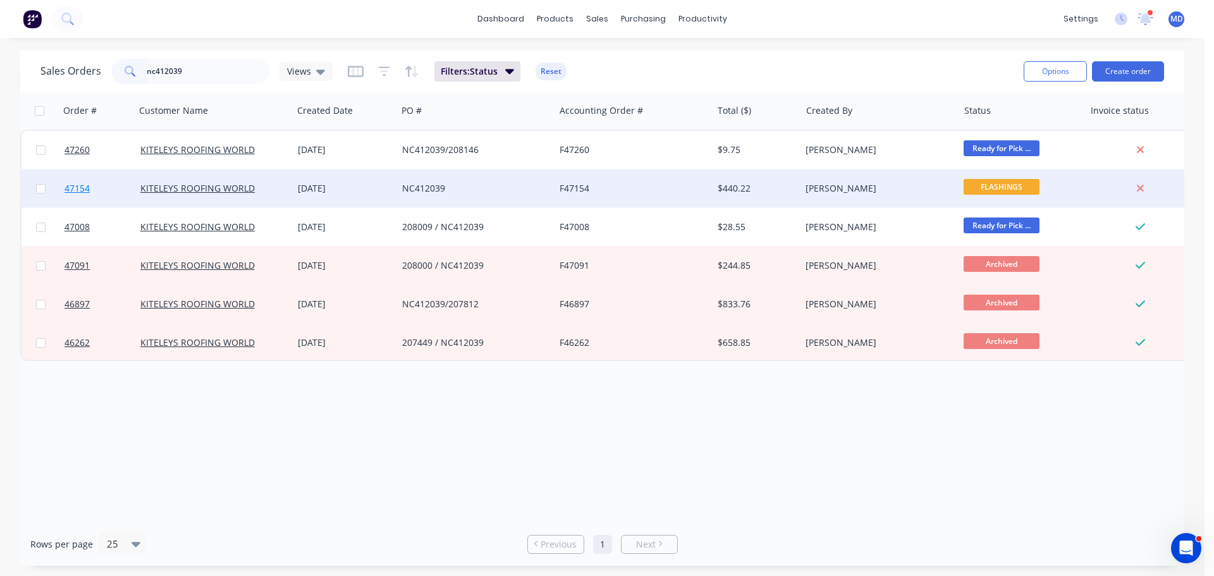
click at [74, 188] on span "47154" at bounding box center [76, 188] width 25 height 13
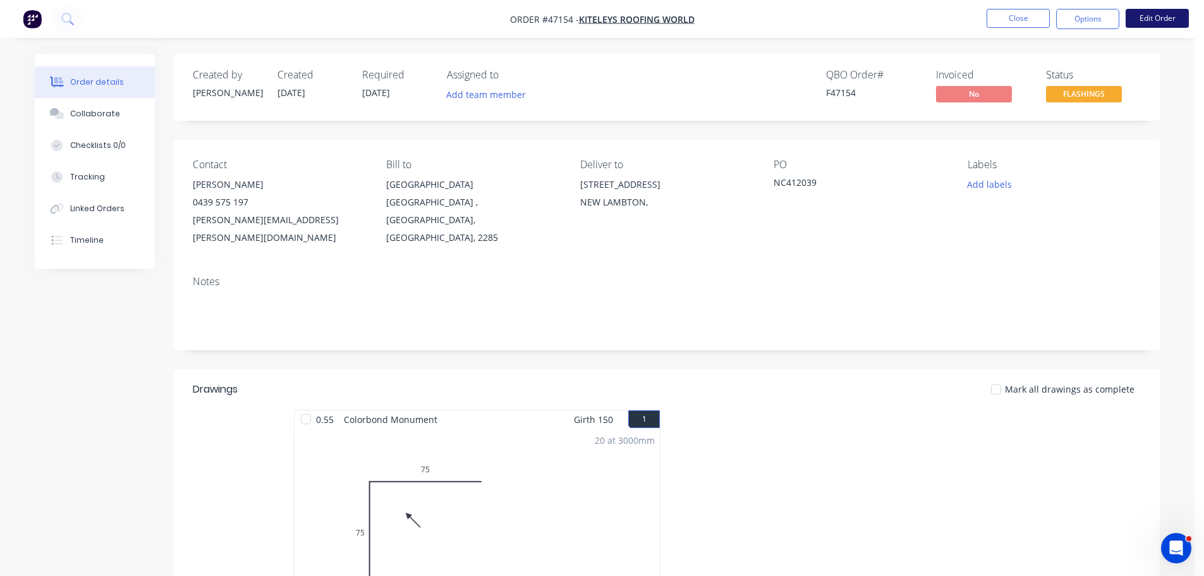
click at [1165, 19] on button "Edit Order" at bounding box center [1157, 18] width 63 height 19
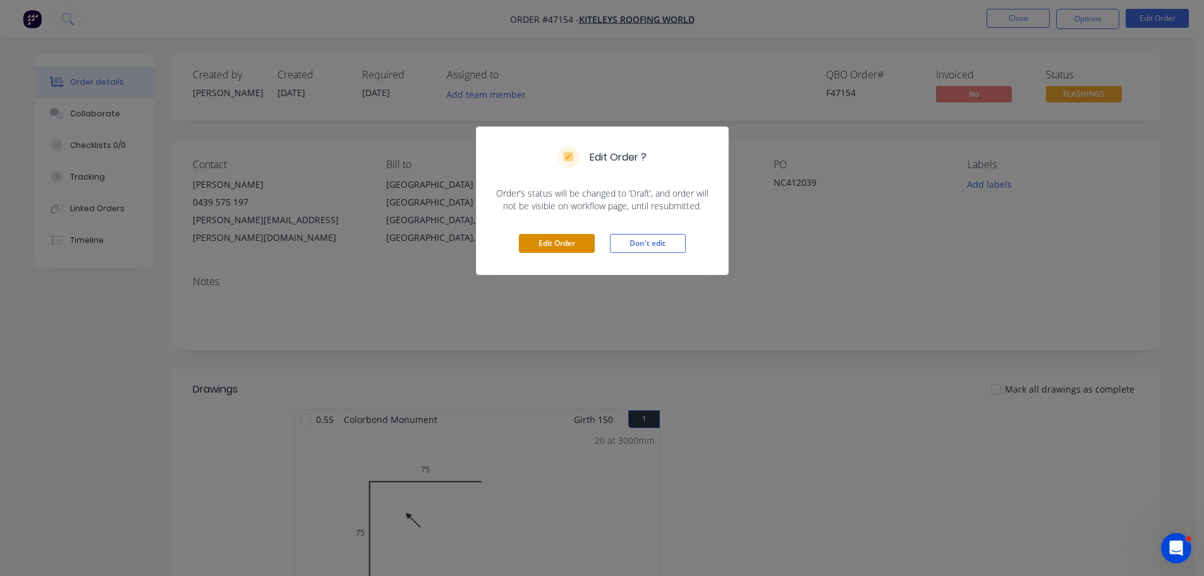
click at [582, 236] on button "Edit Order" at bounding box center [557, 243] width 76 height 19
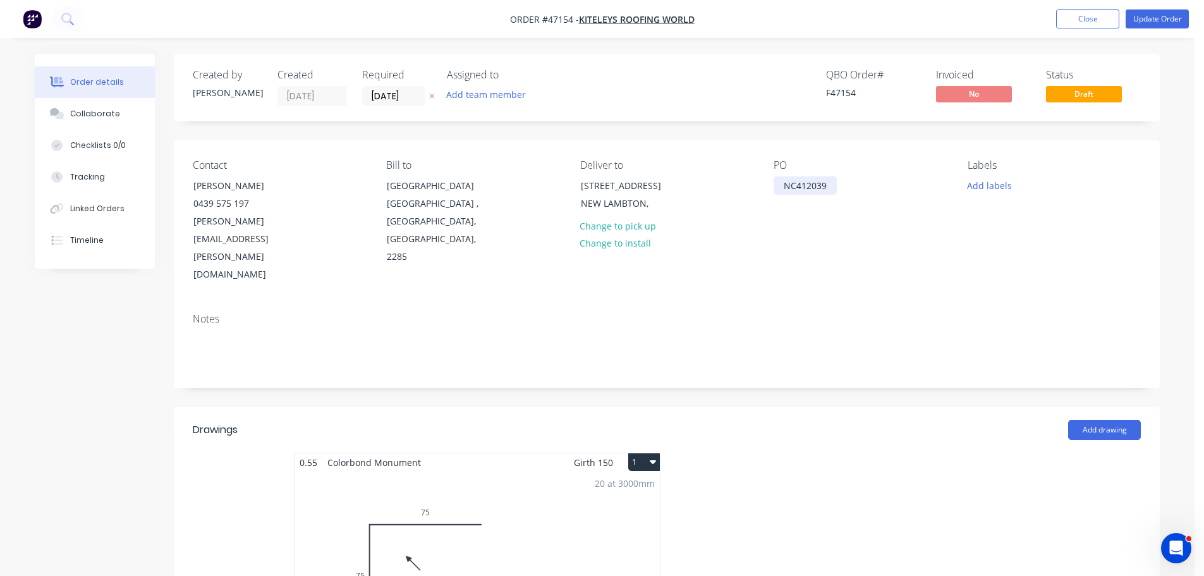
click at [831, 186] on div "NC412039" at bounding box center [805, 185] width 63 height 18
click at [1169, 26] on button "Update Order" at bounding box center [1157, 18] width 63 height 19
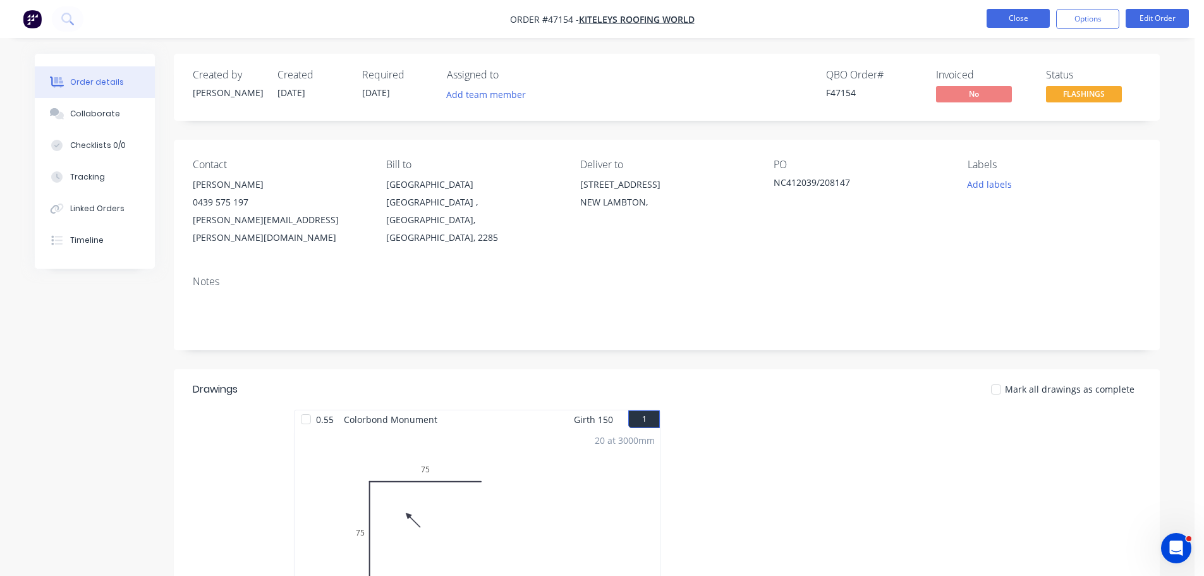
click at [1016, 17] on button "Close" at bounding box center [1018, 18] width 63 height 19
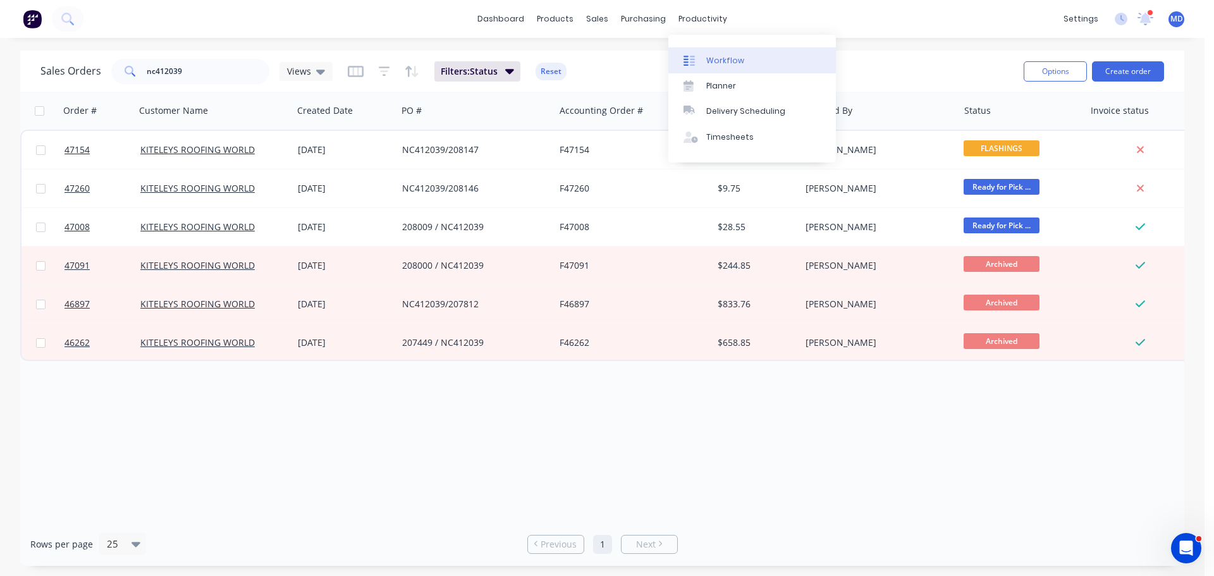
click at [724, 63] on div "Workflow" at bounding box center [725, 60] width 38 height 11
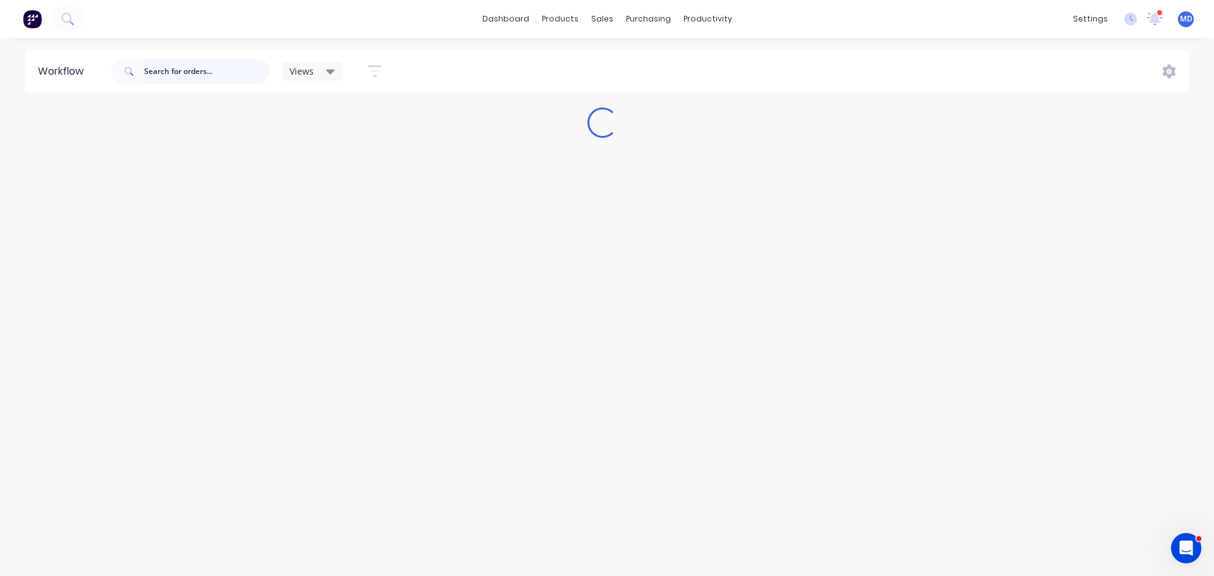
click at [167, 72] on input "text" at bounding box center [206, 71] width 125 height 25
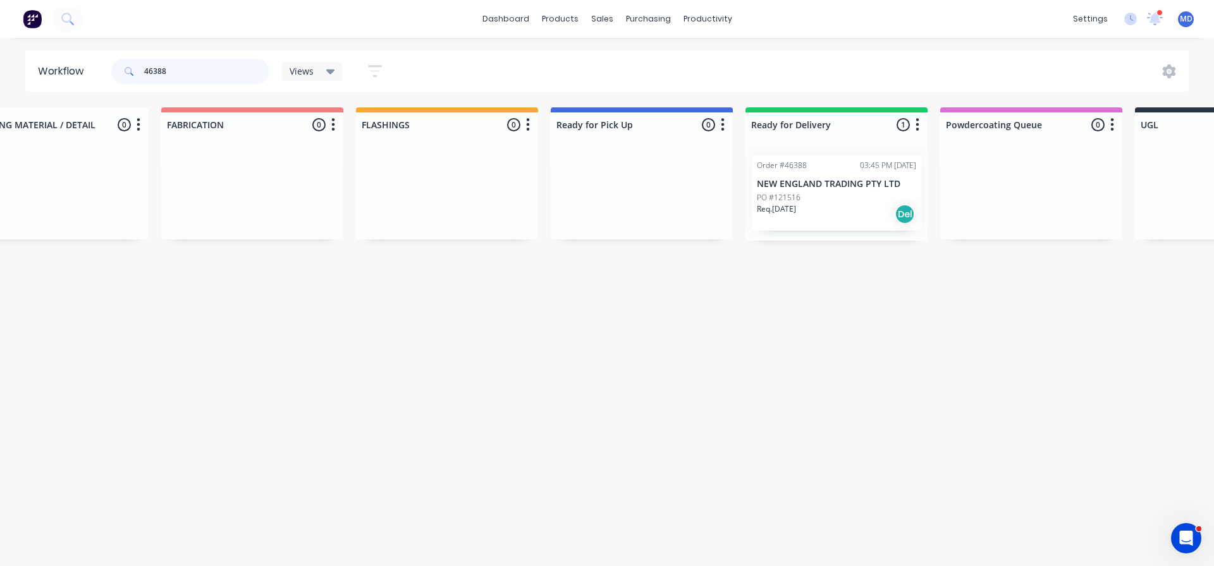
scroll to position [0, 507]
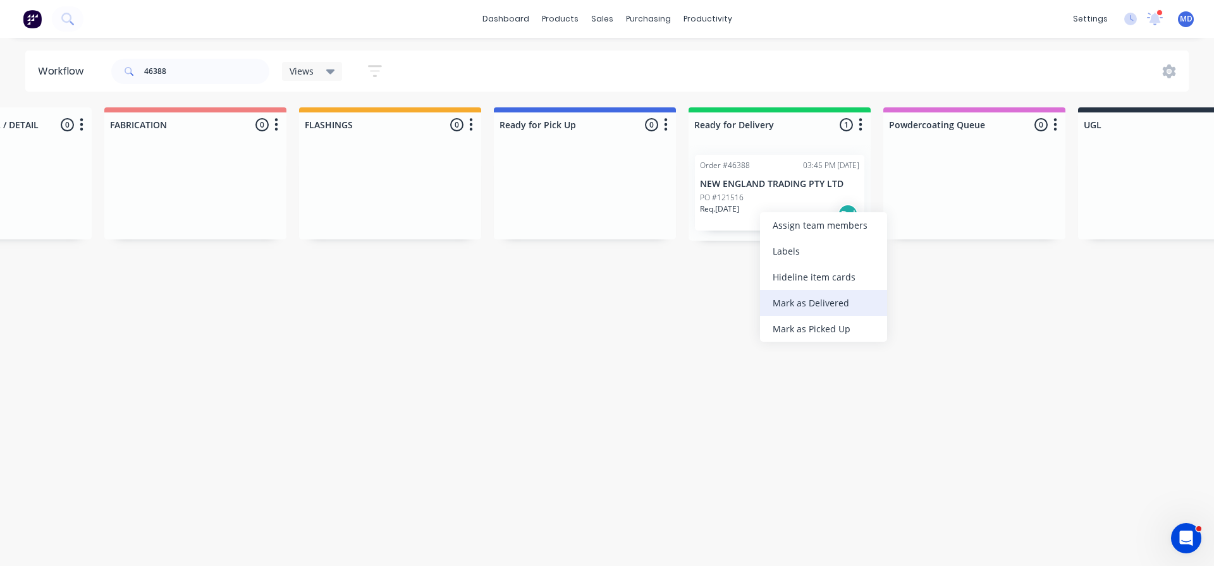
click at [791, 298] on div "Mark as Delivered" at bounding box center [823, 303] width 127 height 26
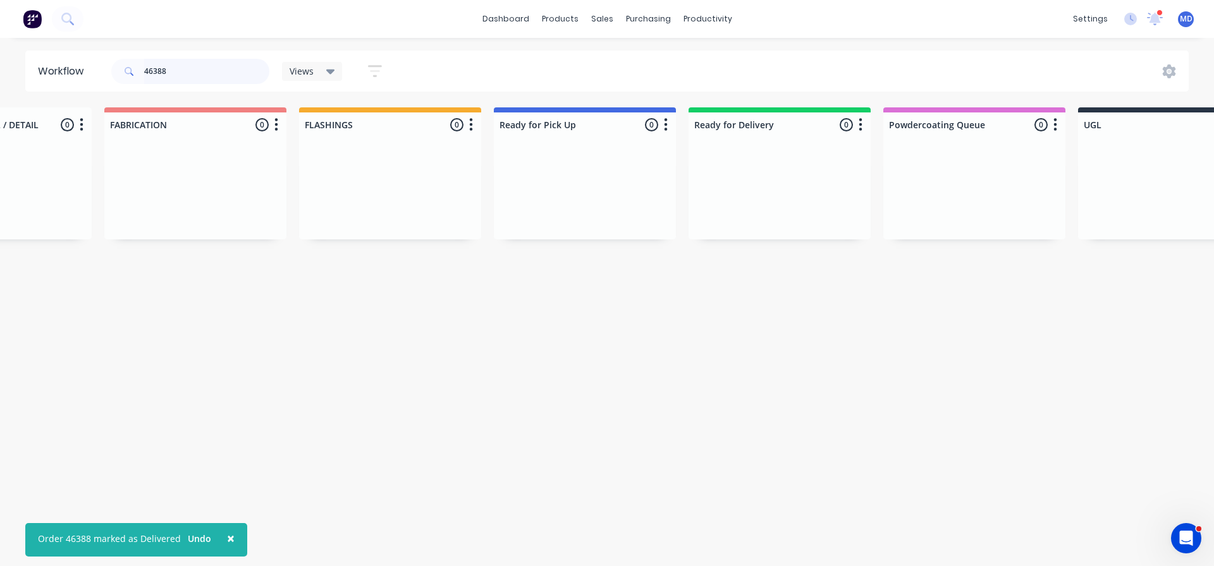
click at [187, 65] on input "46388" at bounding box center [206, 71] width 125 height 25
type input "4"
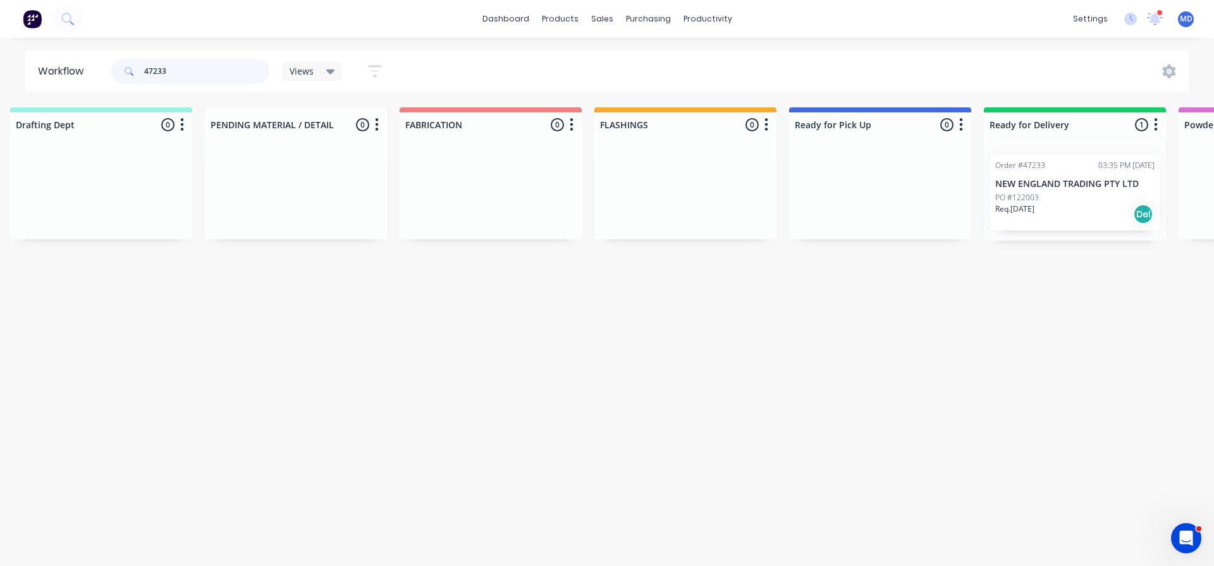
scroll to position [0, 231]
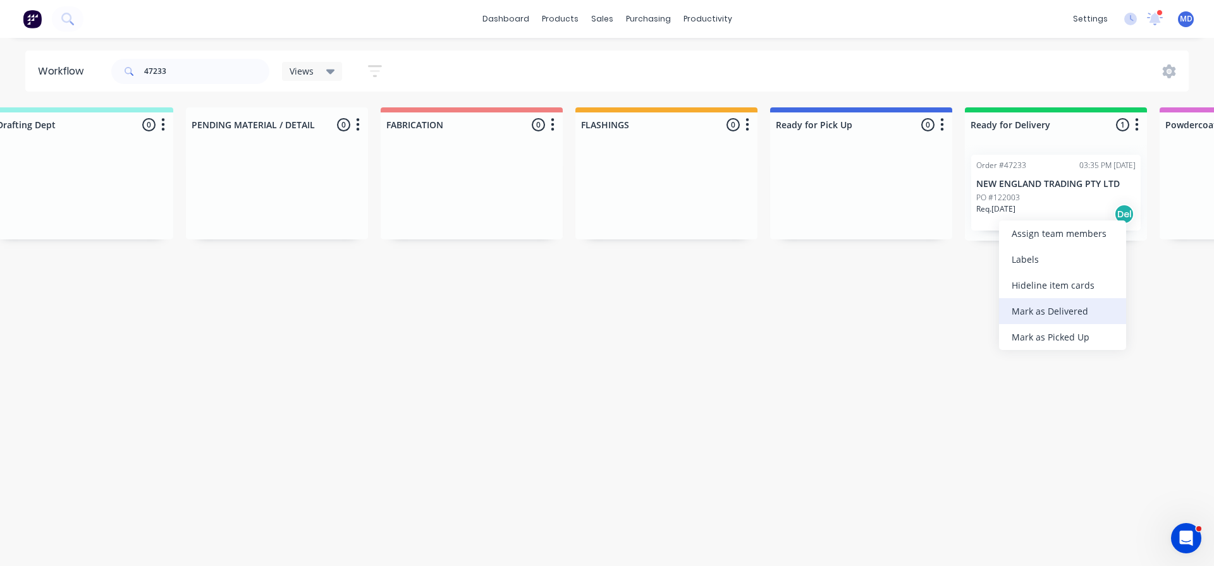
click at [1051, 310] on div "Mark as Delivered" at bounding box center [1062, 311] width 127 height 26
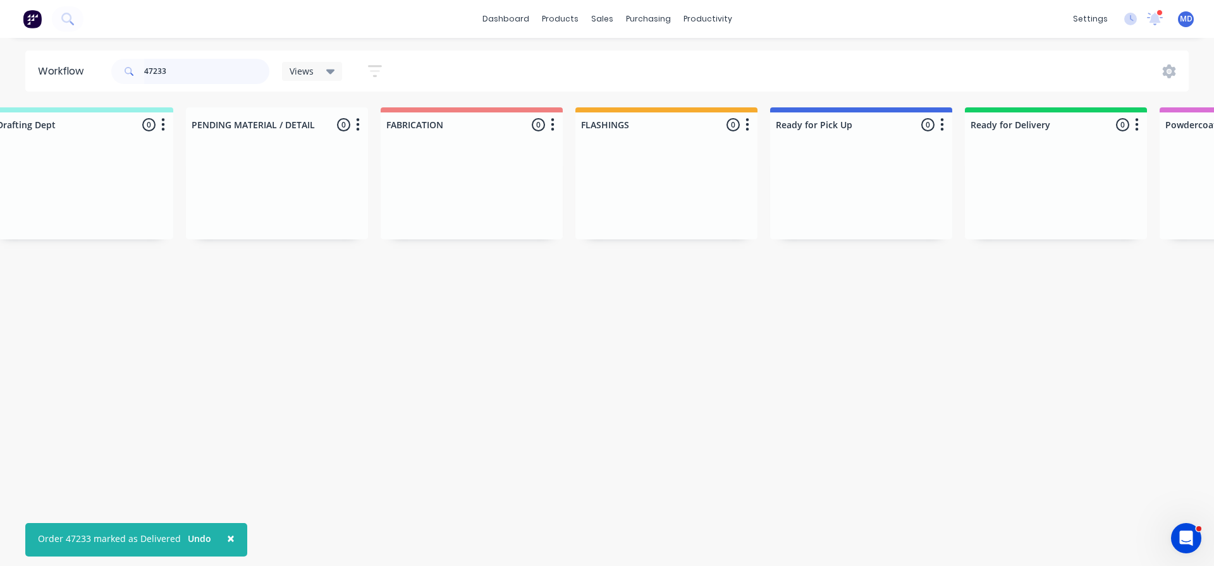
click at [201, 75] on input "47233" at bounding box center [206, 71] width 125 height 25
type input "4"
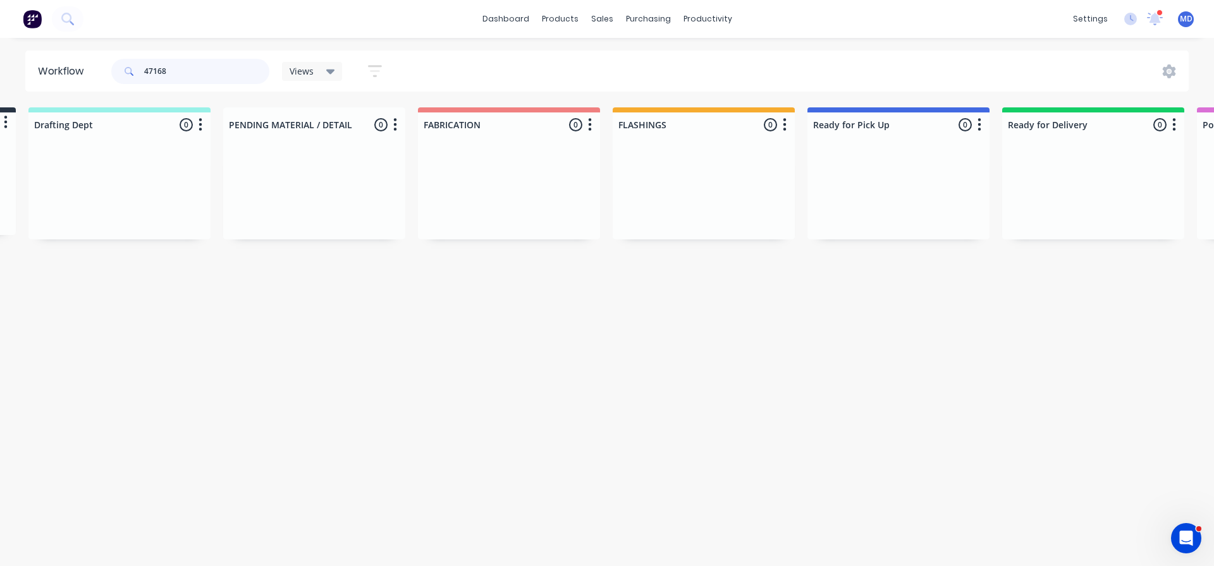
scroll to position [0, 0]
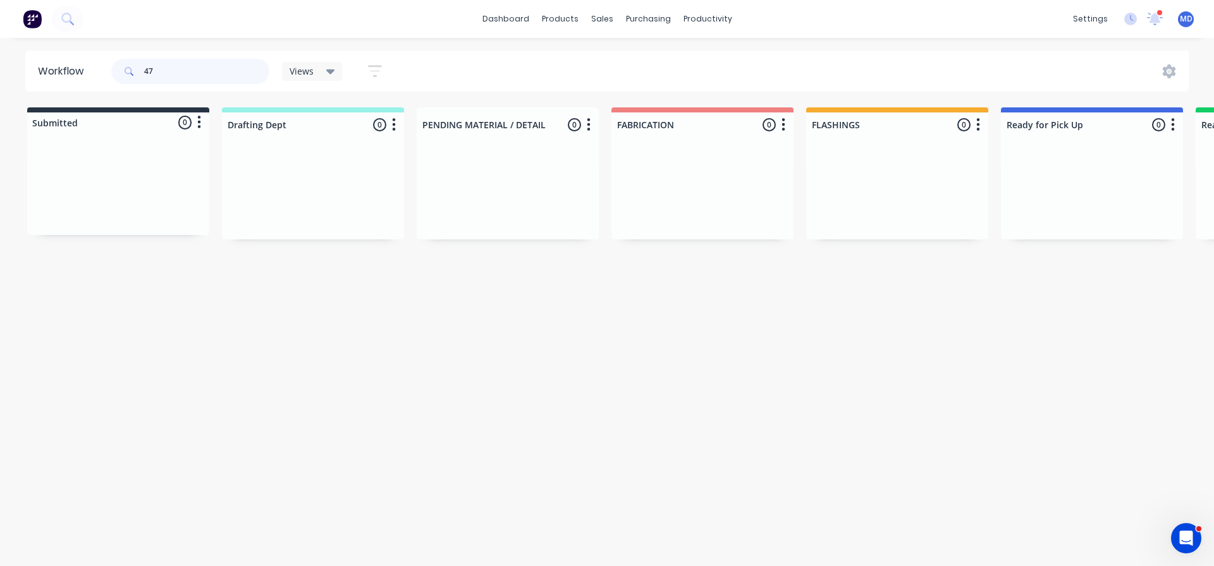
type input "4"
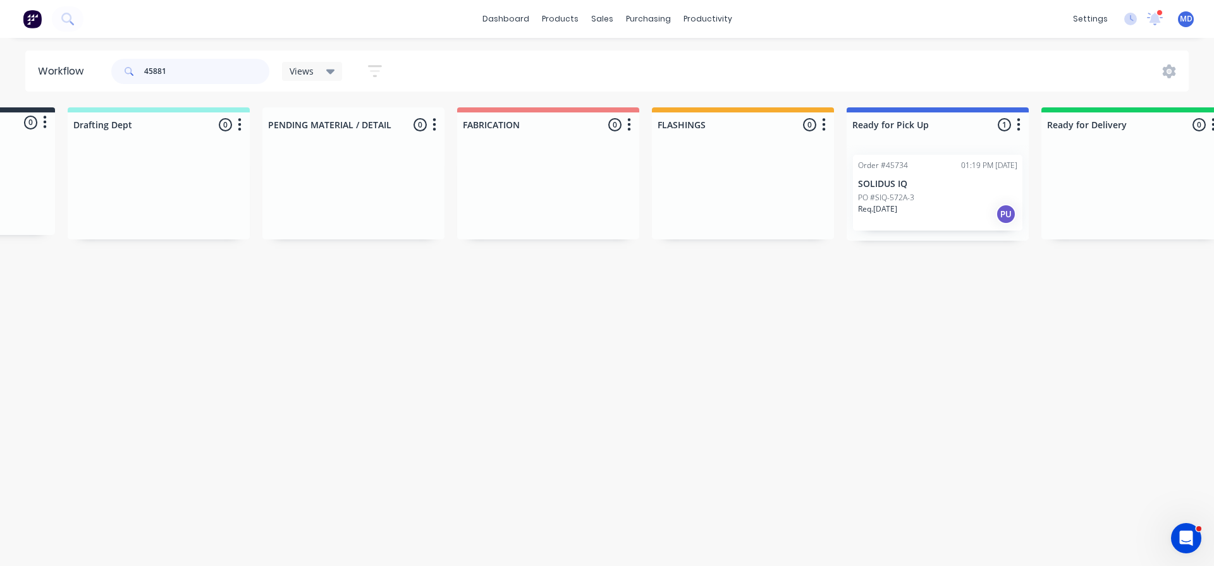
scroll to position [0, 485]
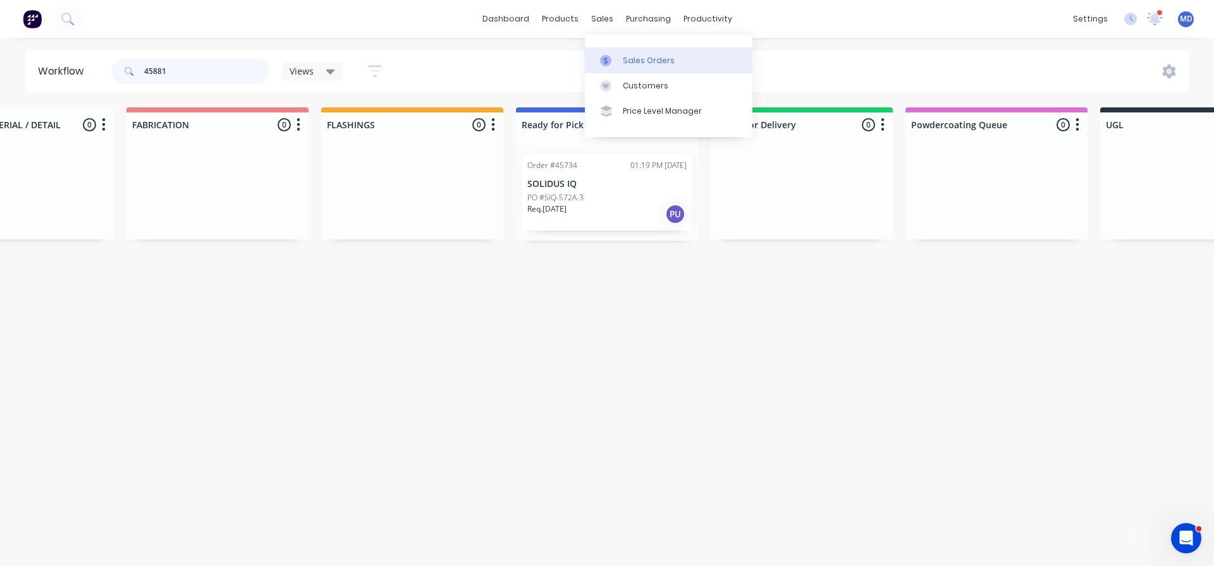
type input "45881"
click at [623, 59] on div "Sales Orders" at bounding box center [649, 60] width 52 height 11
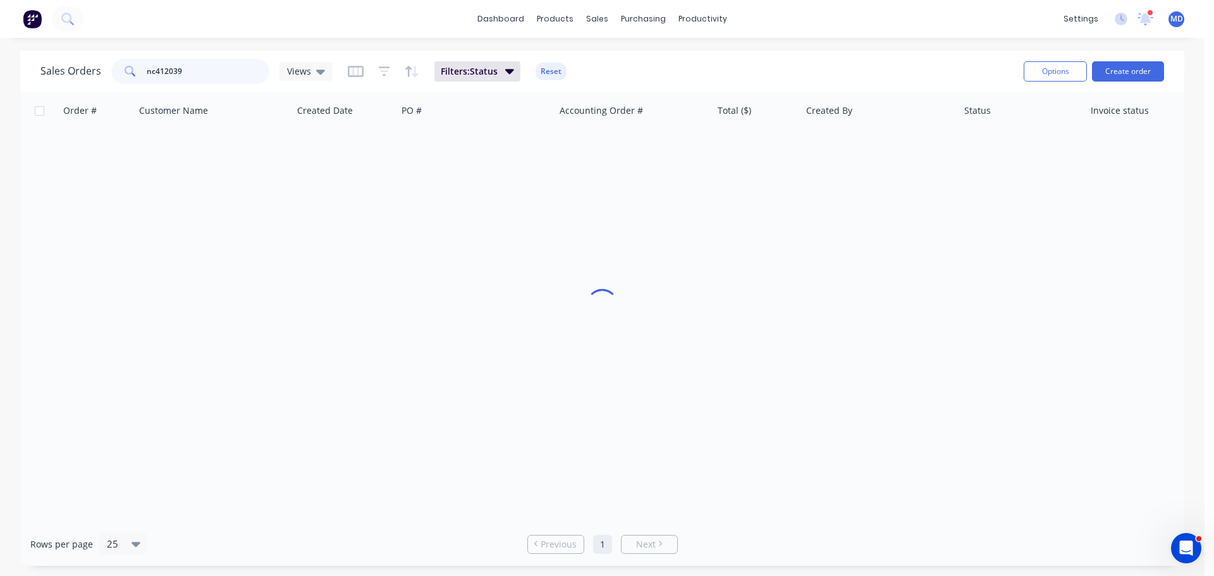
click at [195, 69] on input "nc412039" at bounding box center [208, 71] width 123 height 25
type input "n"
type input "45881"
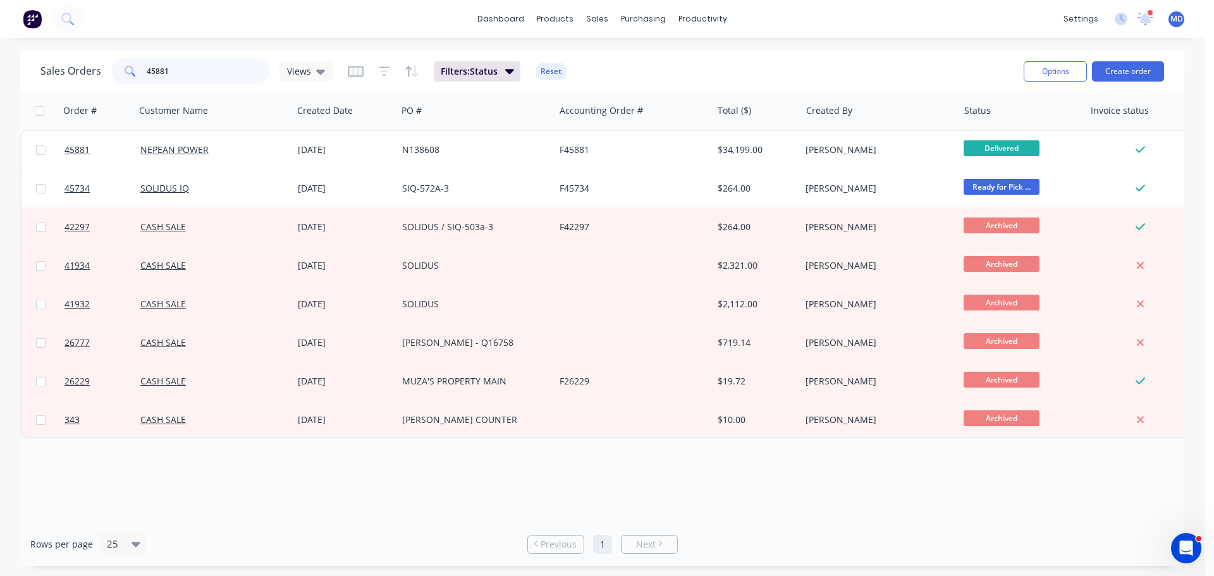
drag, startPoint x: 216, startPoint y: 75, endPoint x: 80, endPoint y: 61, distance: 136.5
click at [80, 61] on div "Sales Orders 45881 Views" at bounding box center [186, 71] width 292 height 25
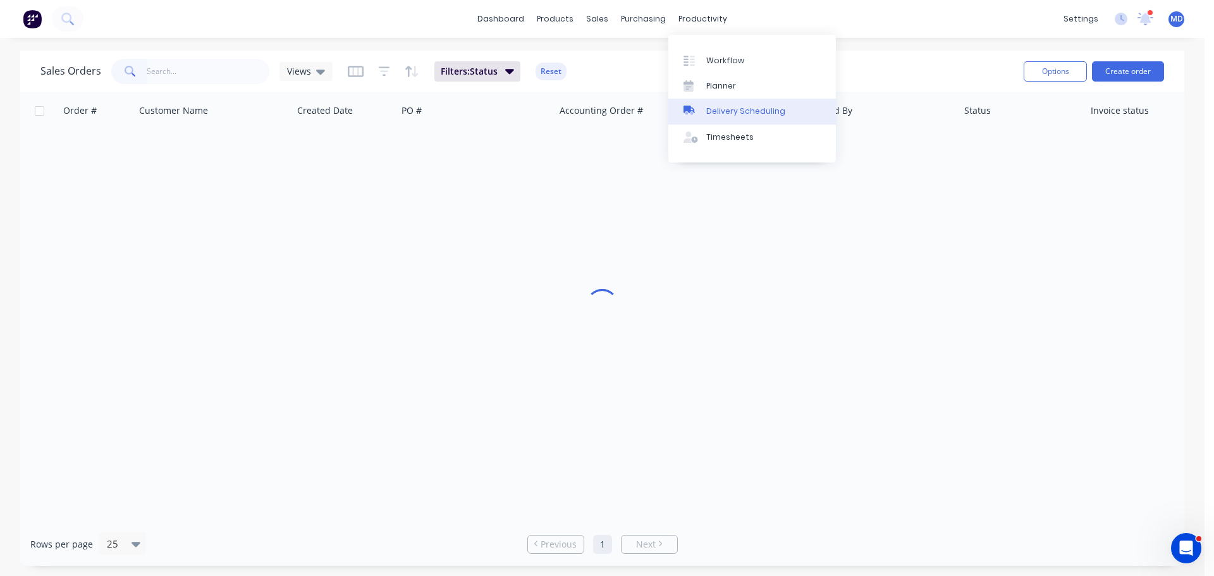
click at [732, 112] on div "Delivery Scheduling" at bounding box center [745, 111] width 79 height 11
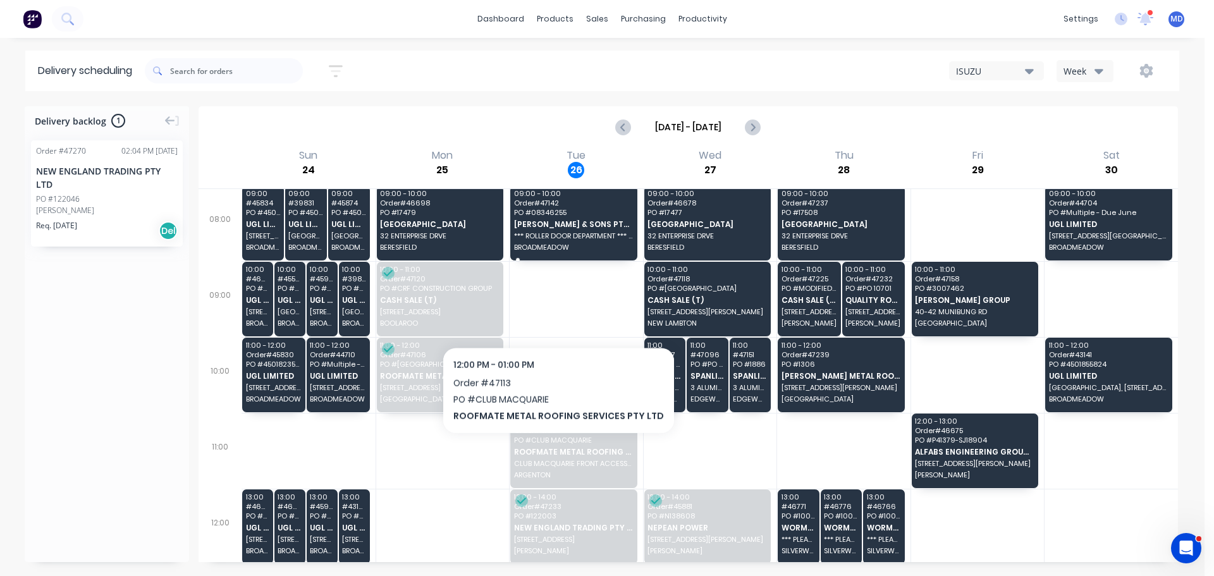
scroll to position [126, 0]
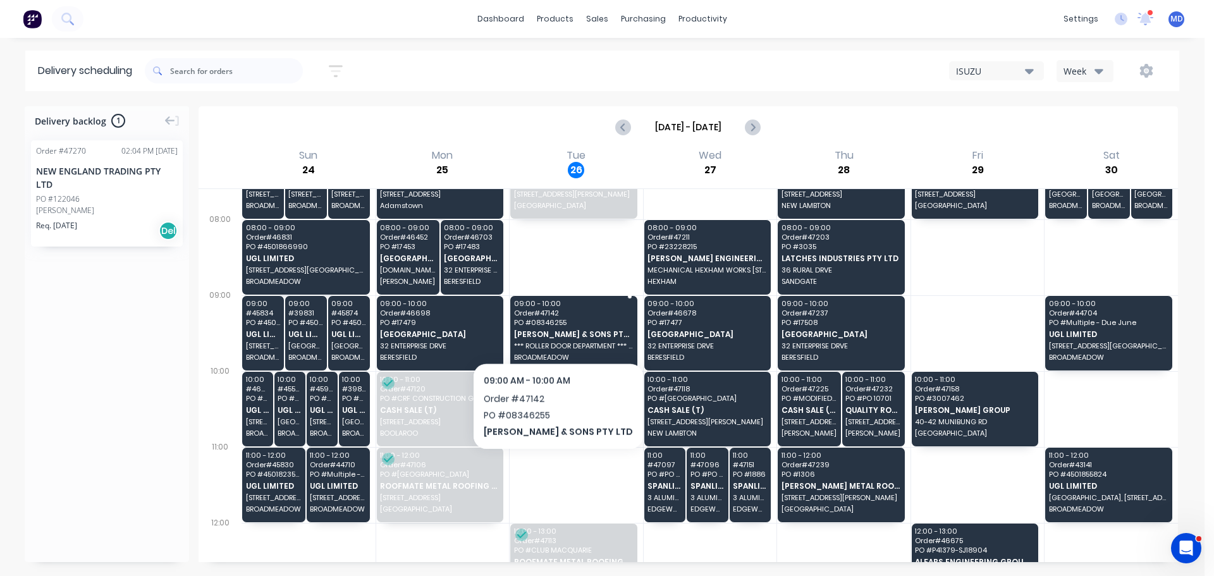
click at [559, 330] on span "[PERSON_NAME] & SONS PTY LTD" at bounding box center [573, 334] width 118 height 8
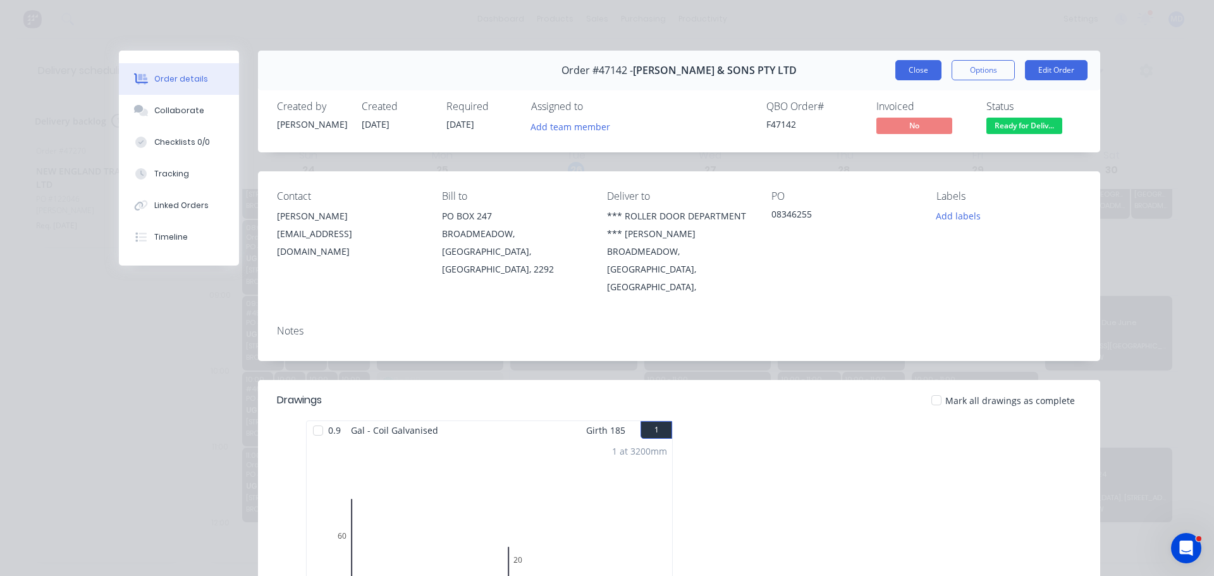
click at [913, 70] on button "Close" at bounding box center [918, 70] width 46 height 20
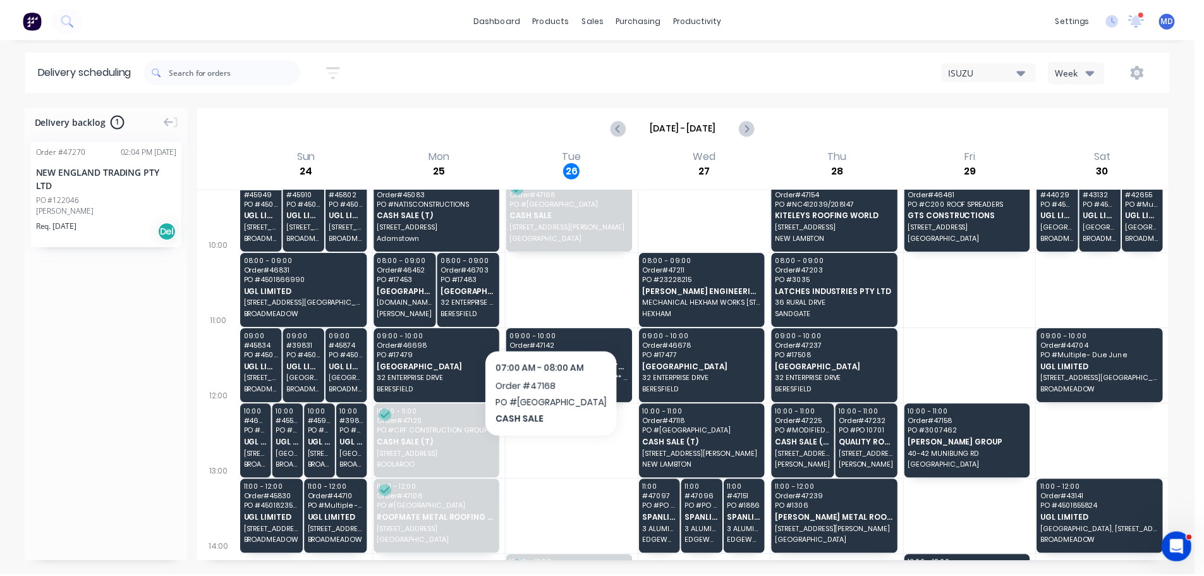
scroll to position [253, 0]
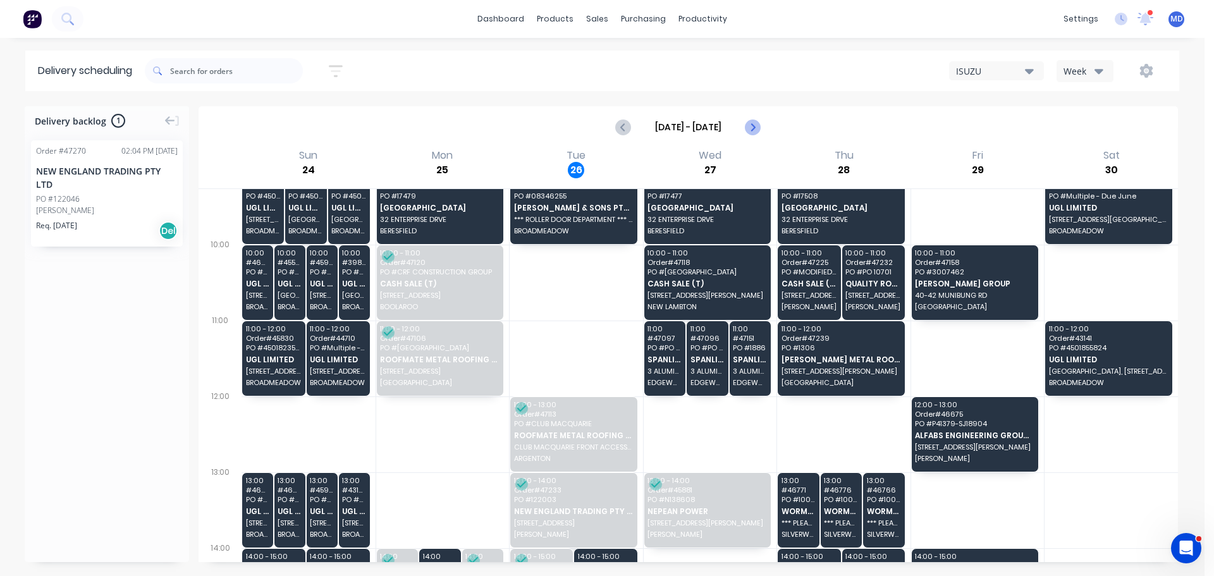
click at [748, 128] on icon "Next page" at bounding box center [752, 126] width 15 height 15
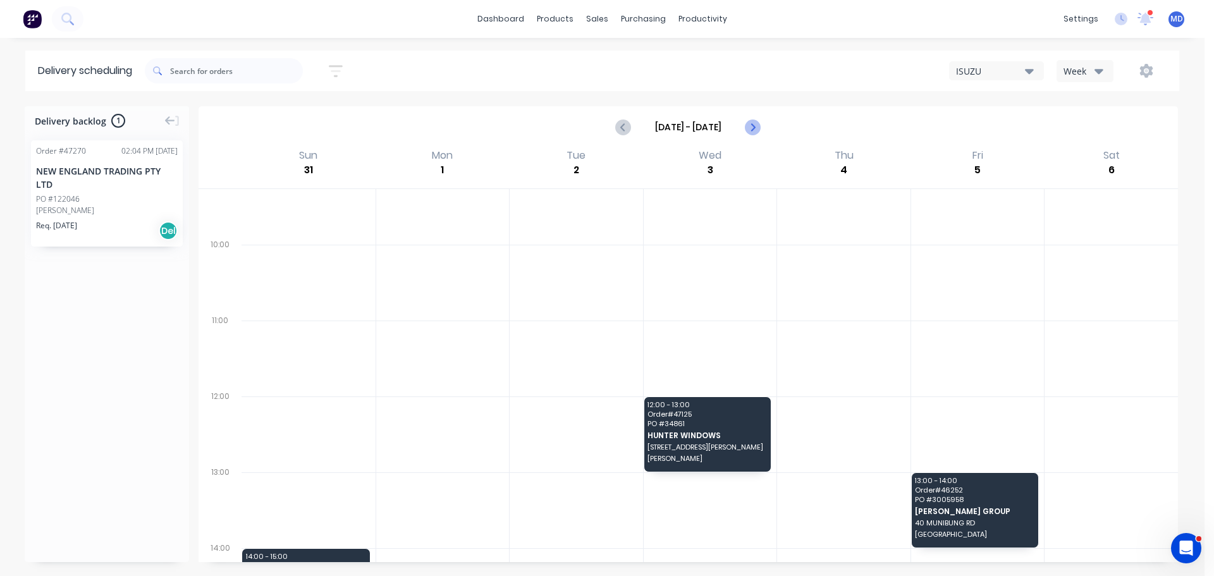
click at [748, 128] on icon "Next page" at bounding box center [752, 126] width 15 height 15
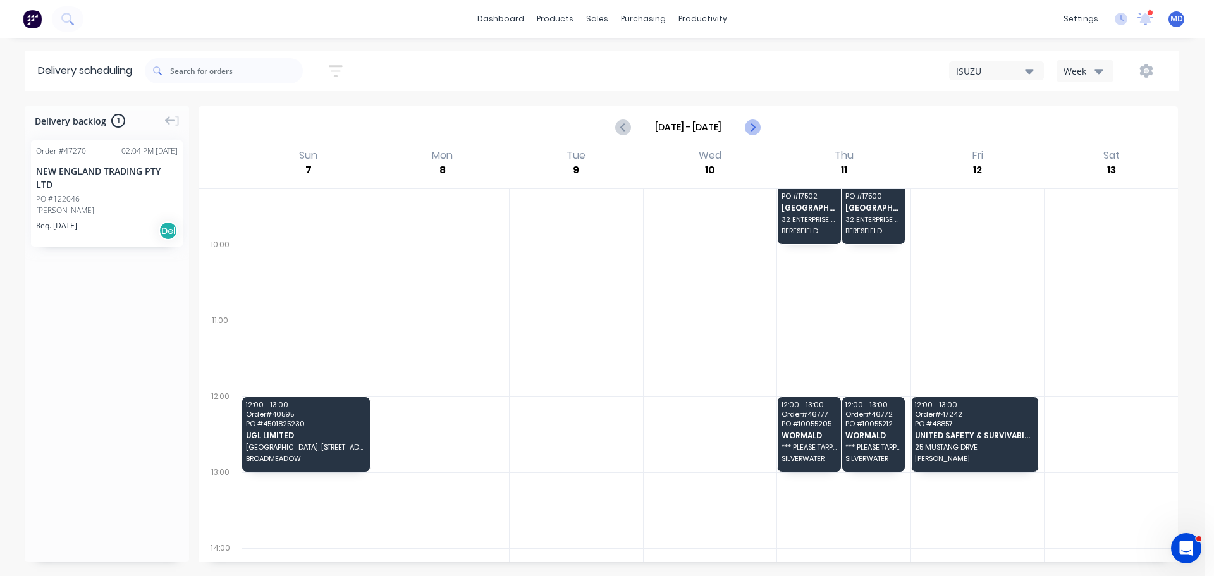
click at [748, 128] on icon "Next page" at bounding box center [752, 126] width 15 height 15
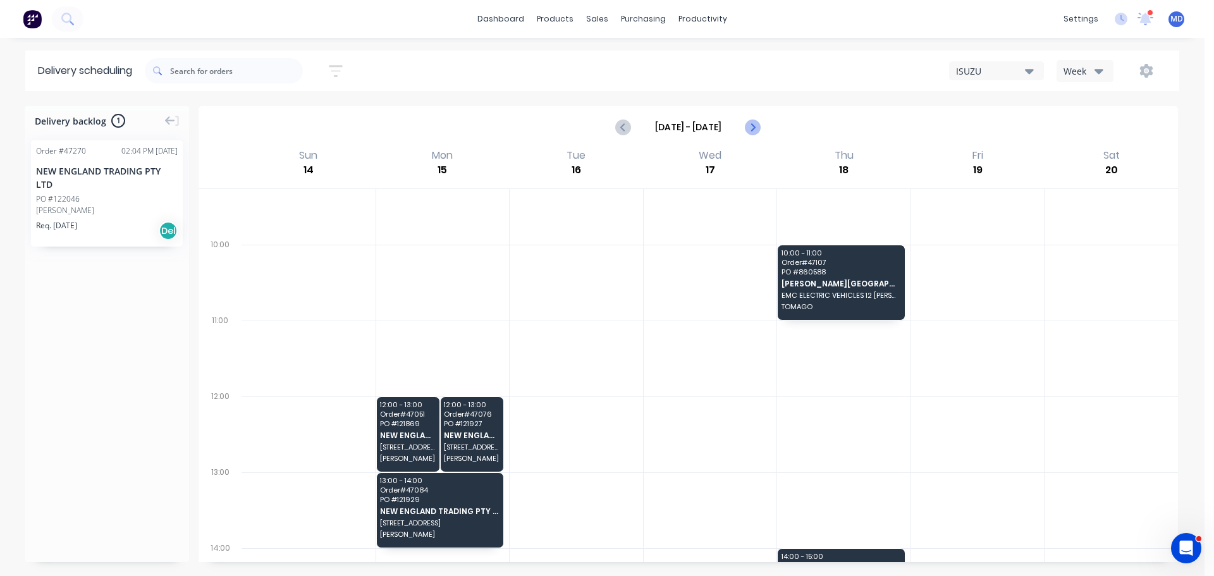
click at [748, 128] on icon "Next page" at bounding box center [752, 126] width 15 height 15
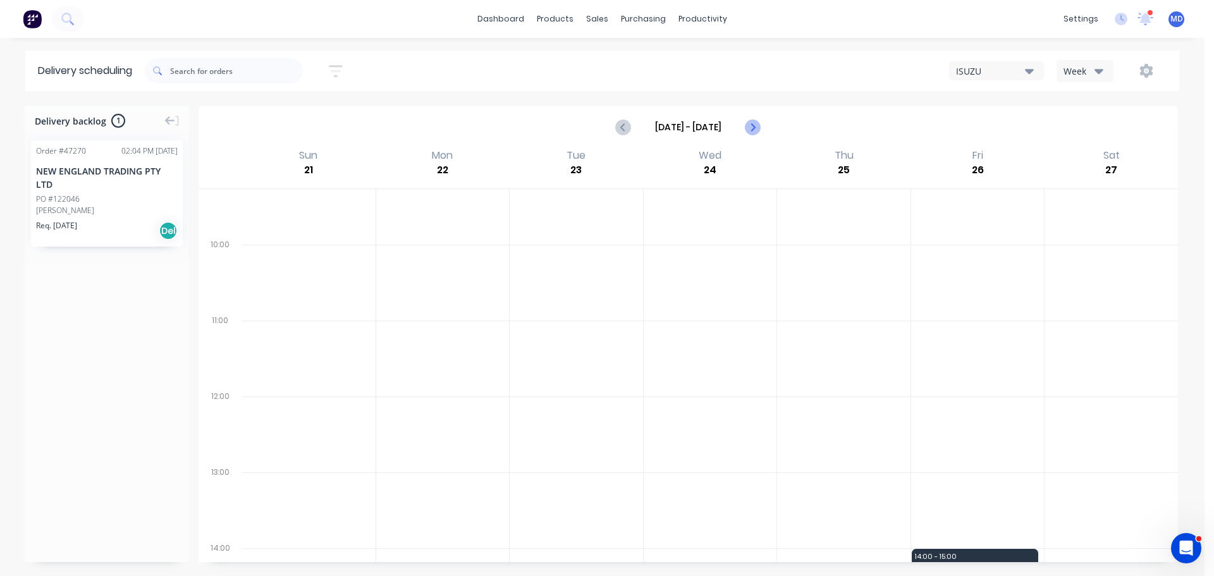
click at [748, 128] on icon "Next page" at bounding box center [752, 126] width 15 height 15
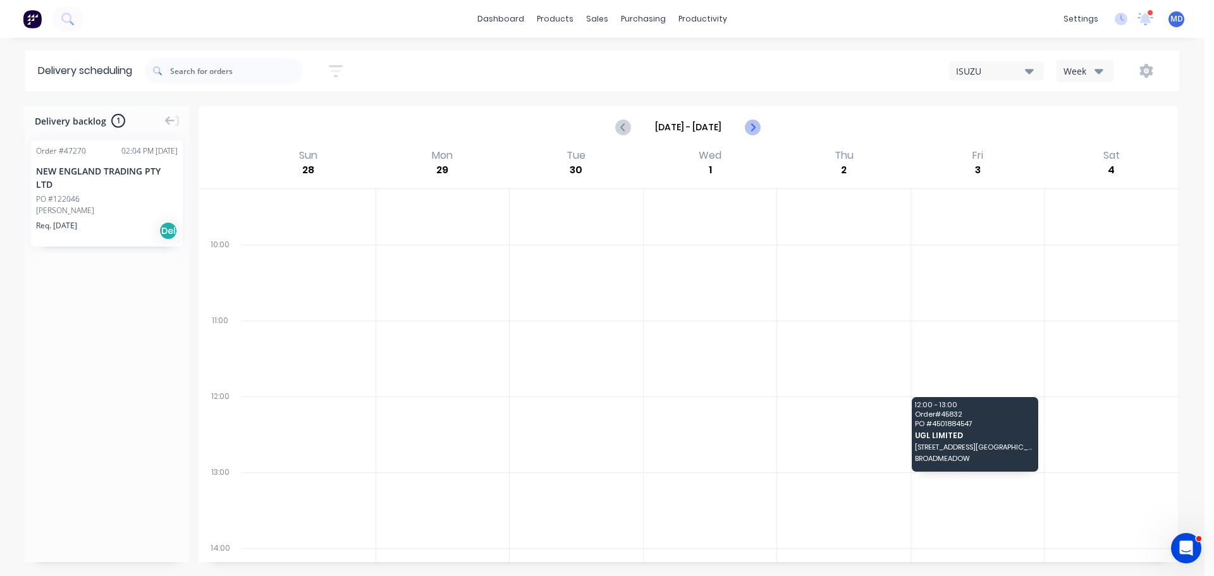
click at [748, 128] on icon "Next page" at bounding box center [752, 126] width 15 height 15
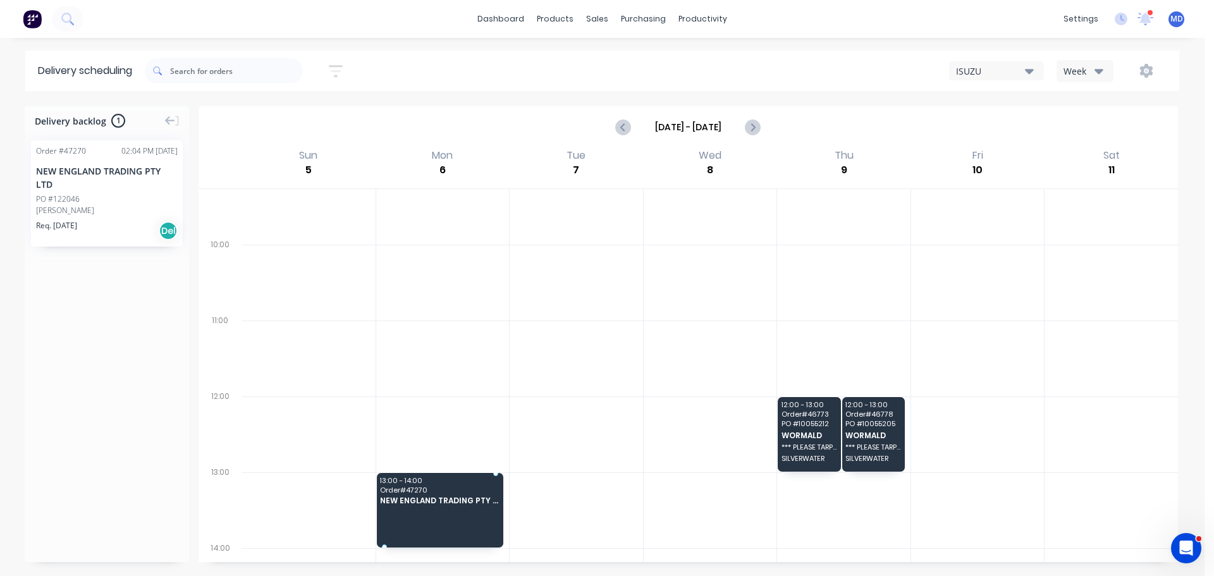
drag, startPoint x: 71, startPoint y: 201, endPoint x: 452, endPoint y: 477, distance: 470.2
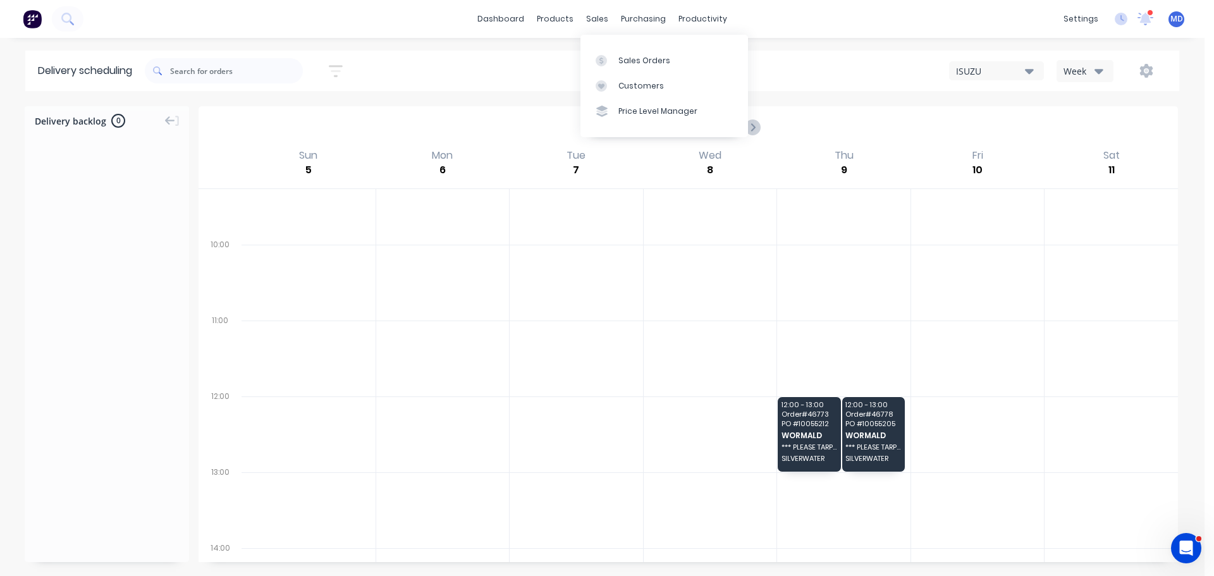
drag, startPoint x: 490, startPoint y: 123, endPoint x: 532, endPoint y: 125, distance: 42.4
click at [490, 123] on div "[DATE] - [DATE]" at bounding box center [688, 126] width 977 height 39
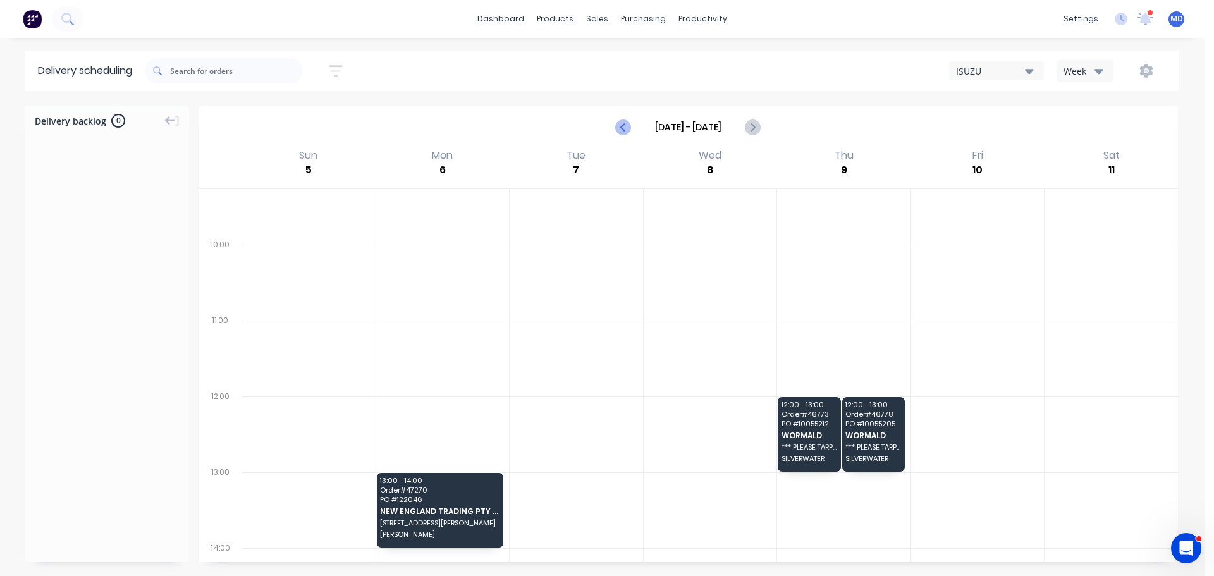
click at [621, 119] on icon "Previous page" at bounding box center [623, 126] width 15 height 15
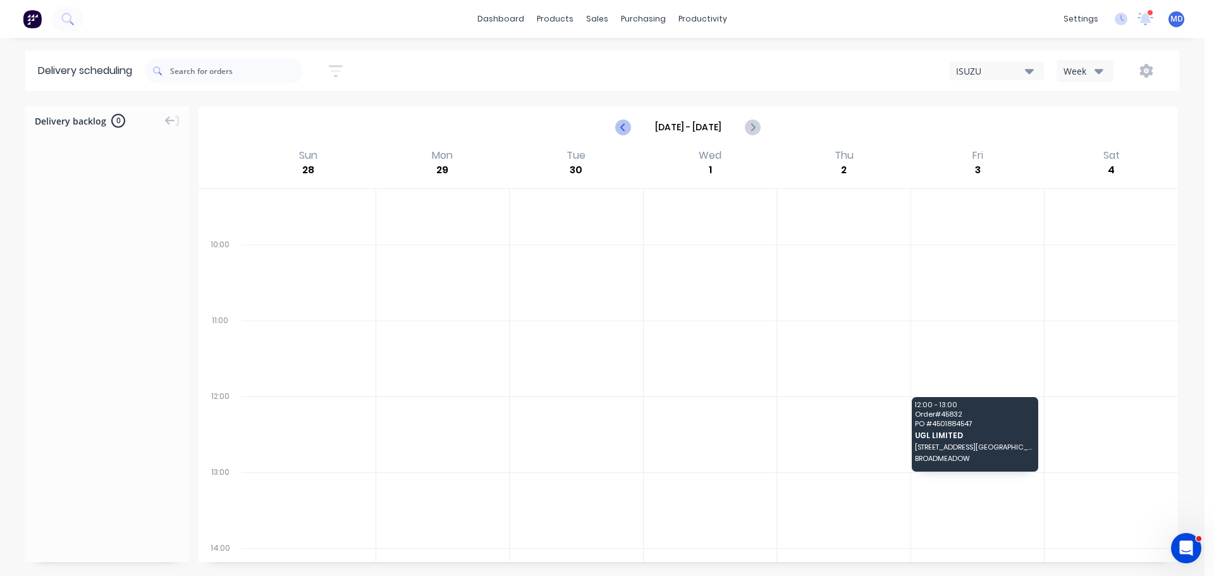
click at [619, 123] on icon "Previous page" at bounding box center [623, 126] width 15 height 15
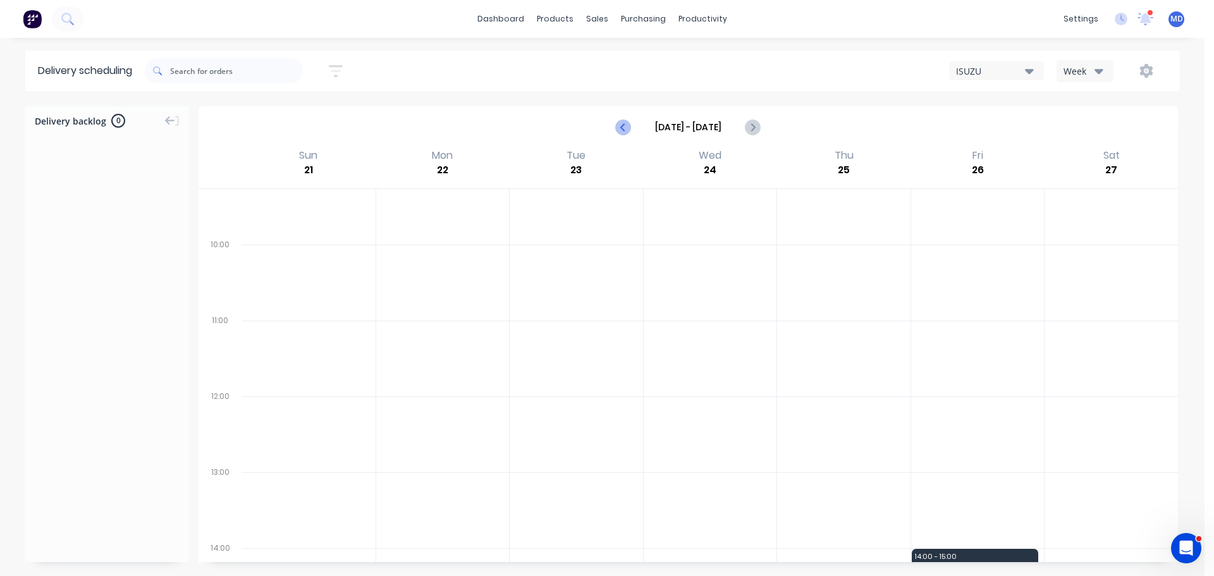
click at [619, 123] on icon "Previous page" at bounding box center [623, 126] width 15 height 15
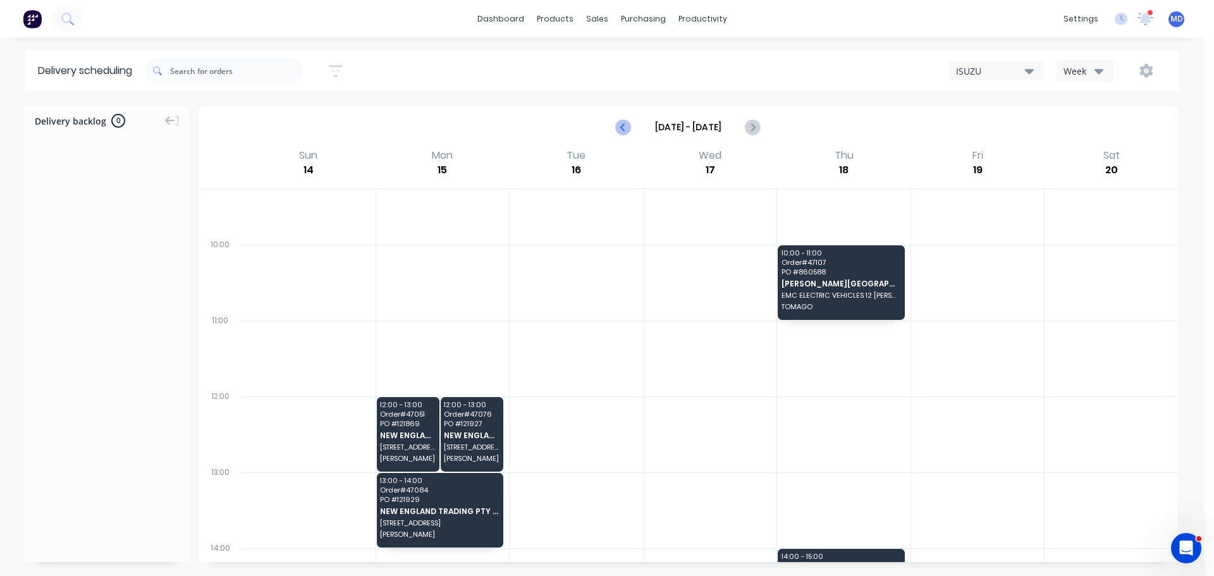
click at [619, 123] on icon "Previous page" at bounding box center [623, 126] width 15 height 15
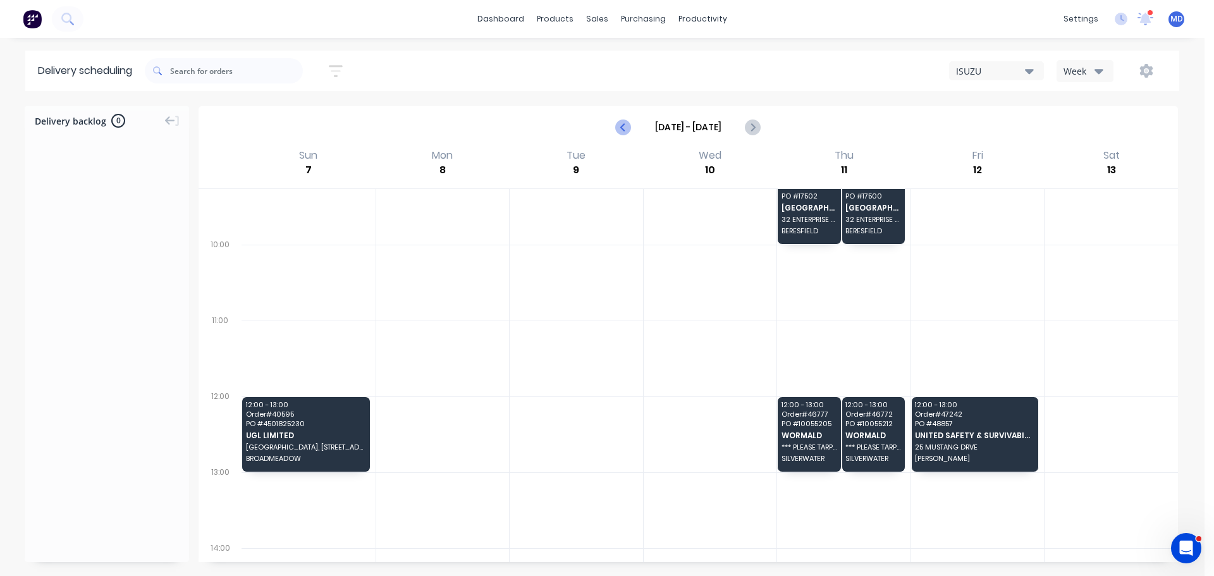
click at [618, 123] on icon "Previous page" at bounding box center [623, 126] width 15 height 15
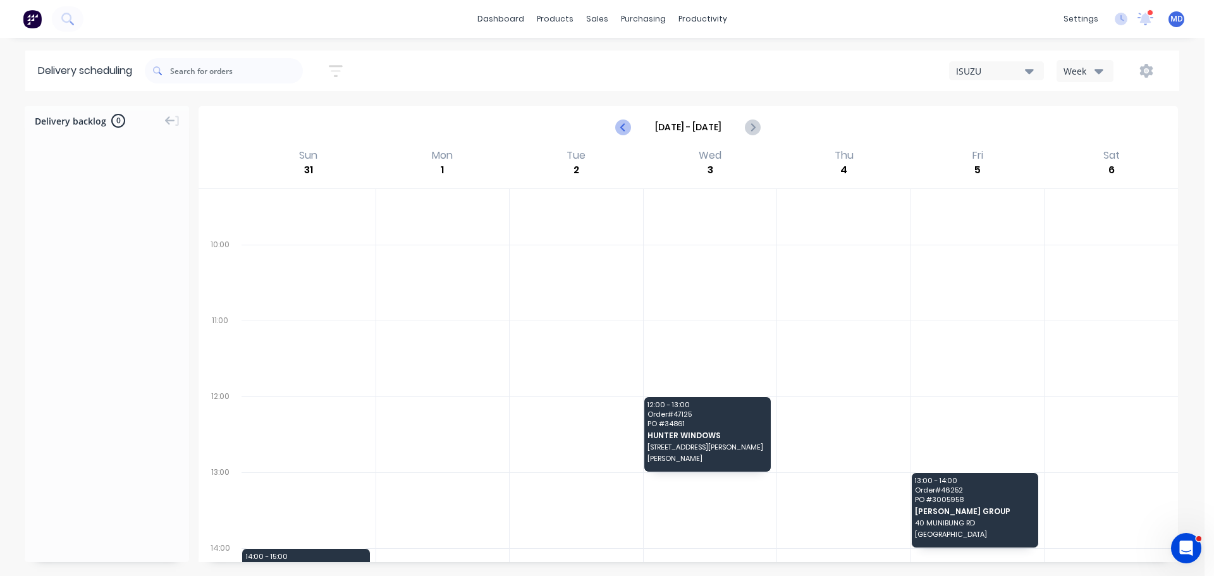
click at [618, 123] on icon "Previous page" at bounding box center [623, 126] width 15 height 15
type input "[DATE] - [DATE]"
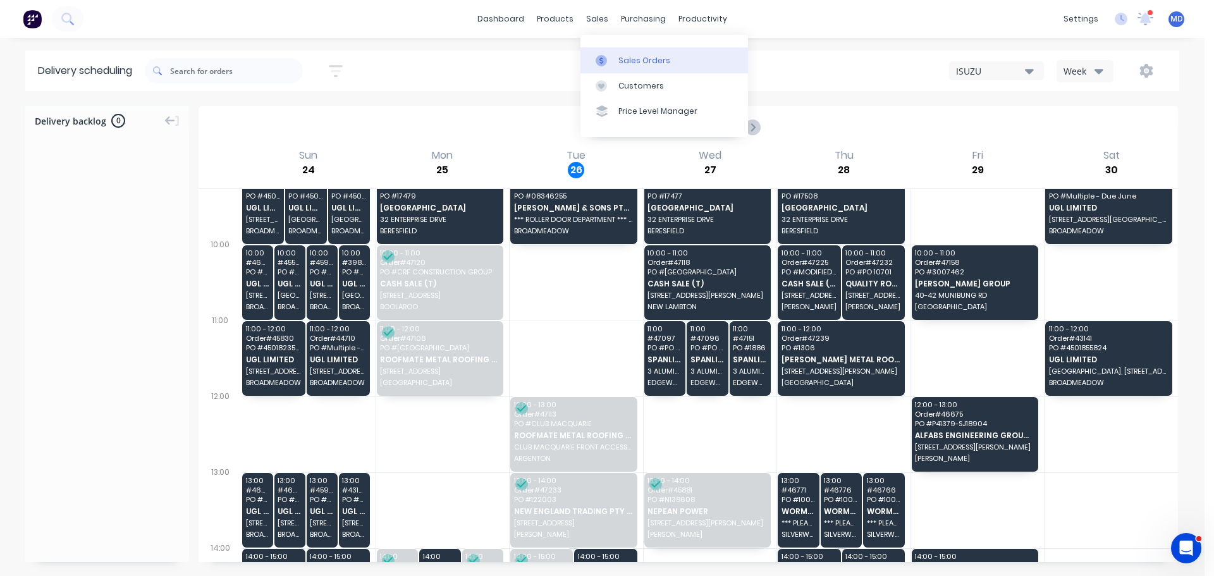
click at [649, 64] on div "Sales Orders" at bounding box center [644, 60] width 52 height 11
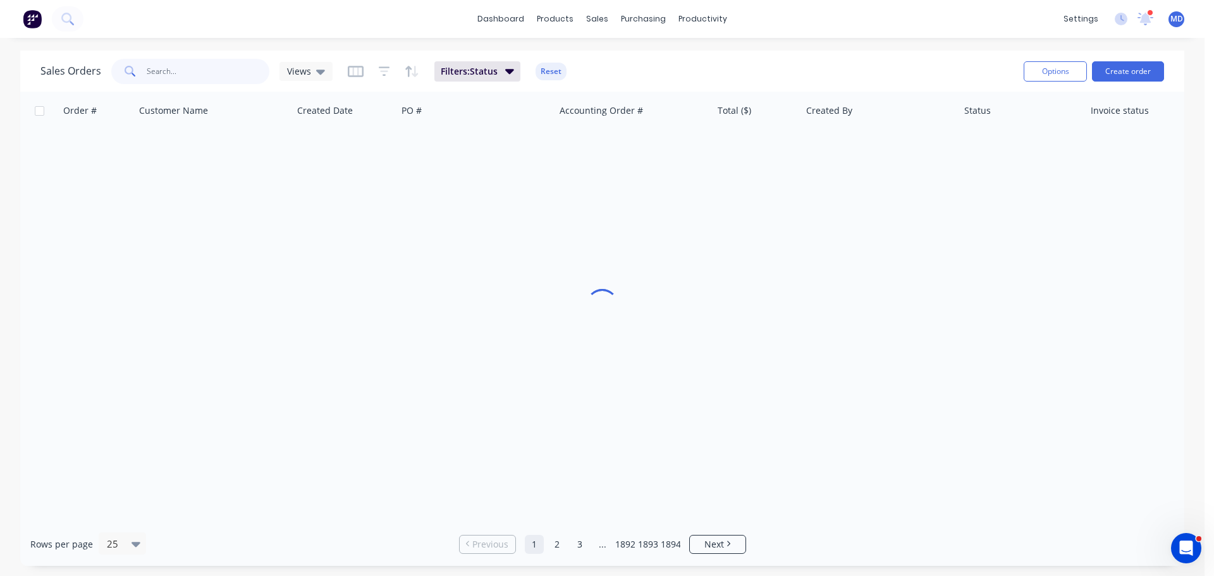
click at [193, 63] on input "text" at bounding box center [208, 71] width 123 height 25
type input "[PERSON_NAME] f"
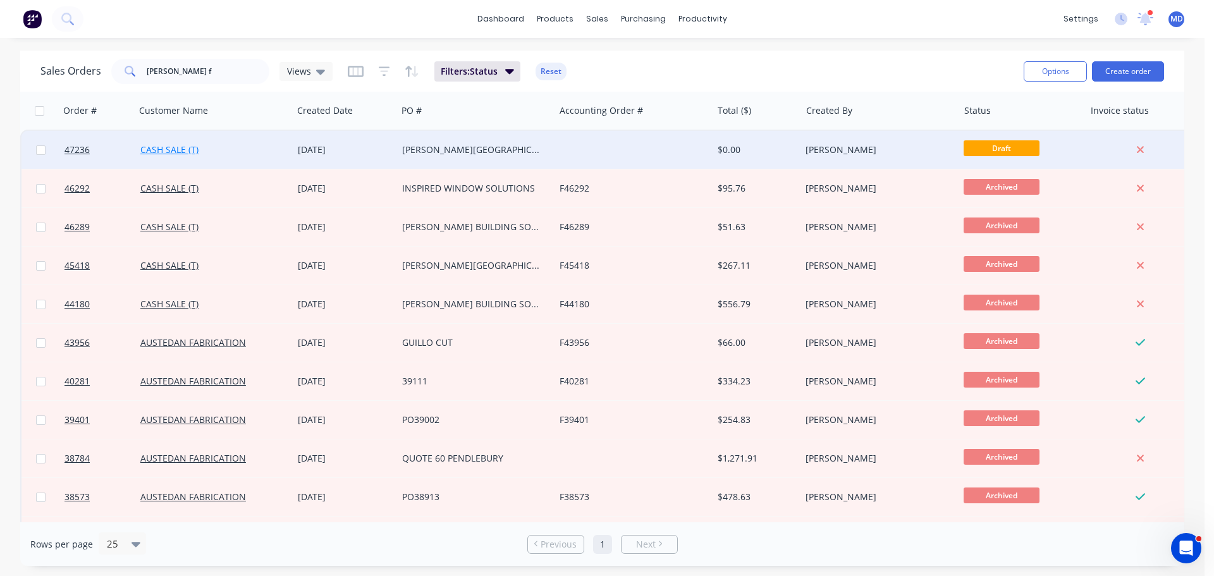
click at [159, 150] on link "CASH SALE (T)" at bounding box center [169, 149] width 58 height 12
